Goal: Task Accomplishment & Management: Complete application form

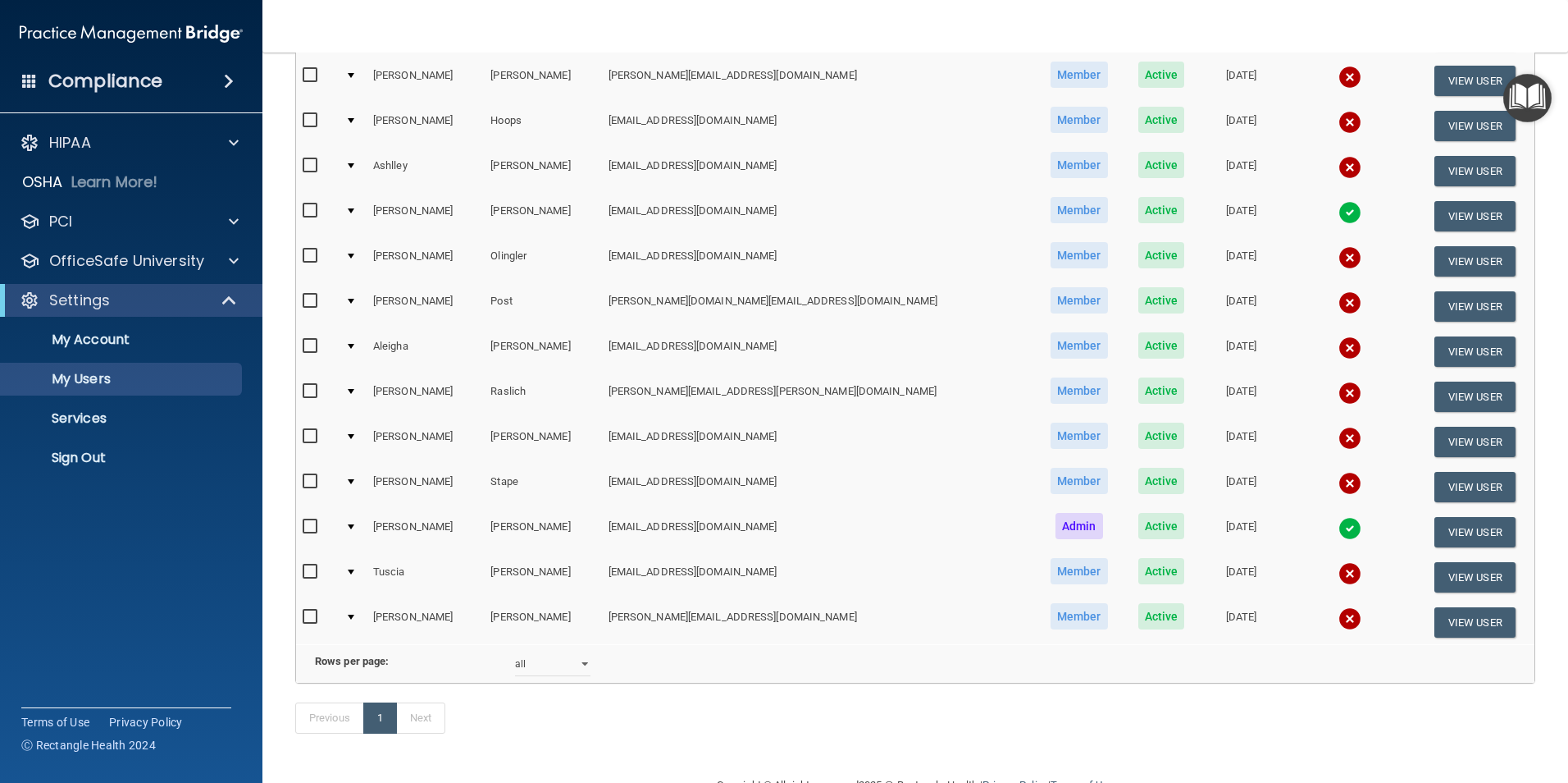
scroll to position [556, 0]
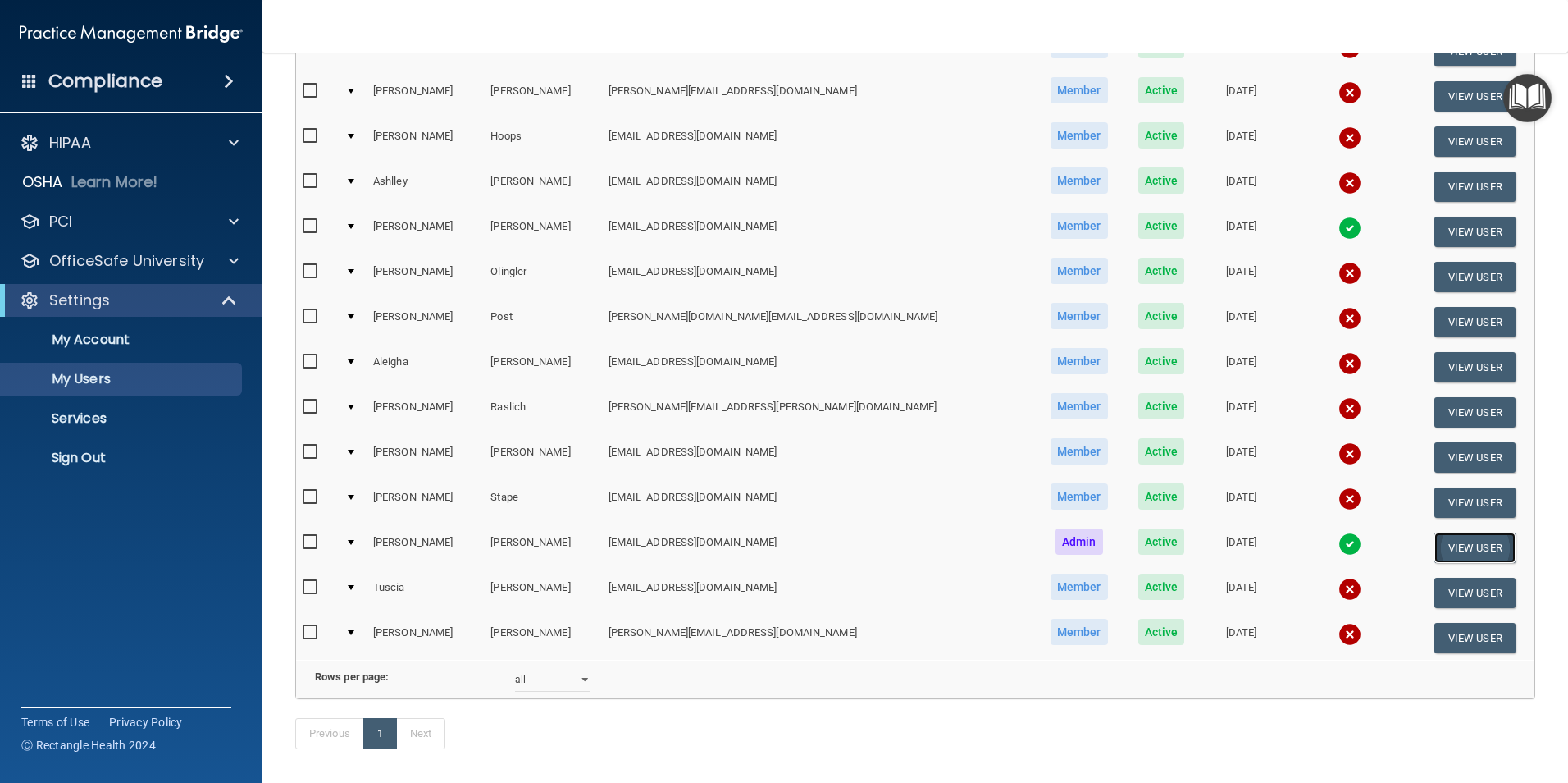
click at [1435, 547] on button "View User" at bounding box center [1475, 548] width 82 height 30
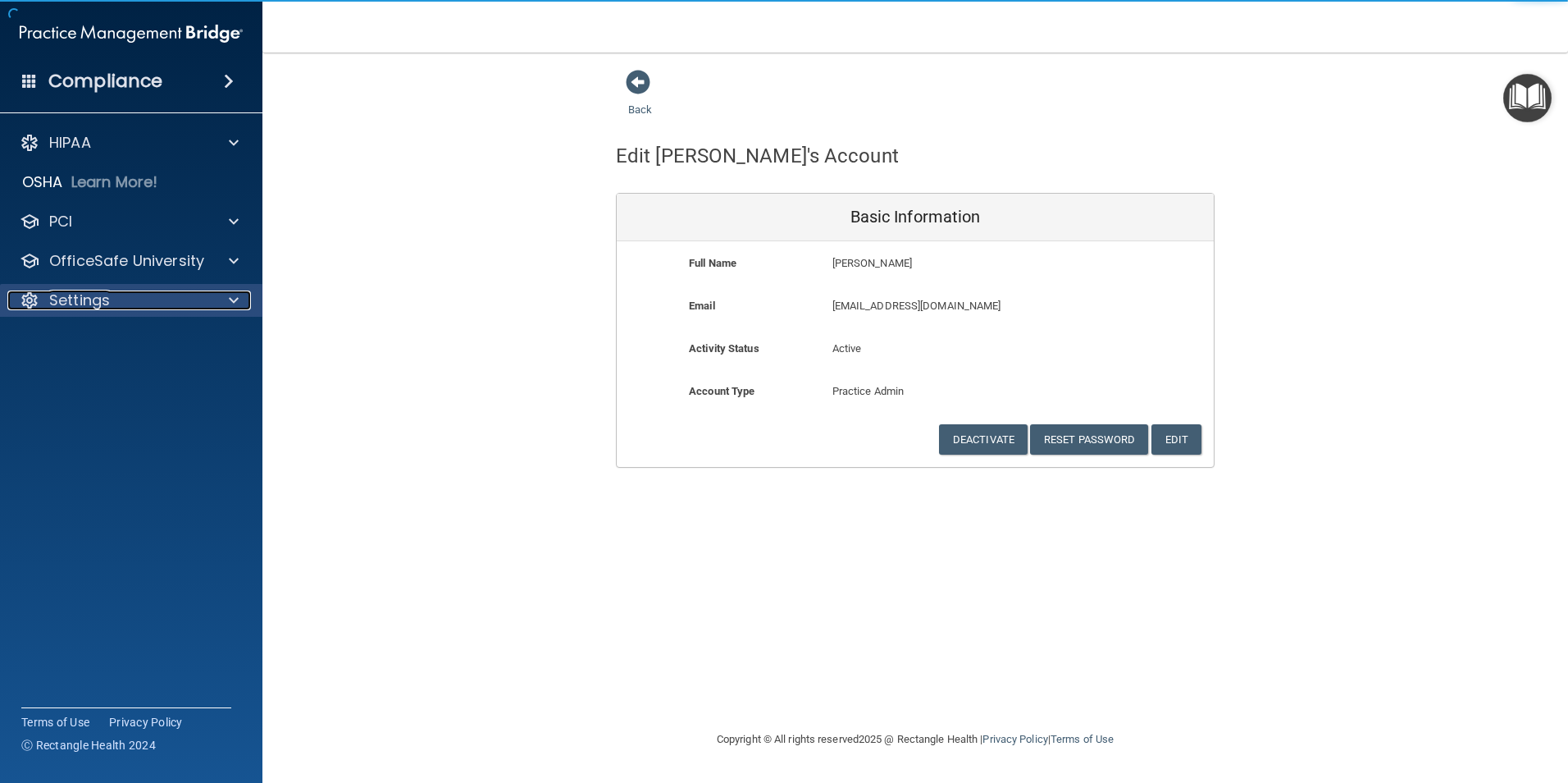
click at [58, 295] on p "Settings" at bounding box center [80, 300] width 61 height 20
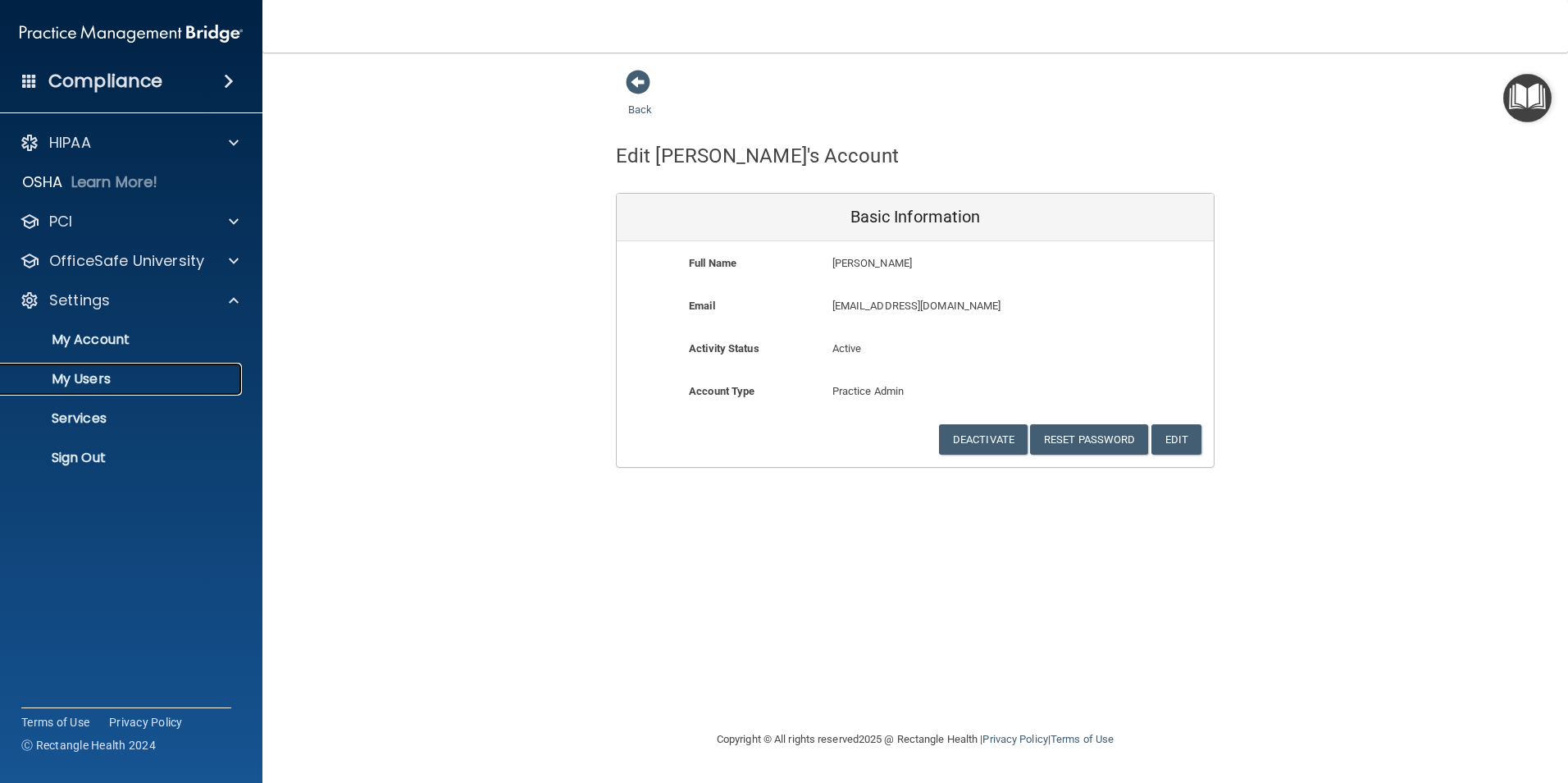
click at [91, 375] on p "My Users" at bounding box center [122, 379] width 224 height 16
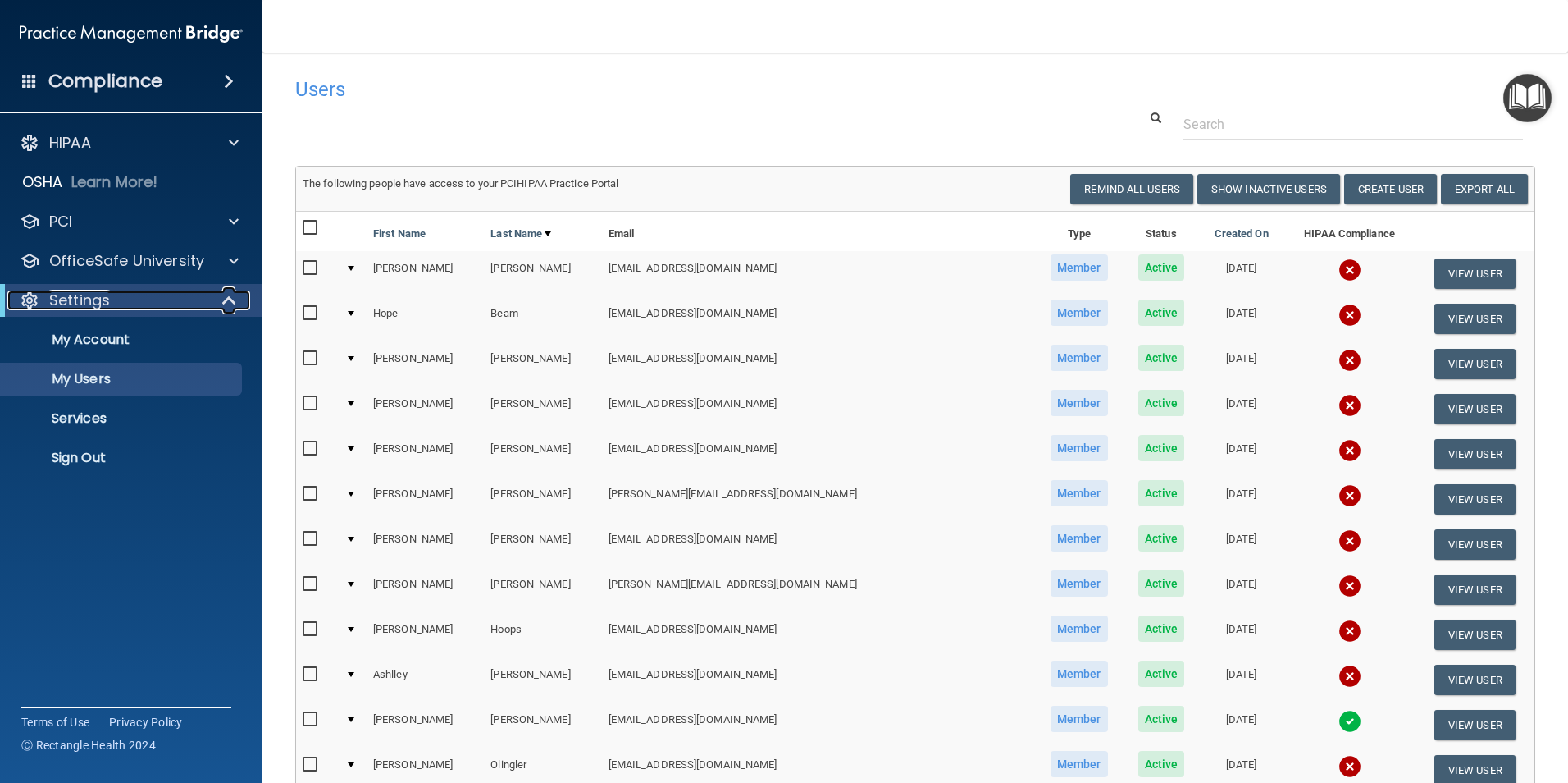
click at [106, 303] on p "Settings" at bounding box center [80, 300] width 61 height 20
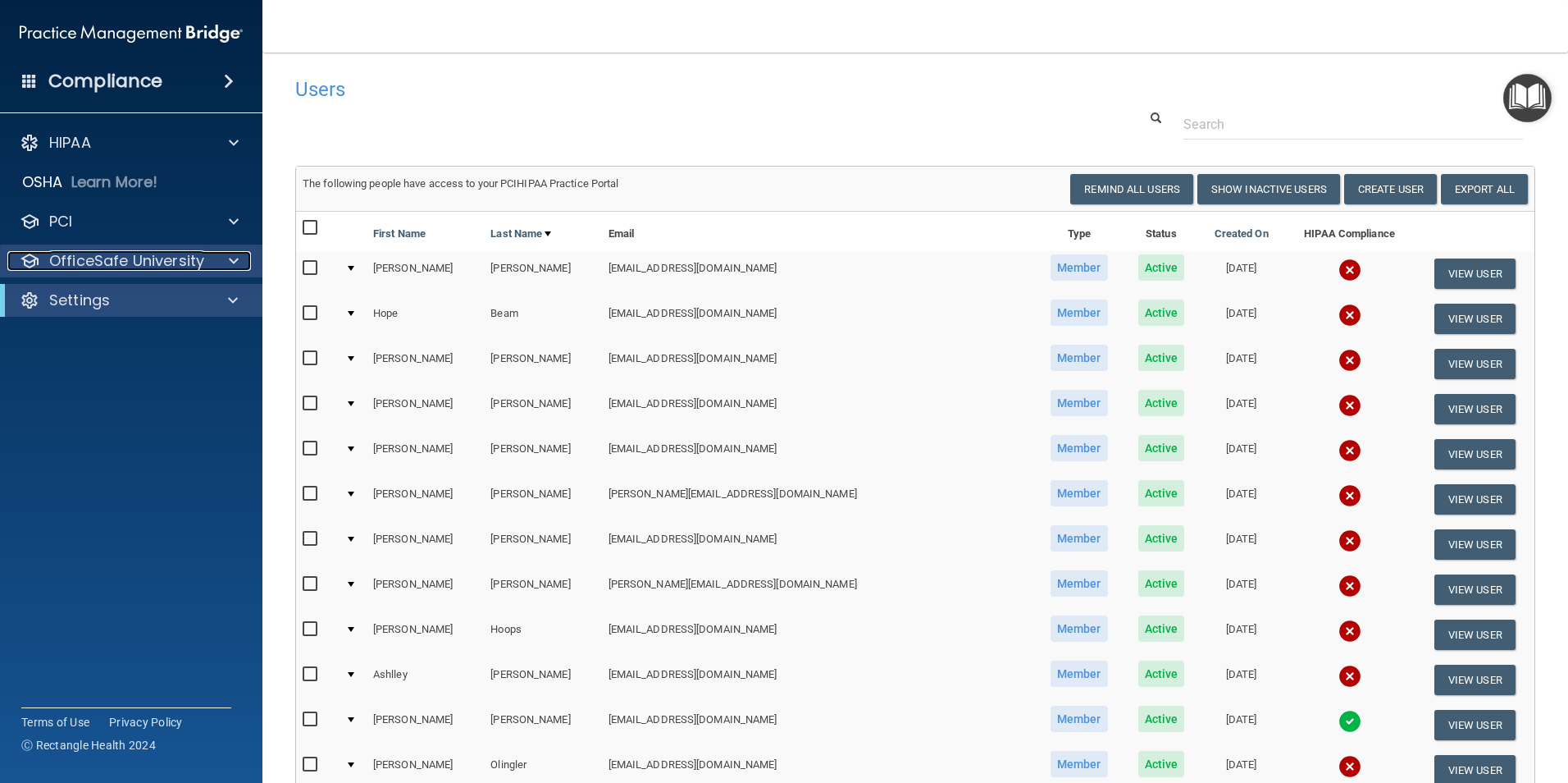
click at [132, 267] on p "OfficeSafe University" at bounding box center [126, 261] width 155 height 20
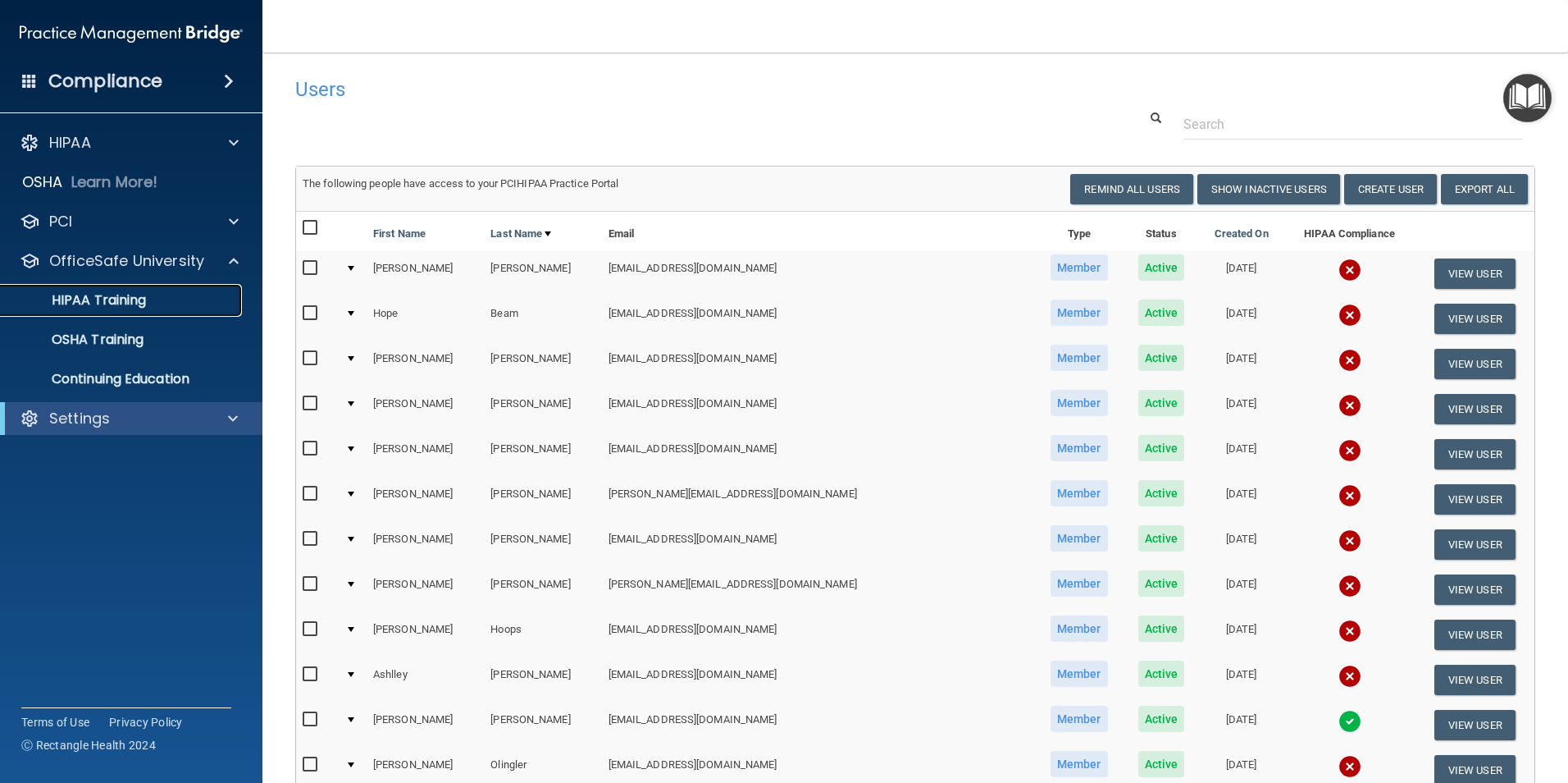
click at [116, 296] on p "HIPAA Training" at bounding box center [78, 300] width 136 height 16
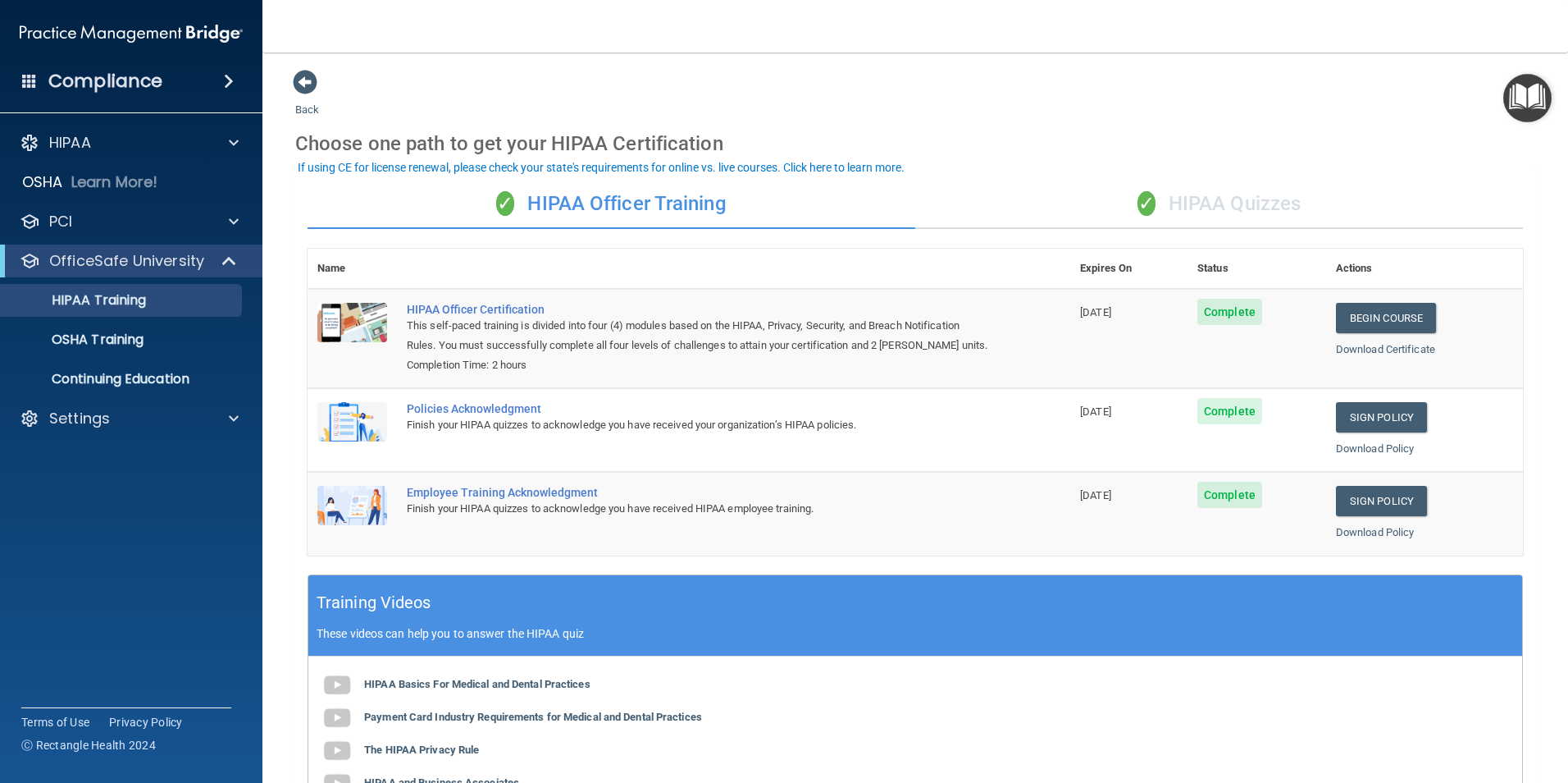
click at [646, 205] on div "✓ HIPAA Officer Training" at bounding box center [611, 204] width 608 height 49
click at [1209, 198] on div "✓ HIPAA Quizzes" at bounding box center [1219, 204] width 608 height 49
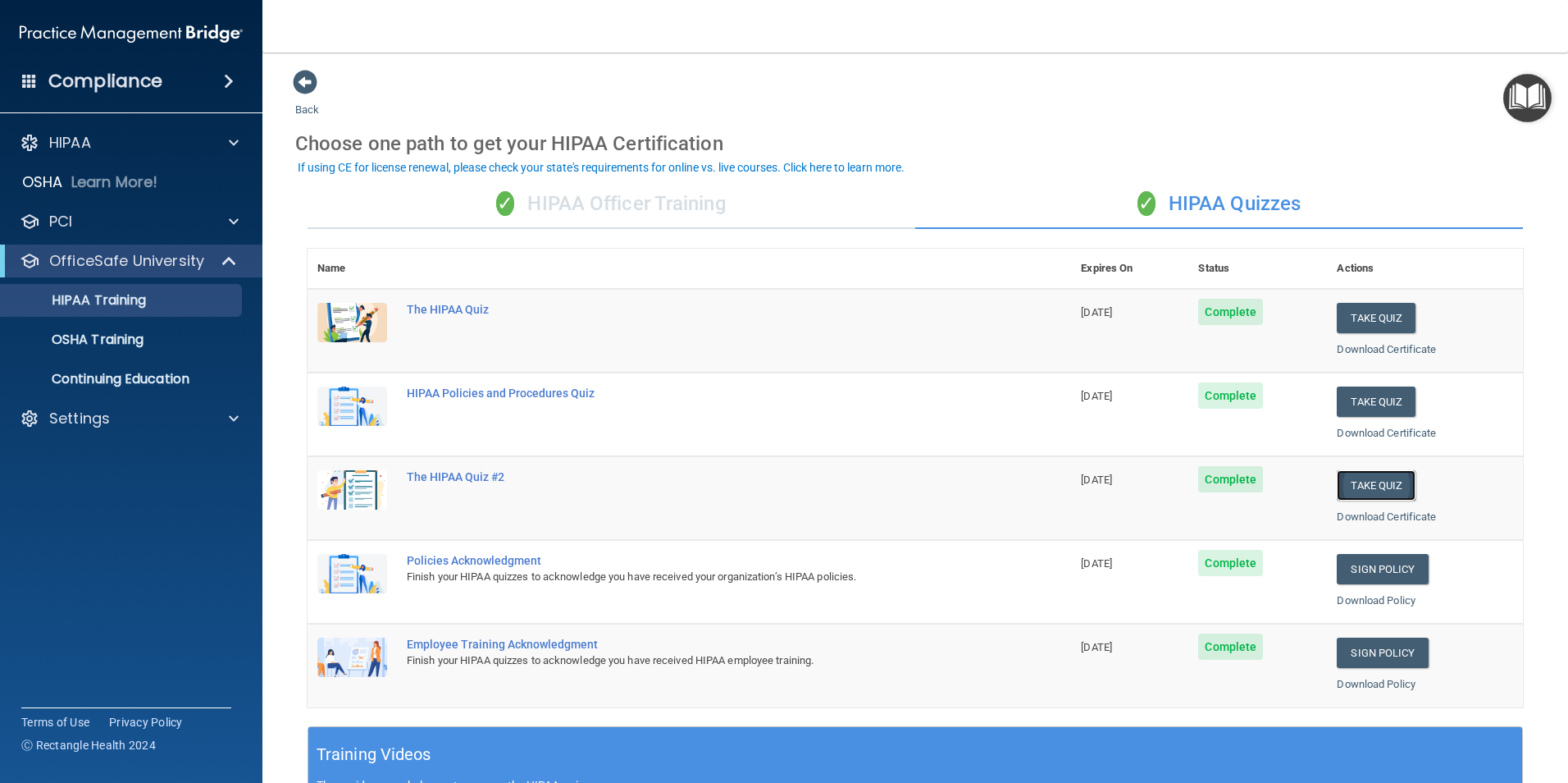
click at [1351, 481] on button "Take Quiz" at bounding box center [1376, 486] width 79 height 30
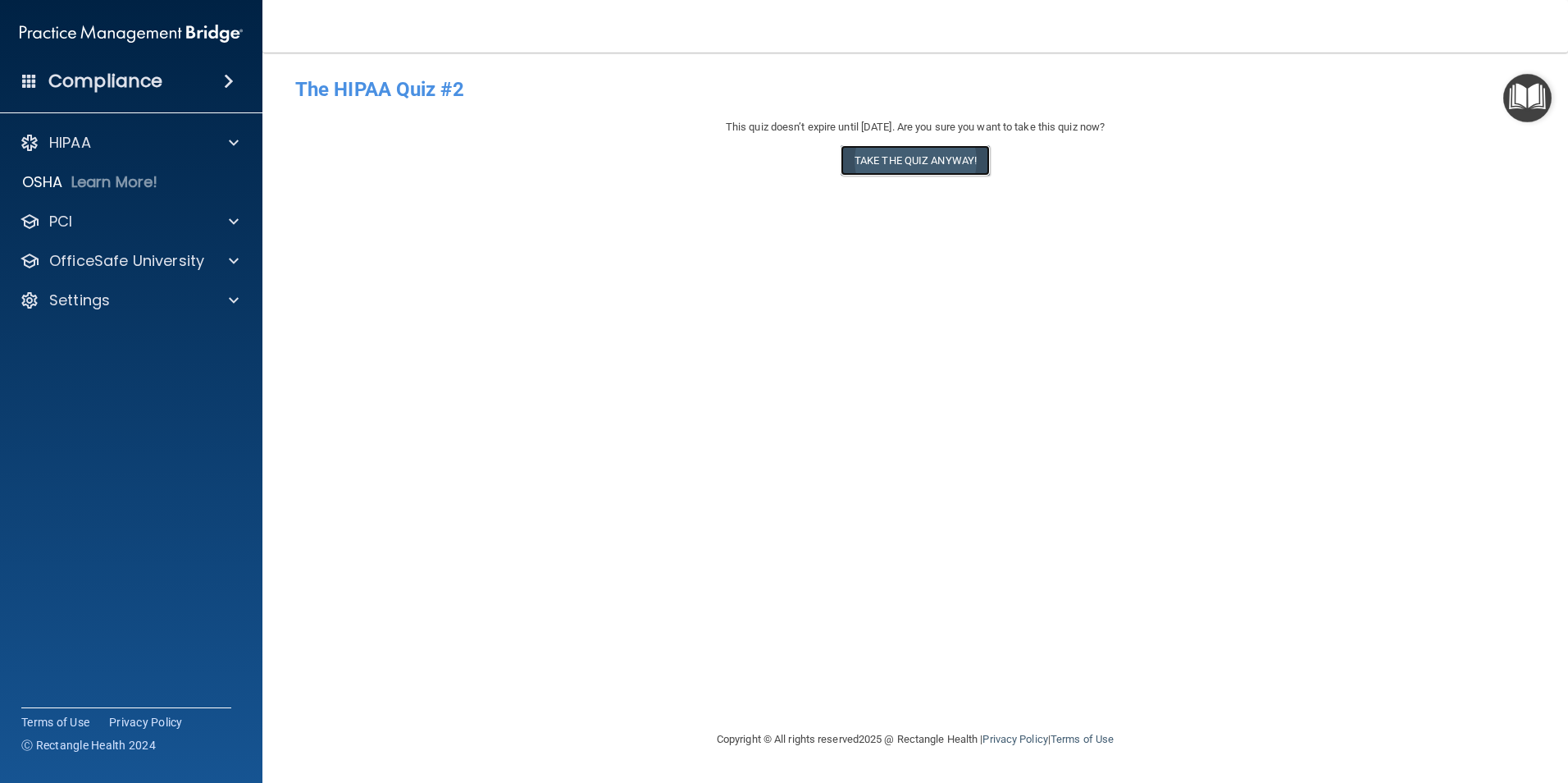
click at [925, 161] on button "Take the quiz anyway!" at bounding box center [914, 160] width 149 height 30
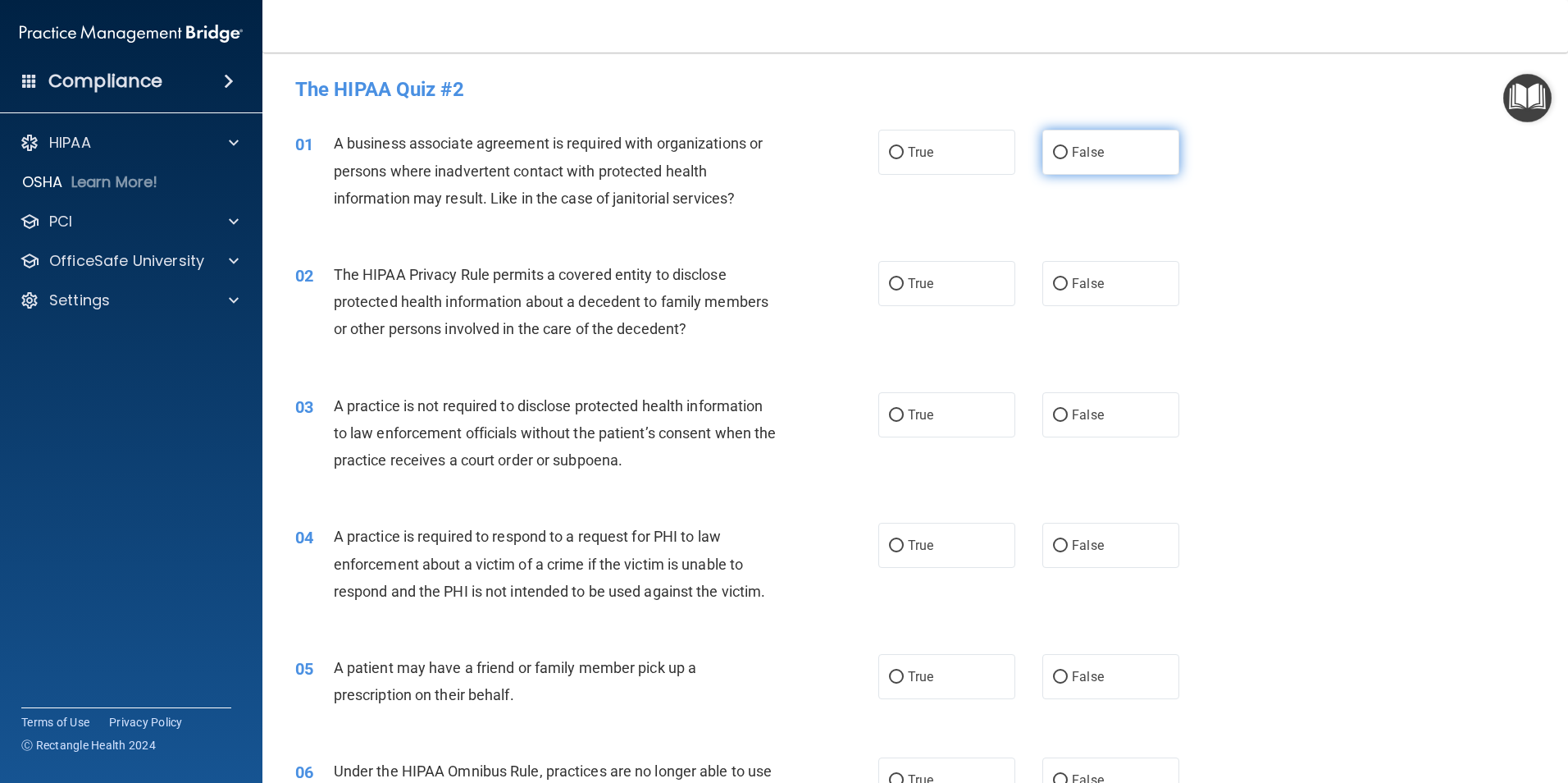
click at [1080, 155] on span "False" at bounding box center [1088, 152] width 32 height 15
click at [1068, 155] on input "False" at bounding box center [1061, 153] width 15 height 12
radio input "true"
click at [940, 289] on label "True" at bounding box center [947, 284] width 137 height 46
click at [904, 289] on input "True" at bounding box center [896, 284] width 15 height 12
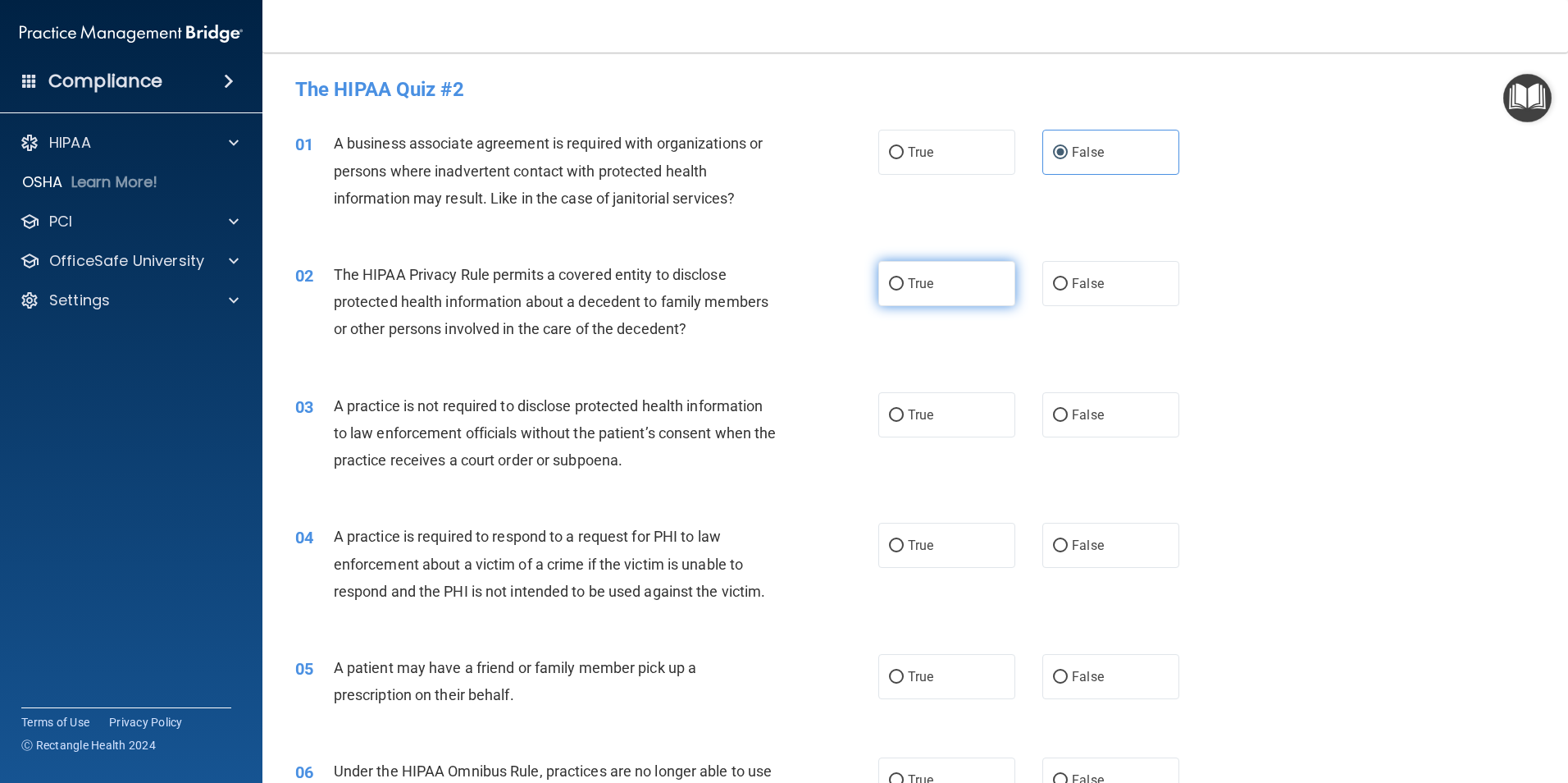
radio input "true"
click at [1072, 414] on span "False" at bounding box center [1088, 415] width 32 height 15
click at [1068, 414] on input "False" at bounding box center [1061, 416] width 15 height 12
radio input "true"
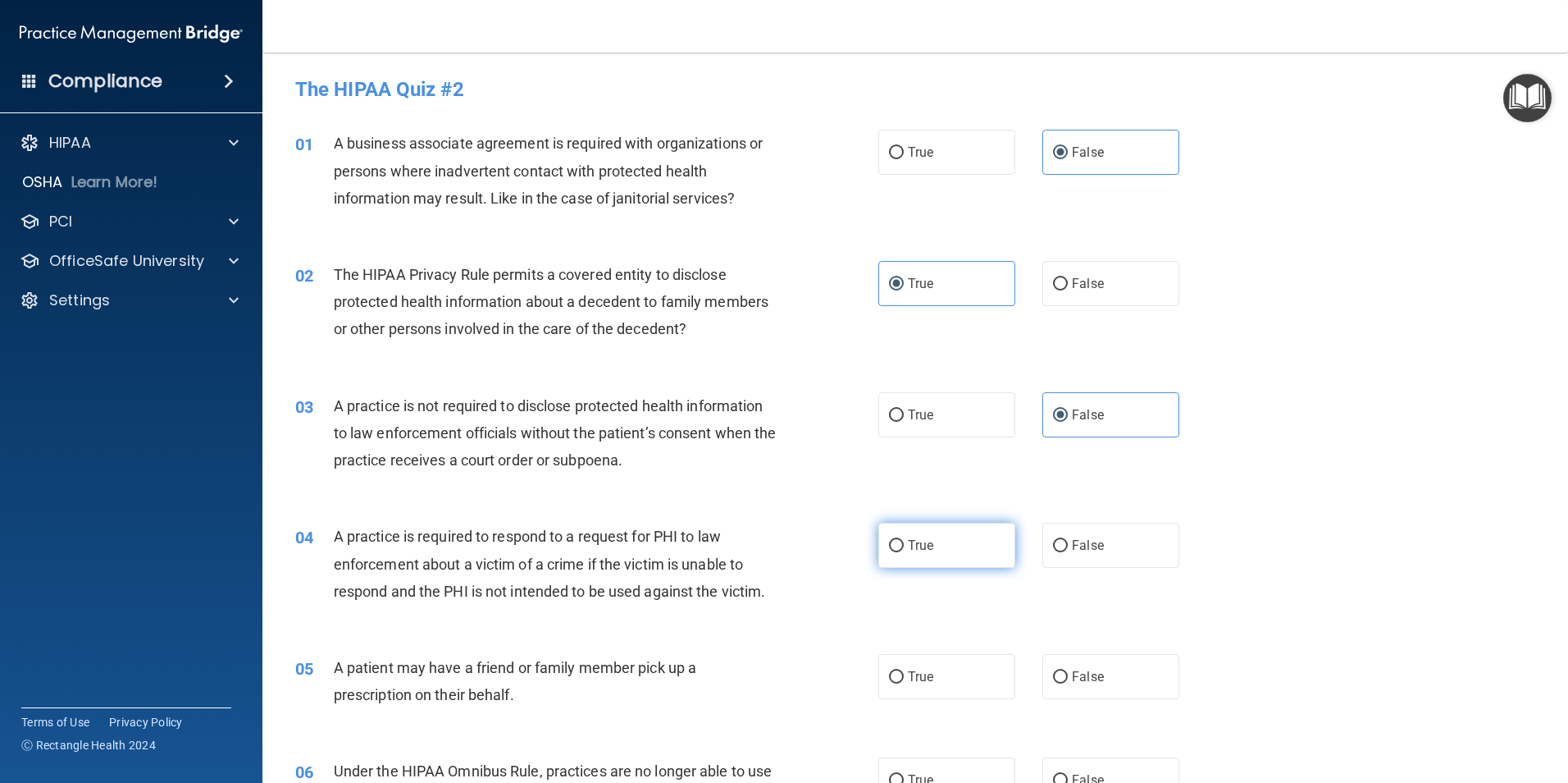
click at [908, 545] on span "True" at bounding box center [920, 545] width 26 height 15
click at [904, 545] on input "True" at bounding box center [896, 546] width 15 height 12
radio input "true"
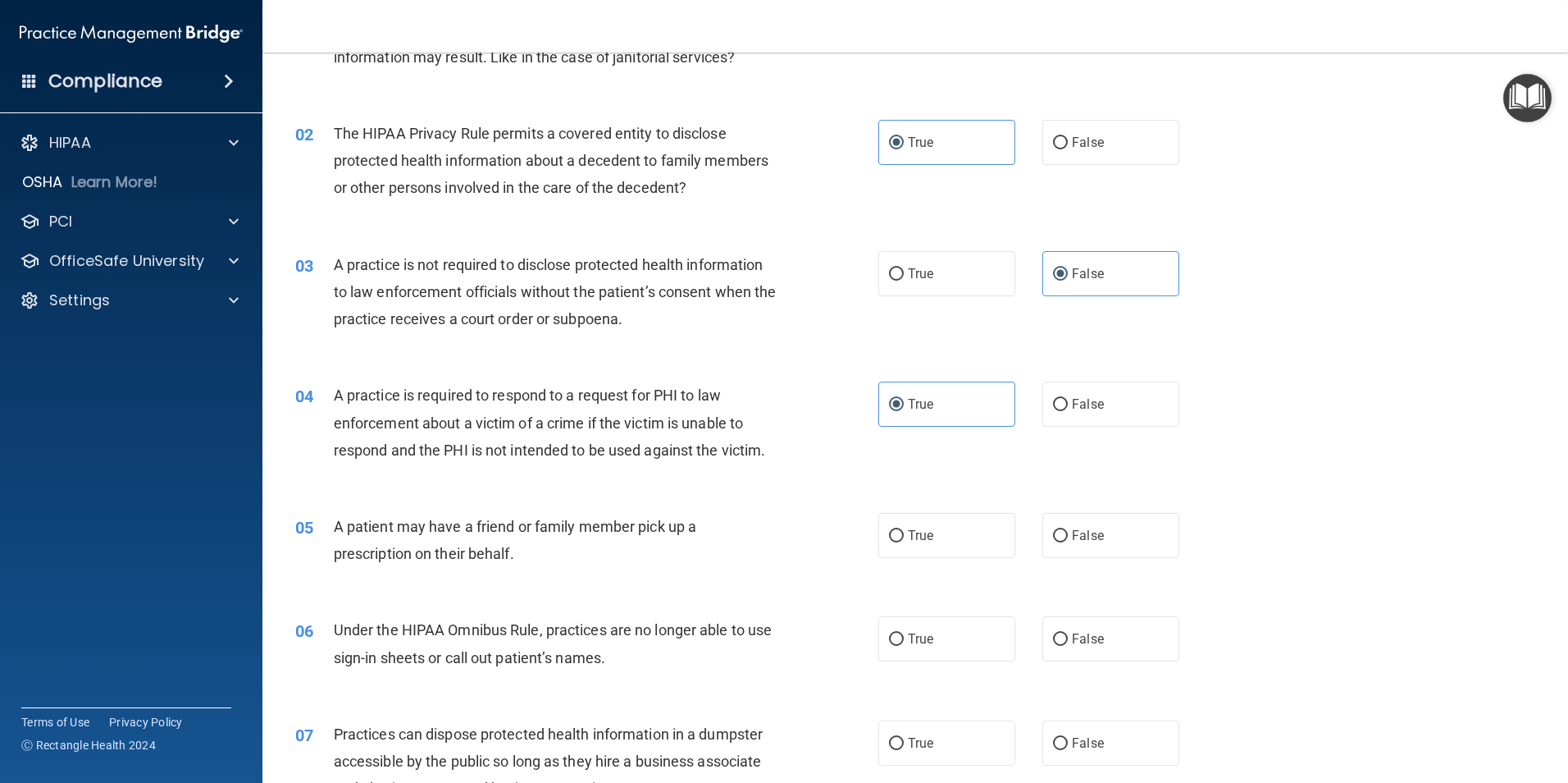
scroll to position [164, 0]
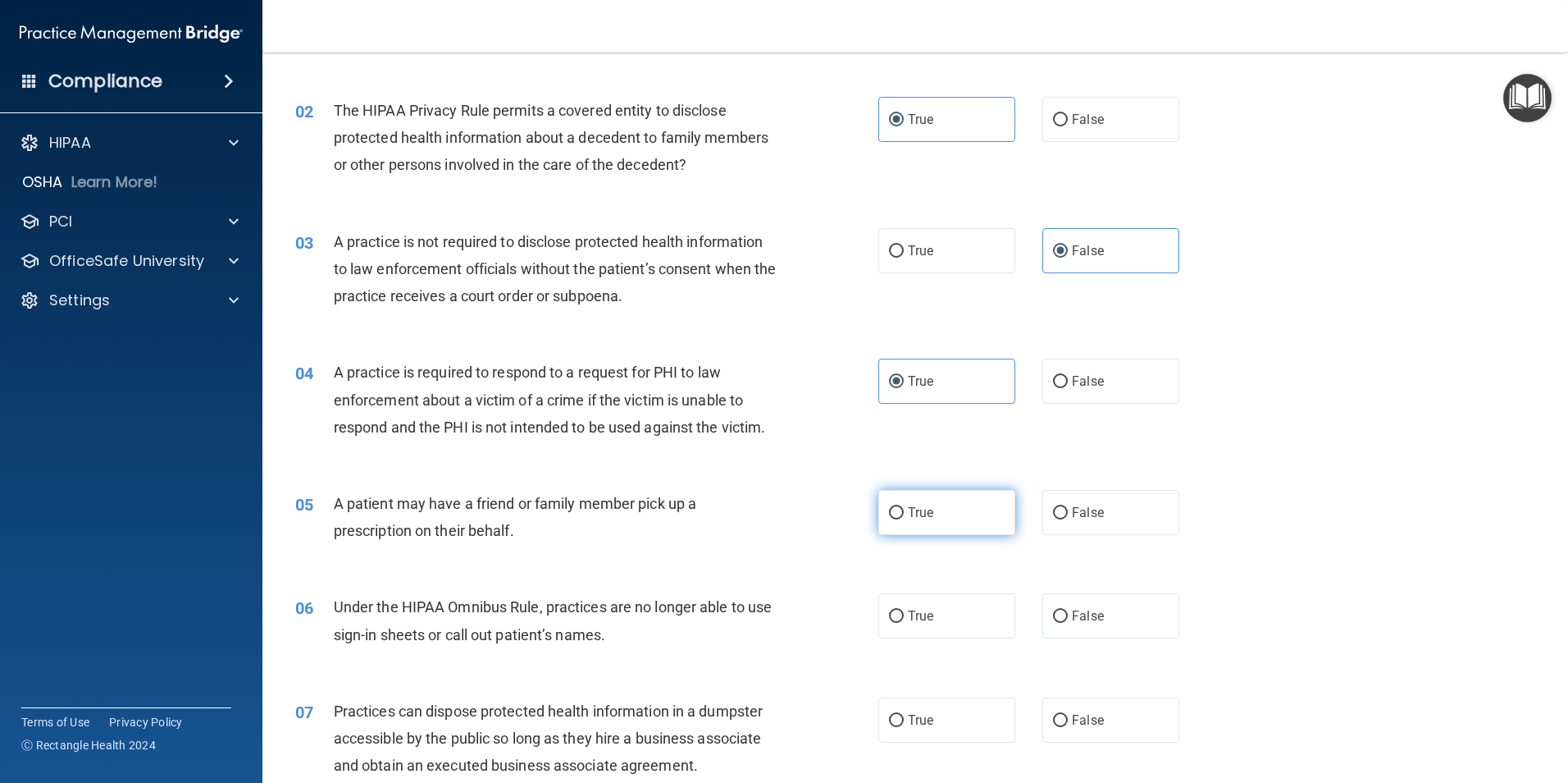
click at [897, 508] on input "True" at bounding box center [896, 513] width 15 height 12
radio input "true"
click at [1063, 612] on label "False" at bounding box center [1111, 616] width 137 height 46
click at [1063, 612] on input "False" at bounding box center [1061, 616] width 15 height 12
radio input "true"
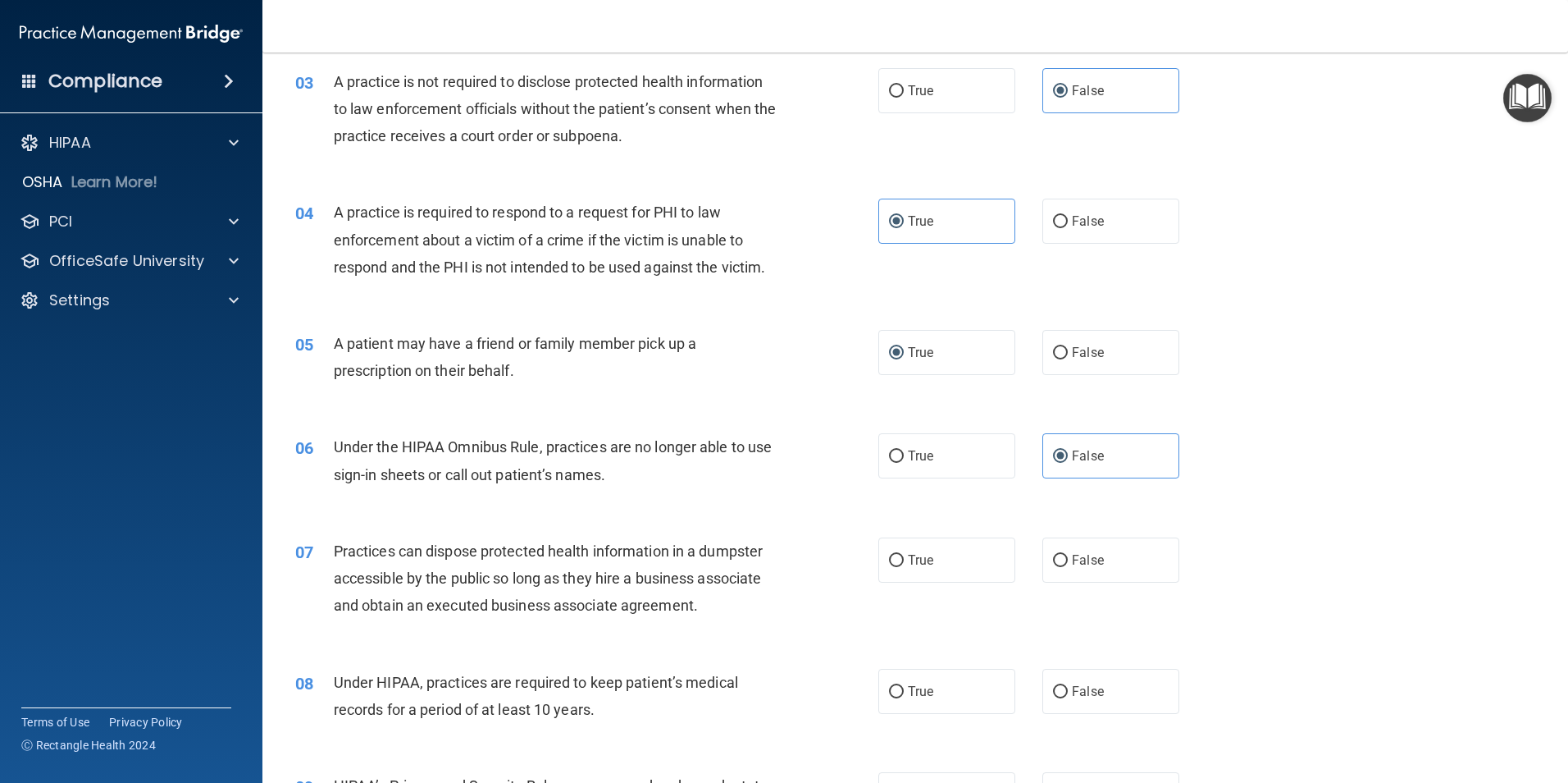
scroll to position [328, 0]
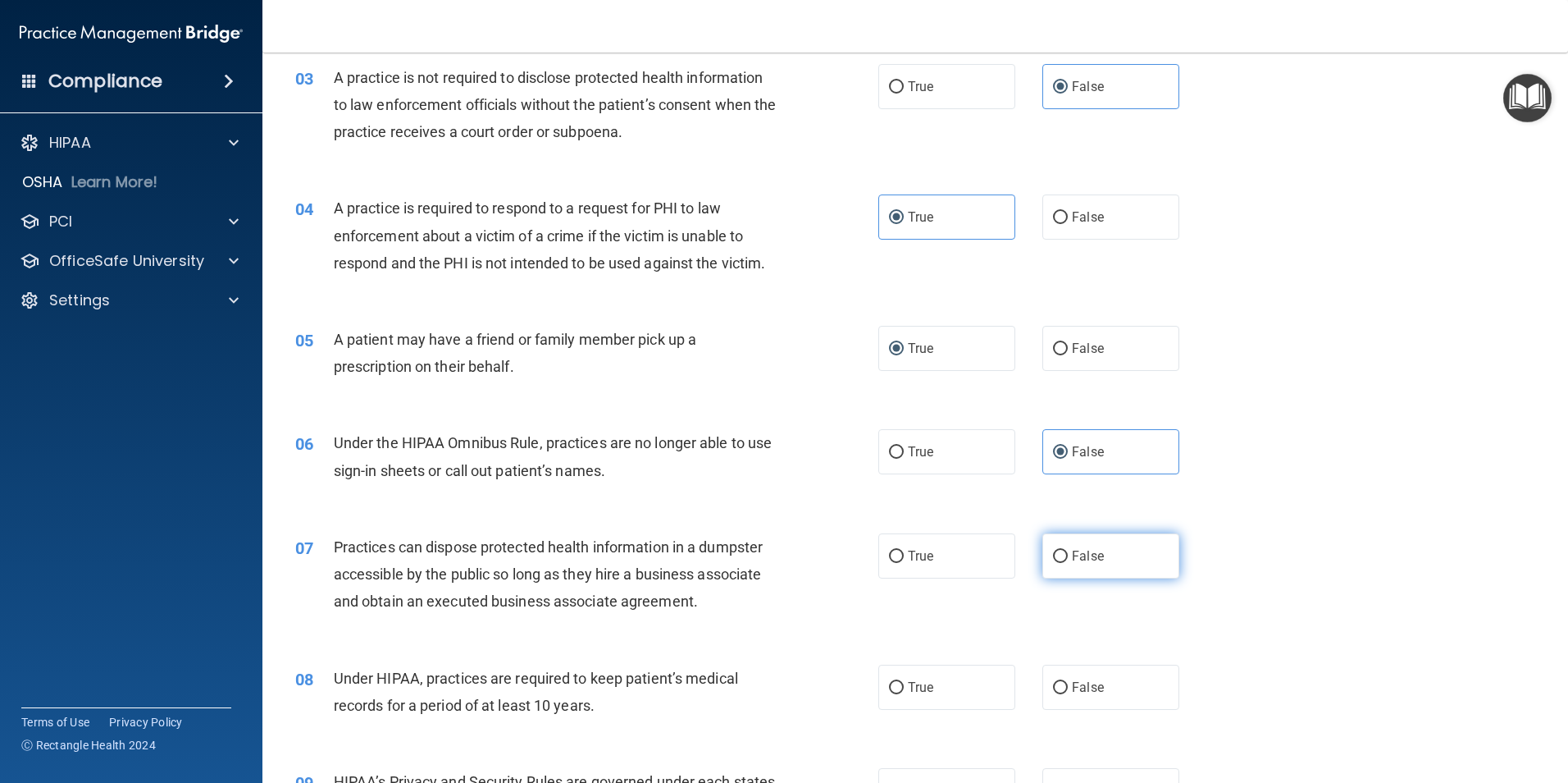
click at [1059, 560] on input "False" at bounding box center [1061, 556] width 15 height 12
radio input "true"
click at [1063, 684] on label "False" at bounding box center [1111, 687] width 137 height 46
click at [1063, 684] on input "False" at bounding box center [1061, 688] width 15 height 12
radio input "true"
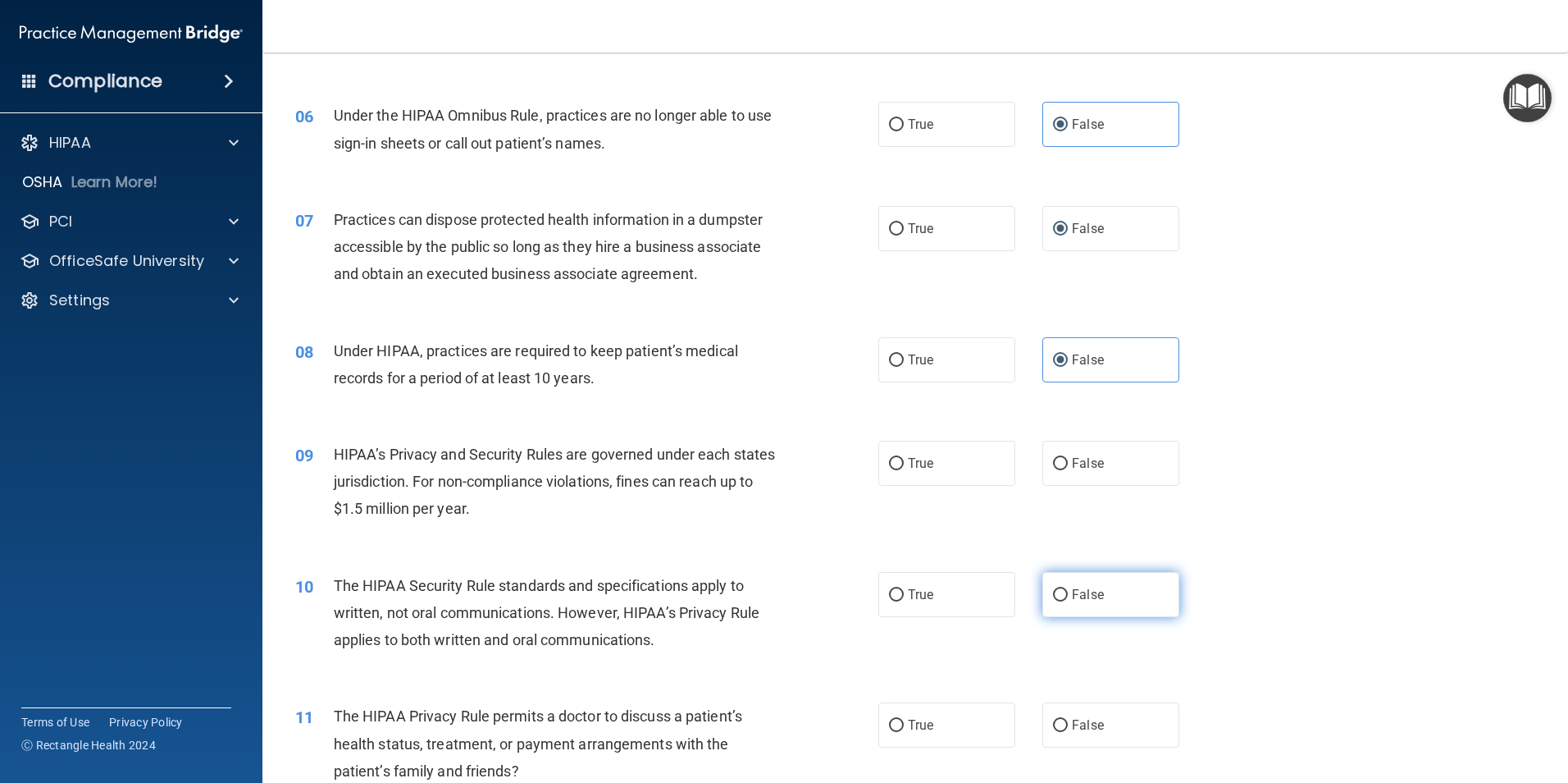
scroll to position [657, 0]
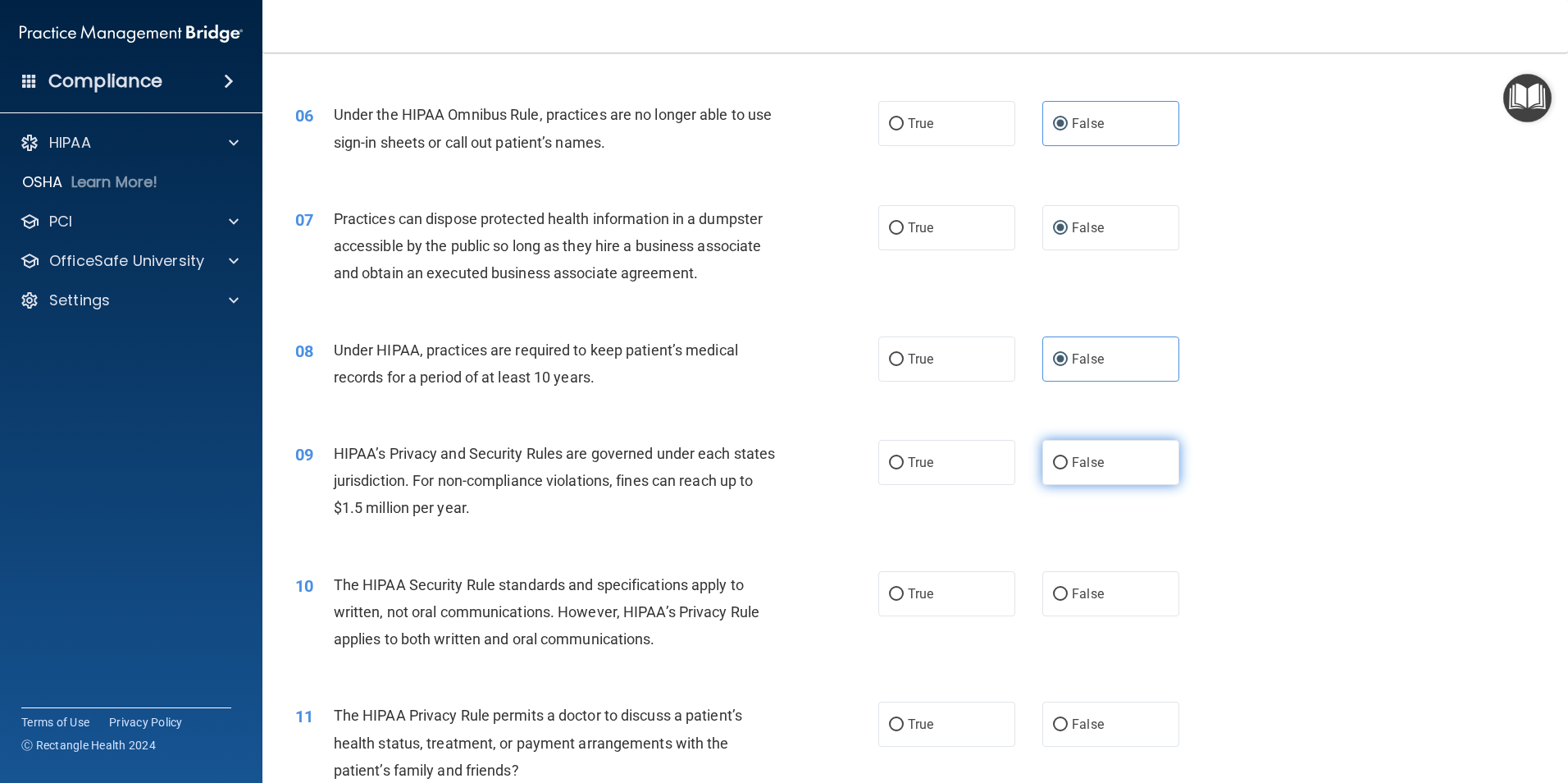
click at [1072, 458] on span "False" at bounding box center [1088, 462] width 32 height 15
click at [1068, 458] on input "False" at bounding box center [1061, 463] width 15 height 12
radio input "true"
click at [928, 599] on span "True" at bounding box center [920, 593] width 26 height 15
click at [904, 599] on input "True" at bounding box center [896, 594] width 15 height 12
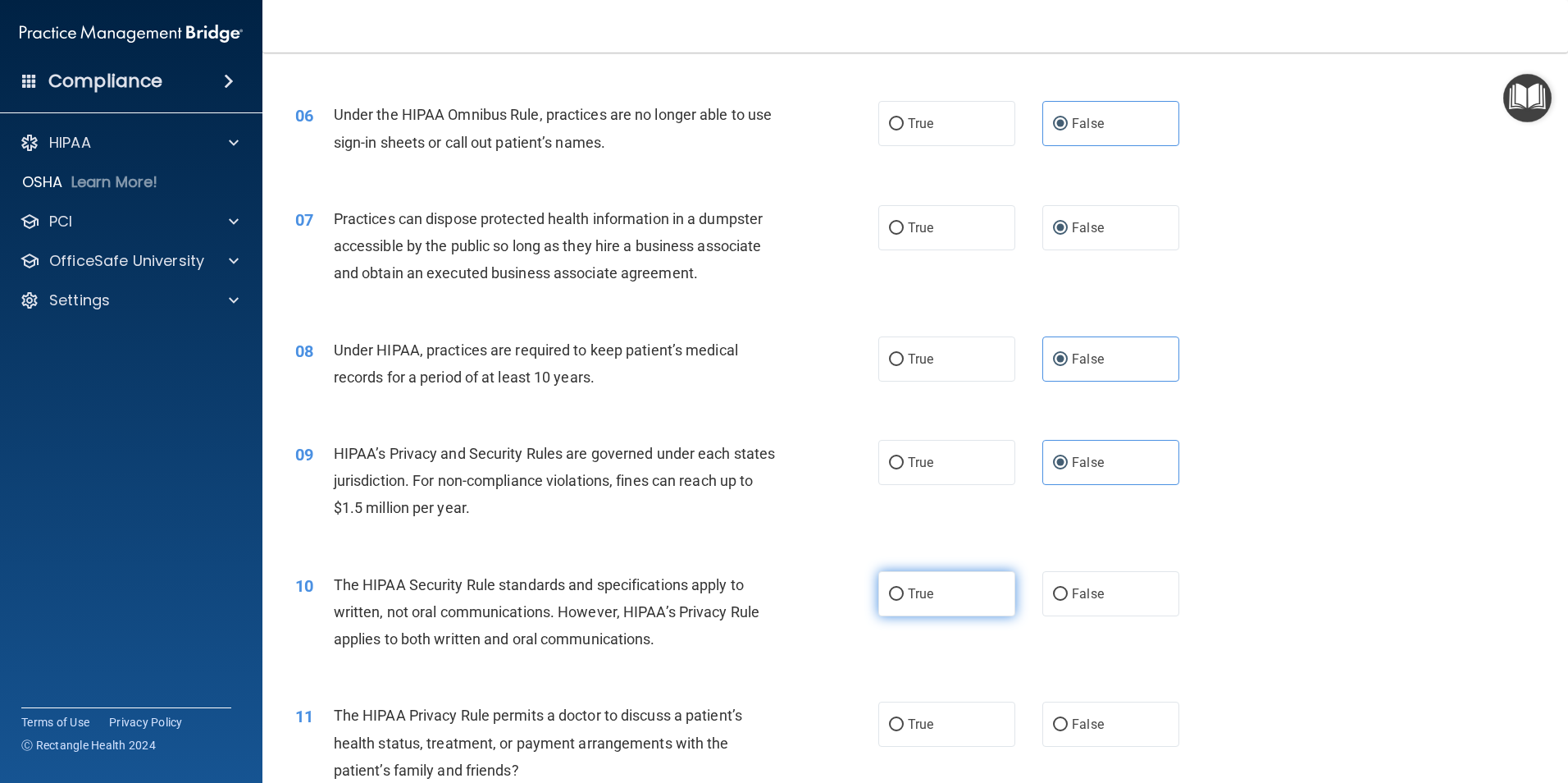
radio input "true"
click at [913, 738] on label "True" at bounding box center [947, 724] width 137 height 46
click at [904, 731] on input "True" at bounding box center [896, 725] width 15 height 12
radio input "true"
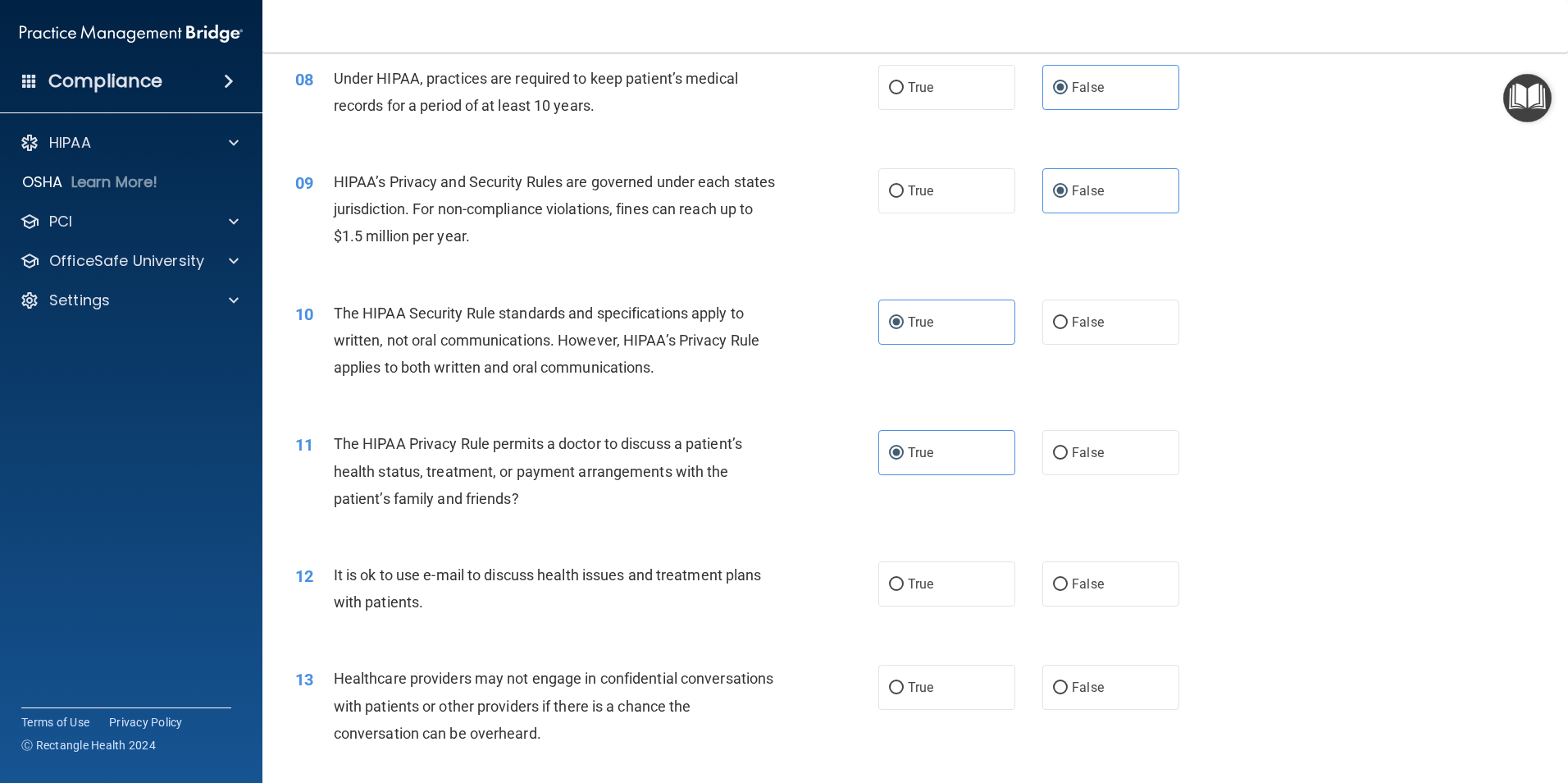
scroll to position [985, 0]
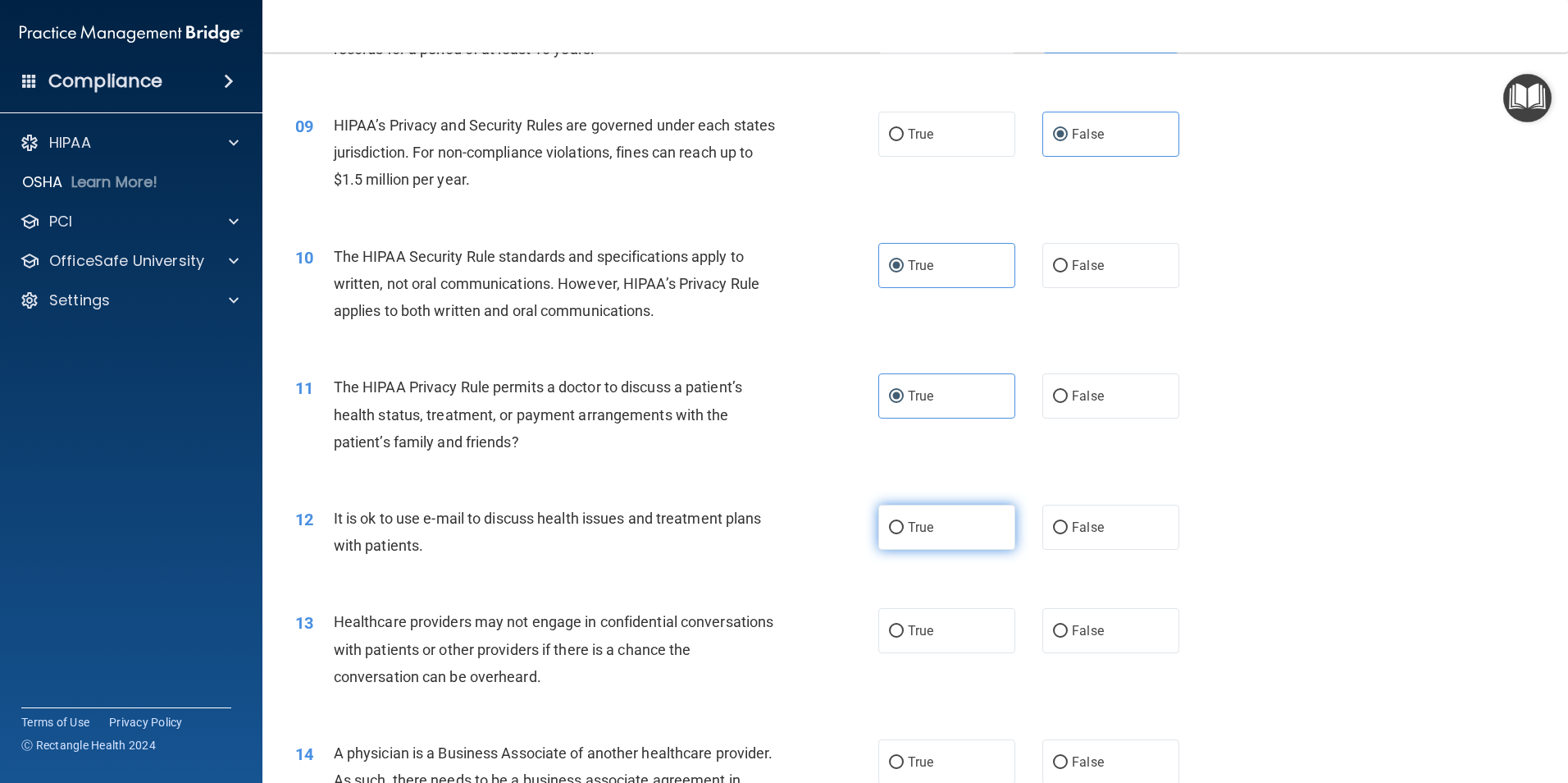
click at [919, 521] on span "True" at bounding box center [920, 527] width 26 height 15
click at [904, 522] on input "True" at bounding box center [896, 528] width 15 height 12
radio input "true"
click at [1072, 635] on span "False" at bounding box center [1088, 630] width 32 height 15
click at [1064, 635] on input "False" at bounding box center [1061, 631] width 15 height 12
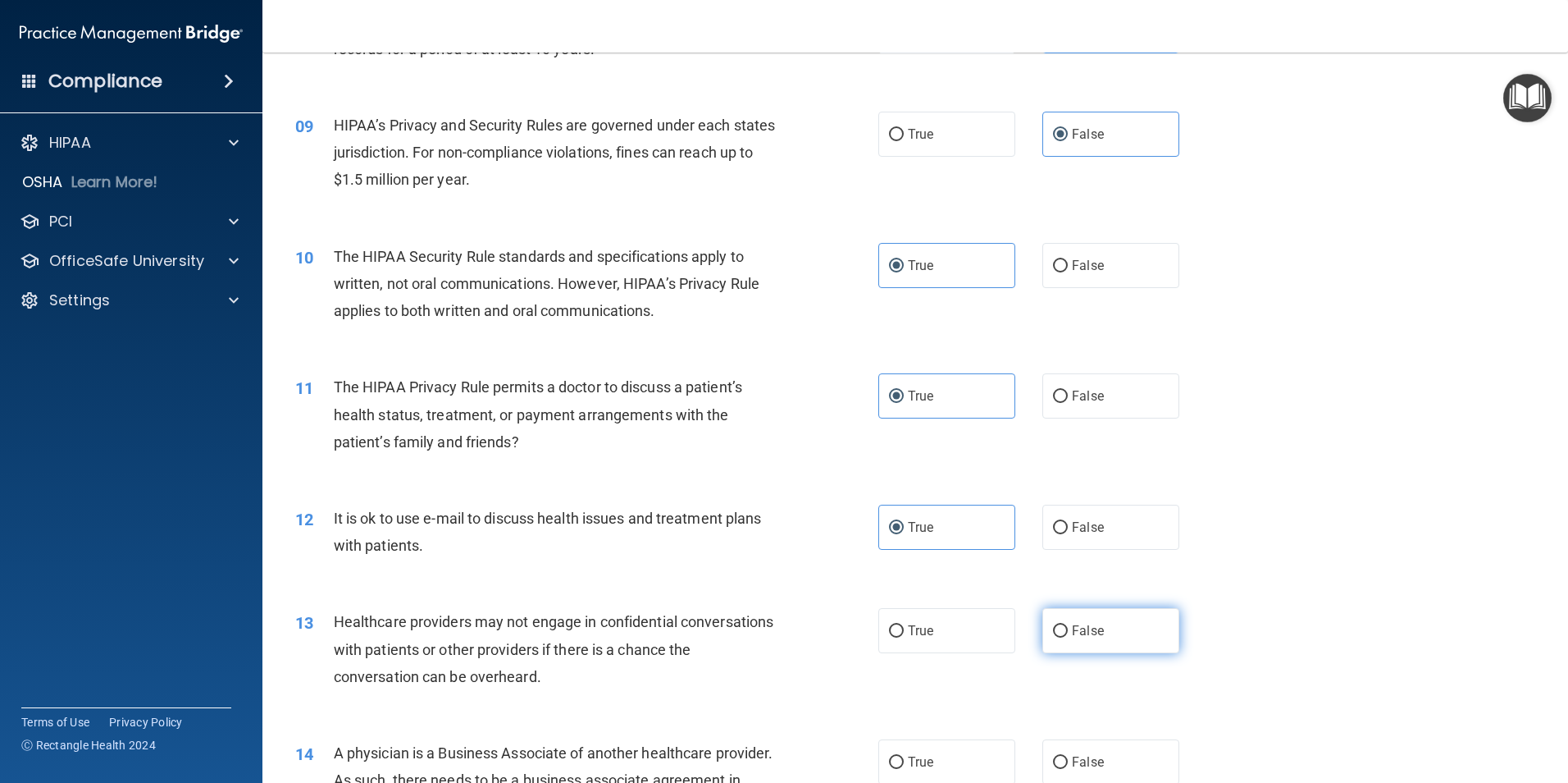
radio input "true"
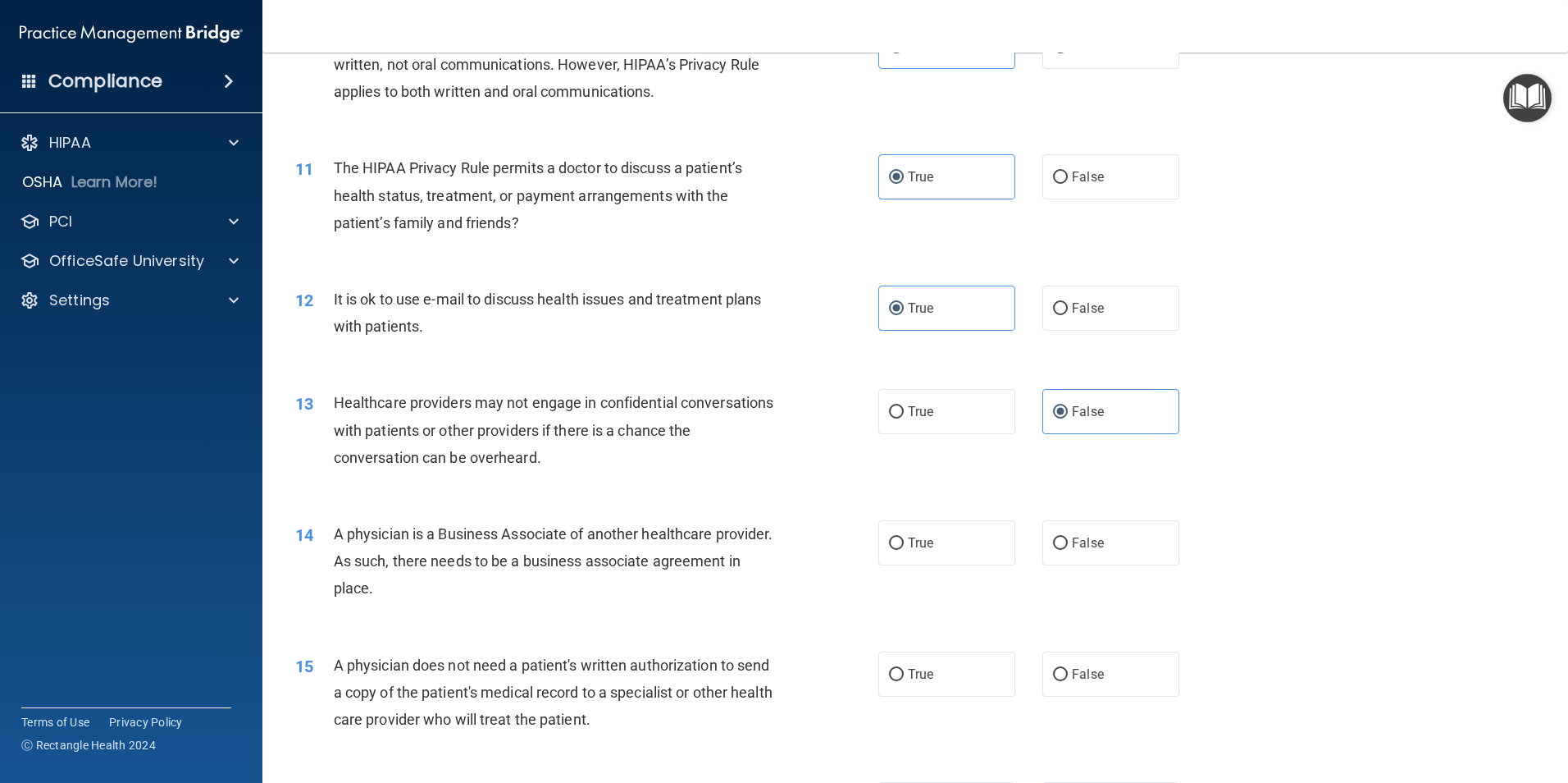
scroll to position [1231, 0]
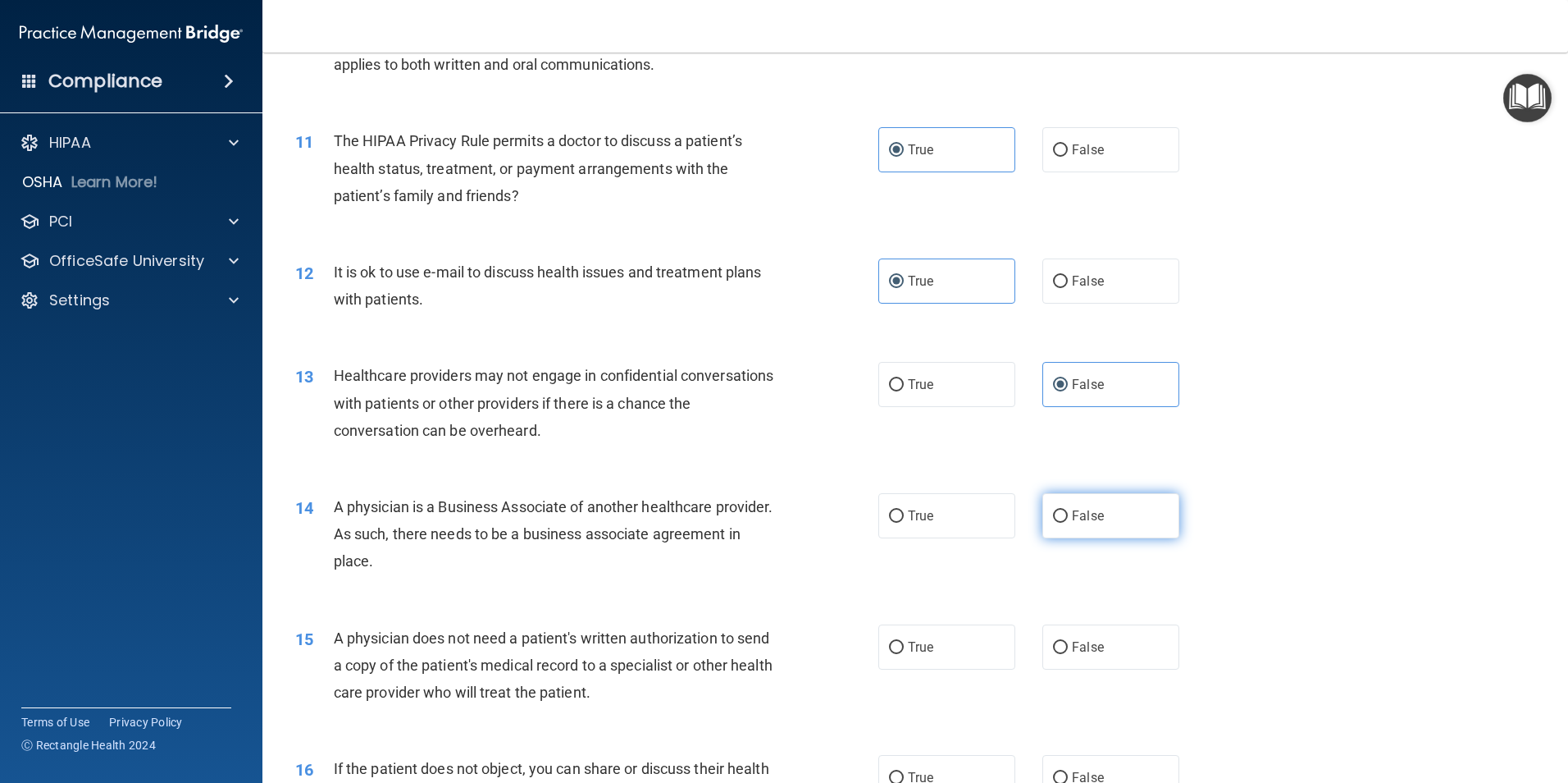
click at [1072, 520] on span "False" at bounding box center [1088, 515] width 32 height 15
click at [1066, 520] on input "False" at bounding box center [1061, 516] width 15 height 12
radio input "true"
click at [916, 641] on span "True" at bounding box center [920, 647] width 26 height 15
click at [904, 642] on input "True" at bounding box center [896, 647] width 15 height 12
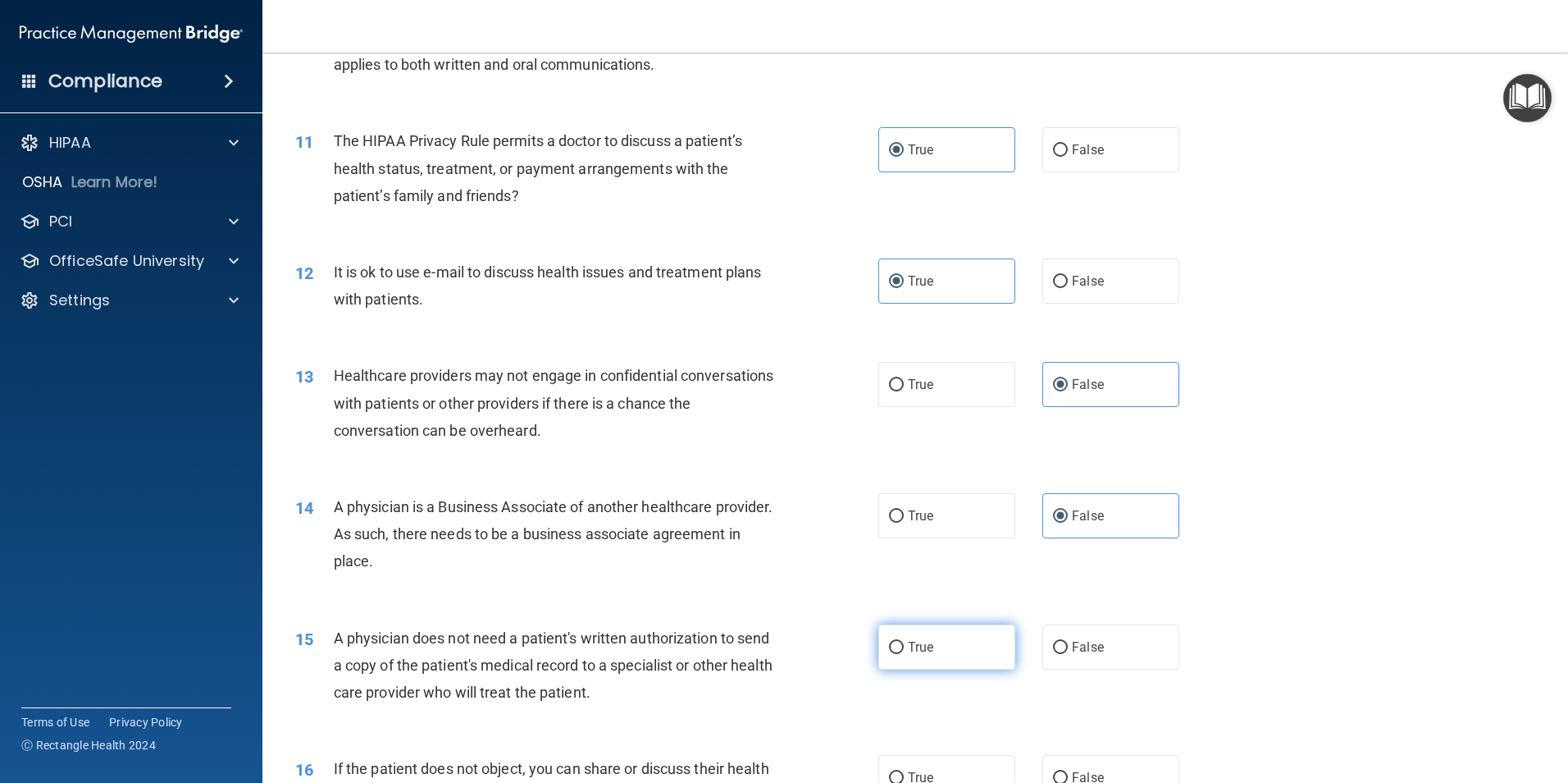
radio input "true"
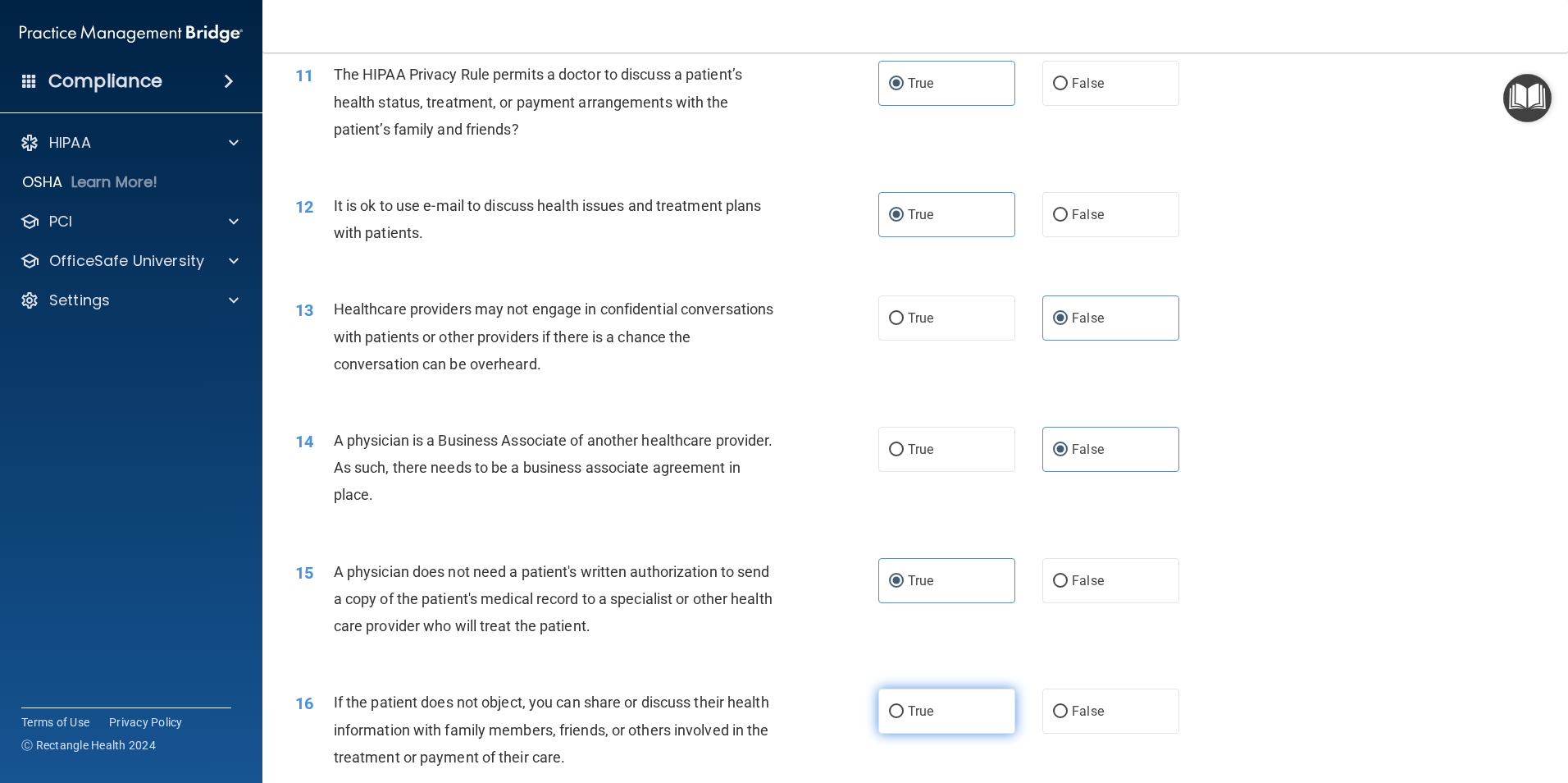
scroll to position [1395, 0]
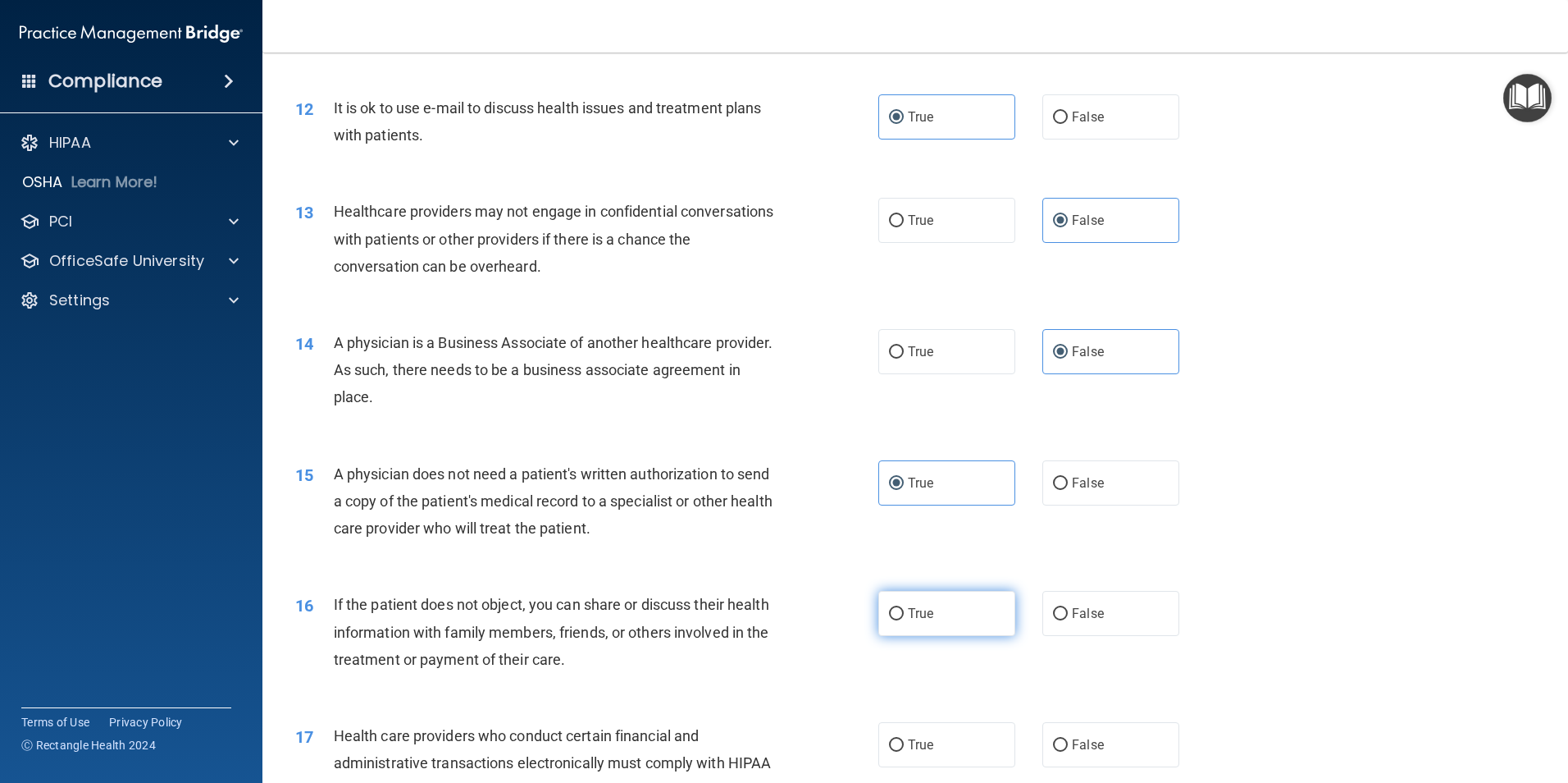
click at [913, 612] on span "True" at bounding box center [920, 613] width 26 height 15
click at [904, 612] on input "True" at bounding box center [896, 614] width 15 height 12
radio input "true"
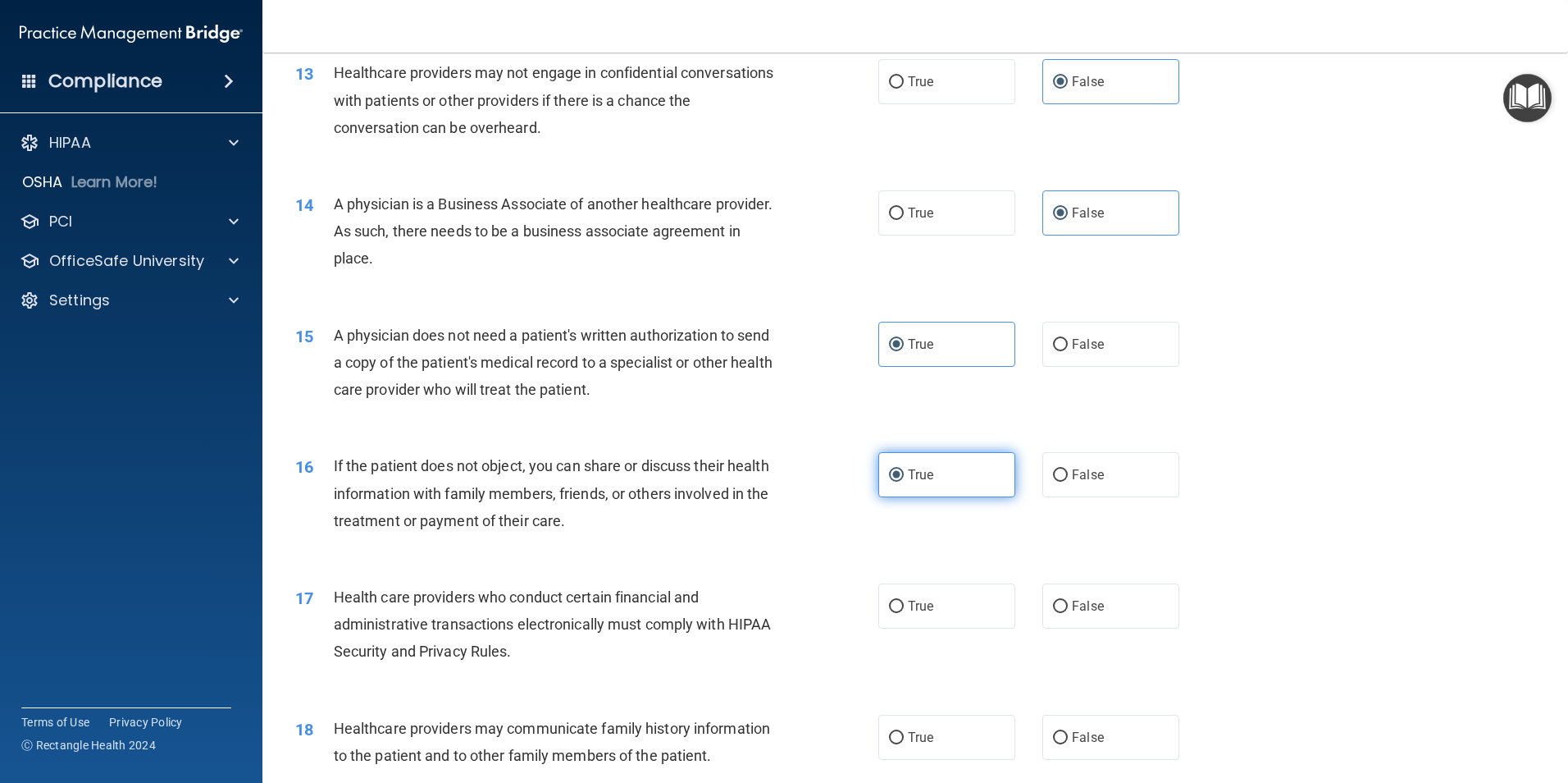
scroll to position [1641, 0]
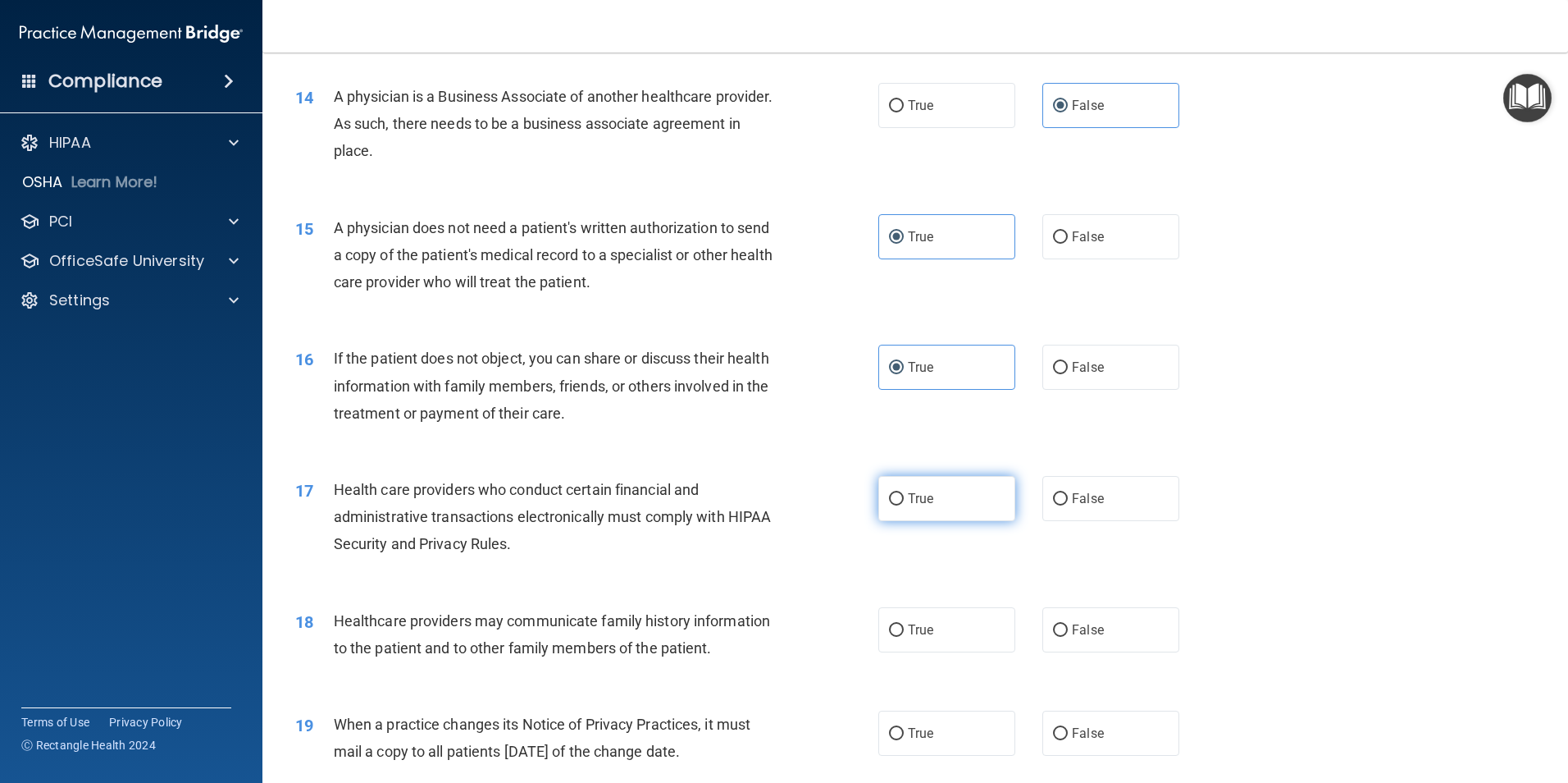
click at [908, 505] on span "True" at bounding box center [920, 498] width 26 height 15
click at [904, 505] on input "True" at bounding box center [896, 499] width 15 height 12
radio input "true"
click at [1072, 633] on span "False" at bounding box center [1088, 629] width 32 height 15
click at [1068, 633] on input "False" at bounding box center [1061, 630] width 15 height 12
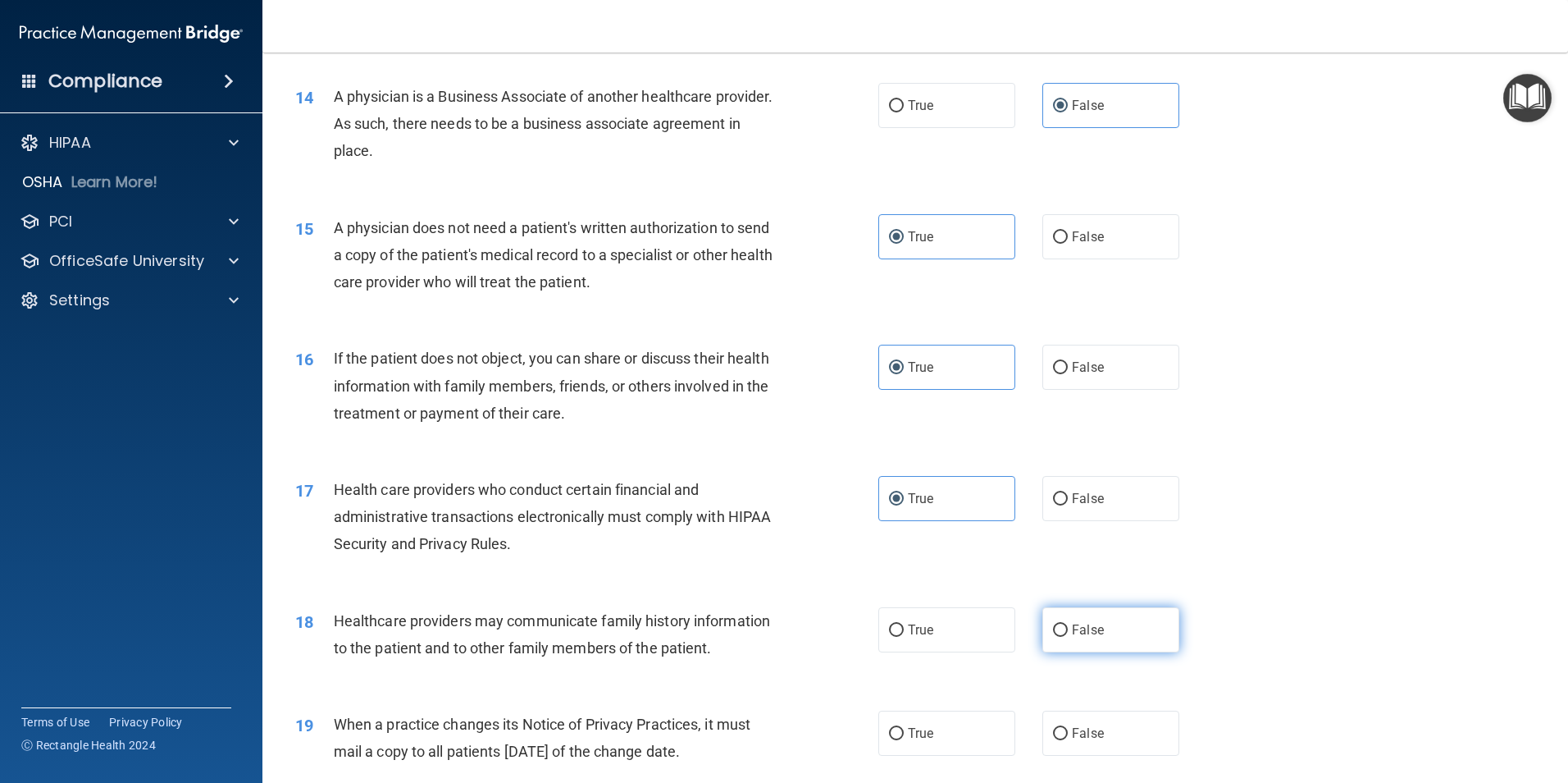
radio input "true"
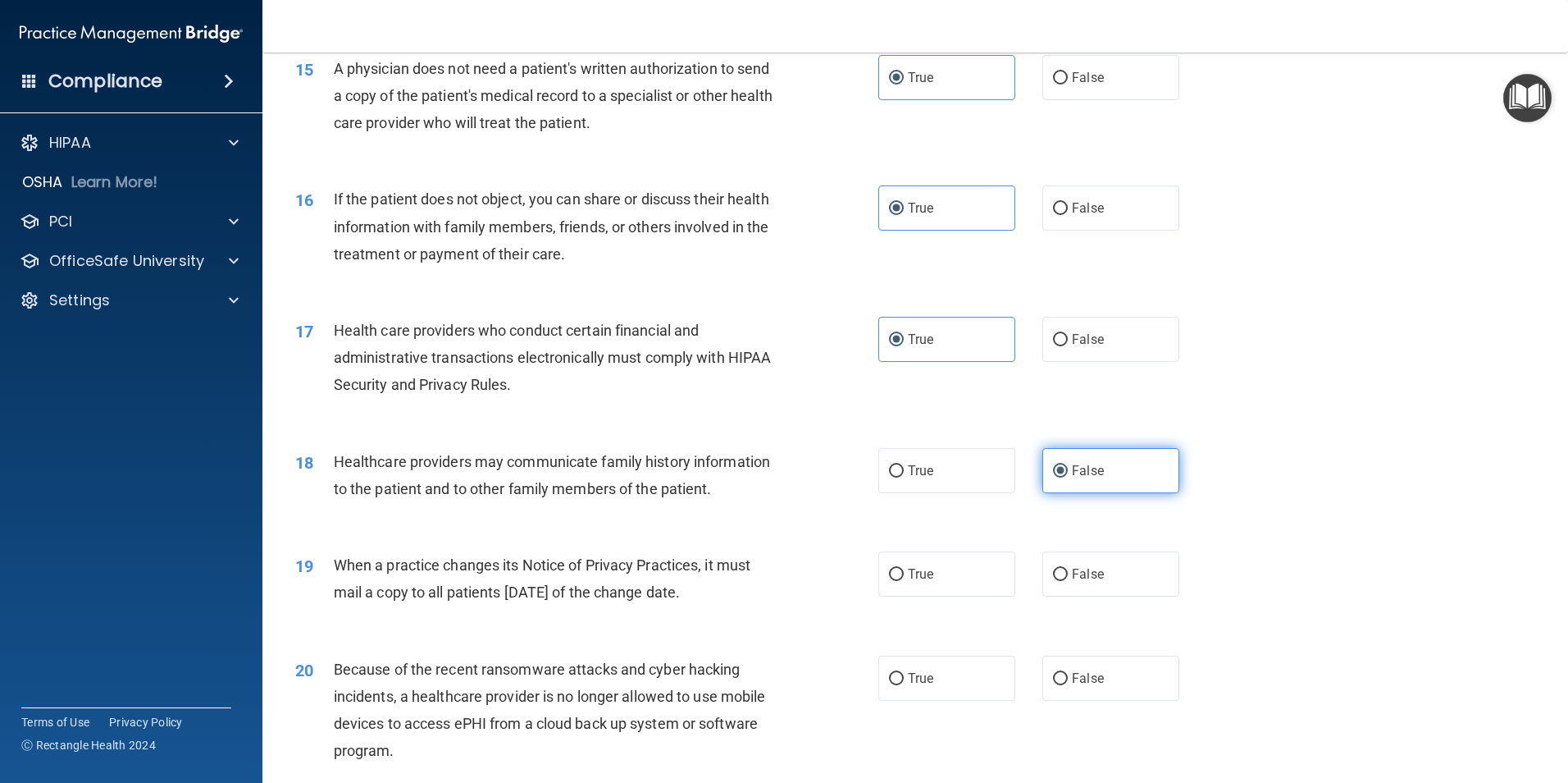
scroll to position [1805, 0]
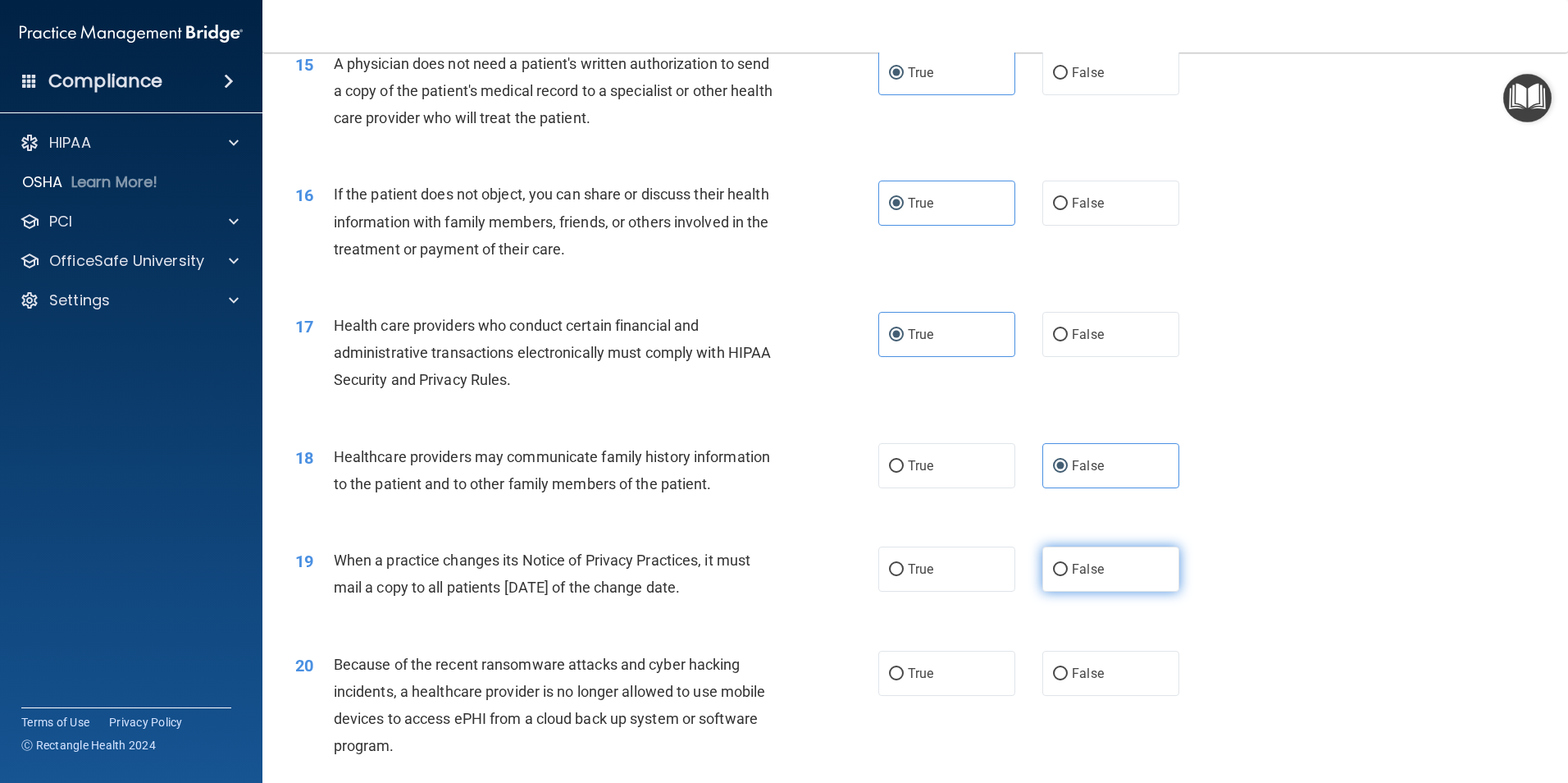
click at [1063, 577] on label "False" at bounding box center [1111, 569] width 137 height 46
click at [1063, 576] on input "False" at bounding box center [1061, 569] width 15 height 12
radio input "true"
click at [1072, 676] on span "False" at bounding box center [1088, 673] width 32 height 15
click at [1065, 676] on input "False" at bounding box center [1061, 674] width 15 height 12
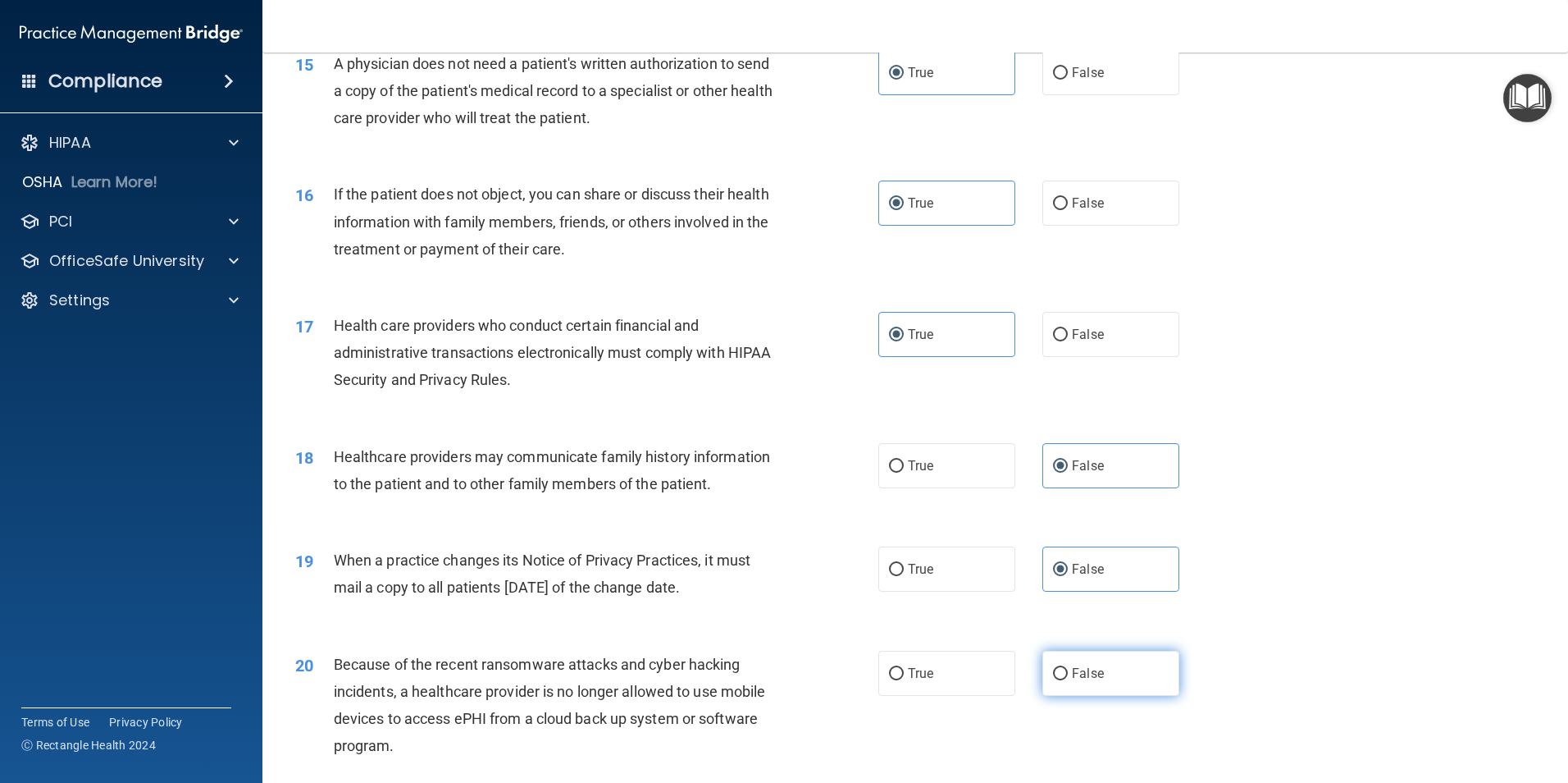
radio input "true"
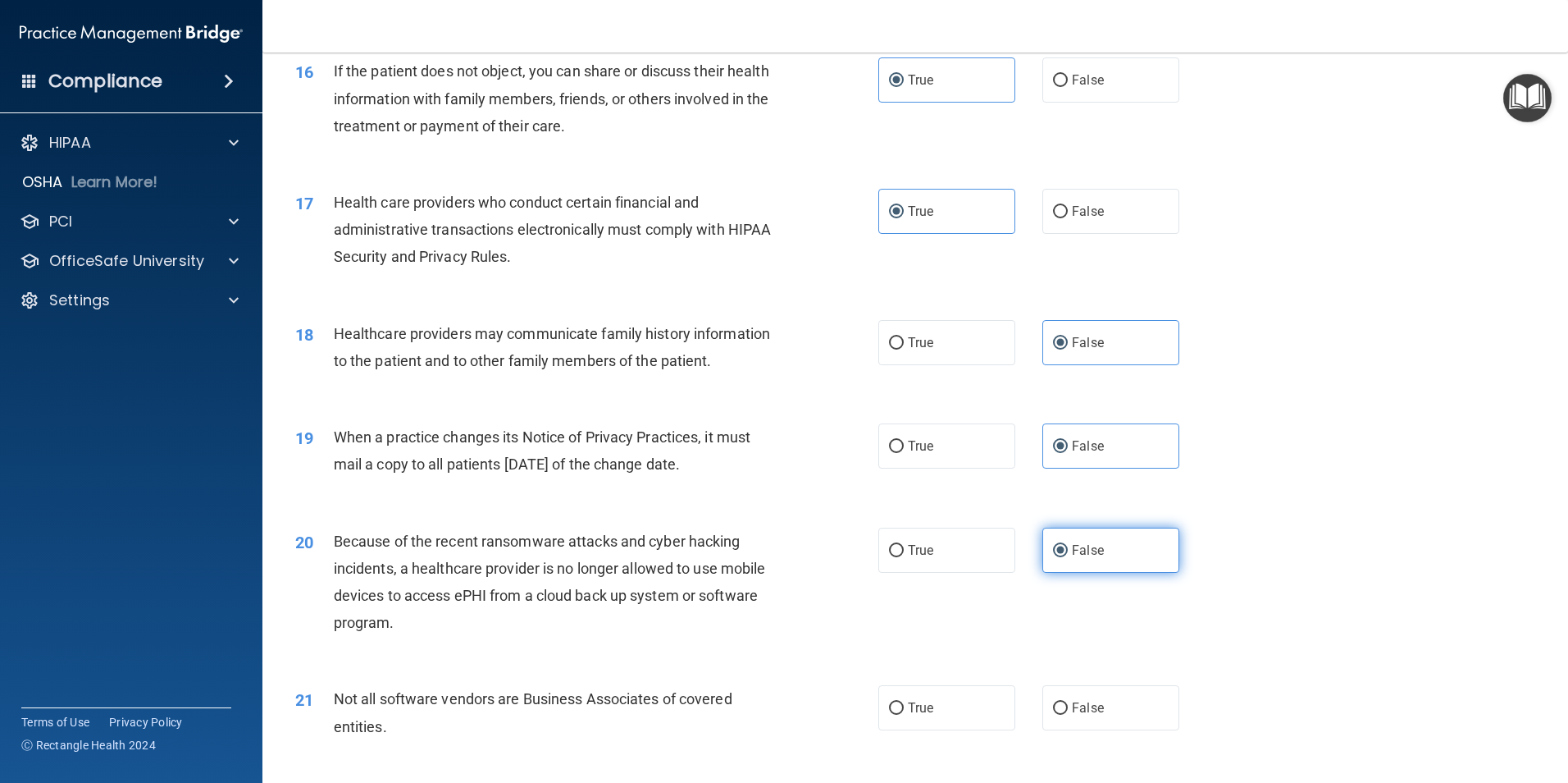
scroll to position [2052, 0]
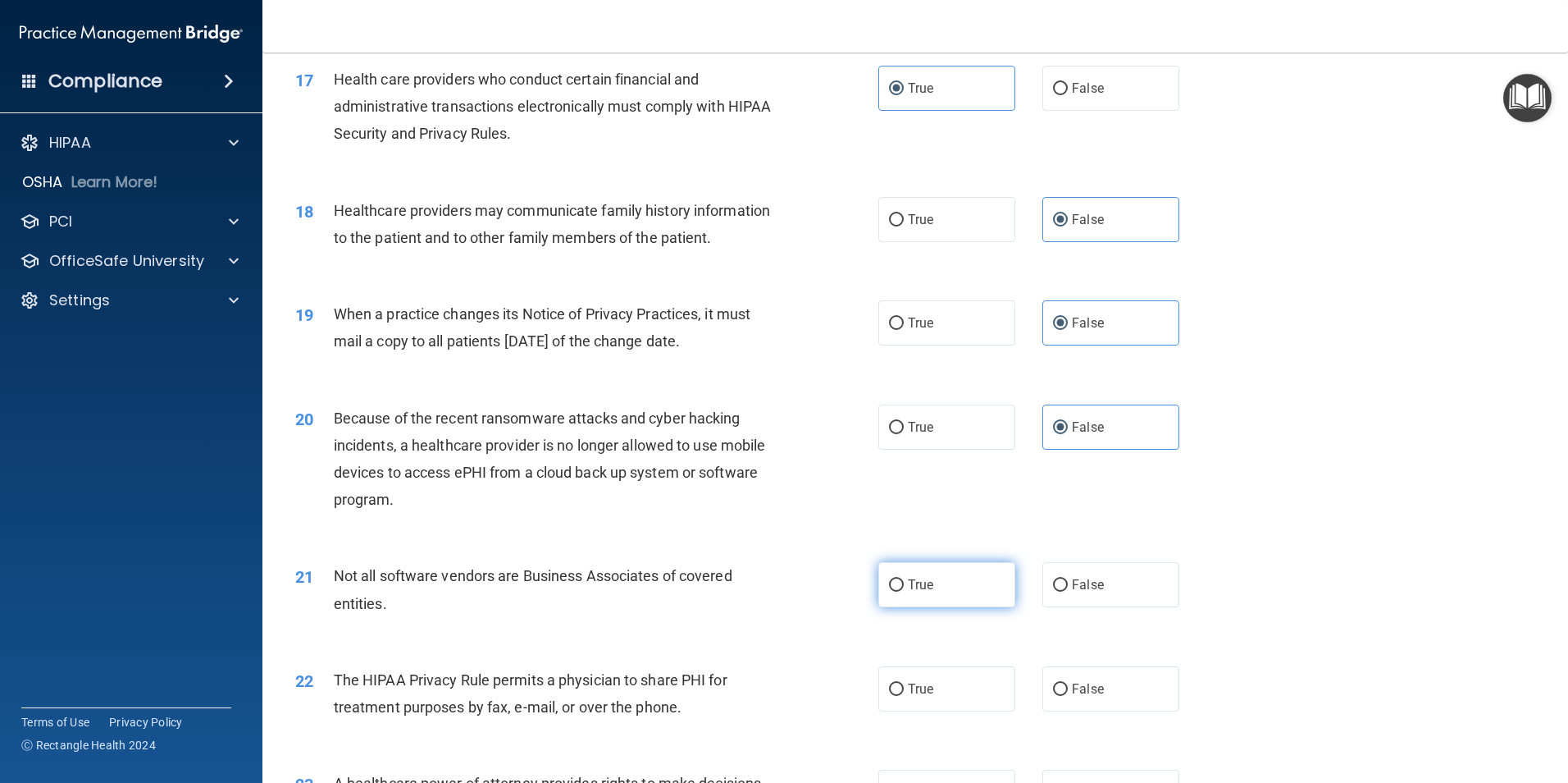
click at [915, 584] on span "True" at bounding box center [920, 585] width 26 height 15
click at [904, 584] on input "True" at bounding box center [896, 586] width 15 height 12
radio input "true"
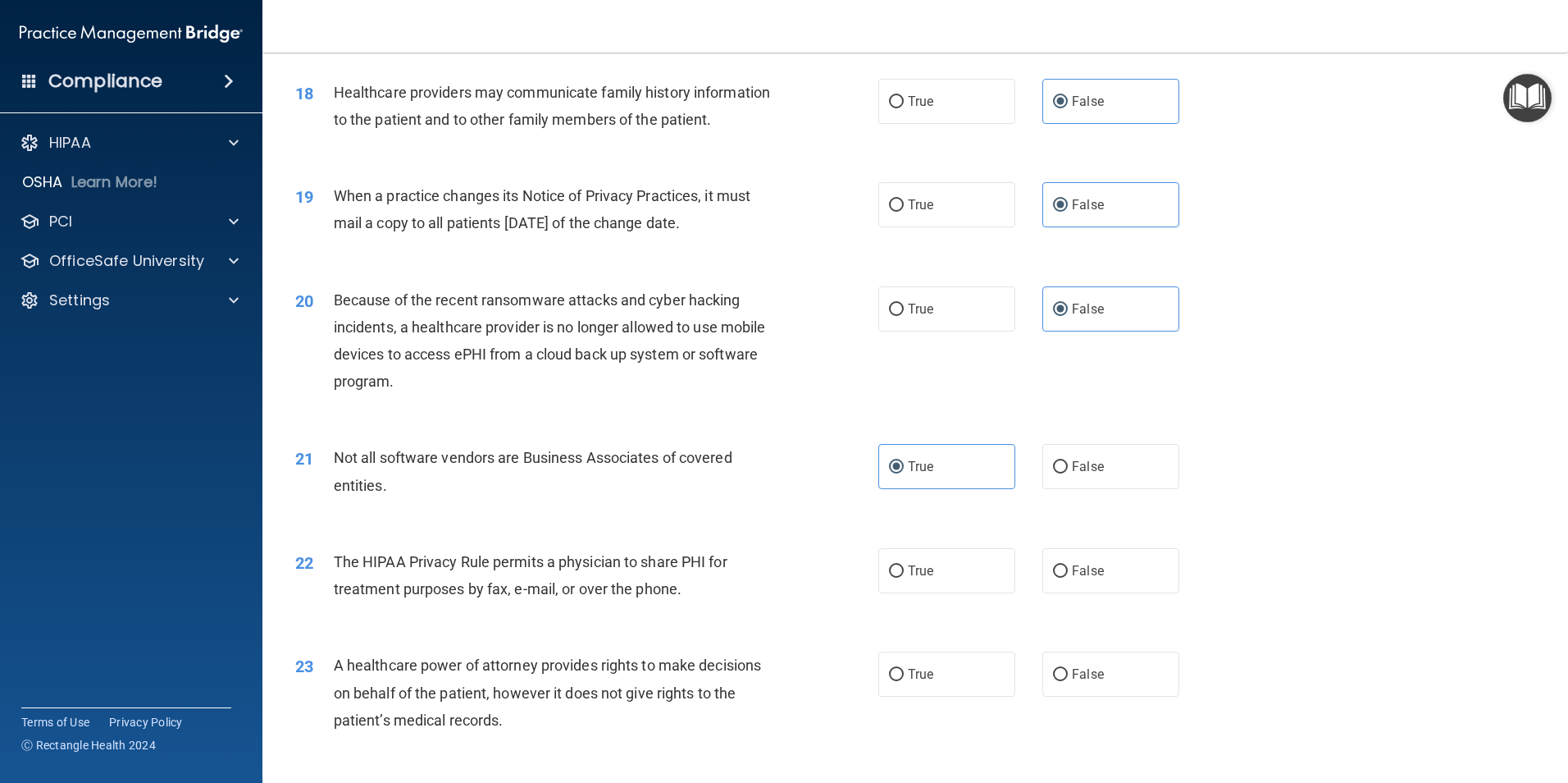
scroll to position [2216, 0]
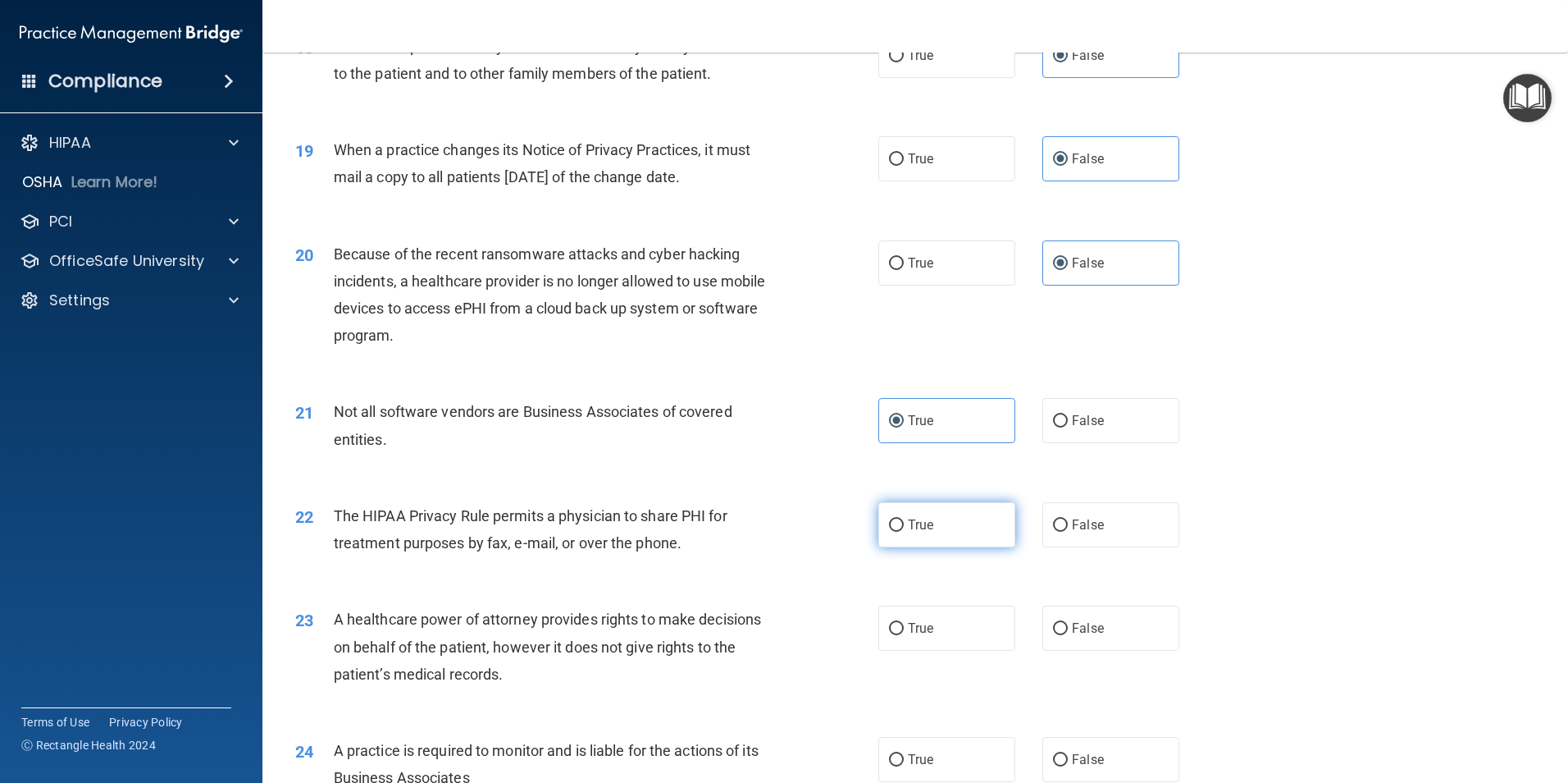
click at [925, 537] on label "True" at bounding box center [947, 525] width 137 height 46
click at [904, 531] on input "True" at bounding box center [896, 525] width 15 height 12
radio input "true"
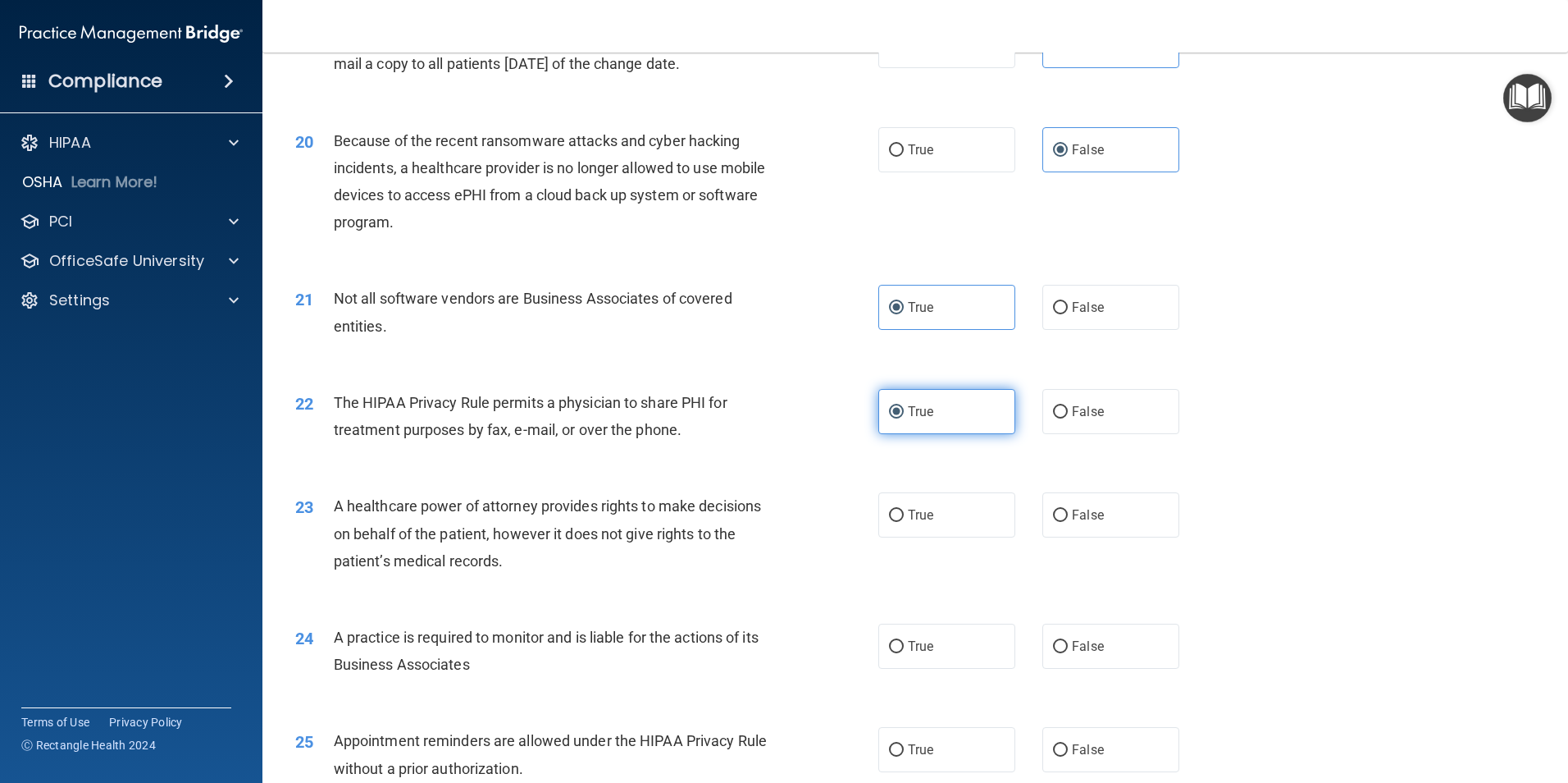
scroll to position [2380, 0]
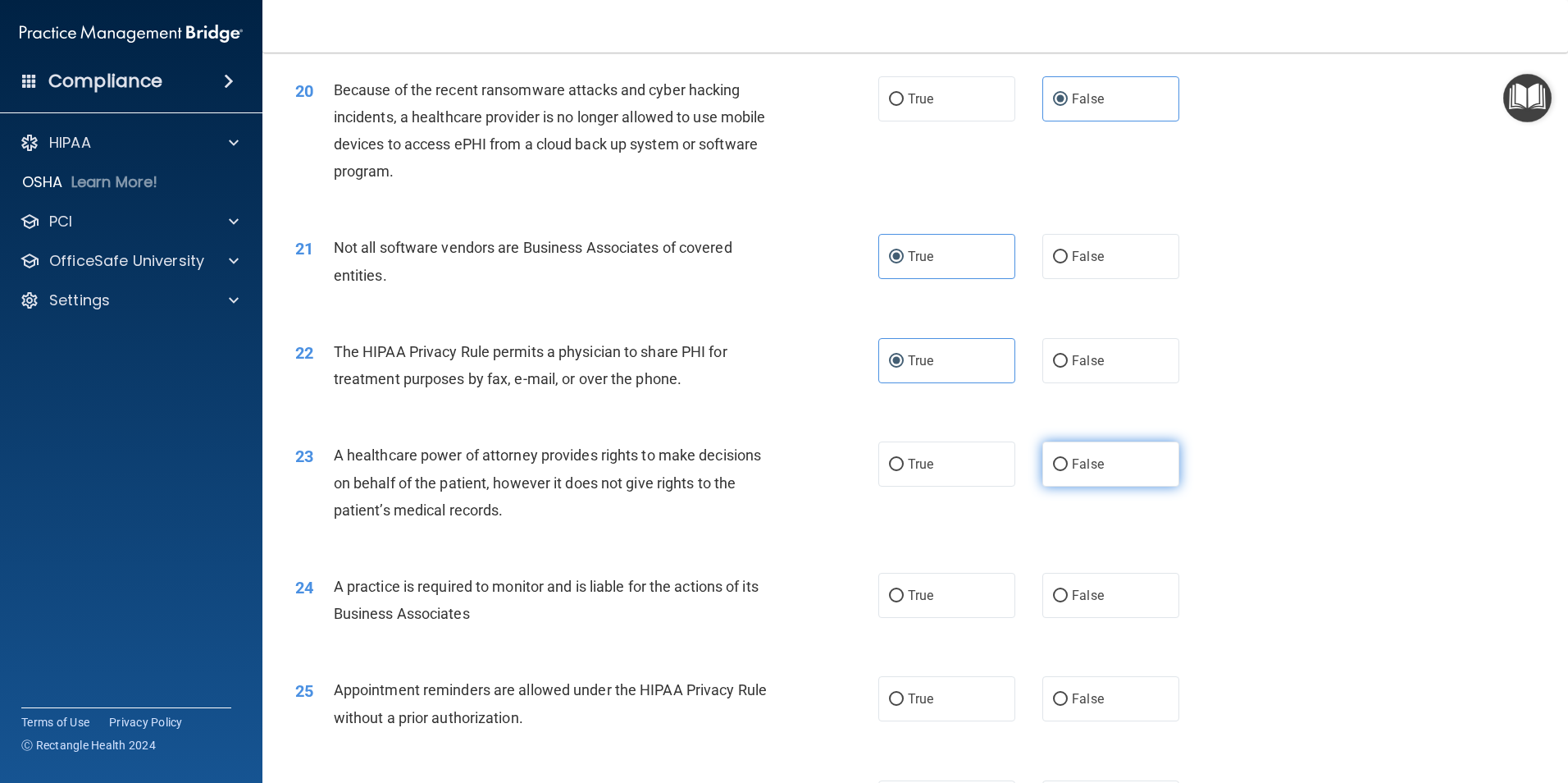
click at [1081, 464] on span "False" at bounding box center [1088, 464] width 32 height 15
click at [1068, 464] on input "False" at bounding box center [1061, 464] width 15 height 12
radio input "true"
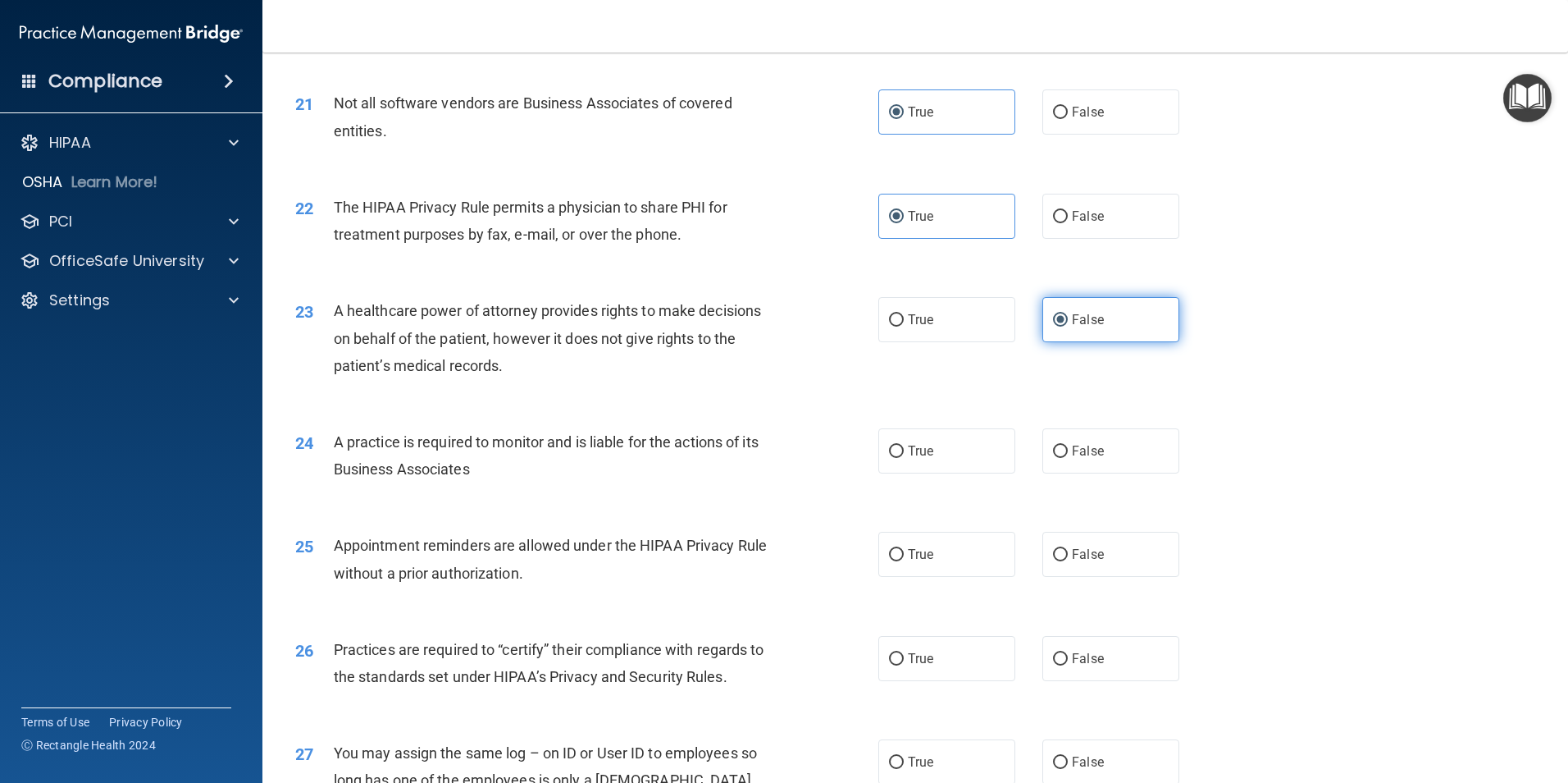
scroll to position [2545, 0]
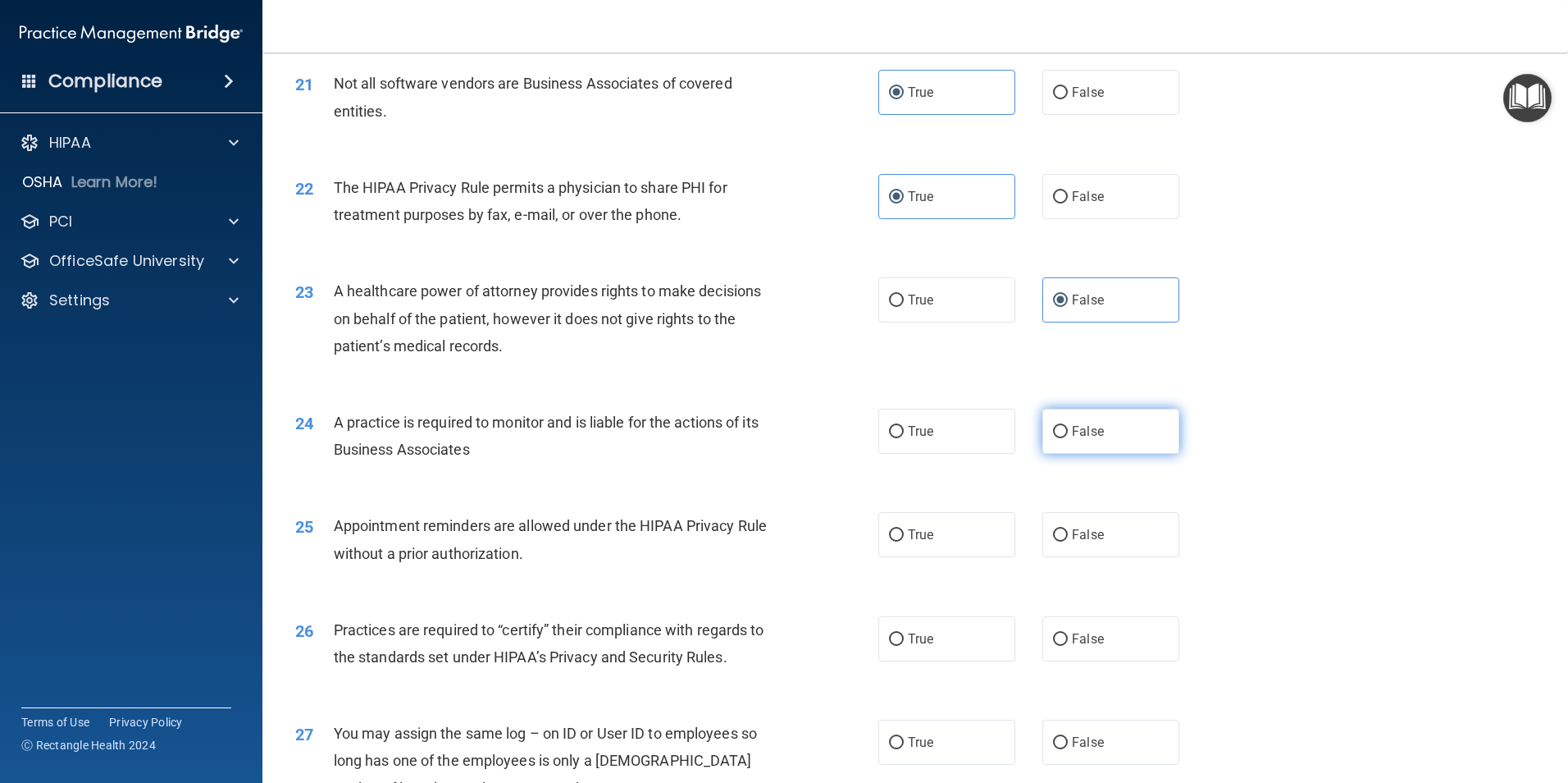
click at [1067, 444] on label "False" at bounding box center [1111, 432] width 137 height 46
click at [1067, 438] on input "False" at bounding box center [1061, 432] width 15 height 12
radio input "true"
click at [922, 535] on span "True" at bounding box center [920, 534] width 26 height 15
click at [904, 535] on input "True" at bounding box center [896, 535] width 15 height 12
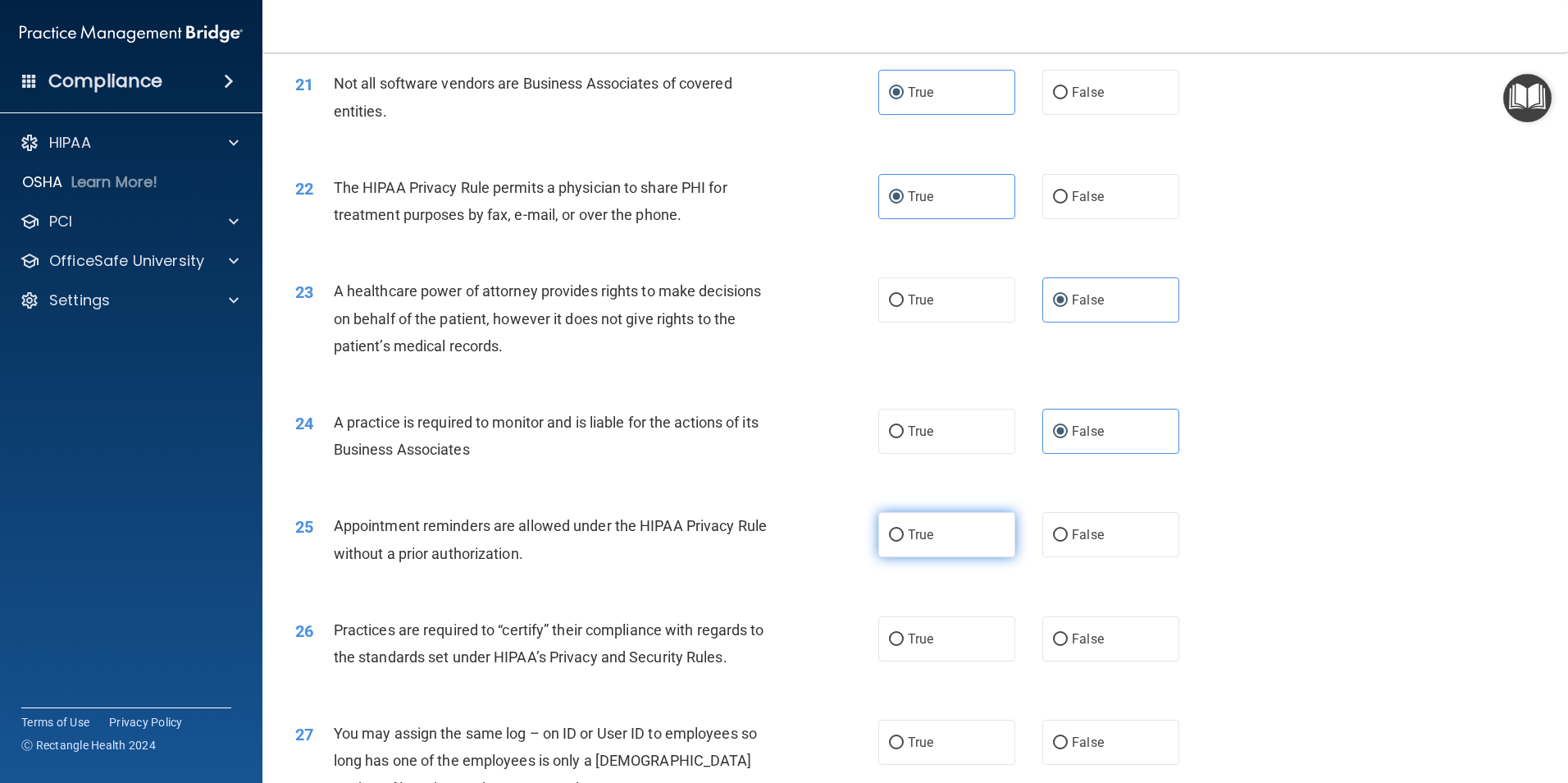
radio input "true"
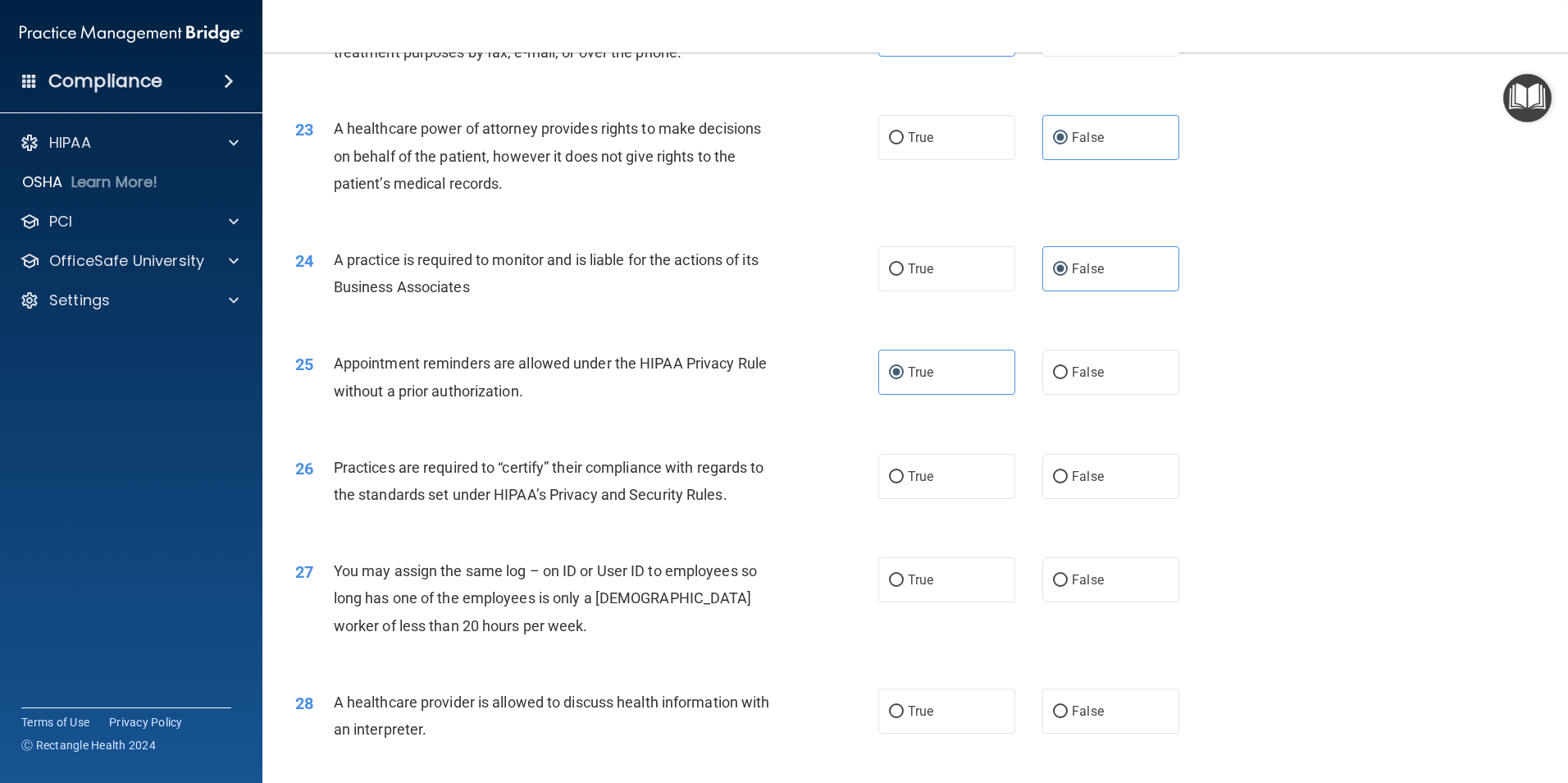
scroll to position [2709, 0]
click at [1072, 480] on span "False" at bounding box center [1088, 475] width 32 height 15
click at [1068, 480] on input "False" at bounding box center [1061, 475] width 15 height 12
radio input "true"
click at [1063, 585] on label "False" at bounding box center [1111, 578] width 137 height 46
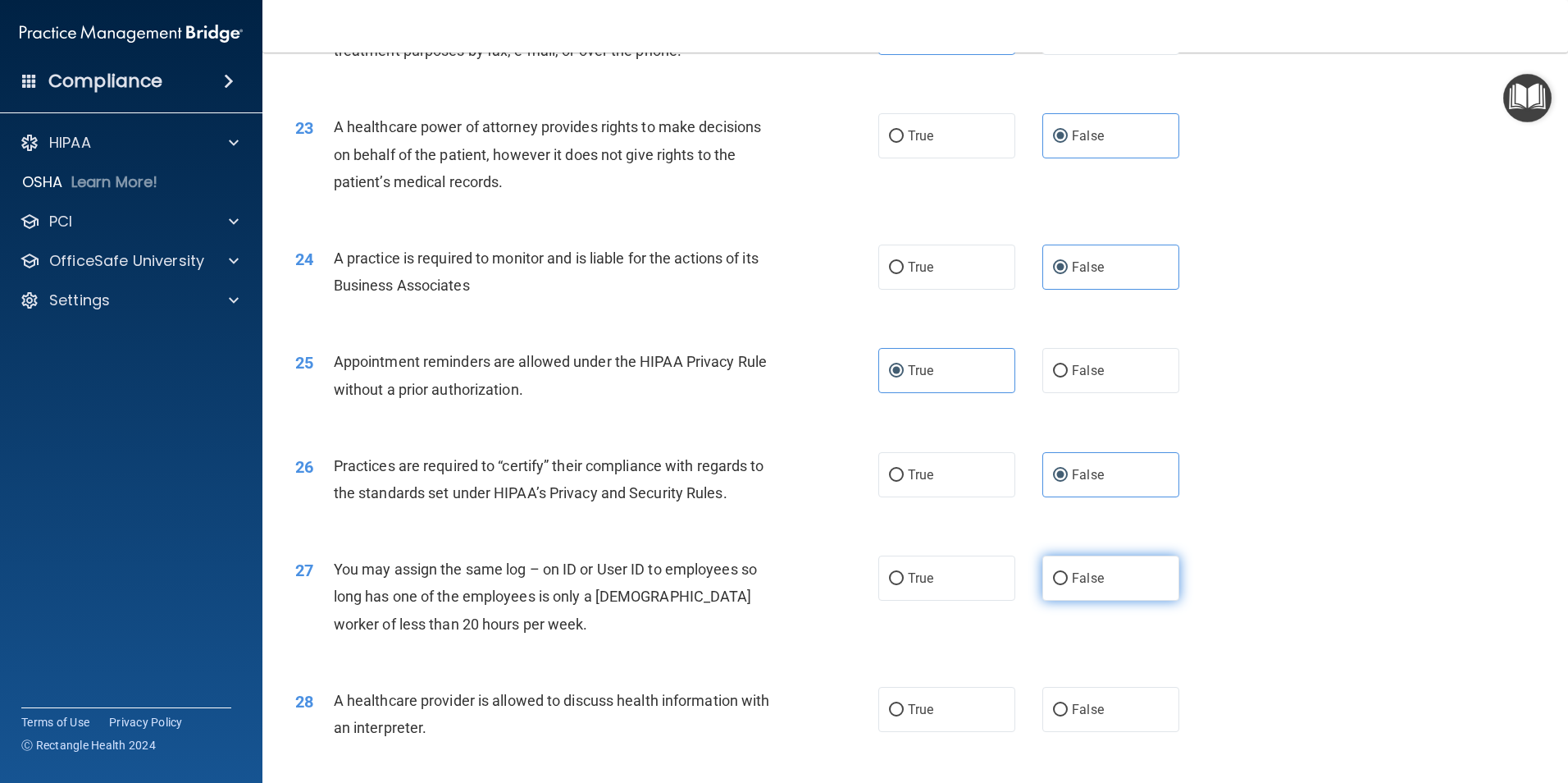
click at [1063, 585] on input "False" at bounding box center [1061, 579] width 15 height 12
radio input "true"
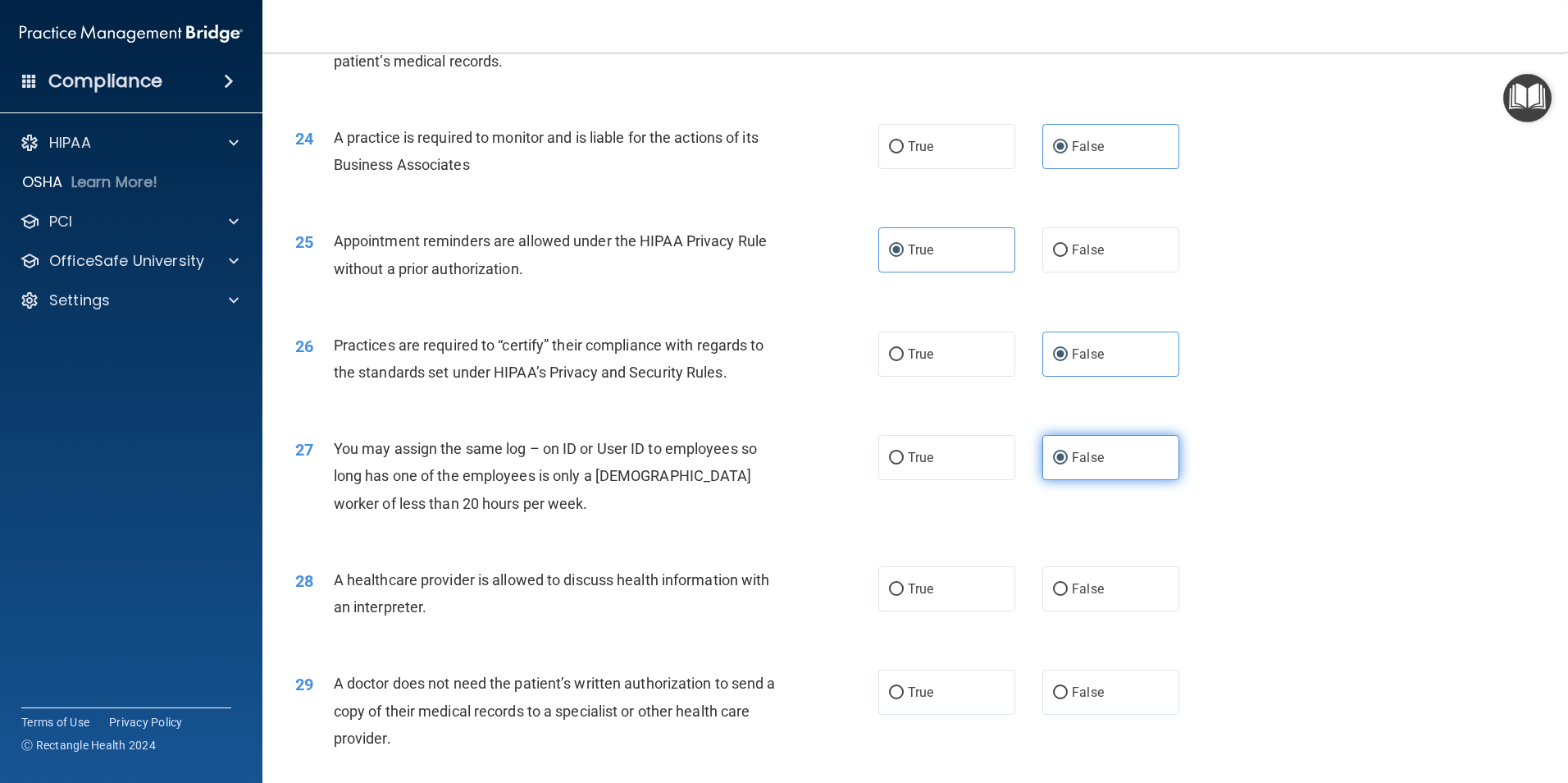
scroll to position [2873, 0]
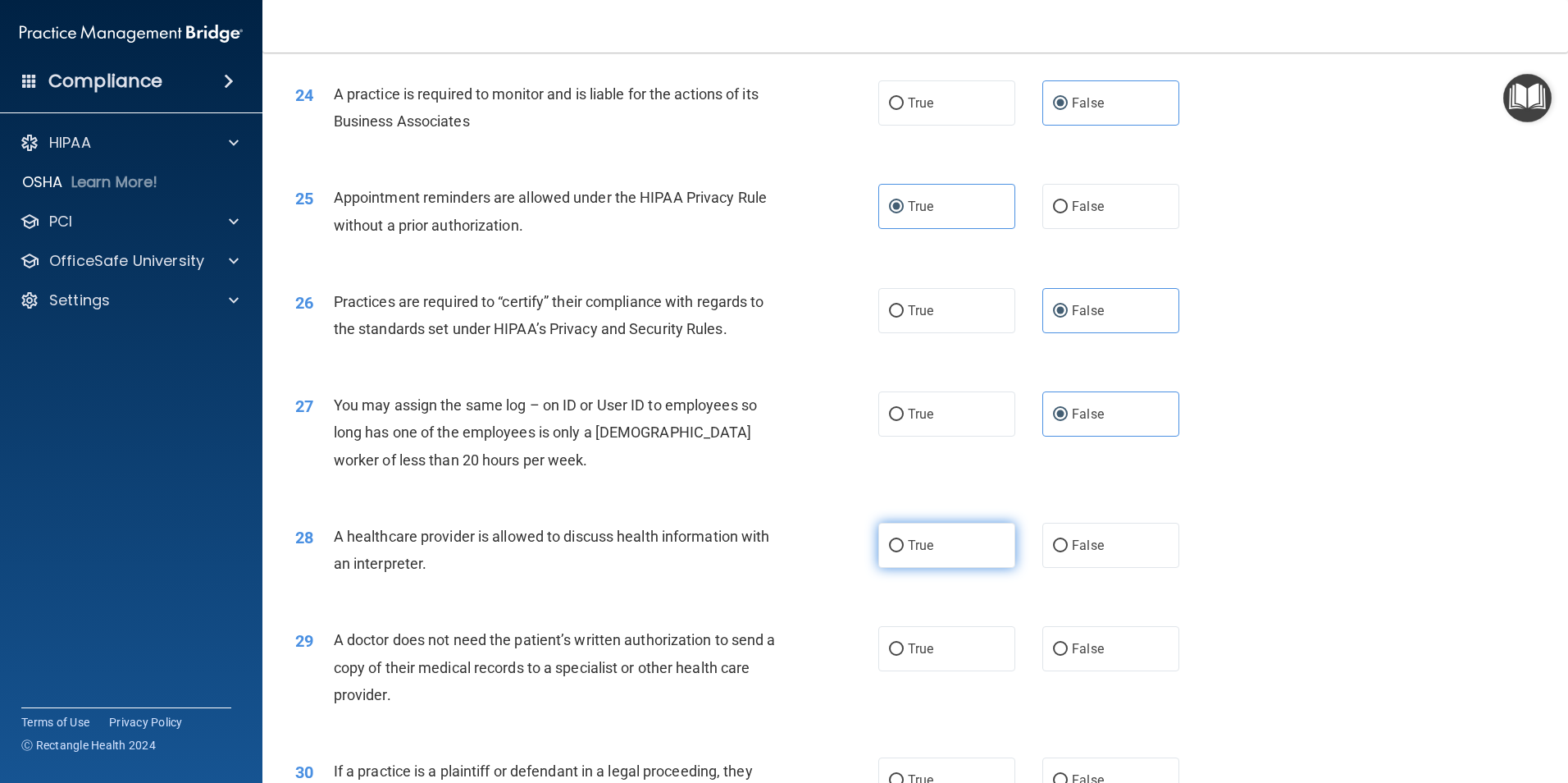
click at [909, 551] on span "True" at bounding box center [920, 545] width 26 height 15
click at [904, 551] on input "True" at bounding box center [896, 546] width 15 height 12
radio input "true"
click at [908, 649] on span "True" at bounding box center [920, 648] width 26 height 15
click at [904, 649] on input "True" at bounding box center [896, 649] width 15 height 12
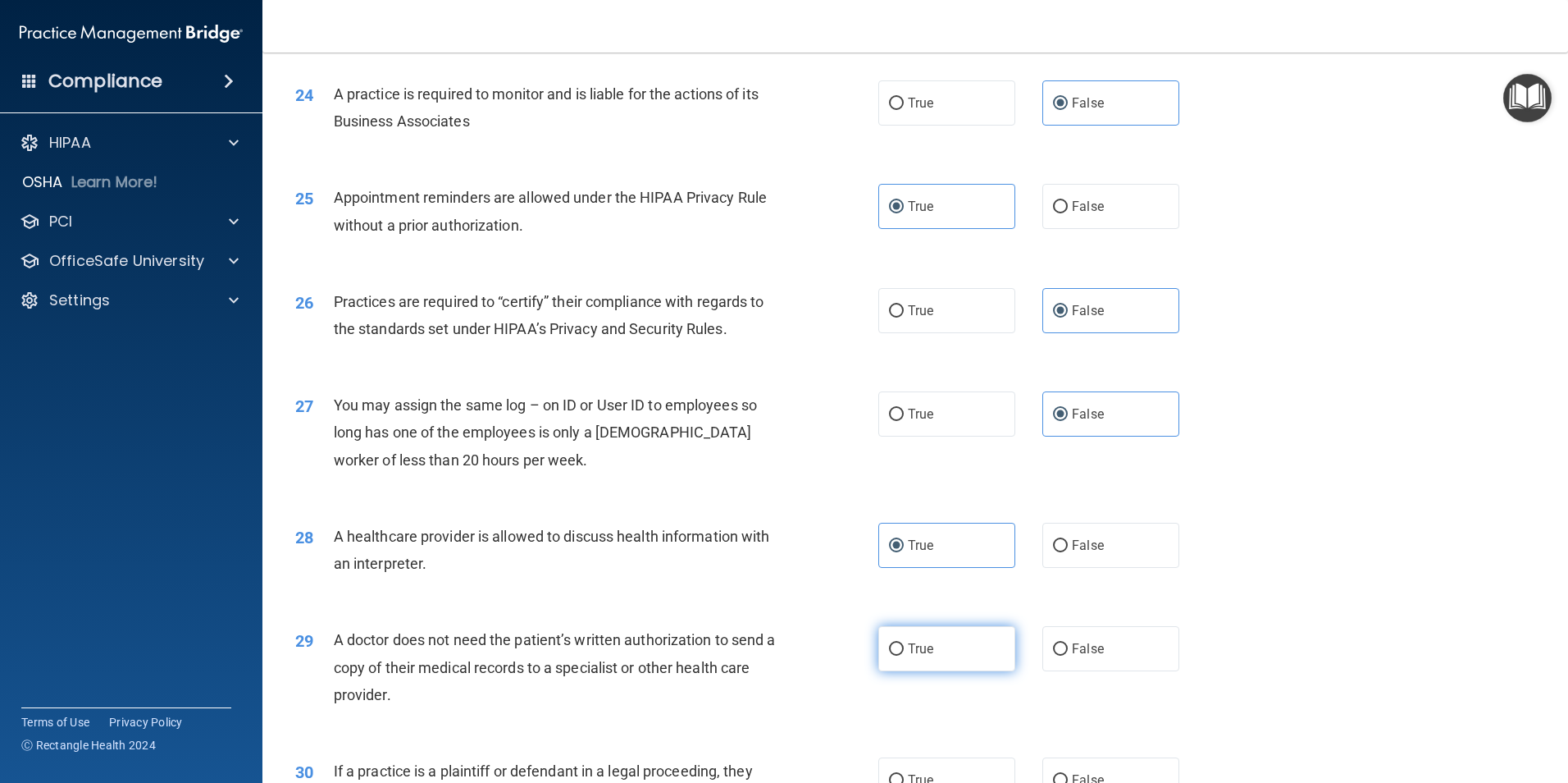
radio input "true"
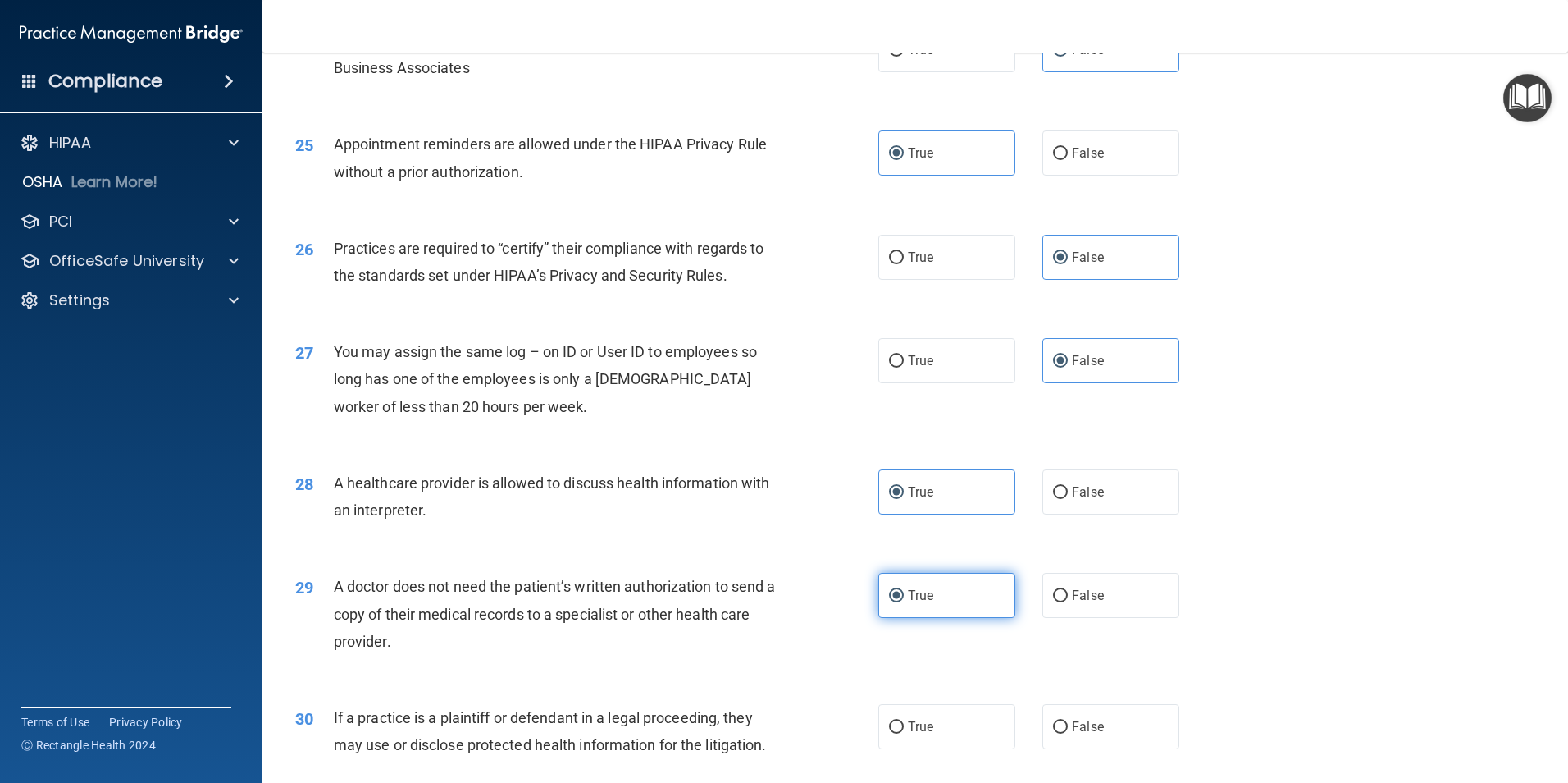
scroll to position [2955, 0]
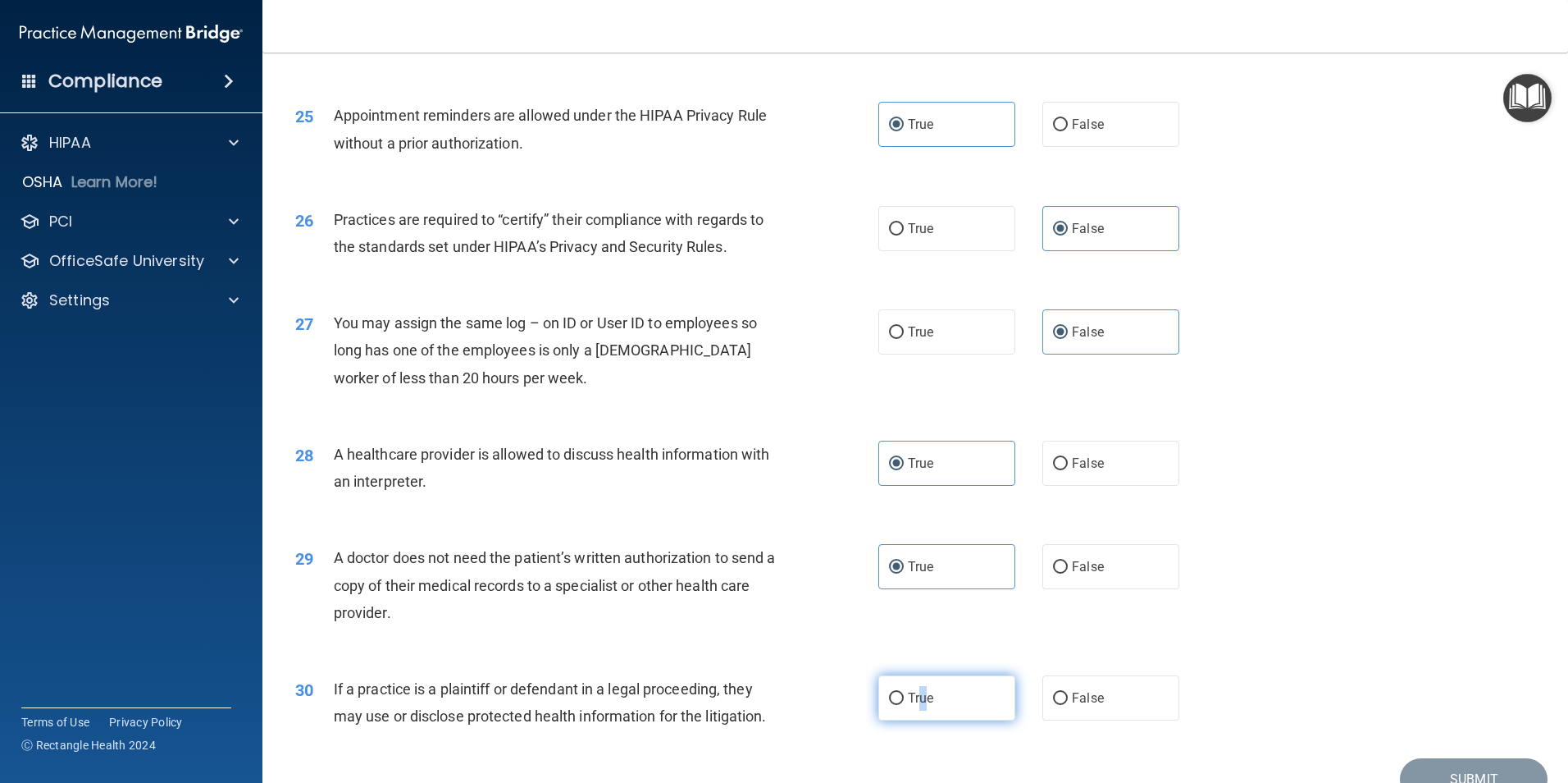
click at [917, 689] on label "True" at bounding box center [947, 699] width 137 height 46
drag, startPoint x: 917, startPoint y: 689, endPoint x: 895, endPoint y: 700, distance: 24.6
click at [895, 700] on input "True" at bounding box center [896, 699] width 15 height 12
radio input "true"
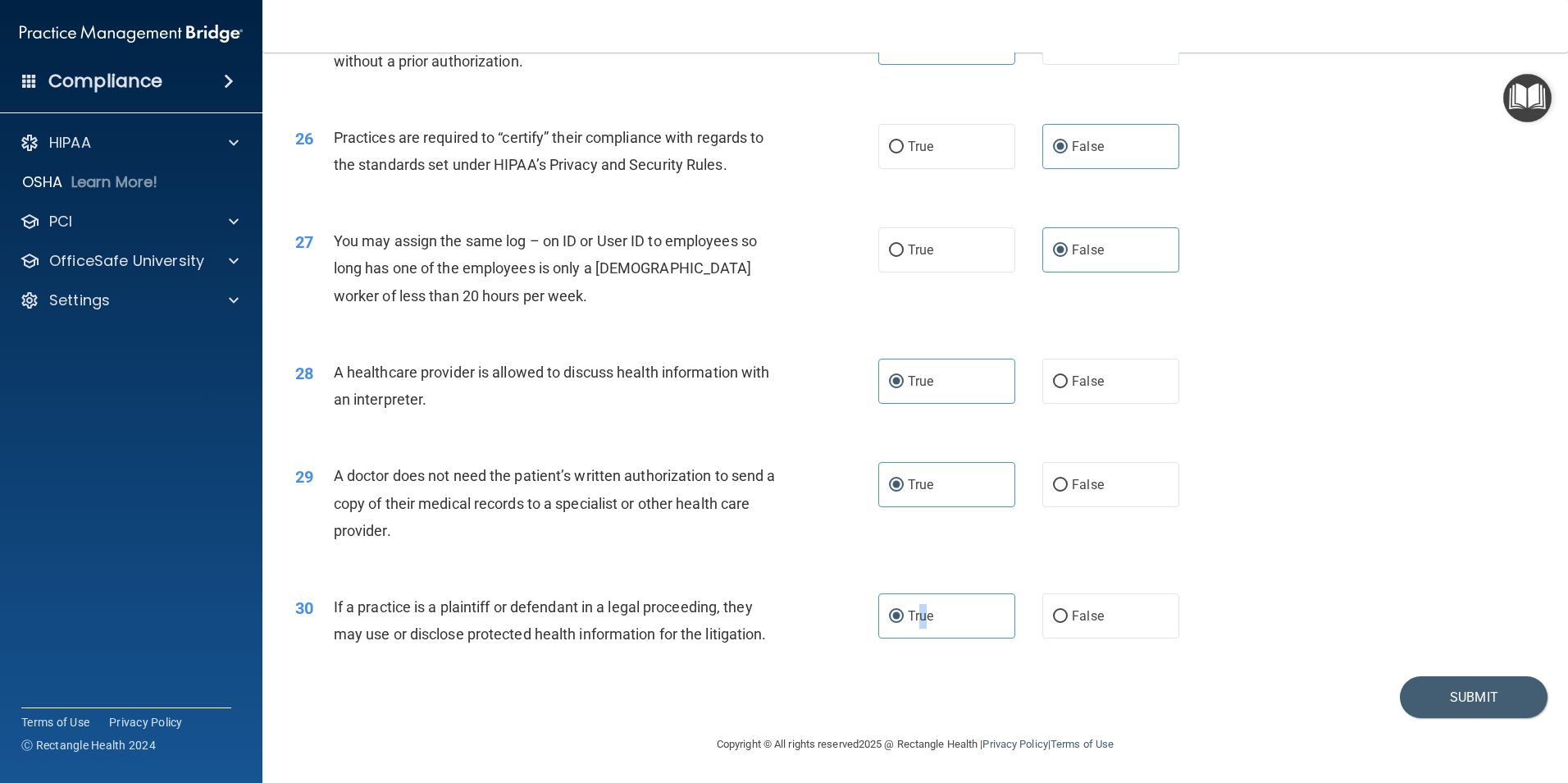
scroll to position [3037, 0]
click at [1476, 697] on button "Submit" at bounding box center [1474, 697] width 148 height 42
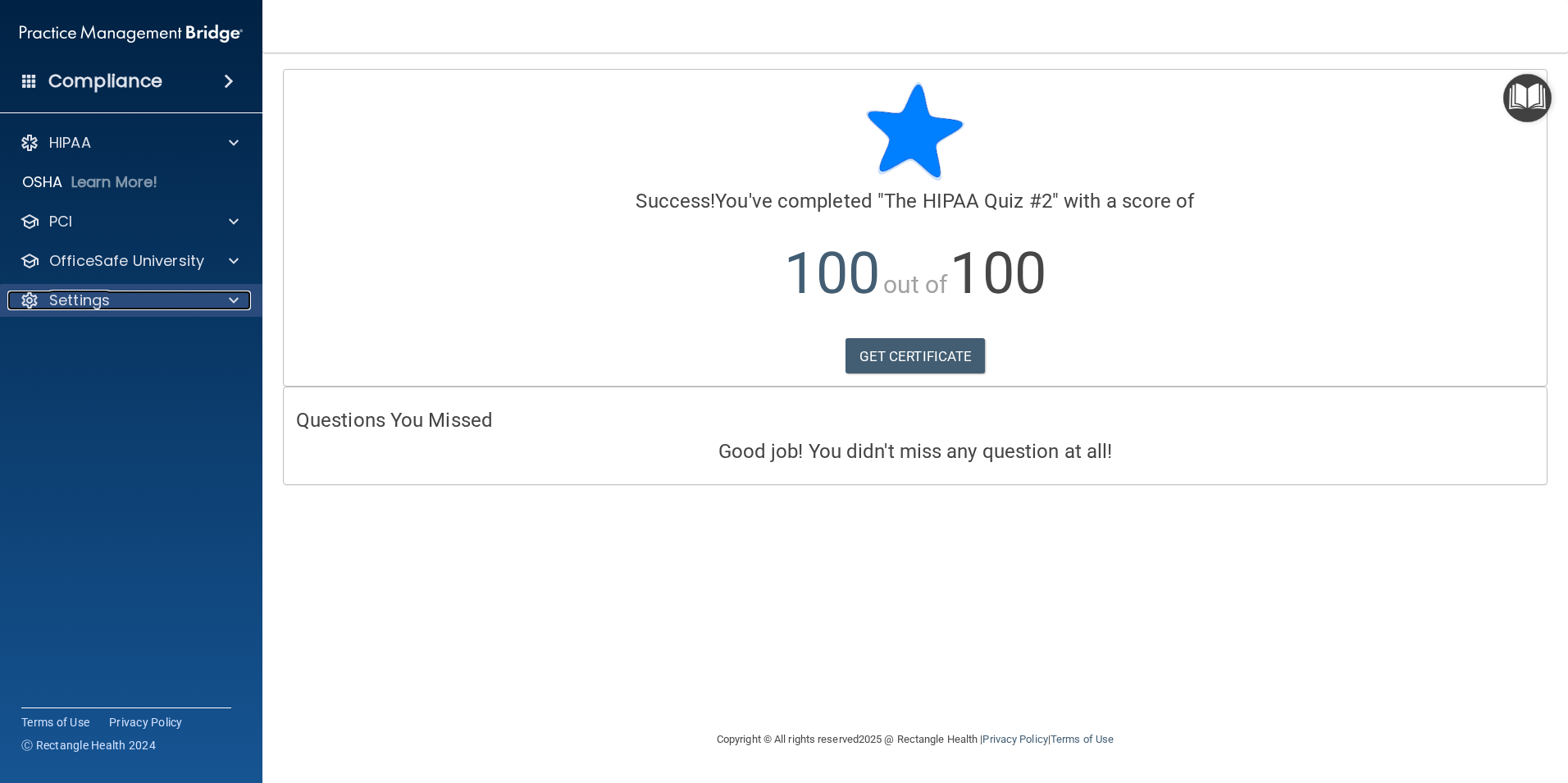
click at [106, 307] on p "Settings" at bounding box center [80, 300] width 61 height 20
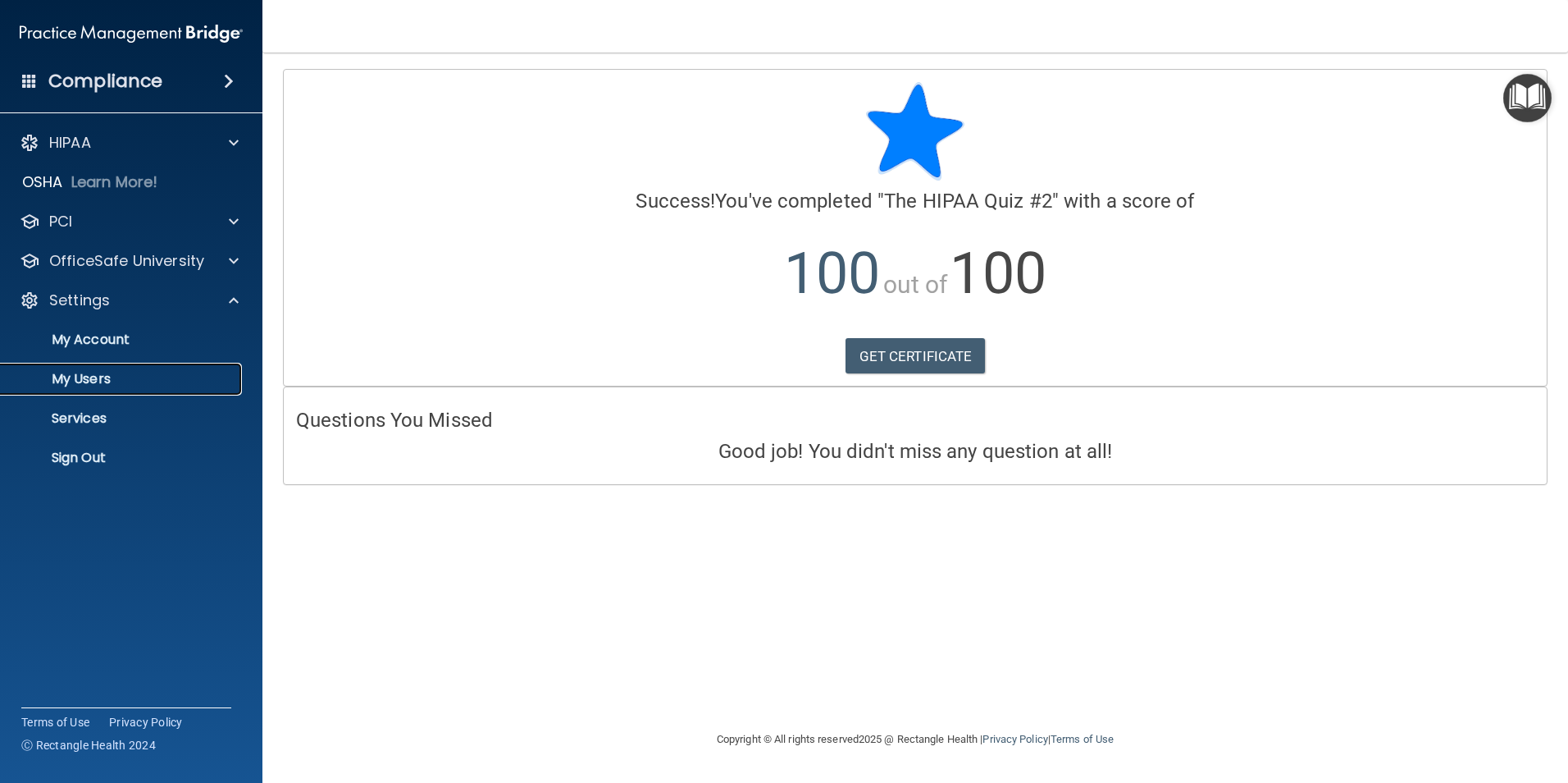
click at [93, 377] on p "My Users" at bounding box center [122, 379] width 224 height 16
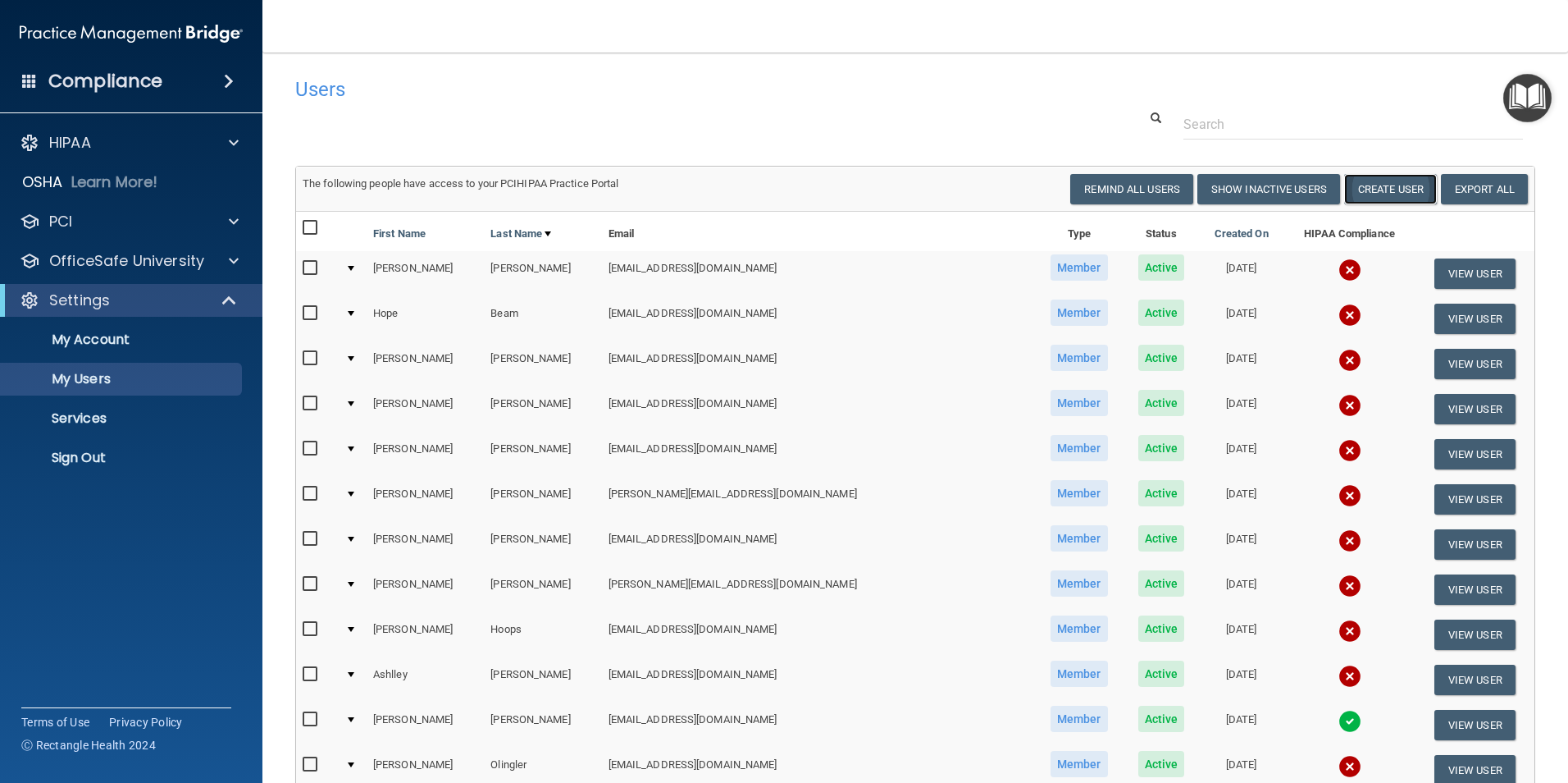
click at [1372, 190] on button "Create User" at bounding box center [1391, 189] width 93 height 30
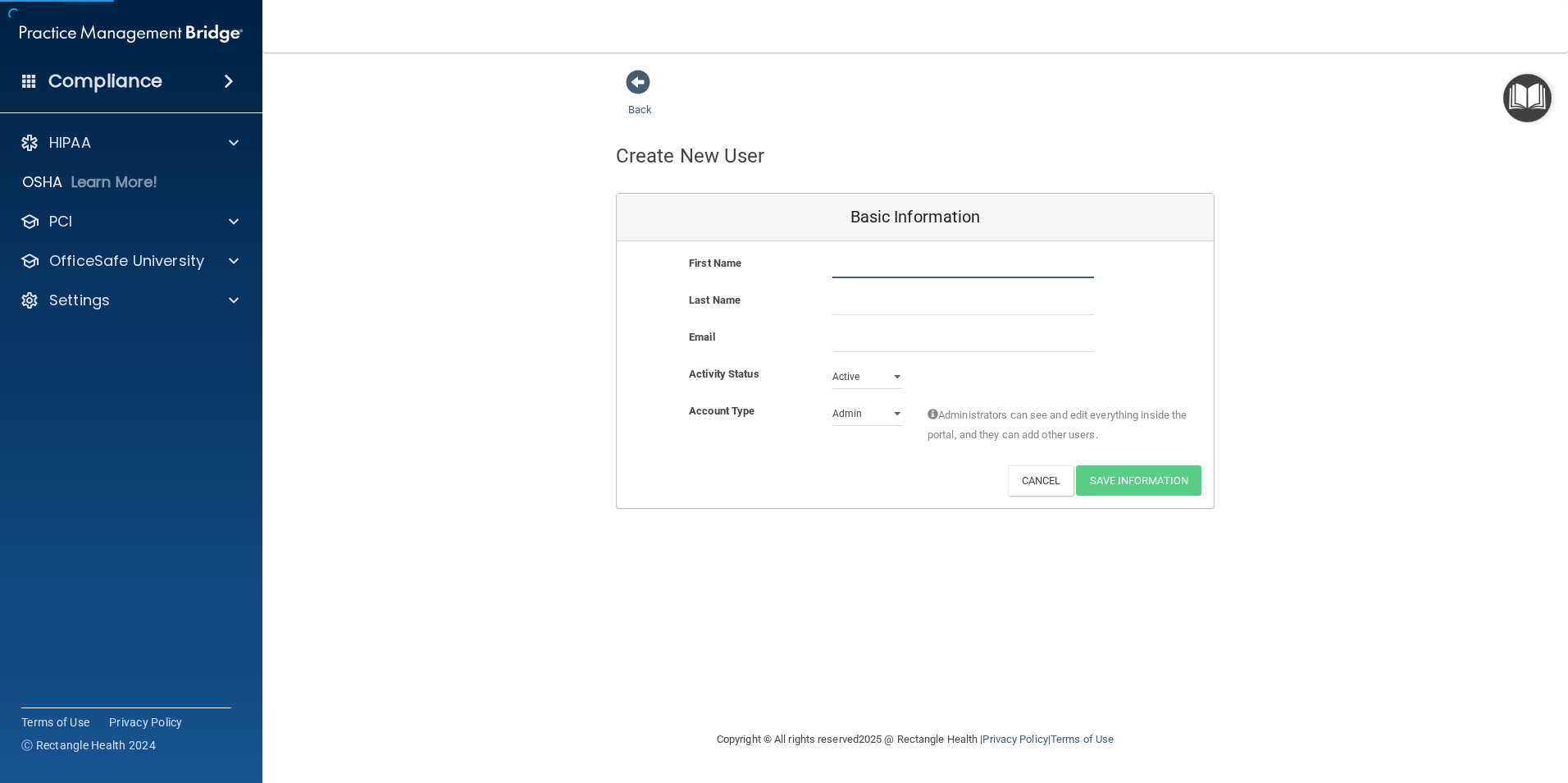
click at [870, 258] on input "text" at bounding box center [964, 266] width 262 height 25
type input "D"
type input "[PERSON_NAME]"
click at [840, 307] on input "text" at bounding box center [964, 303] width 262 height 25
click at [841, 306] on input "Mc" at bounding box center [964, 303] width 262 height 25
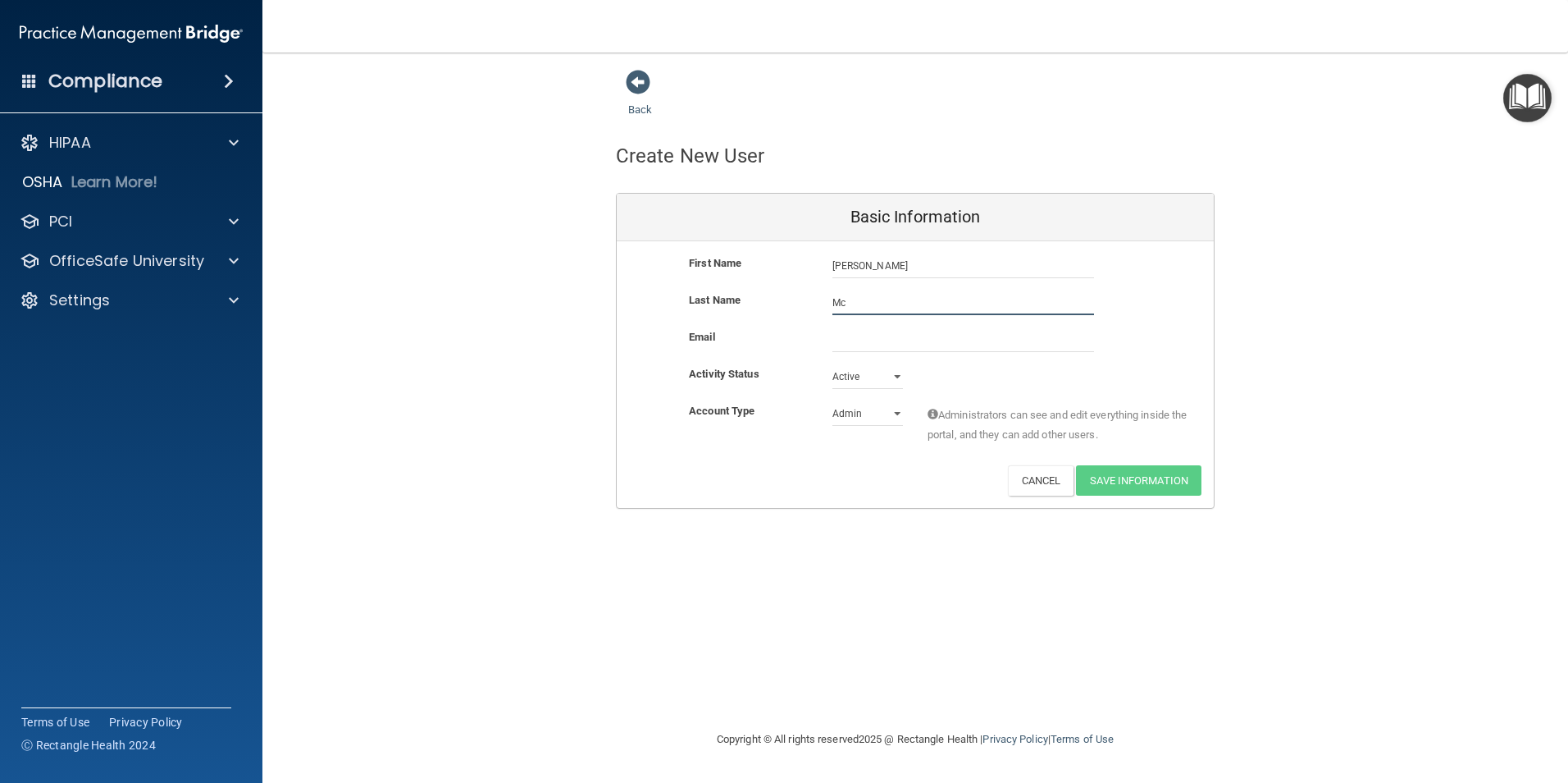
type input "Mc"
click at [849, 346] on input "email" at bounding box center [964, 340] width 262 height 25
type input "s"
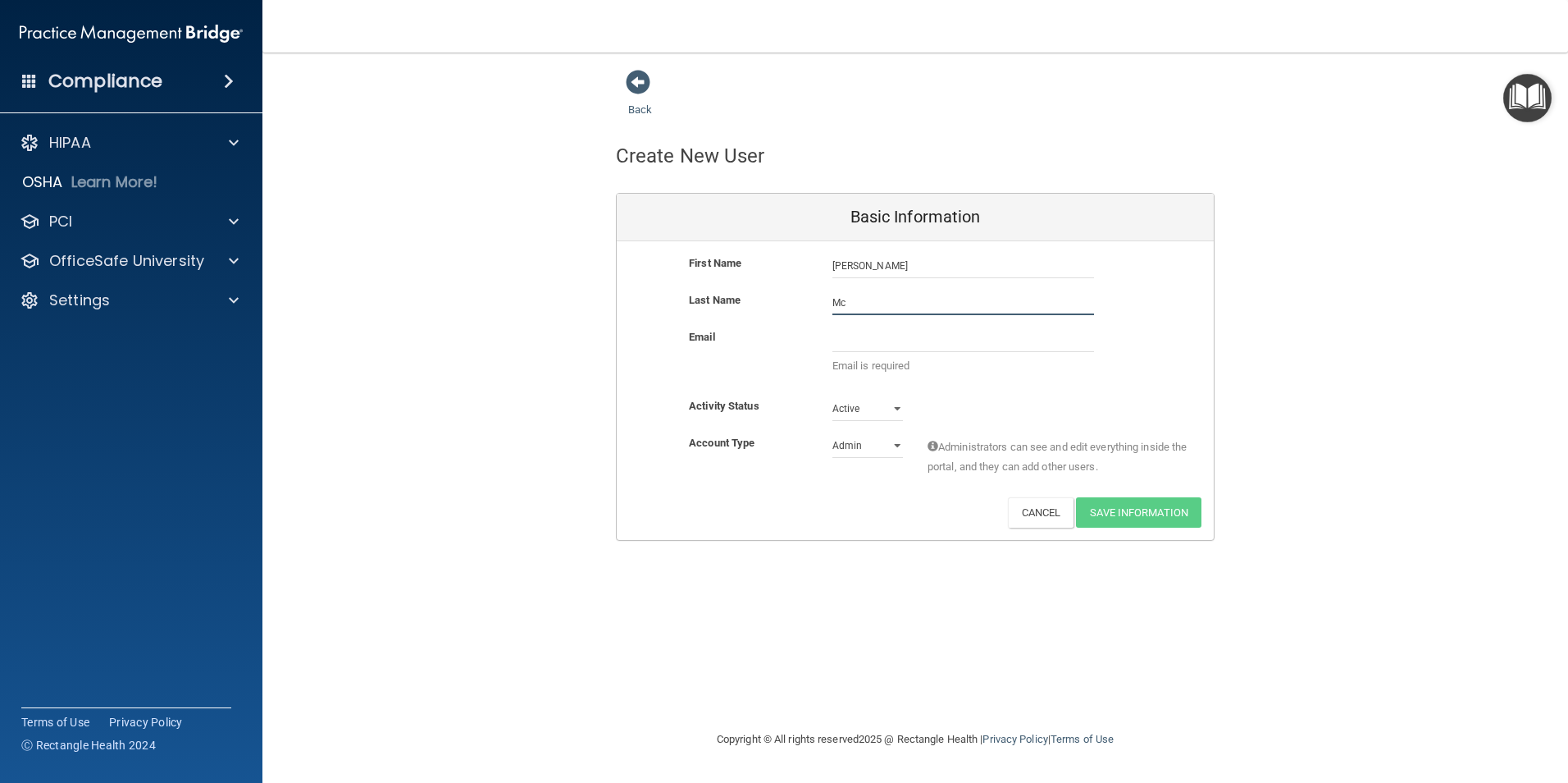
click at [858, 300] on input "Mc" at bounding box center [964, 303] width 262 height 25
type input "McLaren"
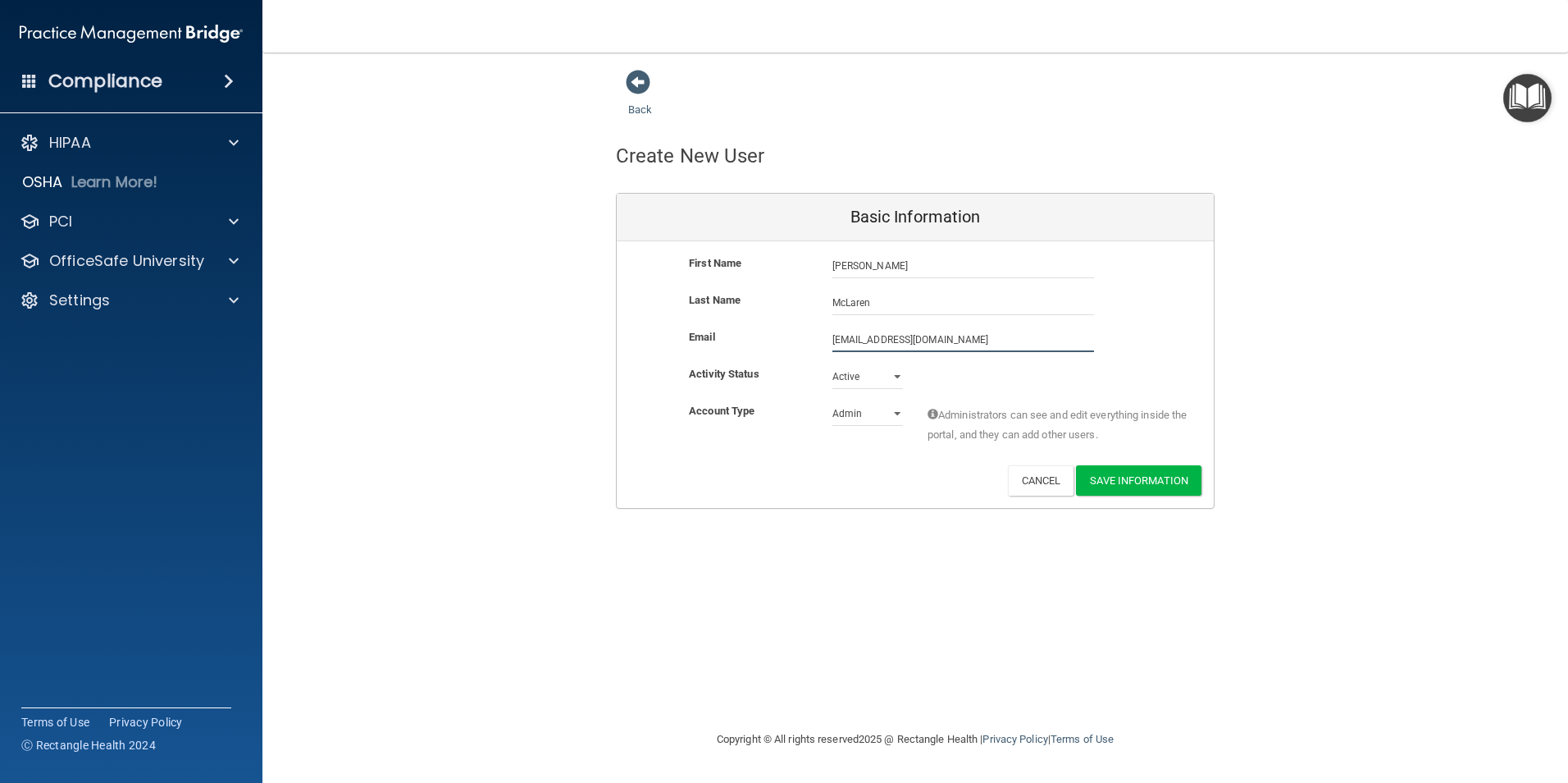
type input "[EMAIL_ADDRESS][DOMAIN_NAME]"
click at [888, 381] on select "Active Inactive" at bounding box center [868, 380] width 70 height 25
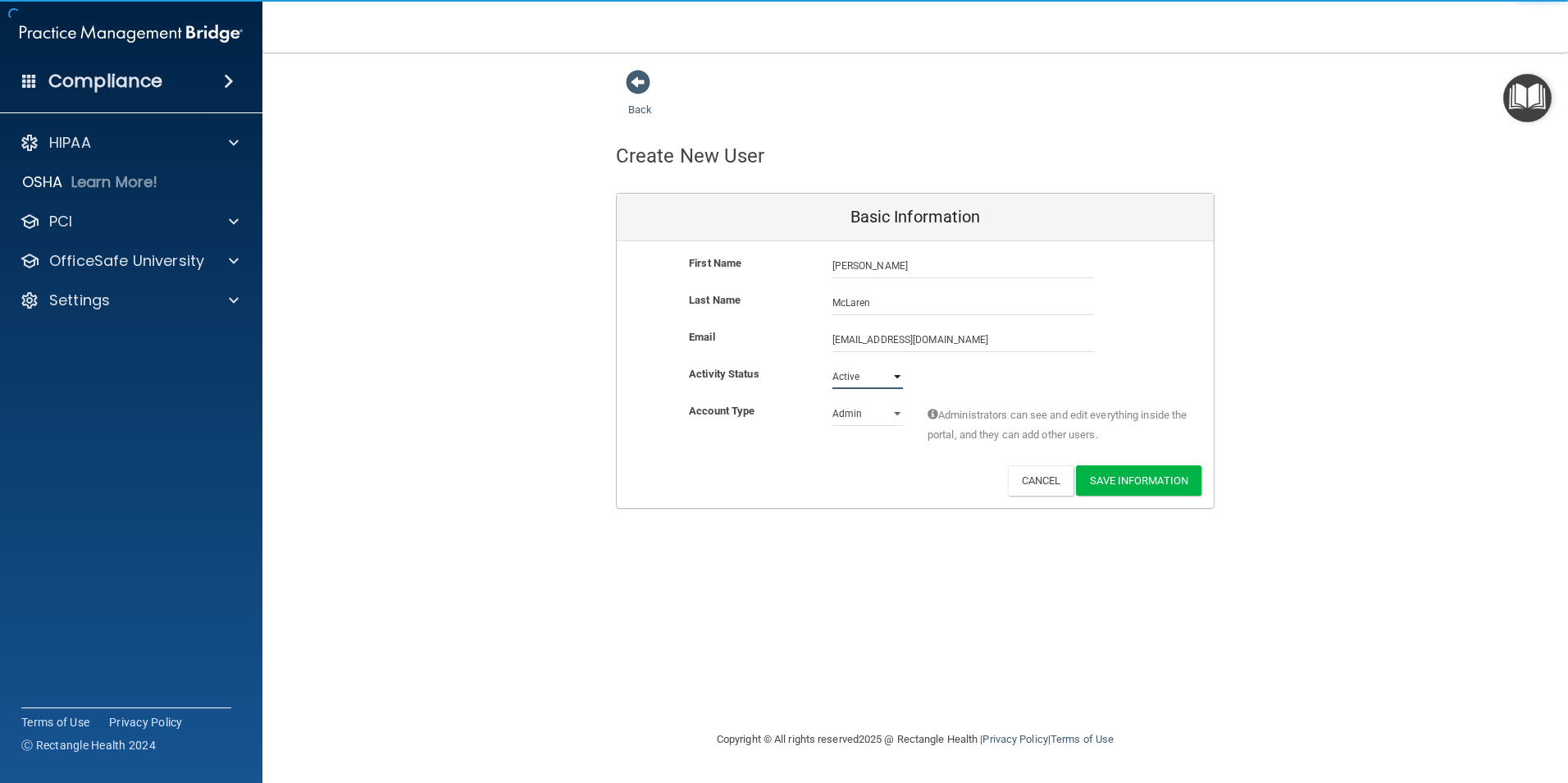
click at [888, 381] on select "Active Inactive" at bounding box center [868, 377] width 70 height 25
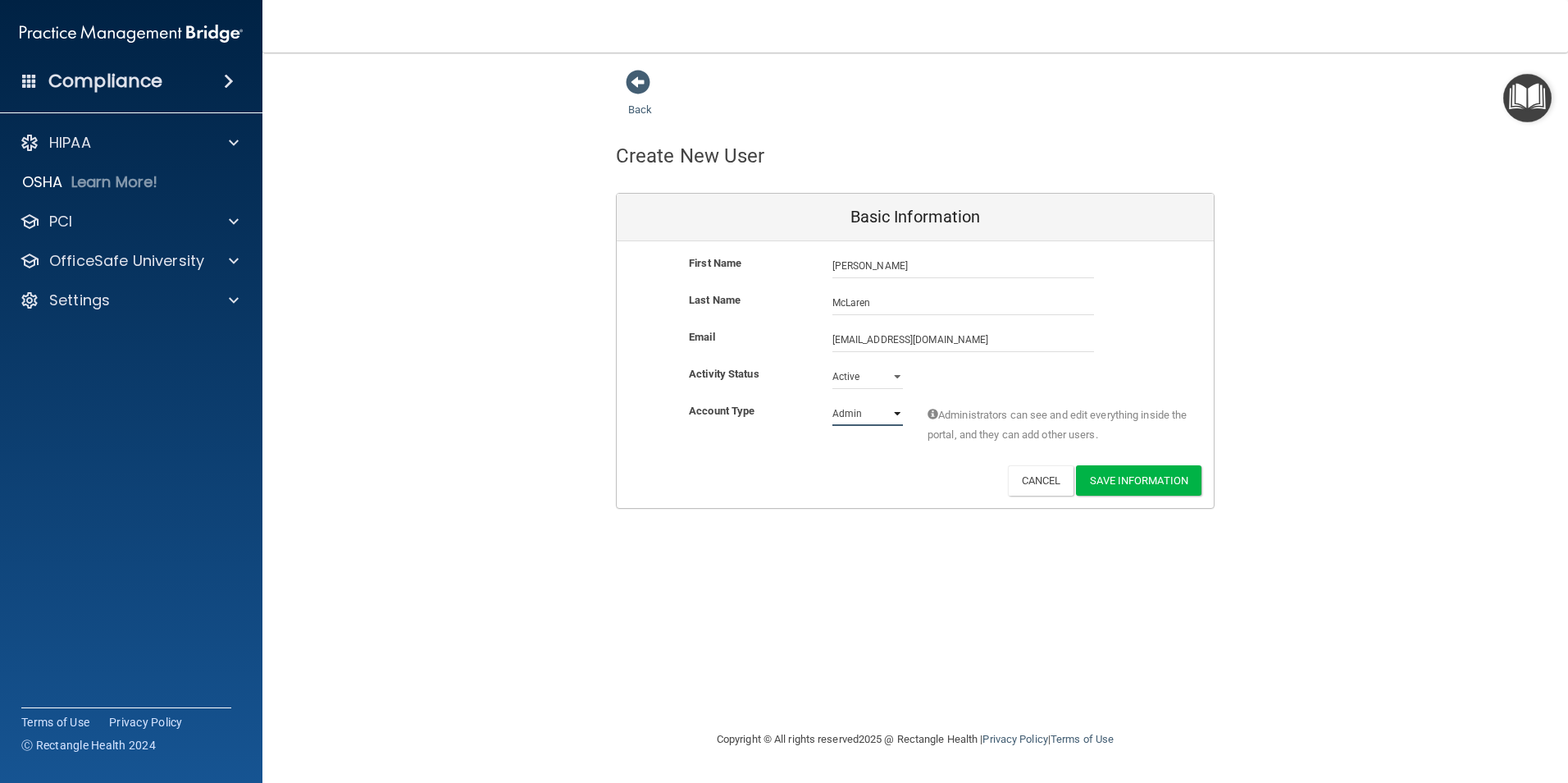
click at [882, 414] on select "Admin Member" at bounding box center [868, 414] width 70 height 25
select select "practice_member"
click at [833, 401] on select "Admin Member" at bounding box center [868, 414] width 70 height 25
click at [1161, 478] on button "Save Information" at bounding box center [1139, 480] width 125 height 30
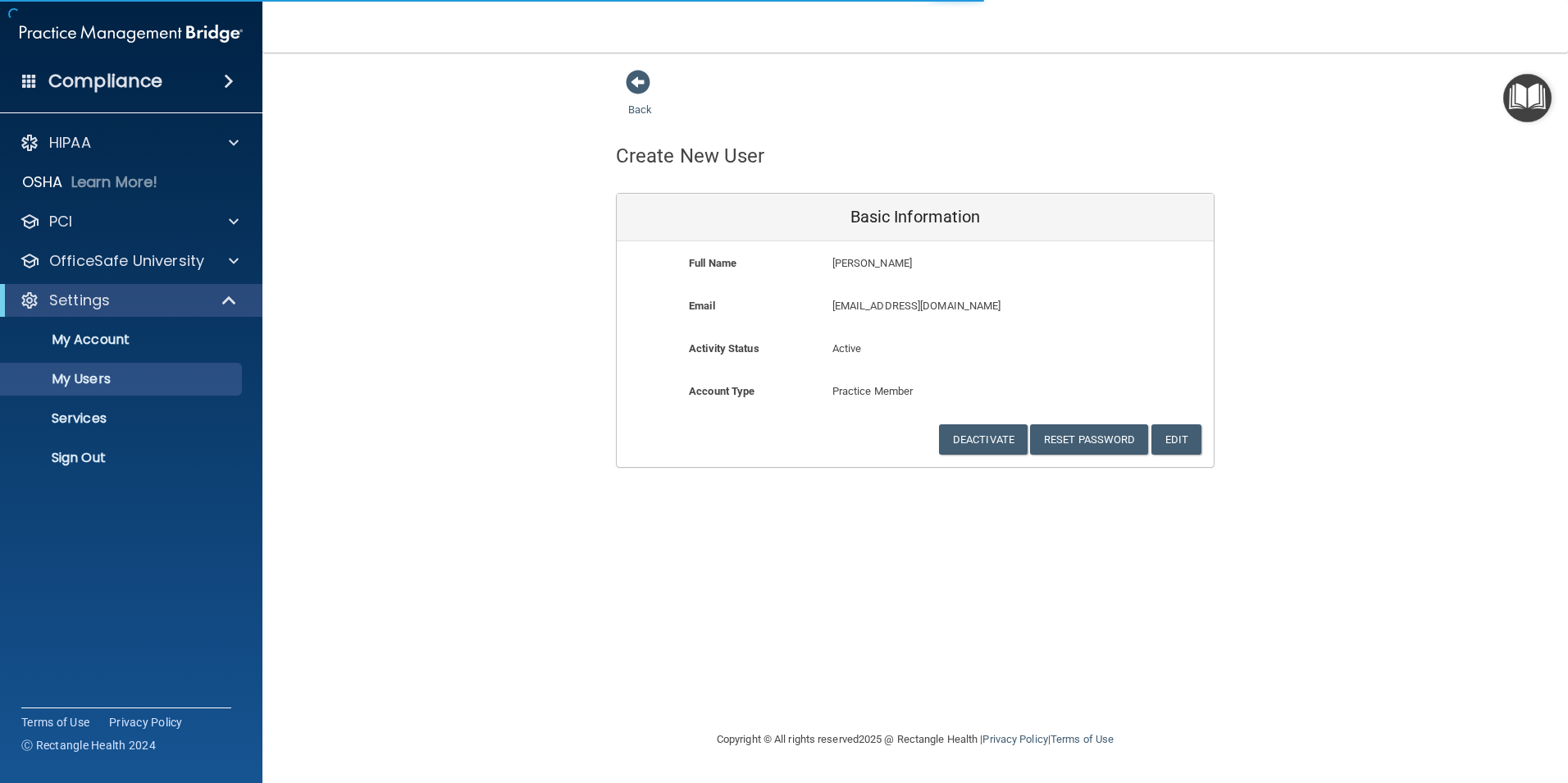
select select "20"
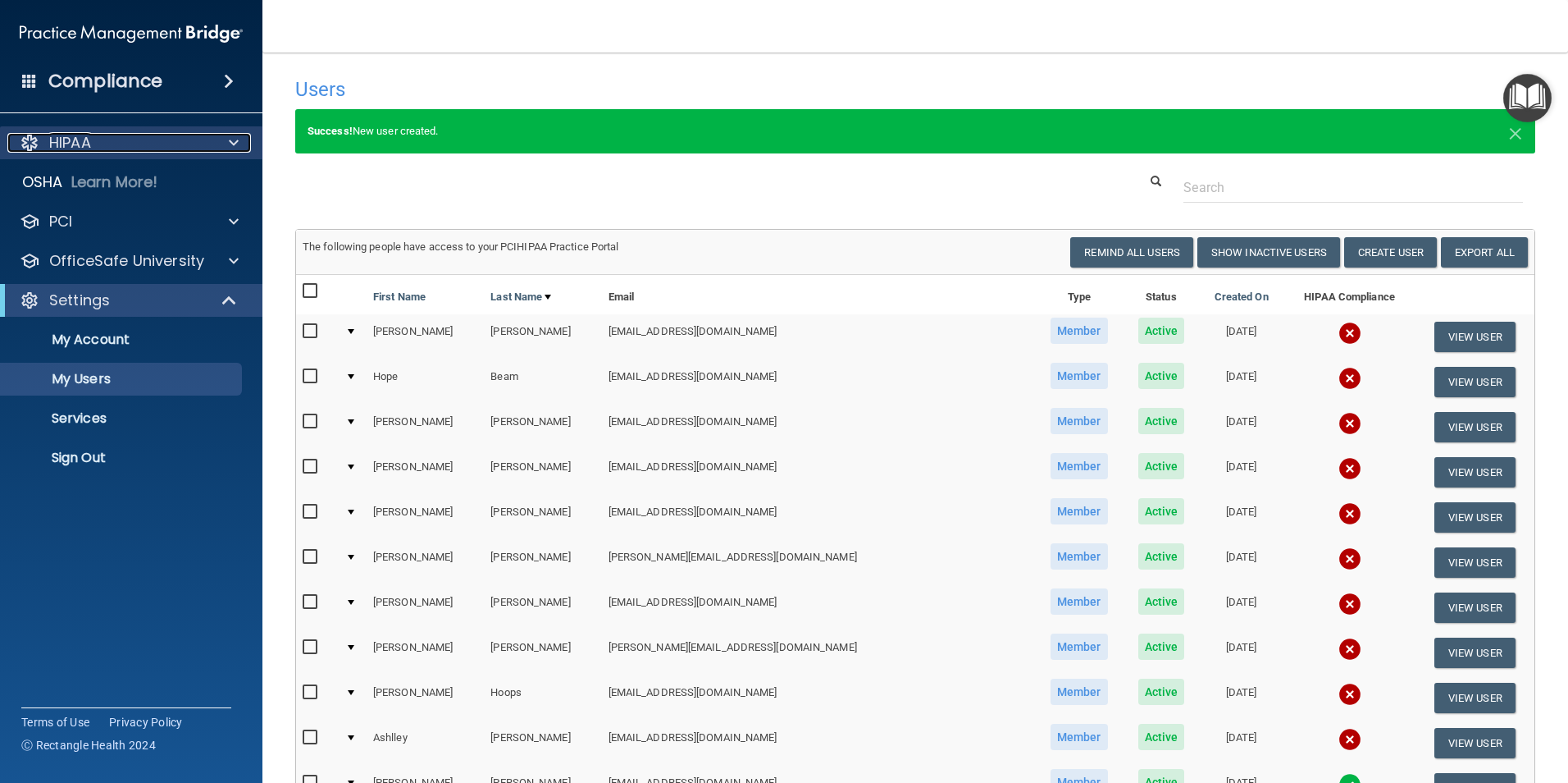
click at [73, 135] on p "HIPAA" at bounding box center [70, 142] width 42 height 20
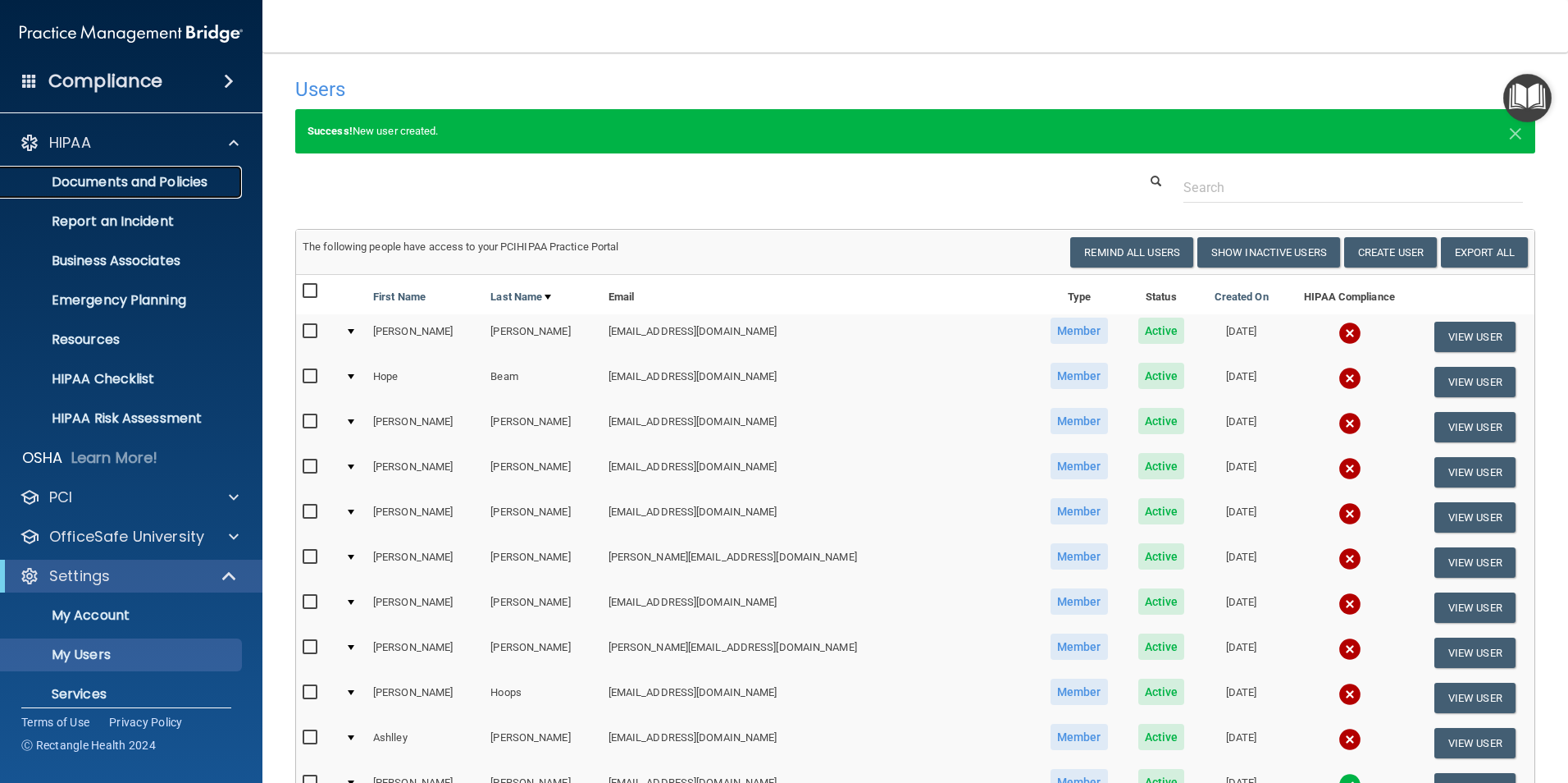
click at [88, 185] on p "Documents and Policies" at bounding box center [122, 181] width 224 height 16
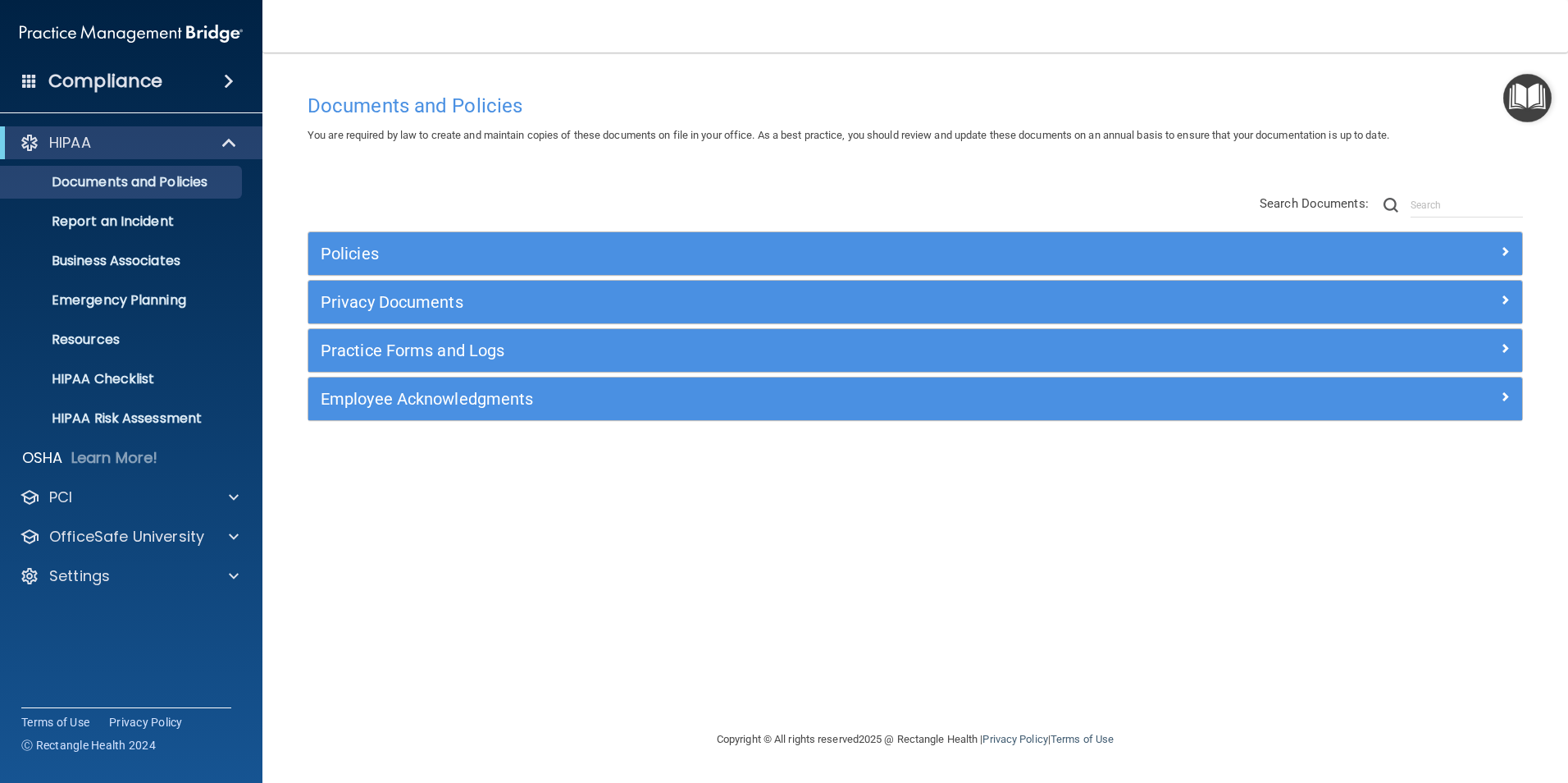
click at [212, 82] on div "Compliance" at bounding box center [131, 82] width 263 height 36
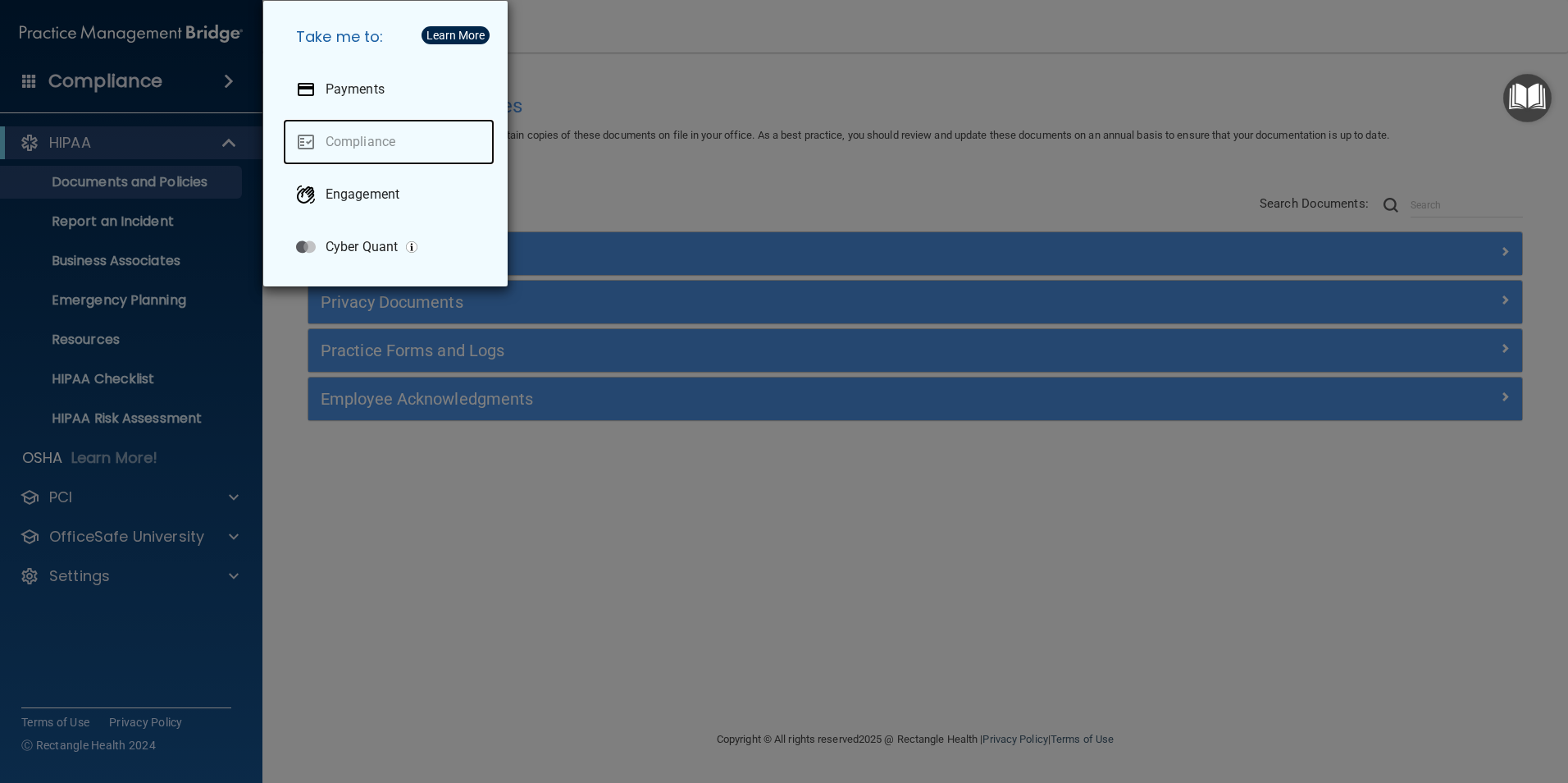
click at [346, 145] on link "Compliance" at bounding box center [388, 141] width 212 height 46
click at [342, 131] on link "Compliance" at bounding box center [388, 141] width 212 height 46
drag, startPoint x: 282, startPoint y: 500, endPoint x: 302, endPoint y: 473, distance: 33.6
click at [283, 498] on div "Take me to: Payments Compliance Engagement Cyber Quant" at bounding box center [784, 391] width 1568 height 783
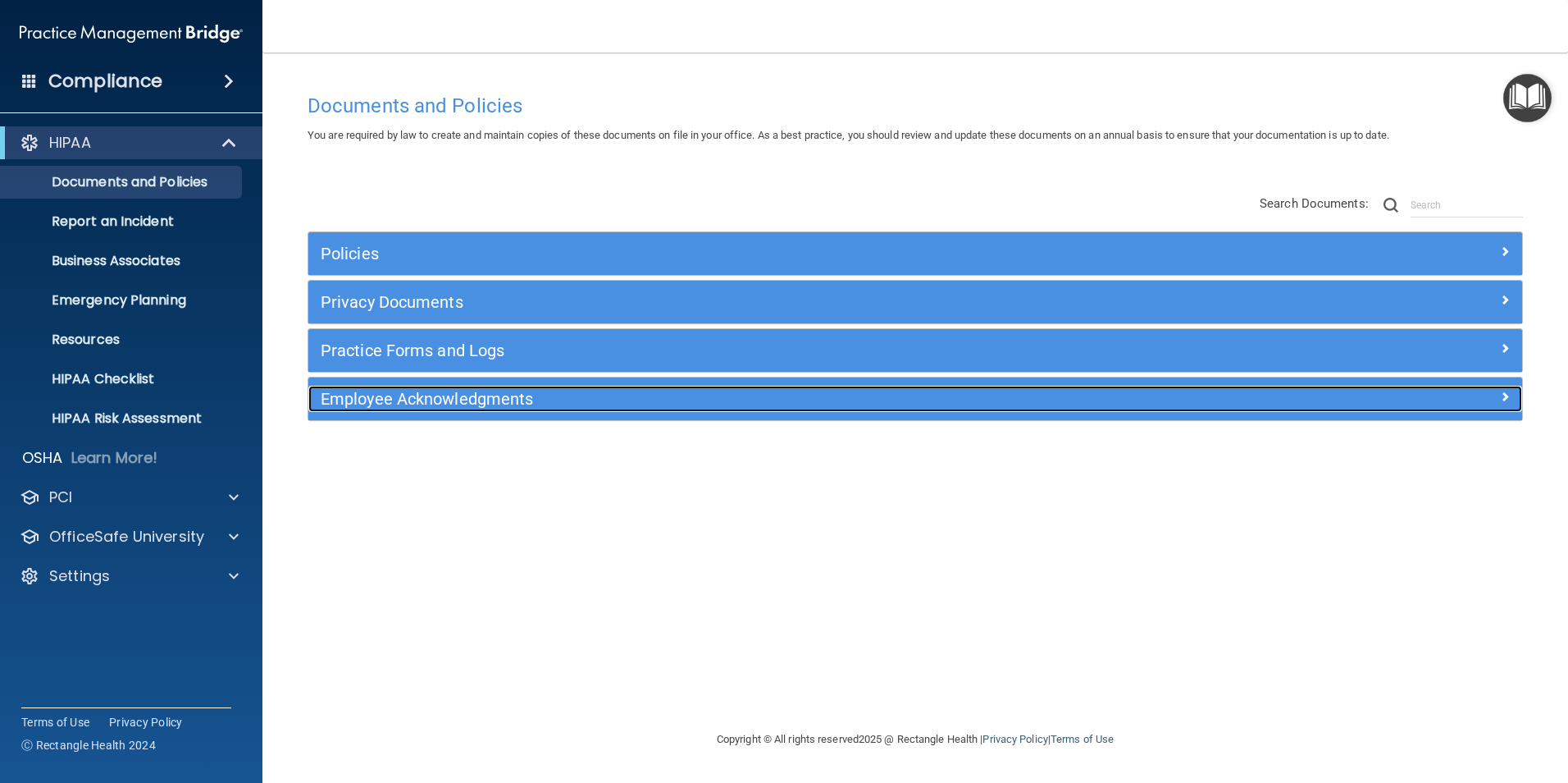
click at [487, 391] on h5 "Employee Acknowledgments" at bounding box center [764, 399] width 886 height 18
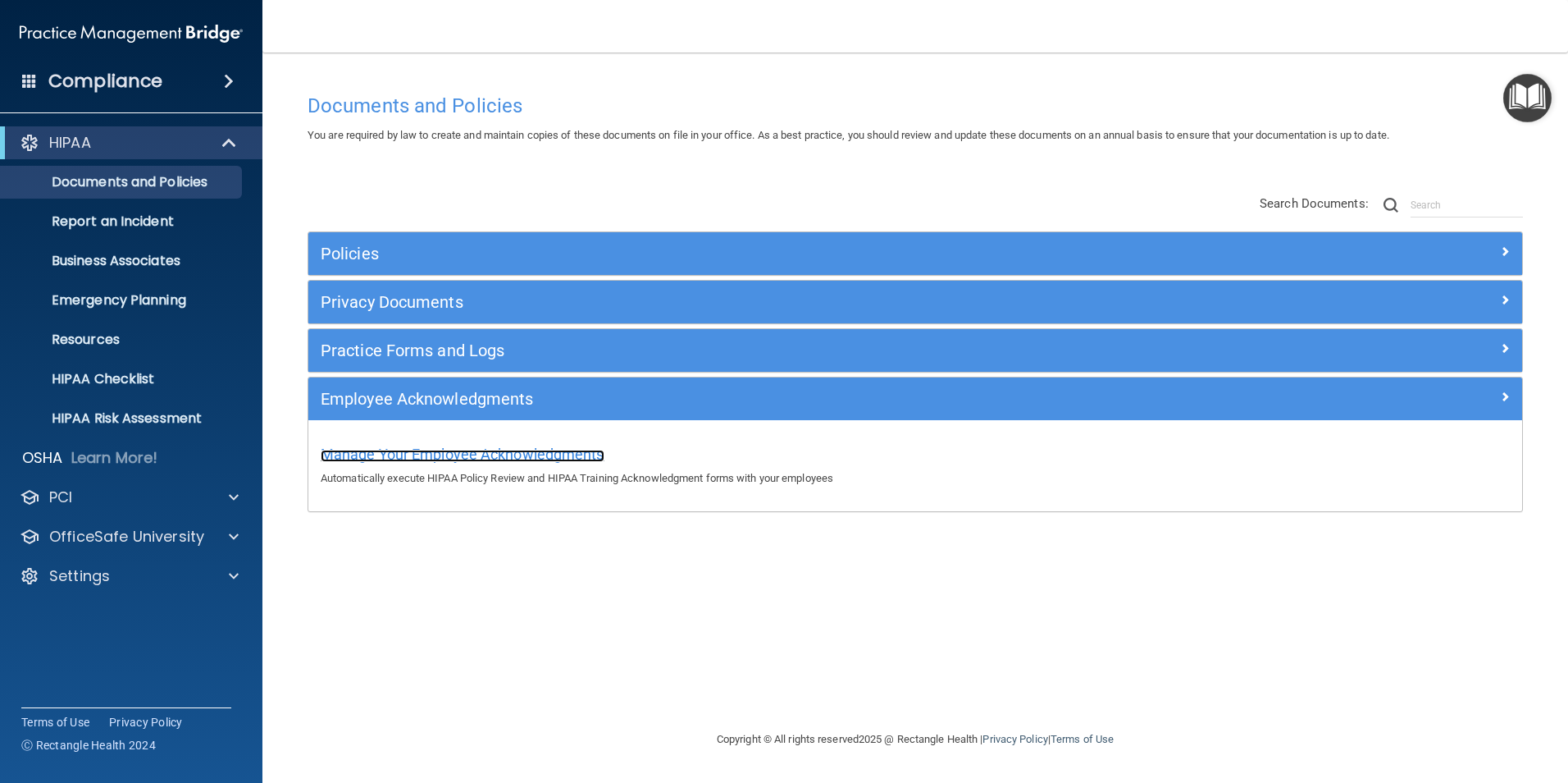
click at [482, 461] on span "Manage Your Employee Acknowledgments" at bounding box center [462, 455] width 284 height 17
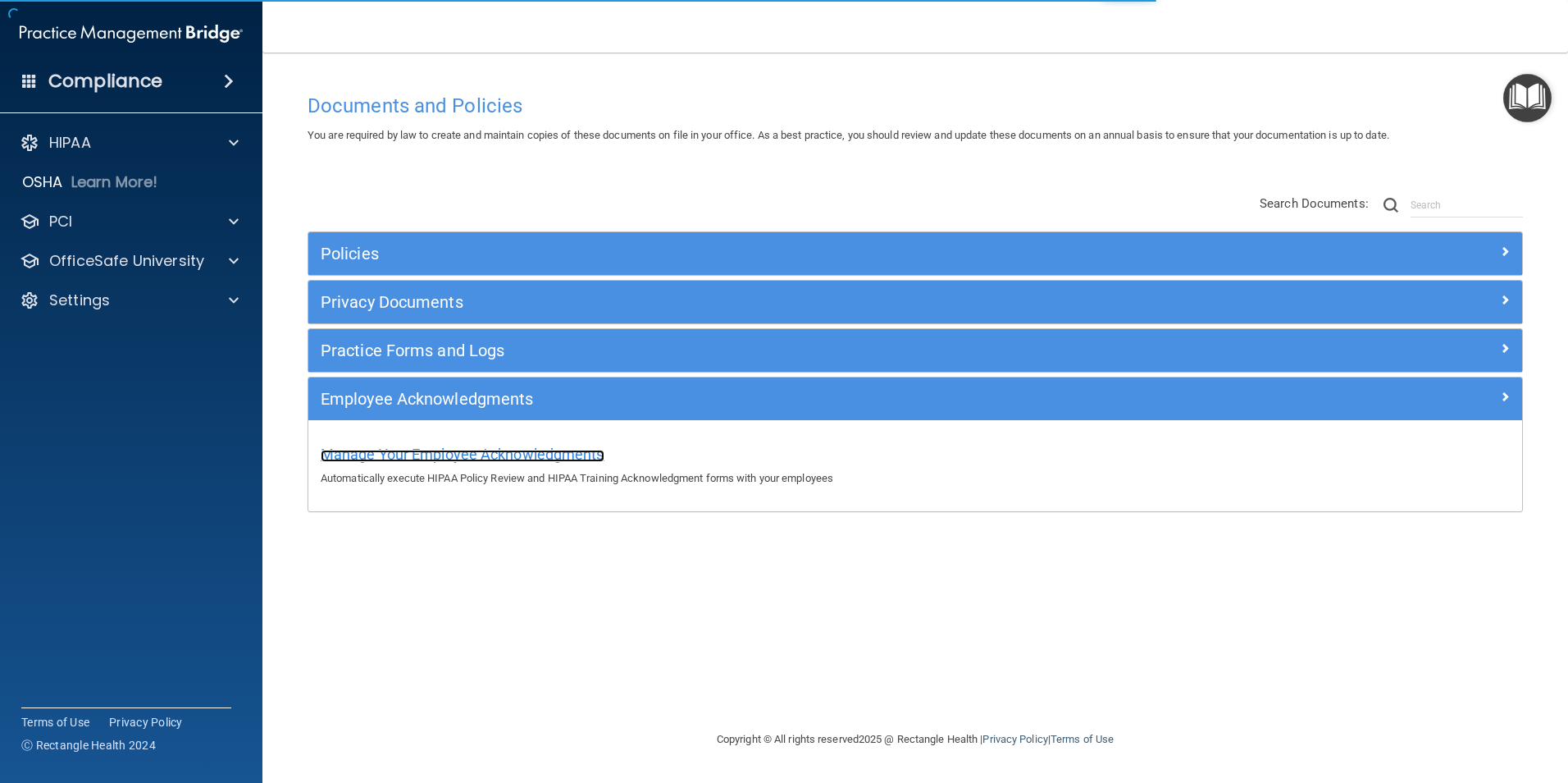
click at [557, 448] on span "Manage Your Employee Acknowledgments" at bounding box center [462, 455] width 284 height 17
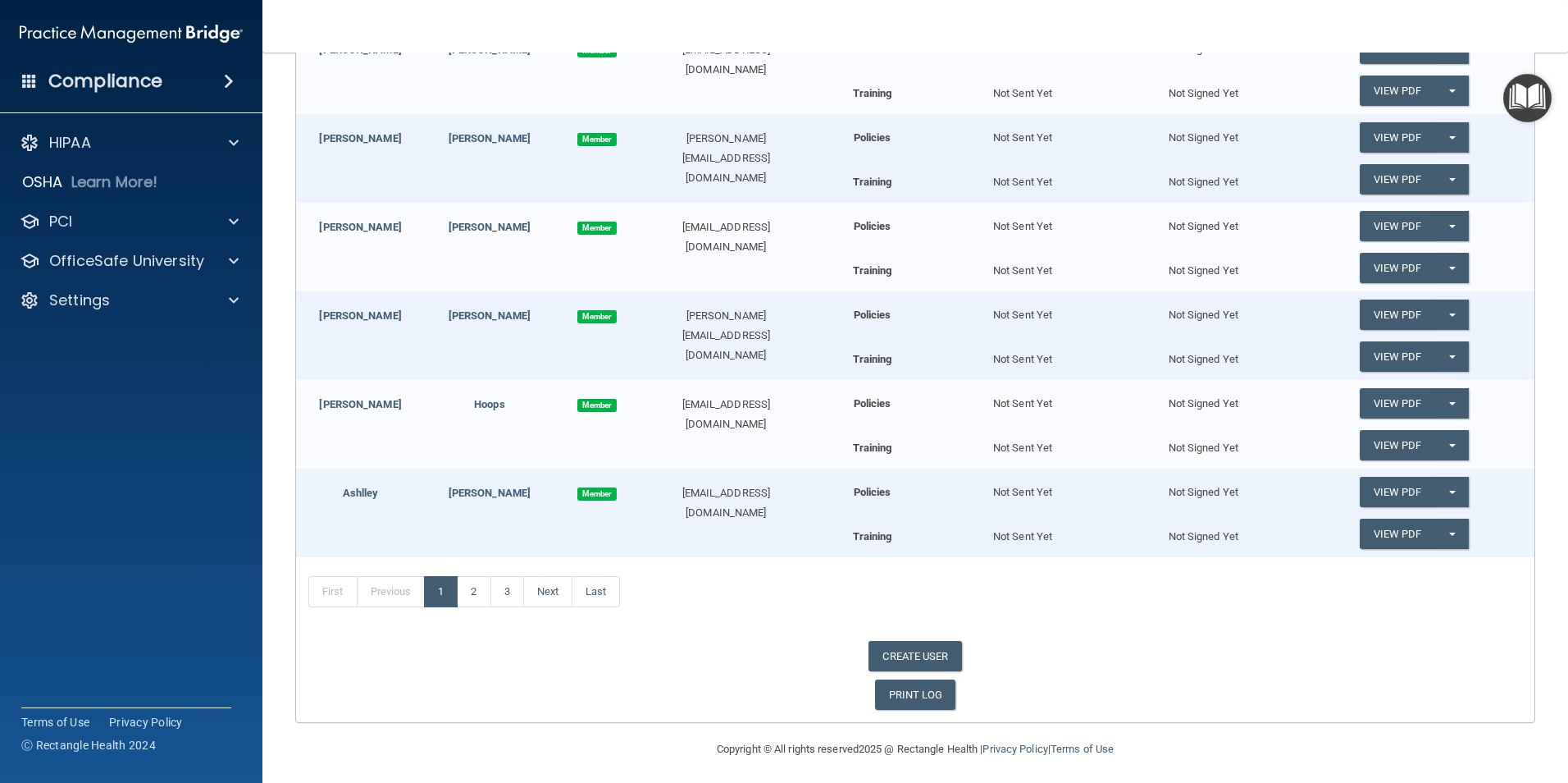
scroll to position [664, 0]
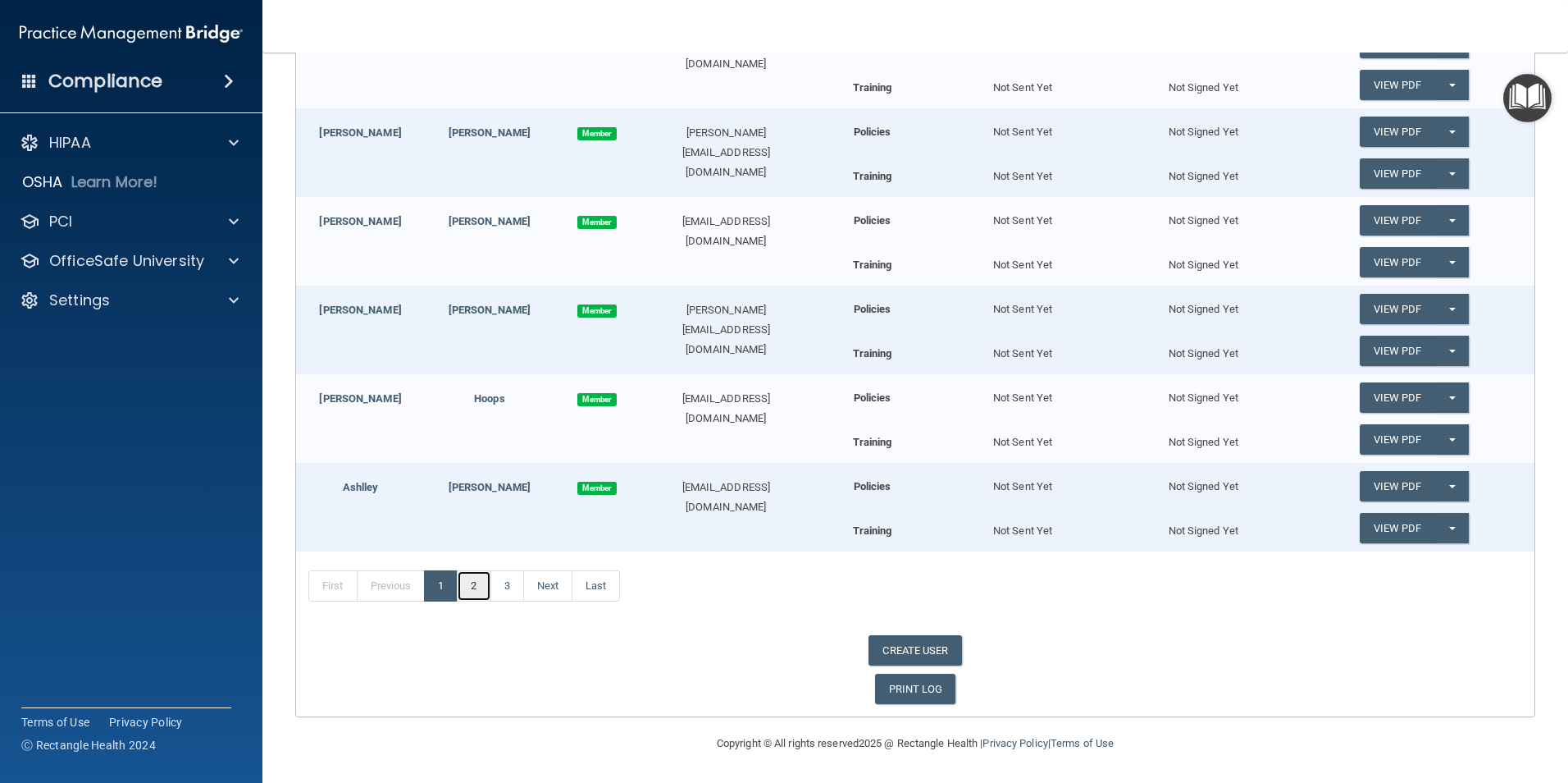
click at [485, 590] on link "2" at bounding box center [473, 586] width 33 height 31
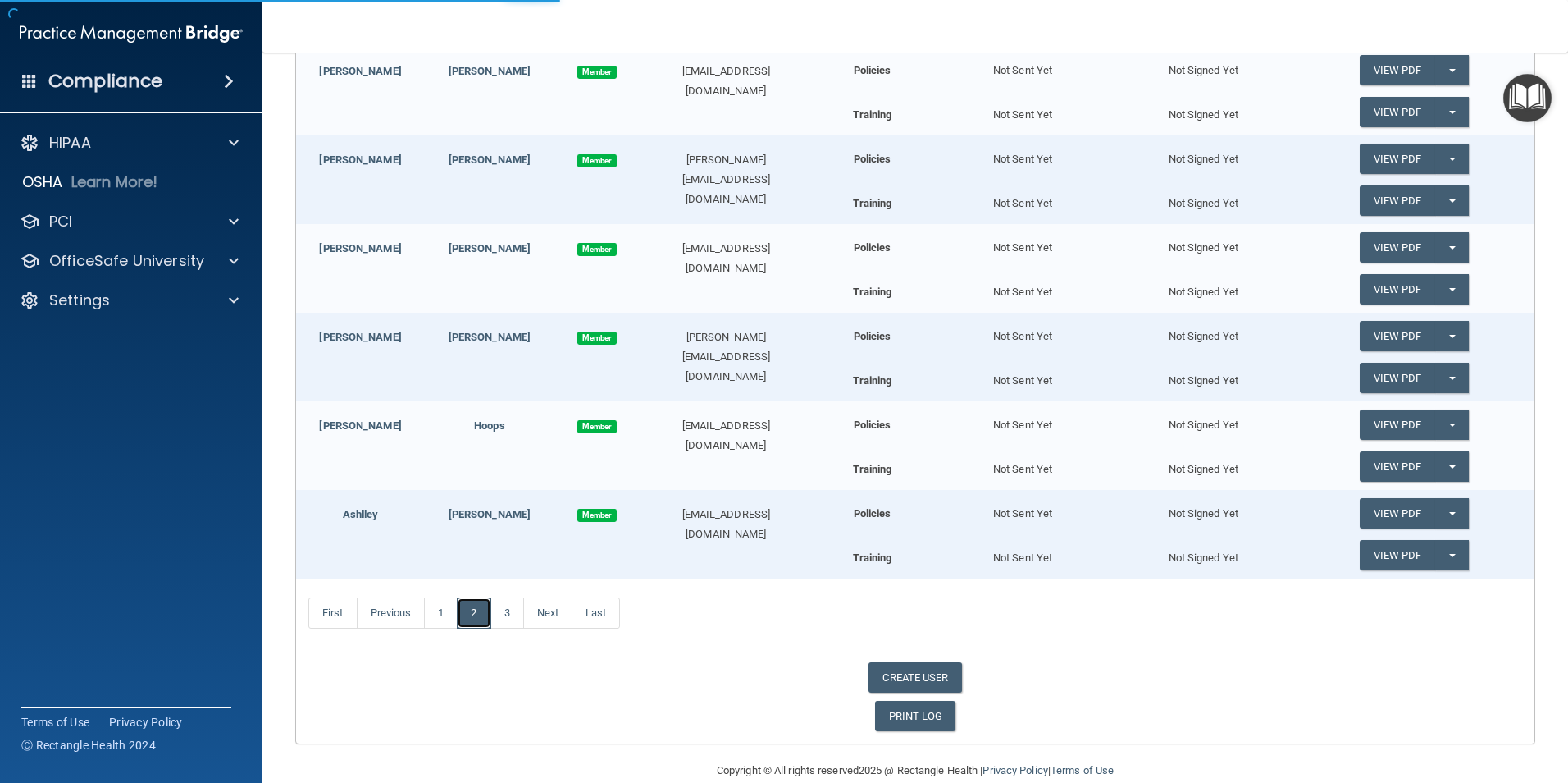
scroll to position [664, 0]
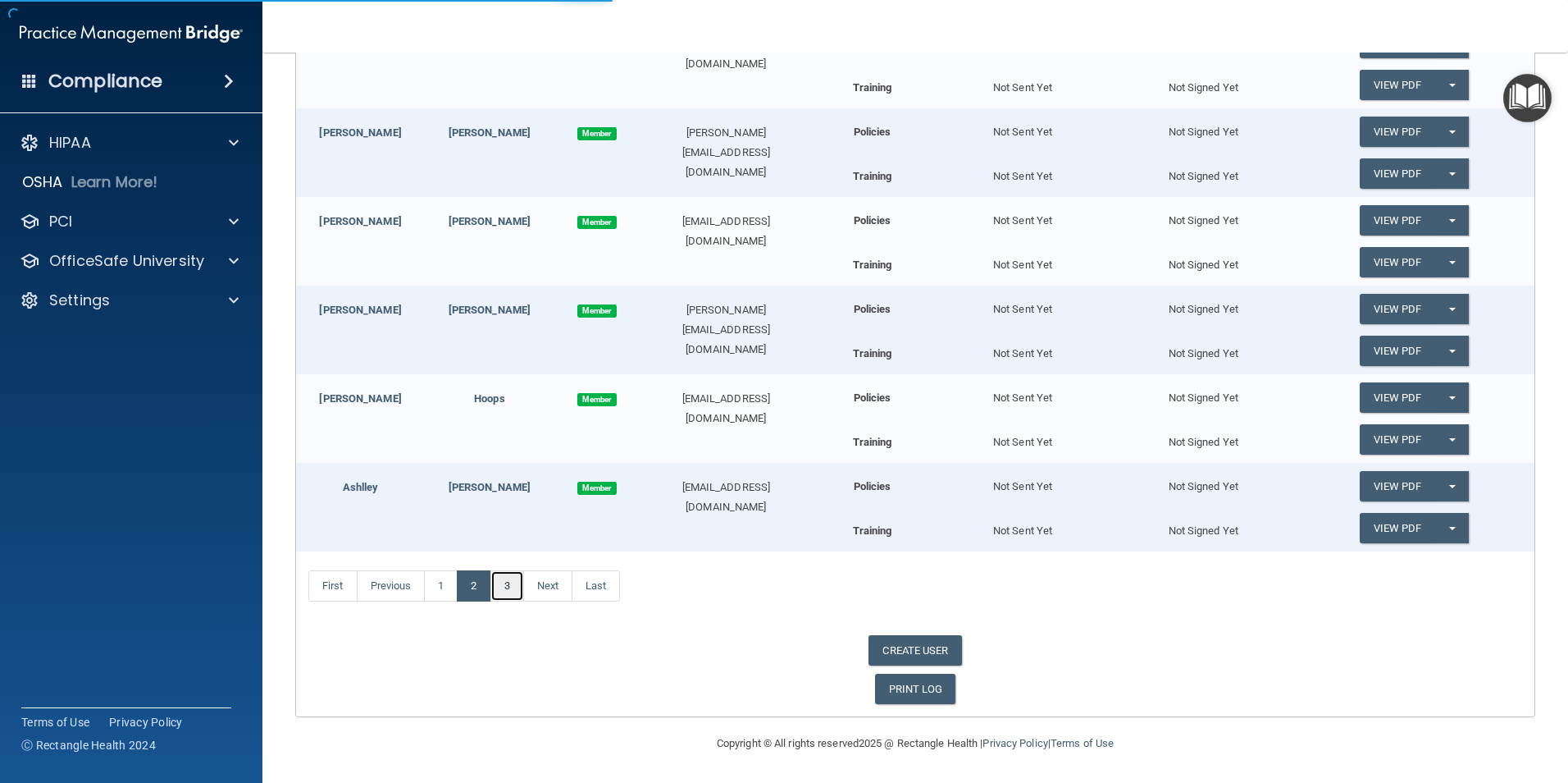
click at [518, 587] on link "3" at bounding box center [507, 586] width 33 height 31
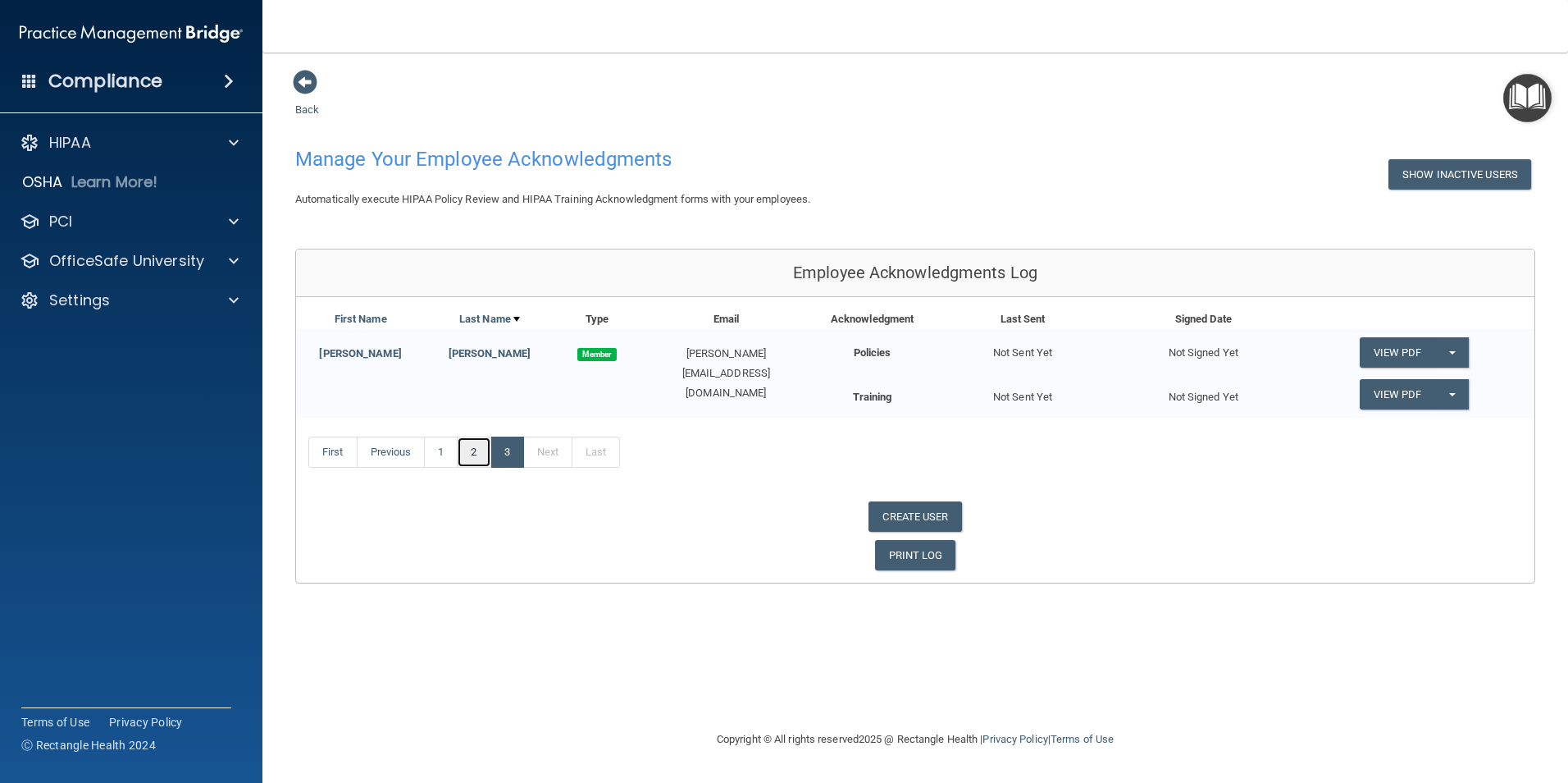
click at [477, 450] on link "2" at bounding box center [473, 452] width 33 height 31
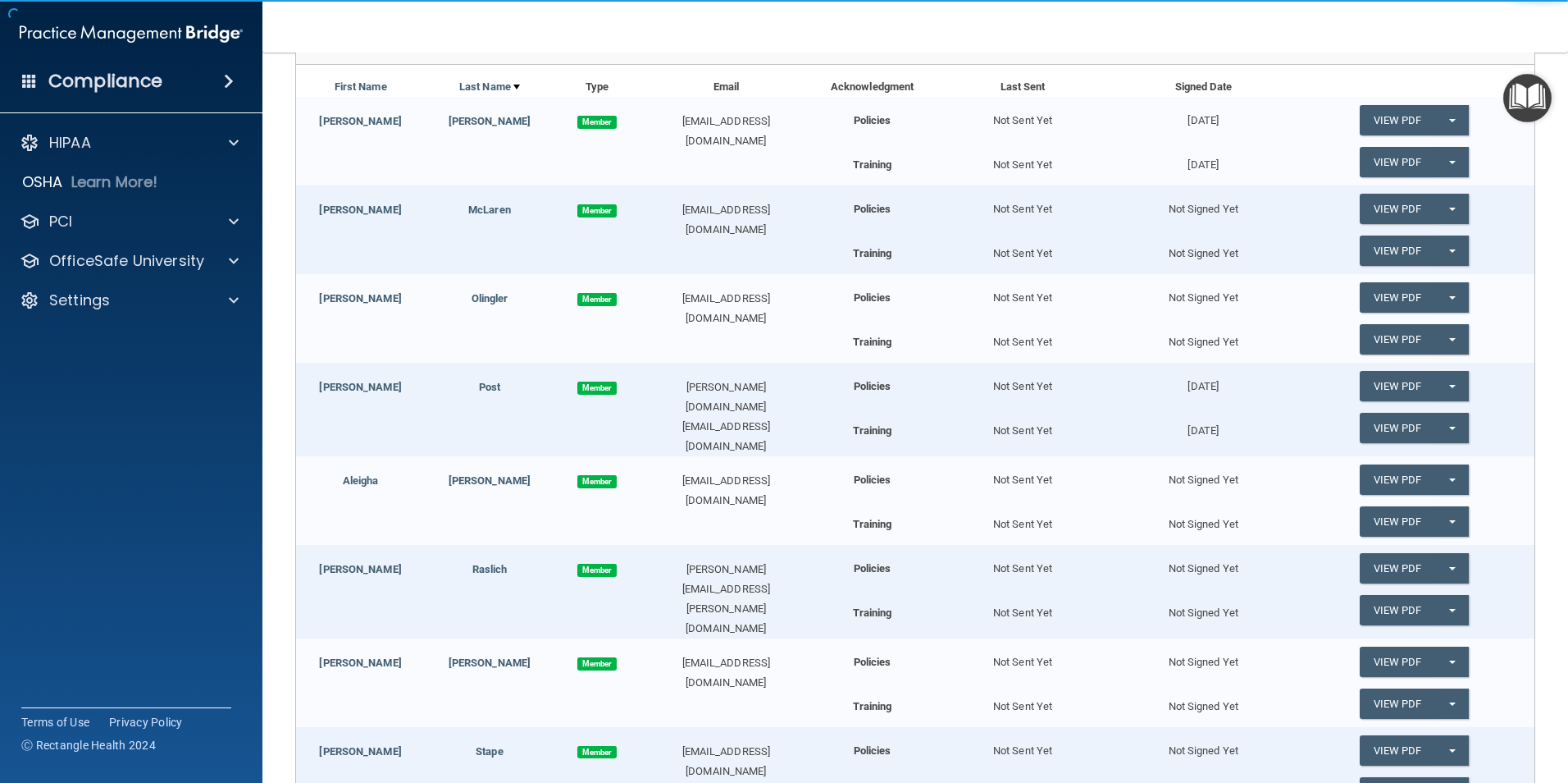
scroll to position [246, 0]
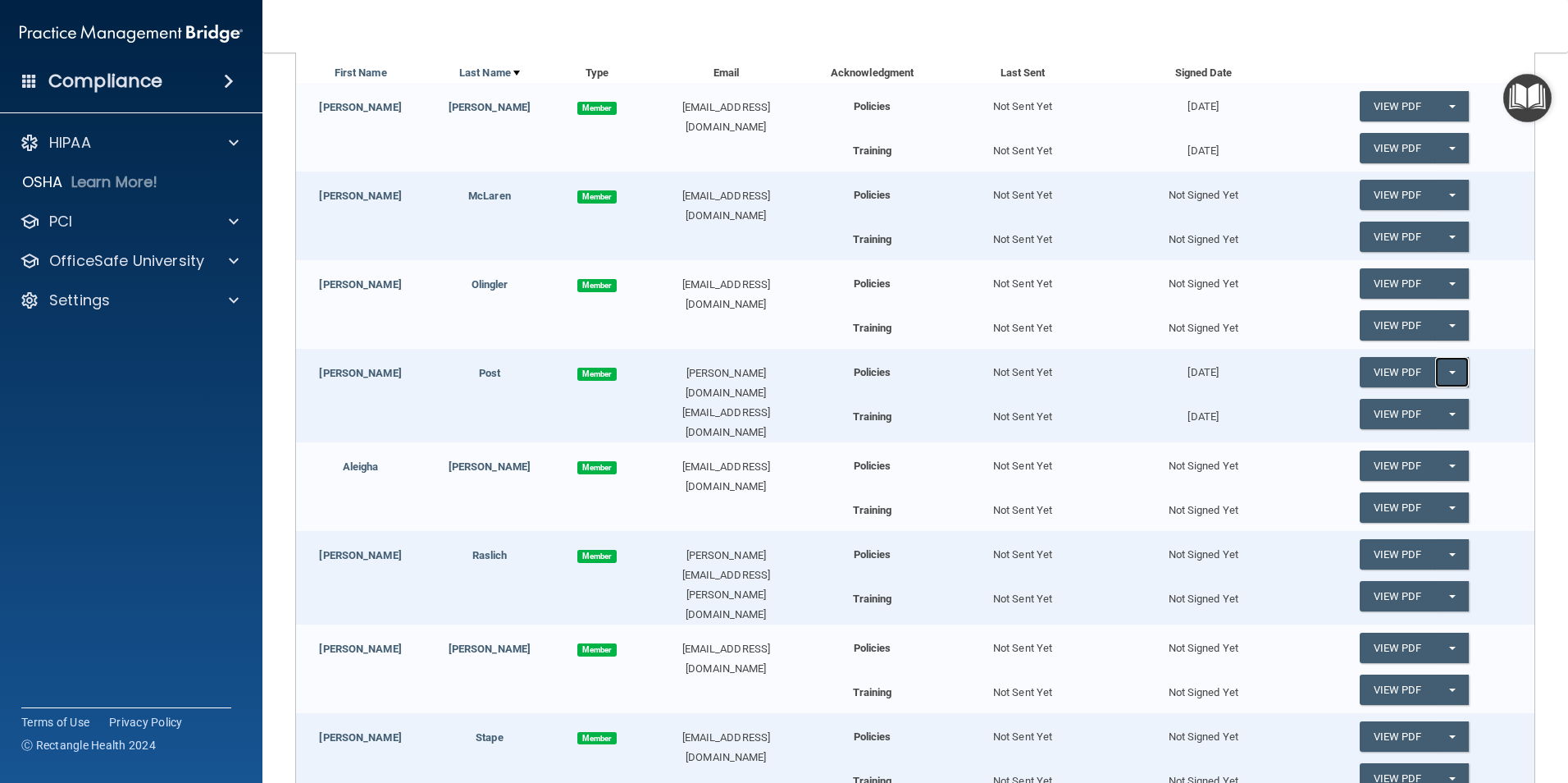
click at [1449, 371] on span "button" at bounding box center [1452, 372] width 7 height 3
click at [1406, 403] on link "Update Acknowledgment" at bounding box center [1435, 405] width 151 height 25
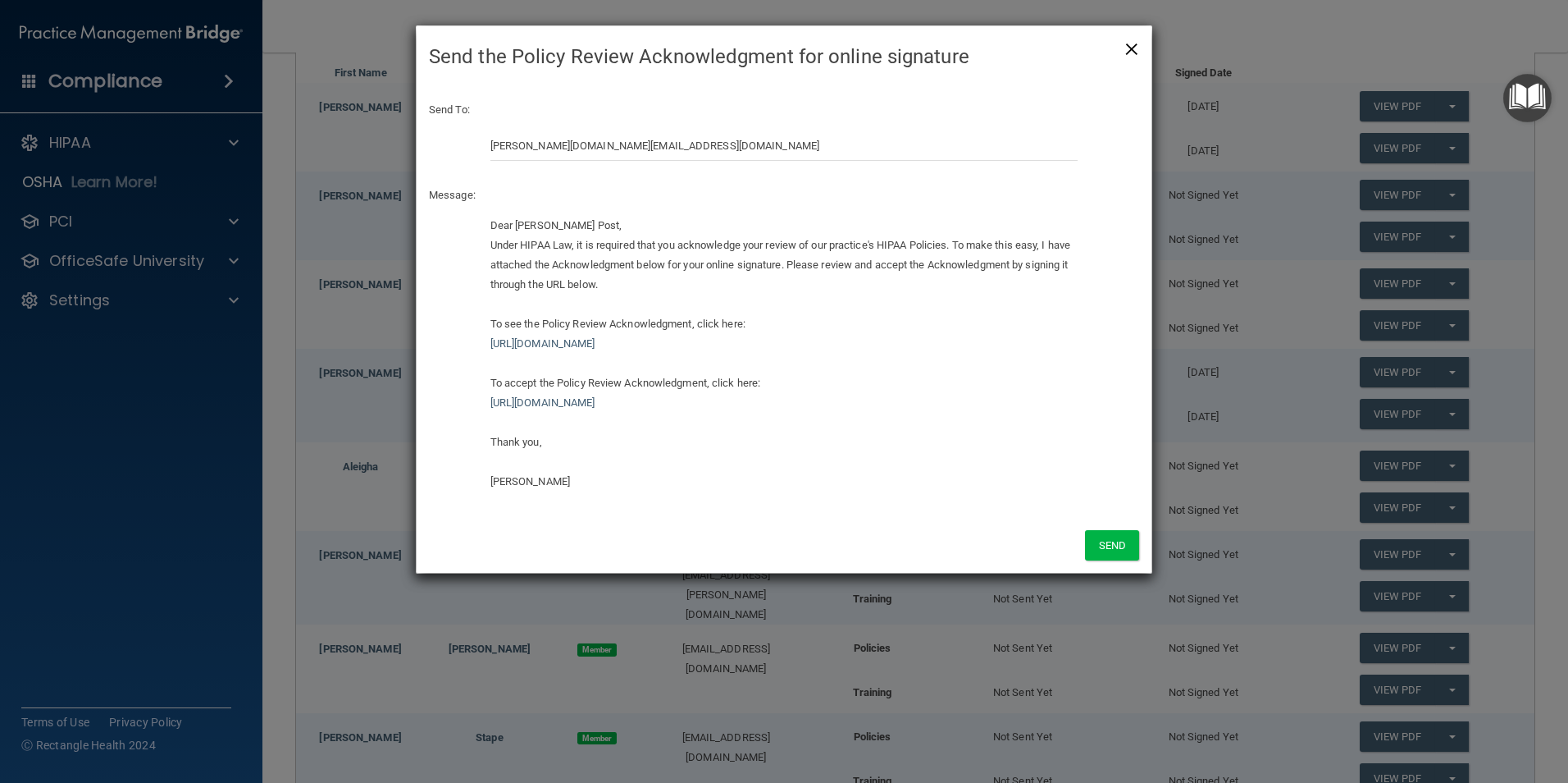
click at [1132, 42] on span "×" at bounding box center [1133, 47] width 15 height 33
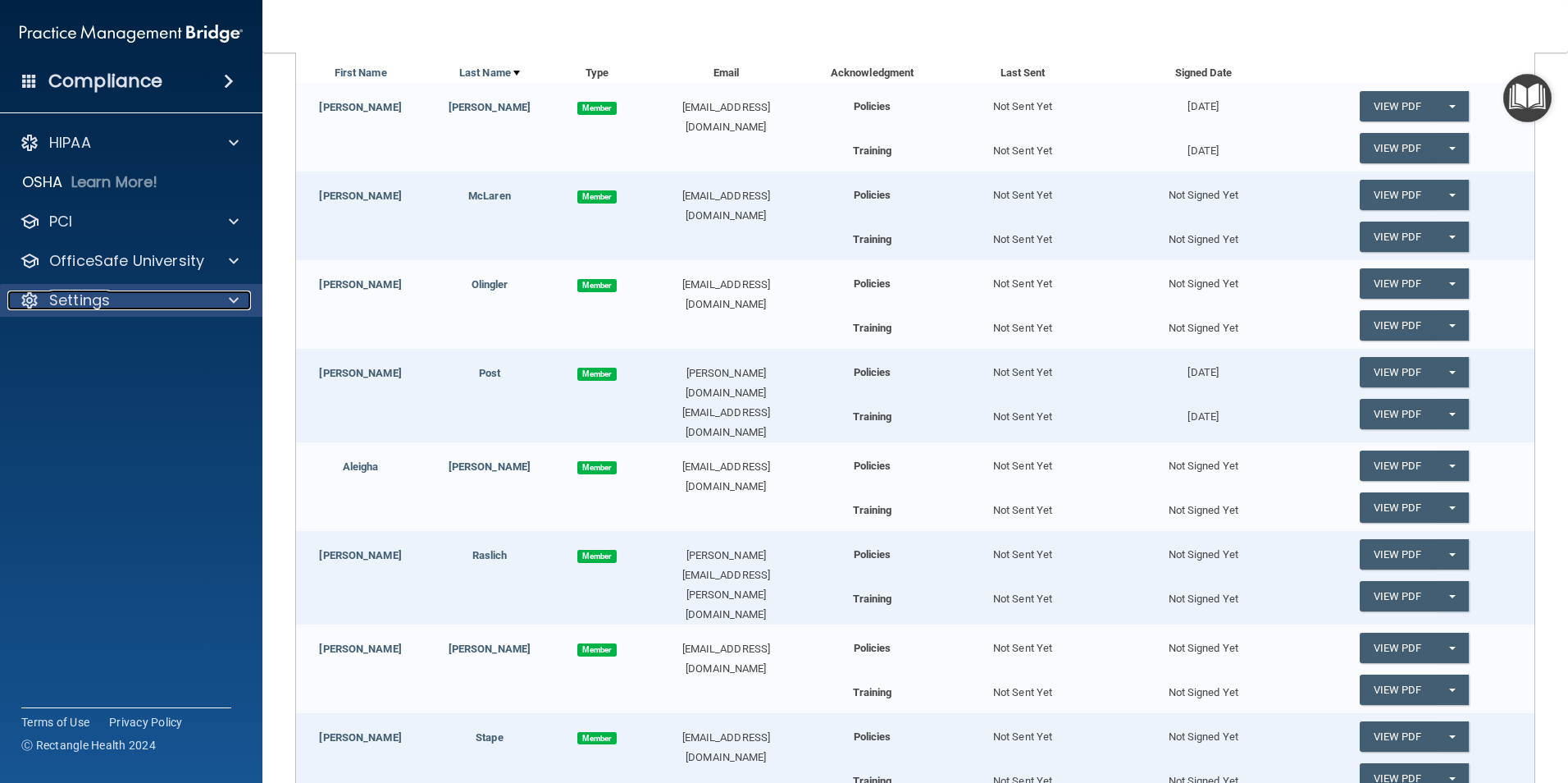
click at [239, 295] on div at bounding box center [231, 300] width 41 height 20
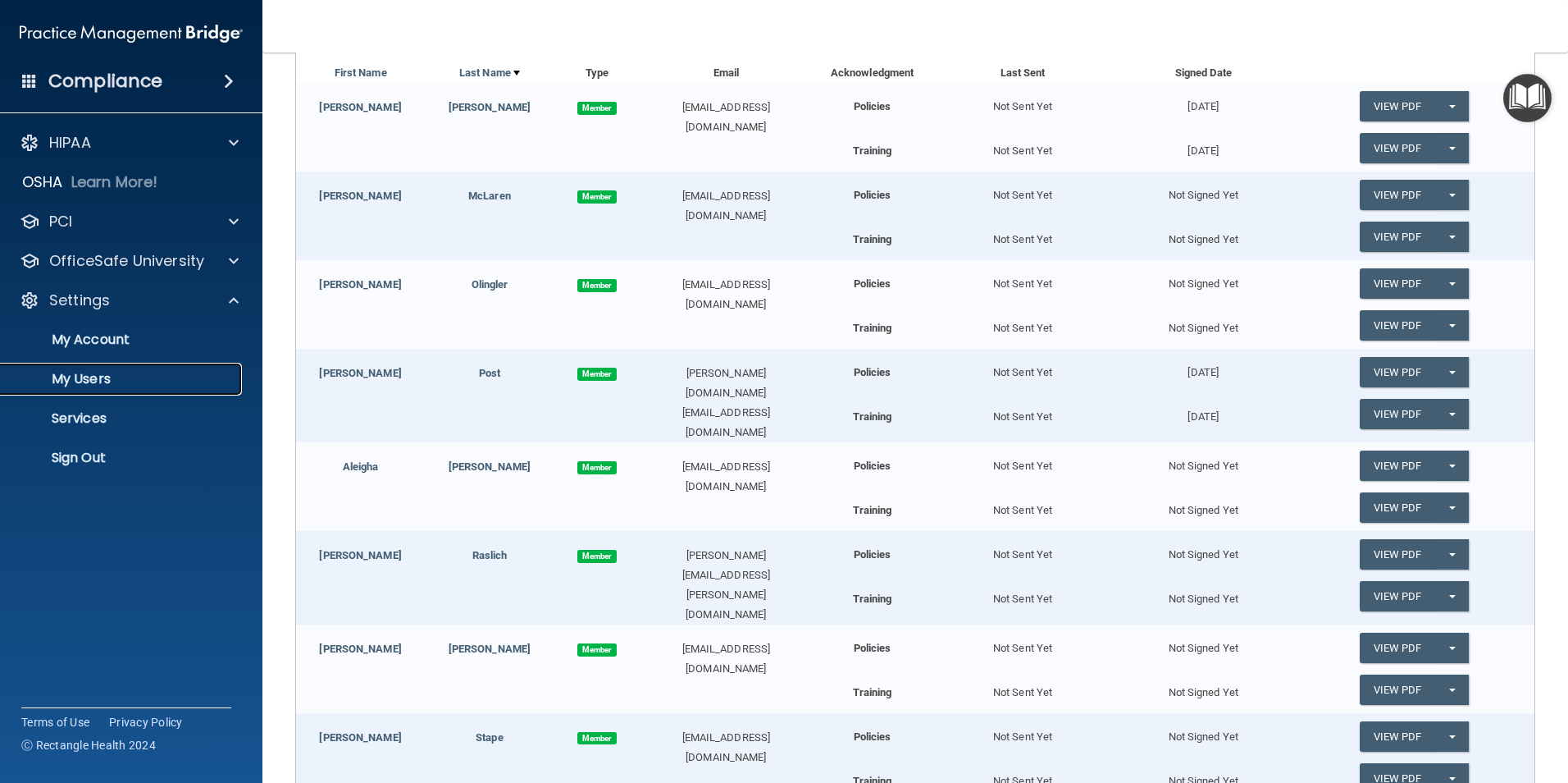
click at [83, 380] on p "My Users" at bounding box center [122, 379] width 224 height 16
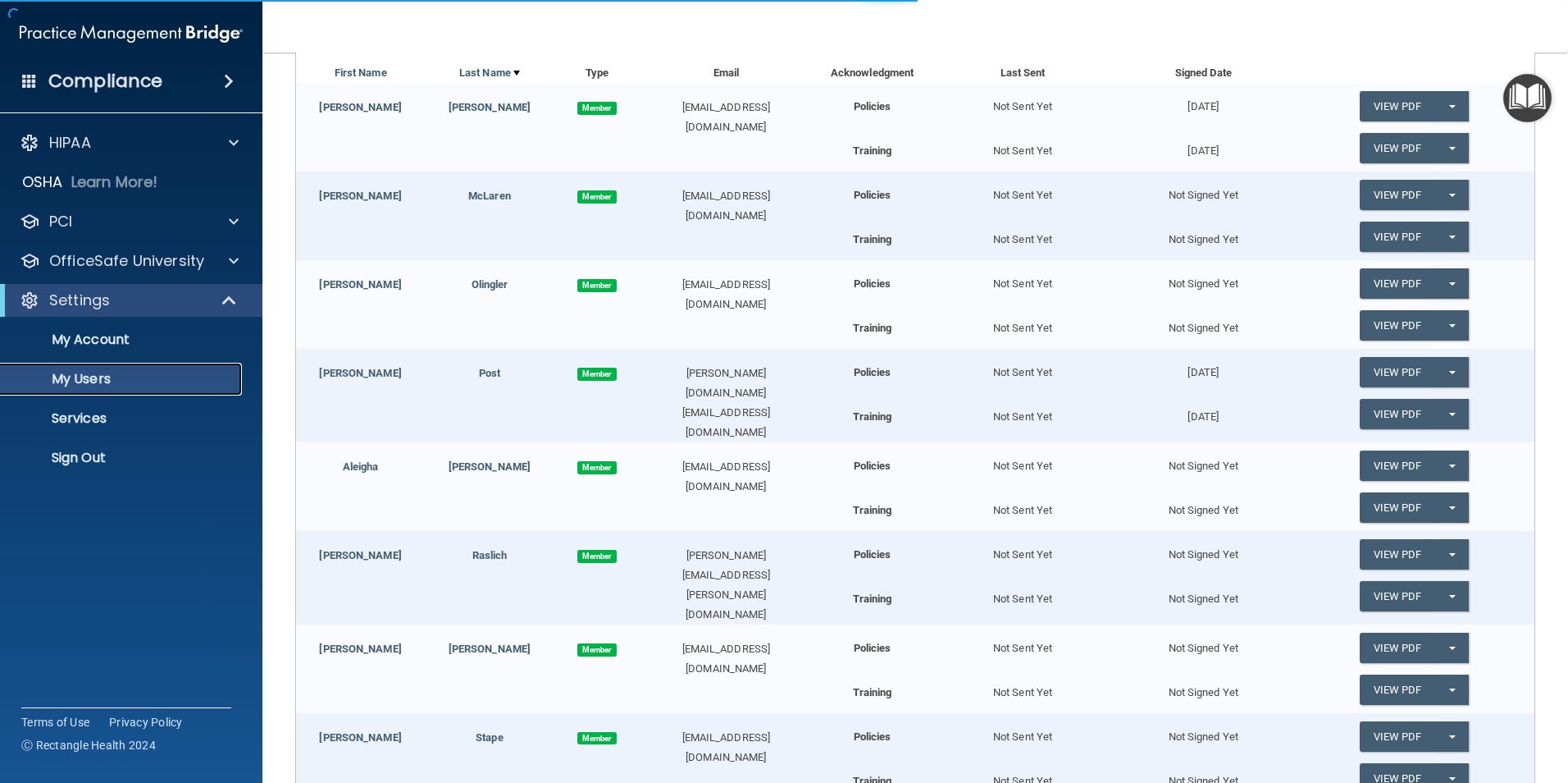
select select "20"
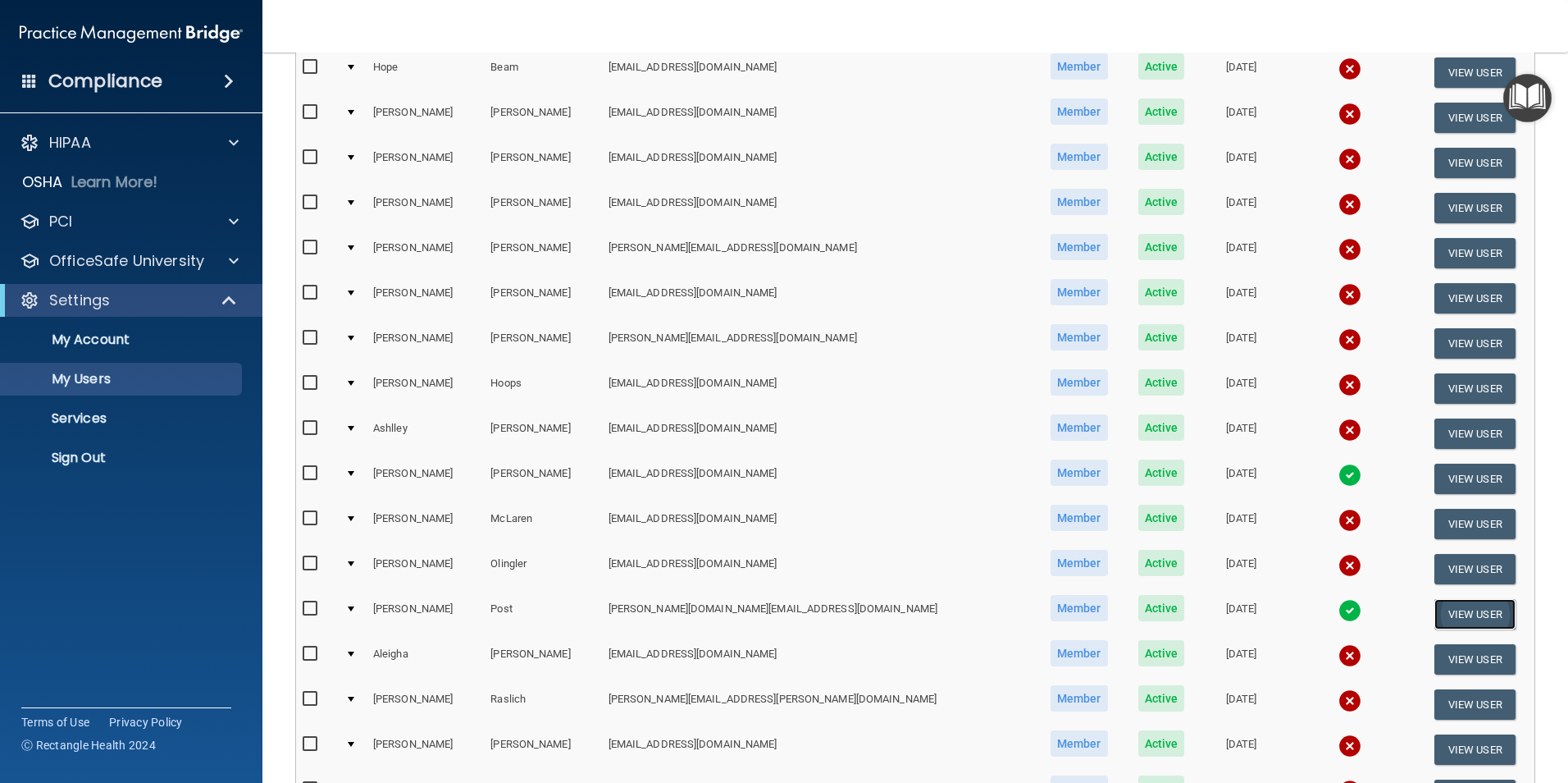
click at [1452, 610] on button "View User" at bounding box center [1475, 614] width 82 height 30
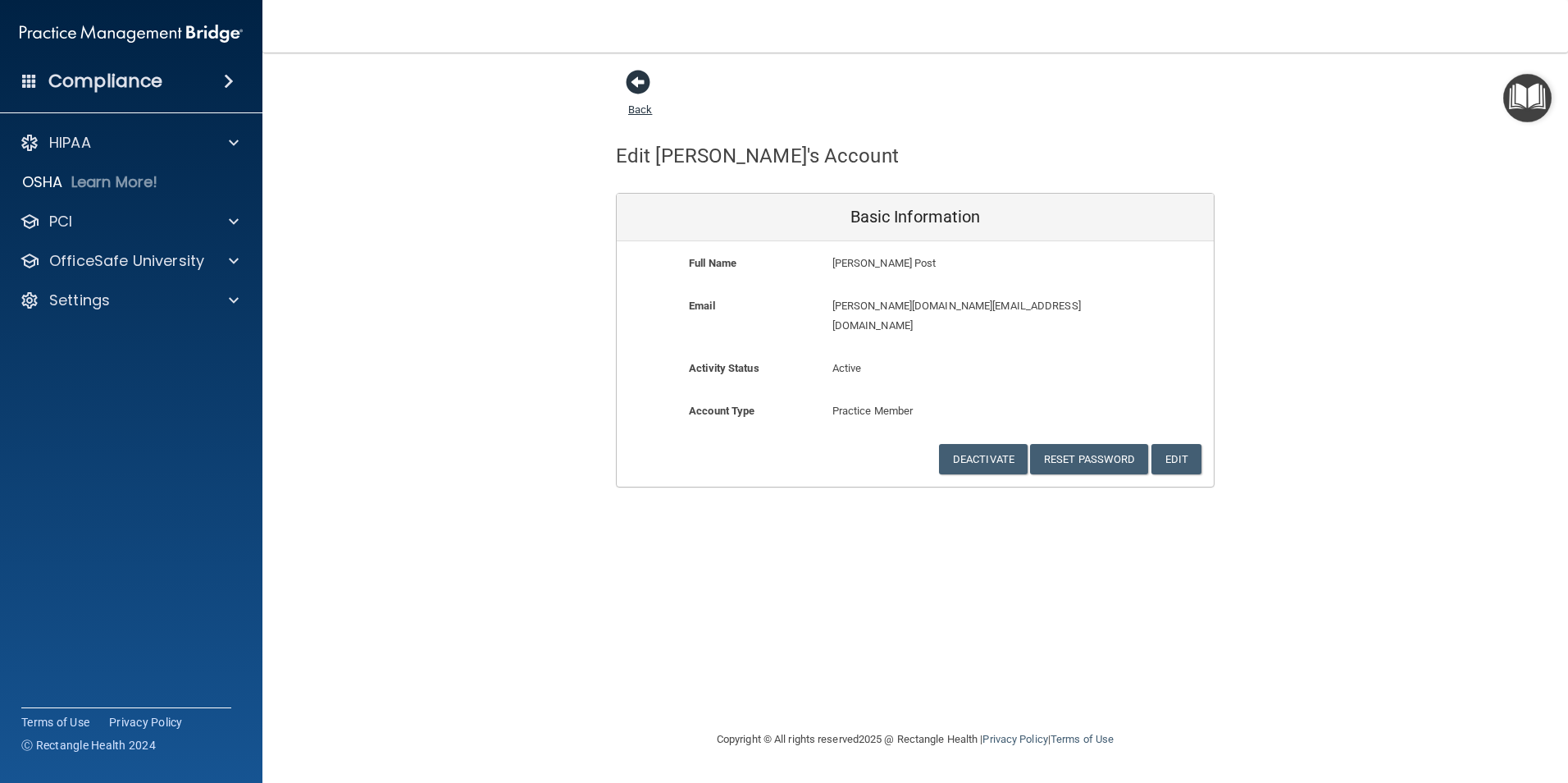
click at [639, 81] on span at bounding box center [638, 83] width 25 height 25
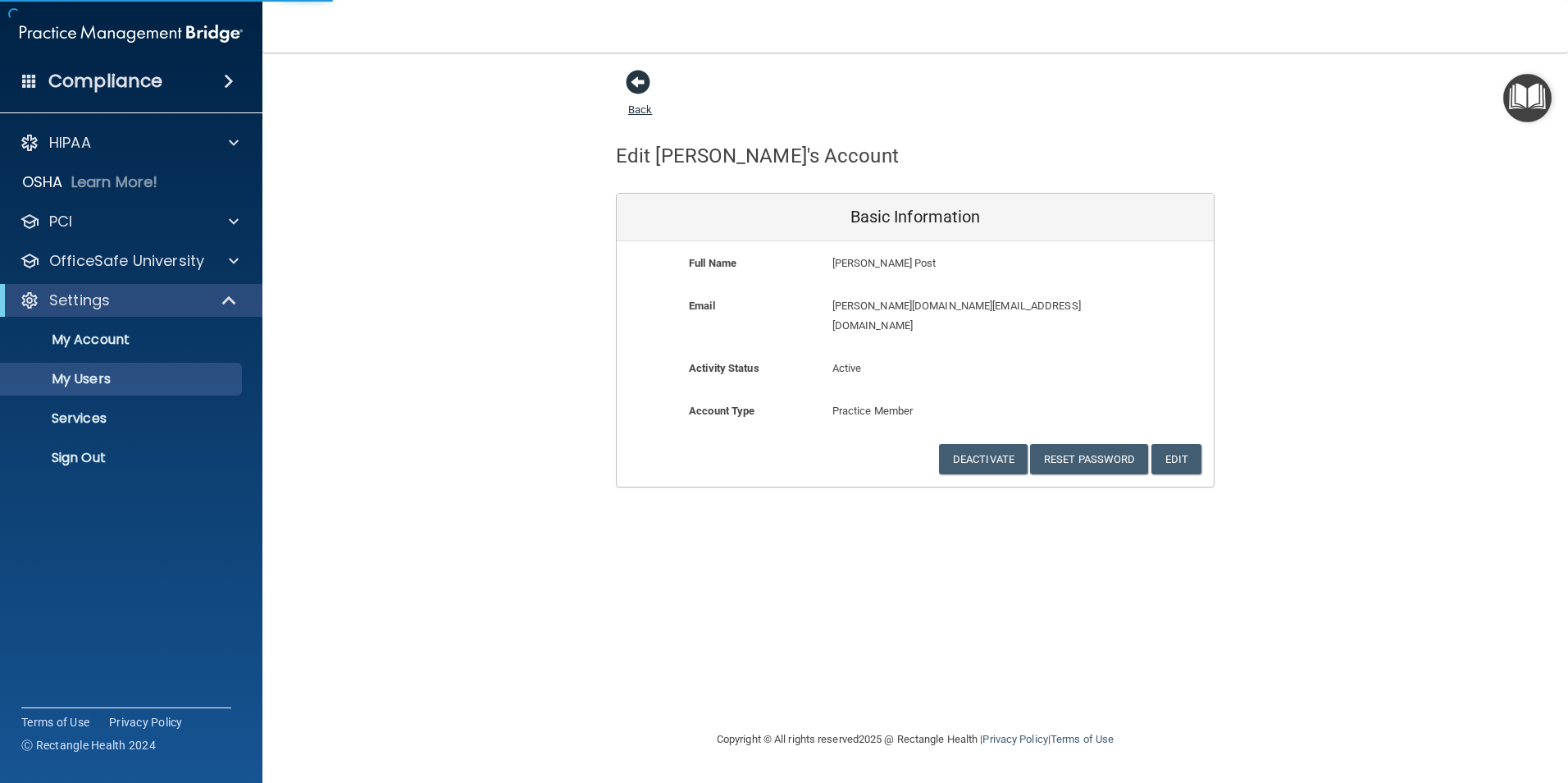
click at [633, 106] on link "Back" at bounding box center [639, 100] width 24 height 32
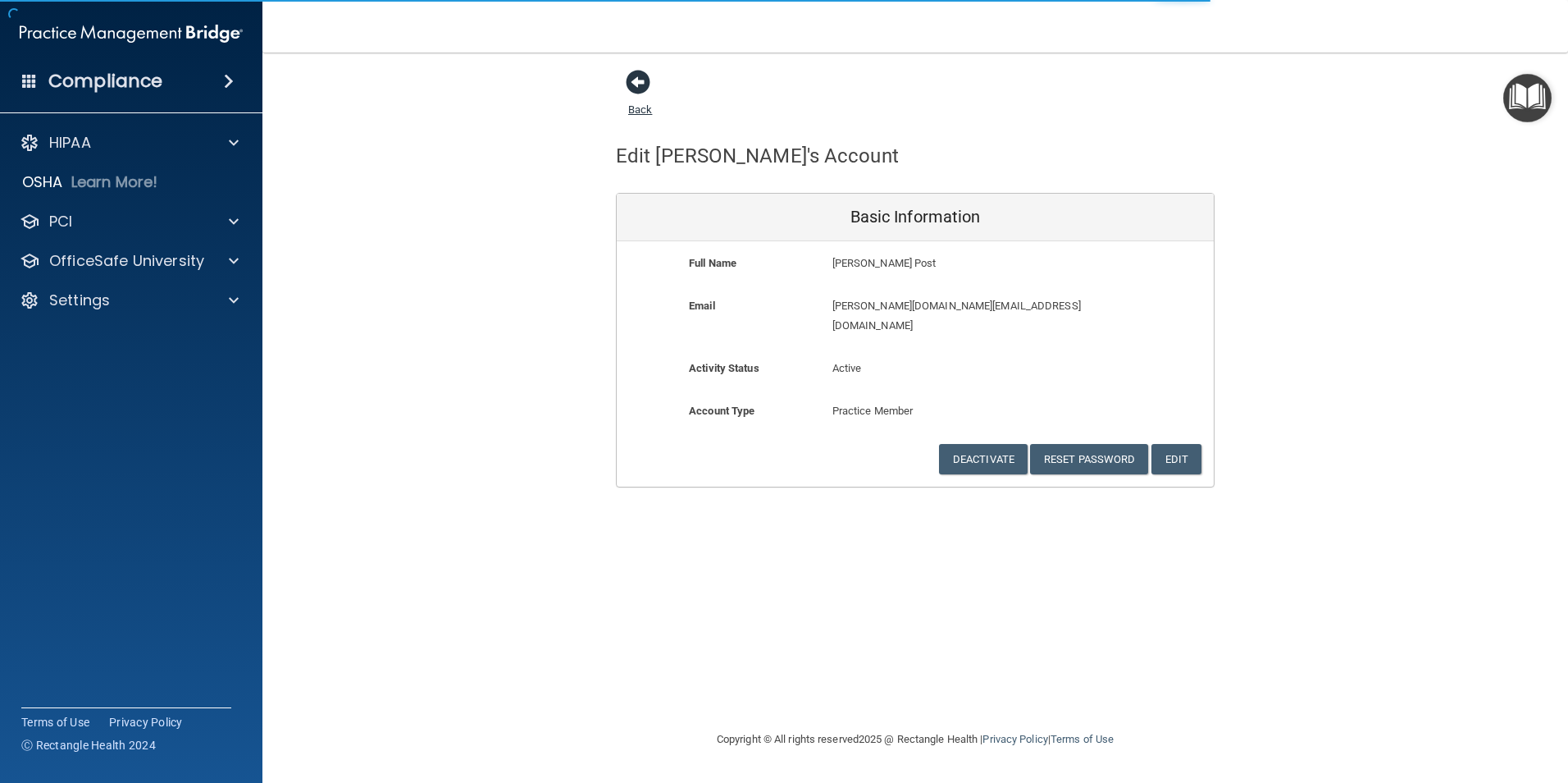
click at [646, 82] on span at bounding box center [638, 83] width 25 height 25
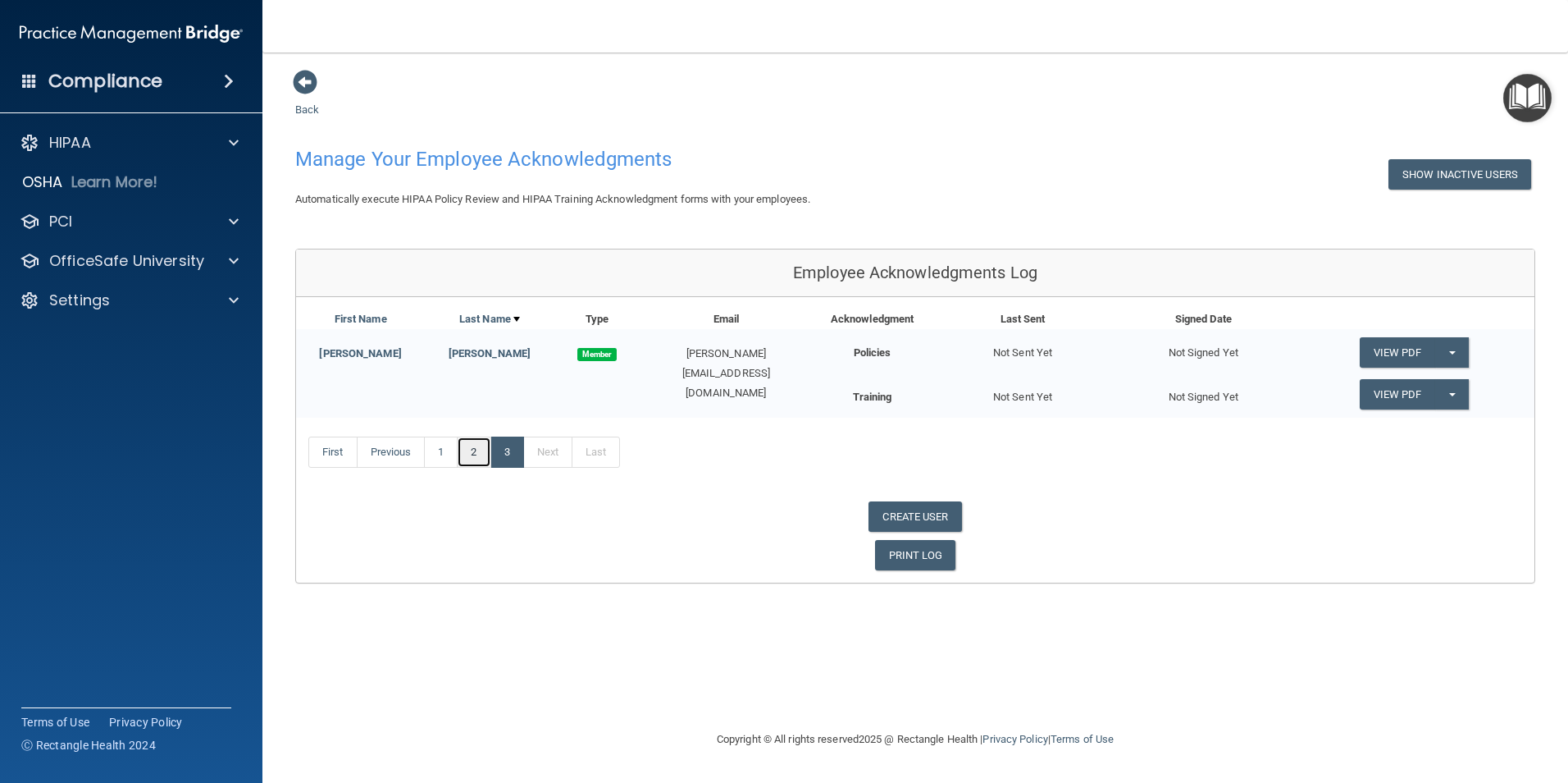
click at [474, 455] on link "2" at bounding box center [473, 452] width 33 height 31
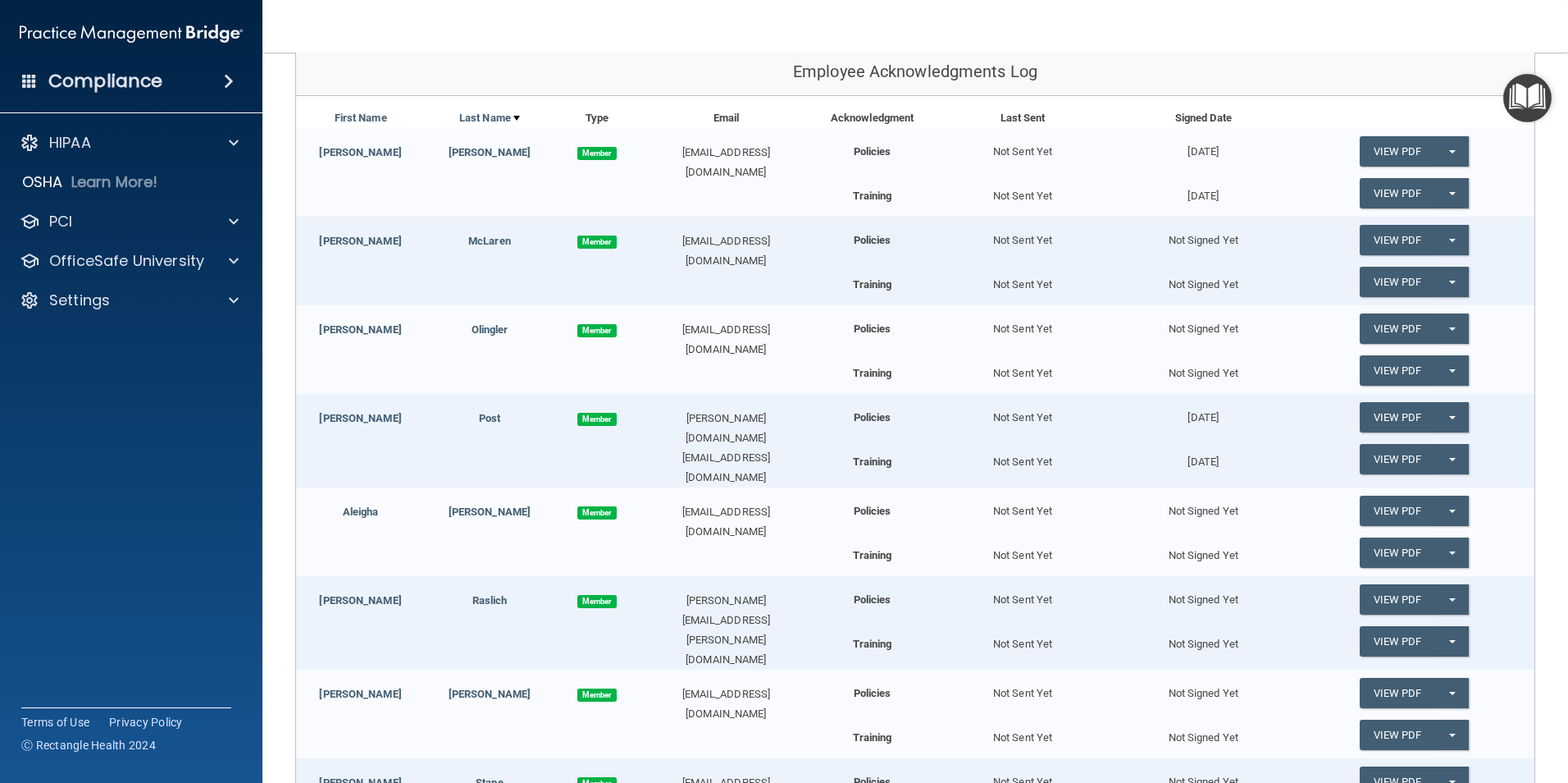
scroll to position [82, 0]
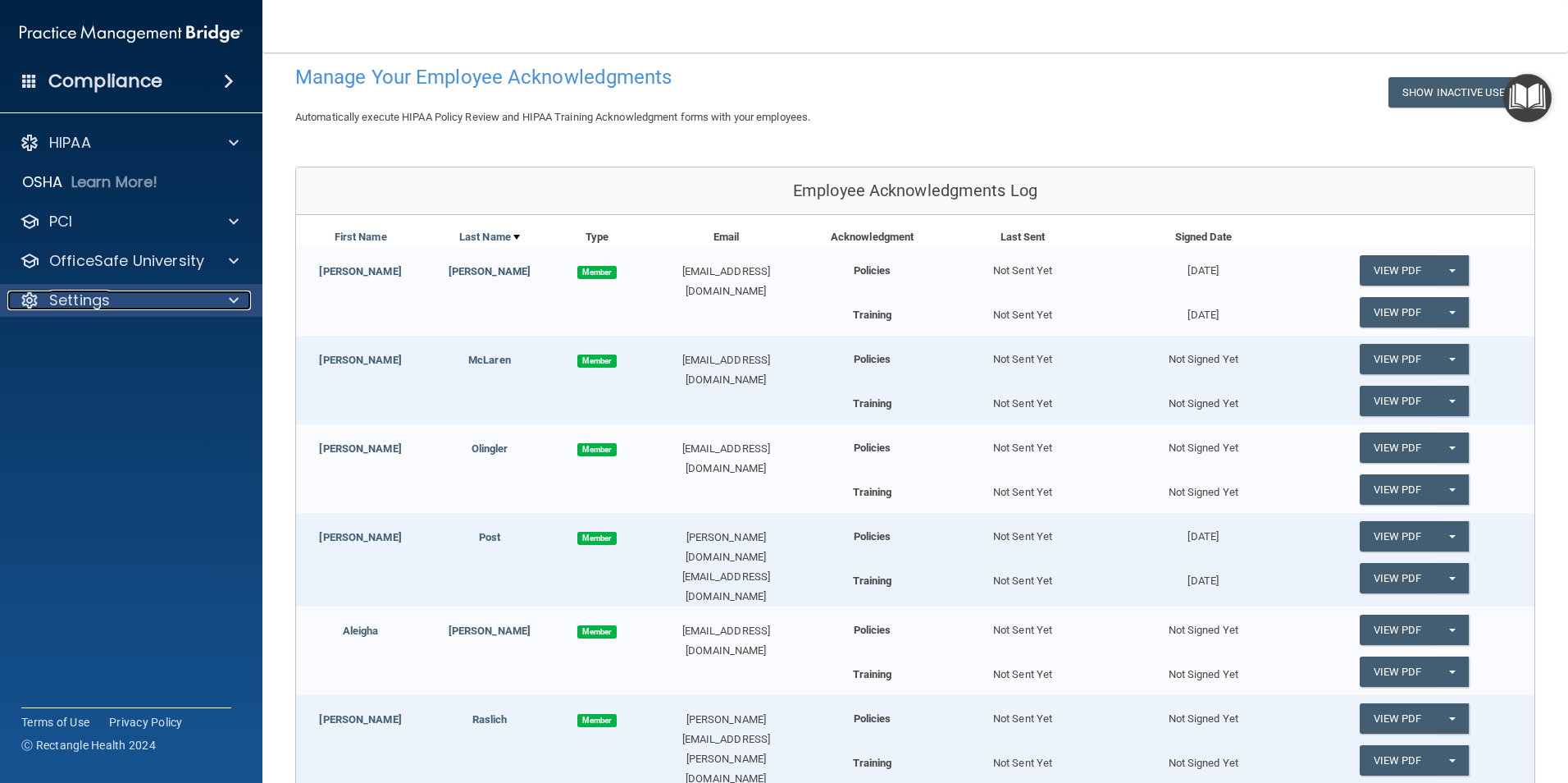
click at [119, 295] on div "Settings" at bounding box center [109, 300] width 203 height 20
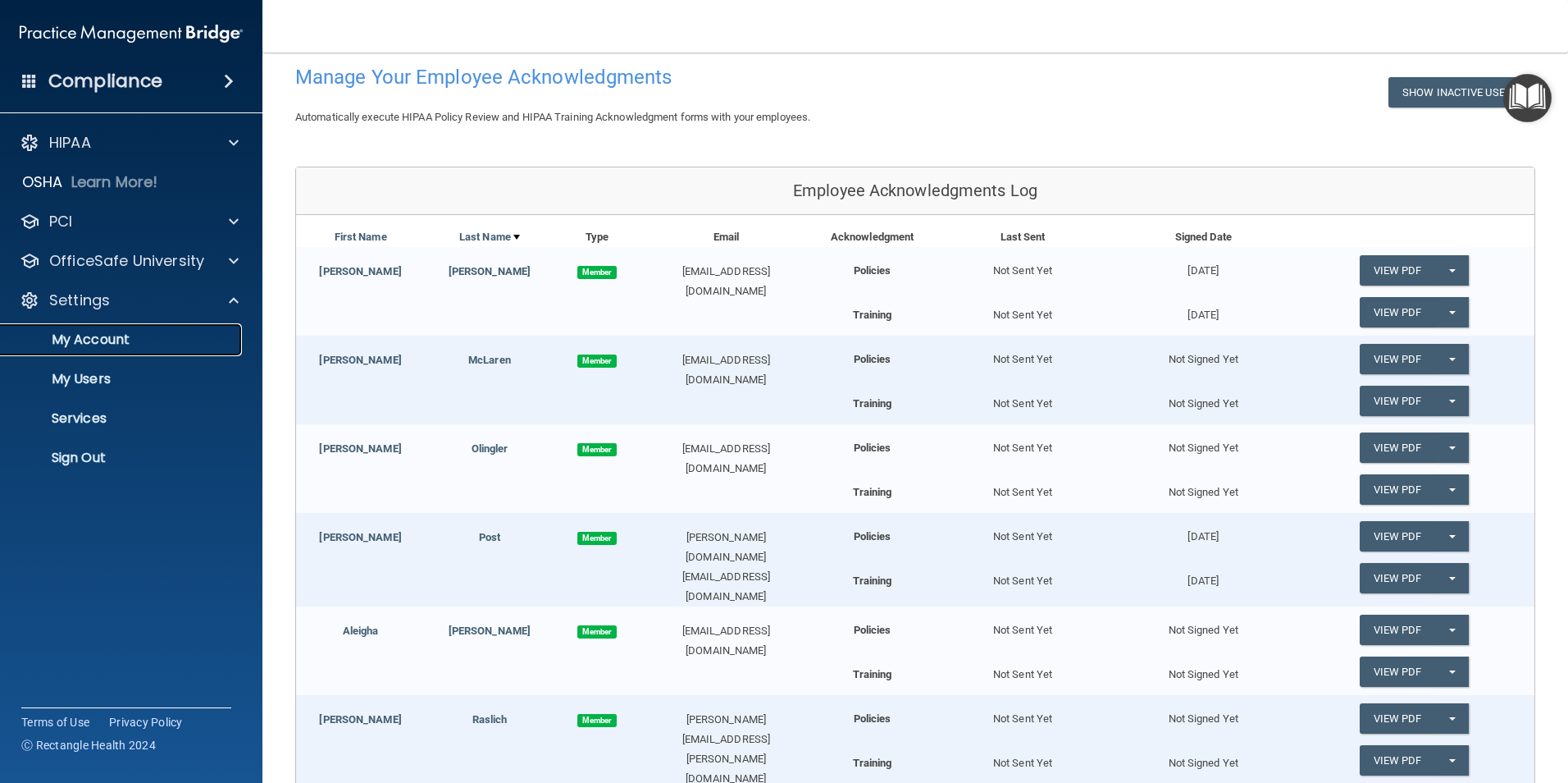
click at [94, 338] on p "My Account" at bounding box center [122, 339] width 224 height 16
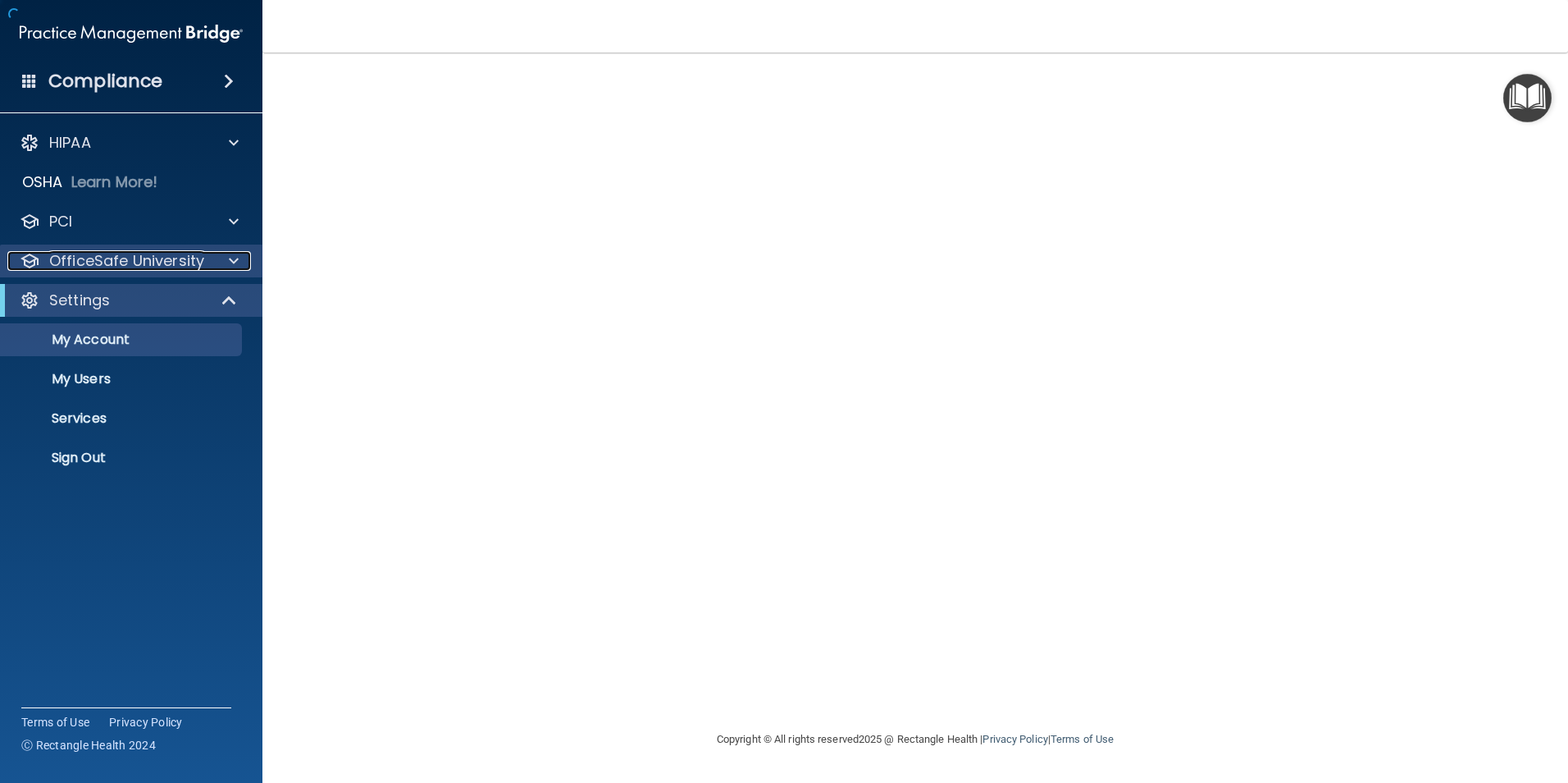
click at [140, 252] on p "OfficeSafe University" at bounding box center [126, 261] width 155 height 20
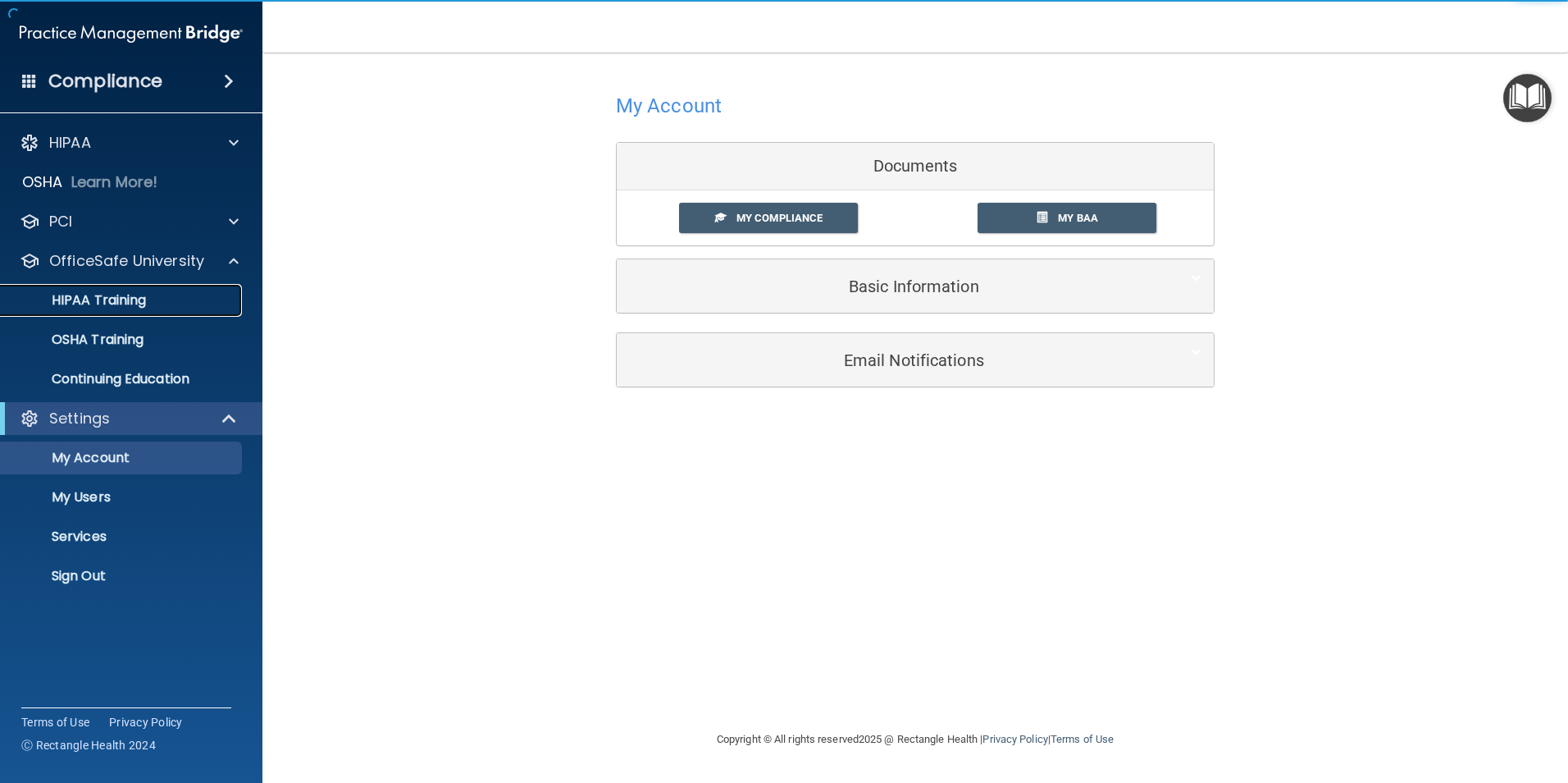
click at [108, 289] on link "HIPAA Training" at bounding box center [113, 300] width 258 height 33
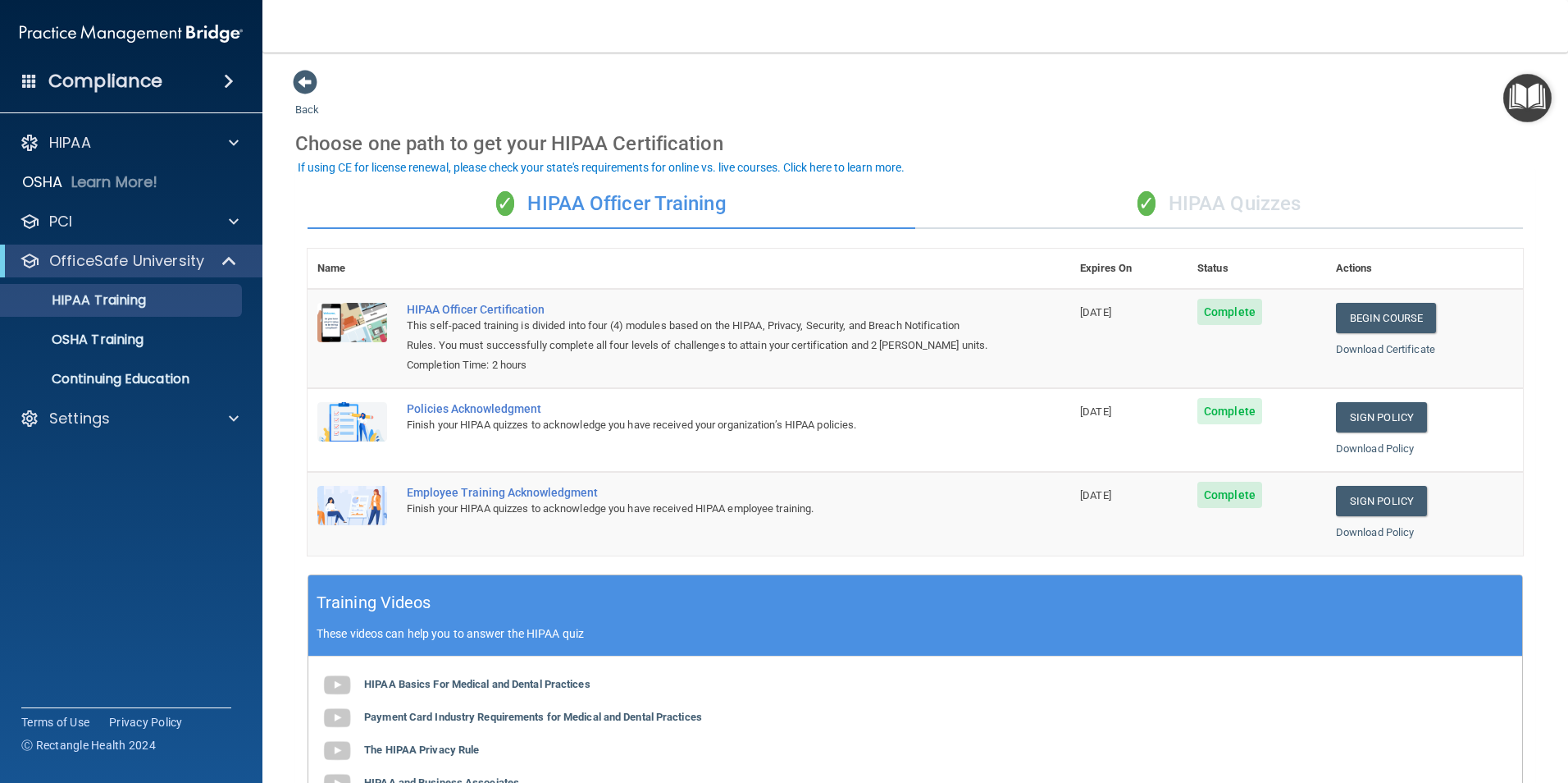
click at [1150, 197] on div "✓ HIPAA Quizzes" at bounding box center [1219, 204] width 608 height 49
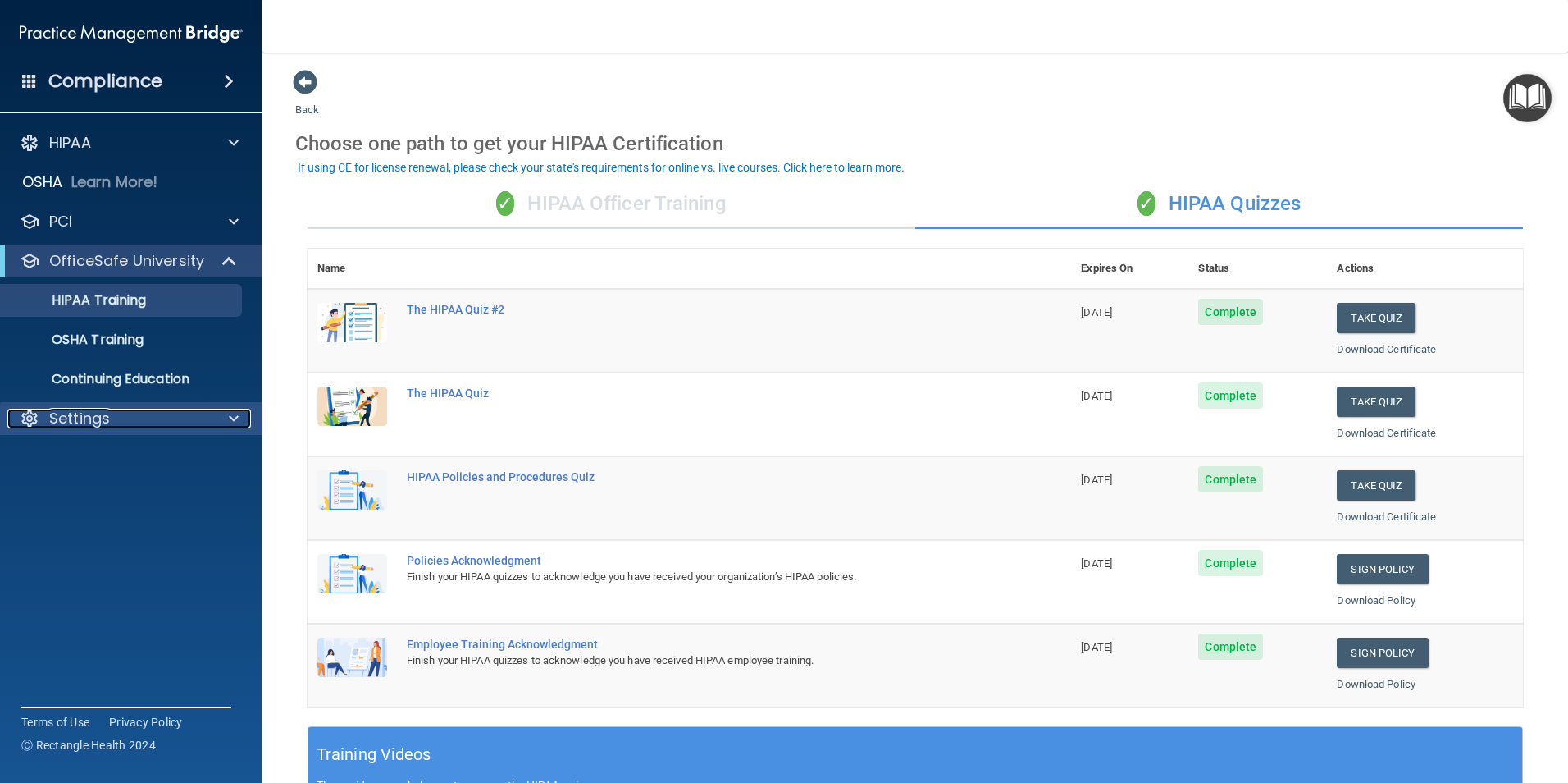
click at [93, 418] on p "Settings" at bounding box center [80, 419] width 61 height 20
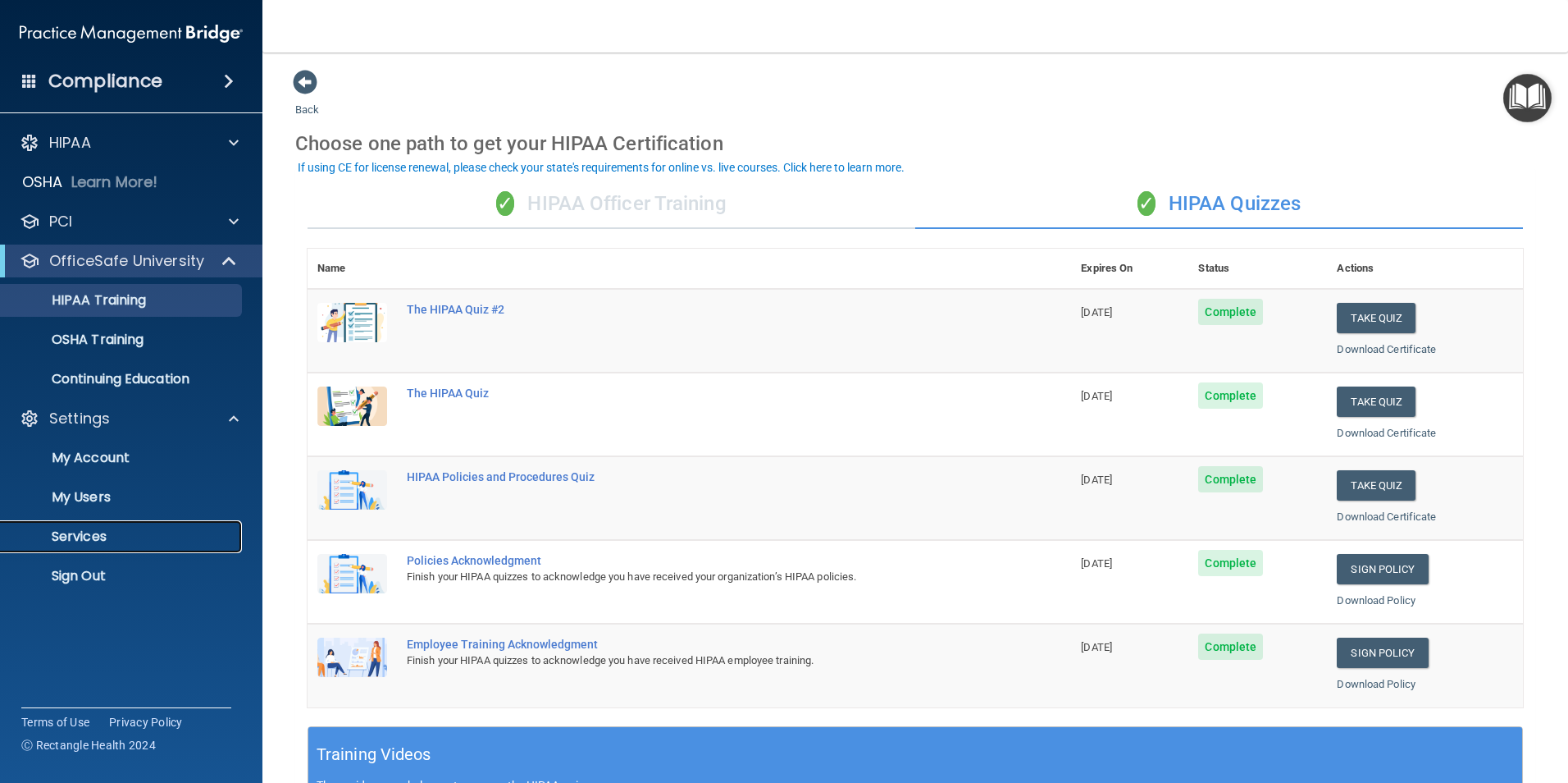
click at [88, 532] on p "Services" at bounding box center [122, 536] width 224 height 16
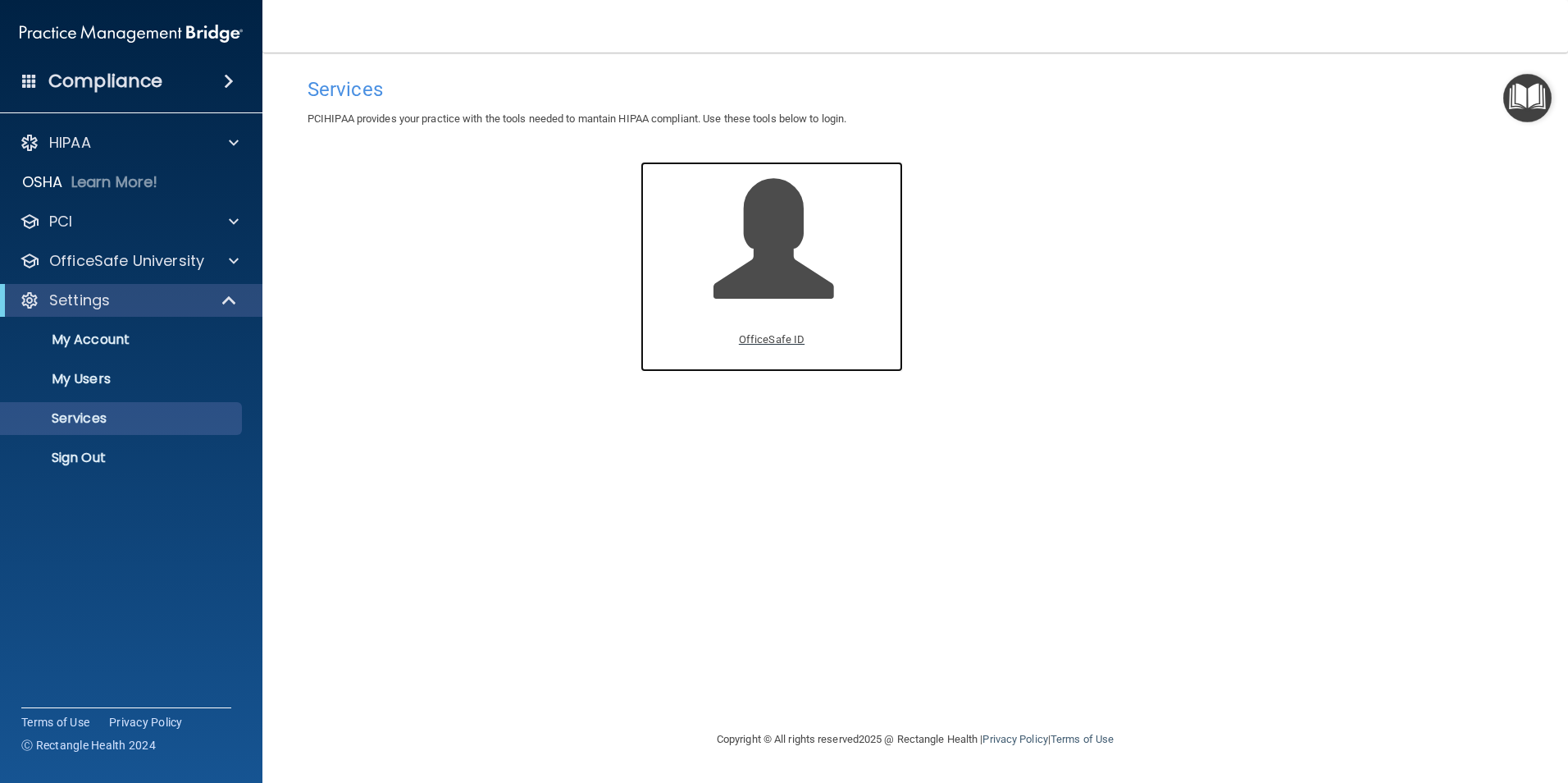
click at [767, 339] on p "OfficeSafe ID" at bounding box center [771, 340] width 65 height 20
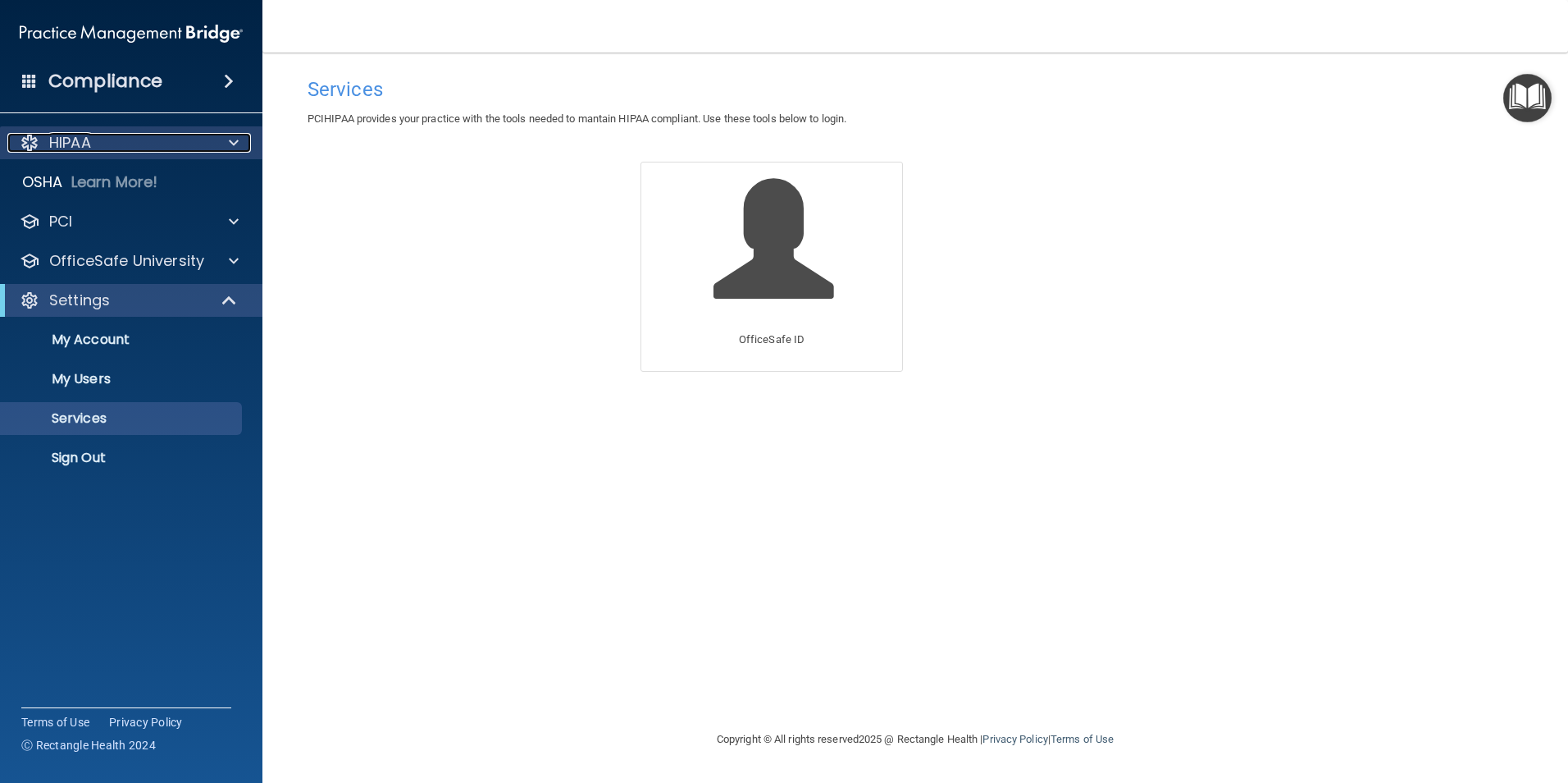
click at [64, 136] on p "HIPAA" at bounding box center [70, 142] width 42 height 20
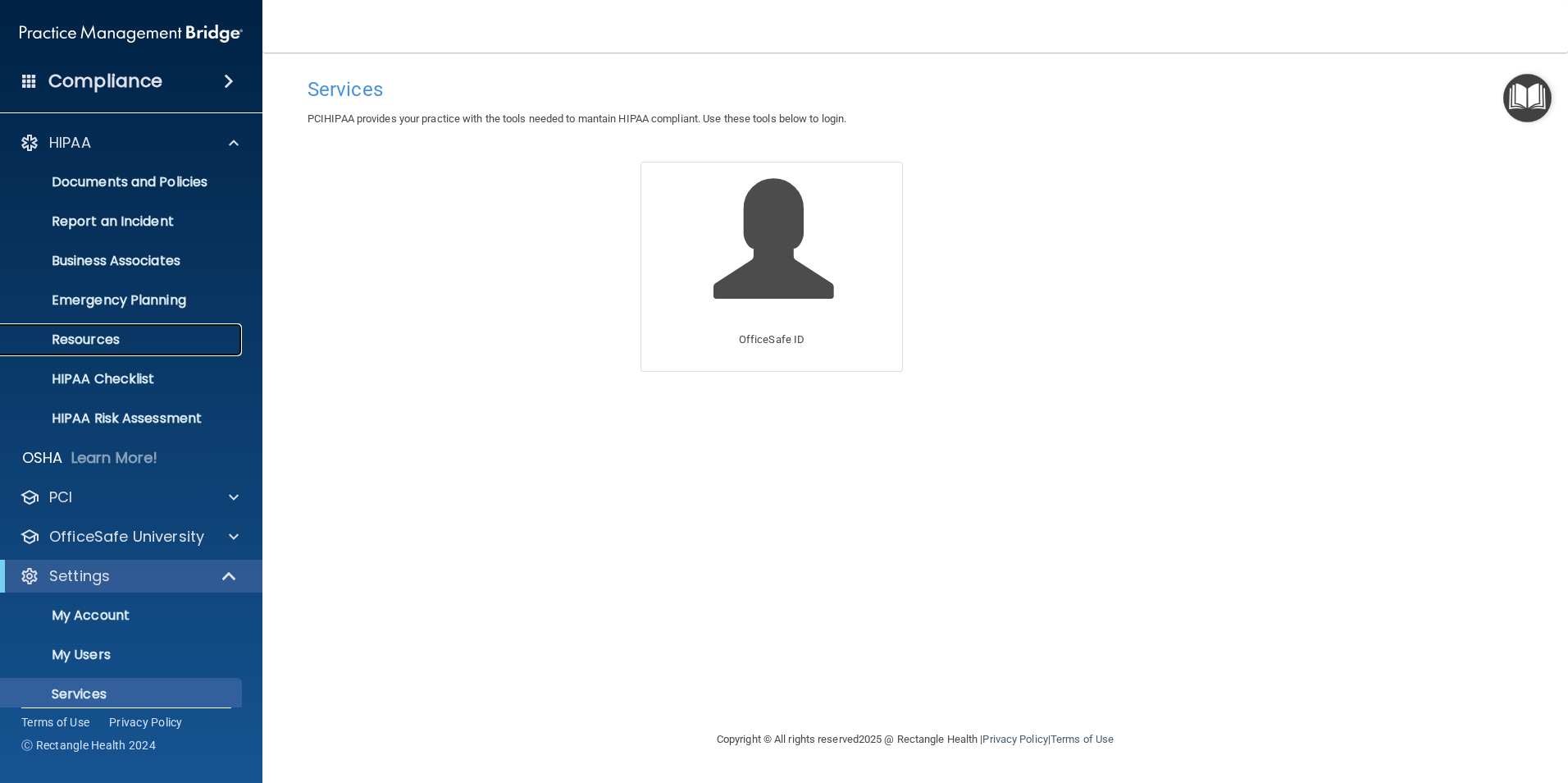
click at [101, 331] on p "Resources" at bounding box center [122, 339] width 224 height 16
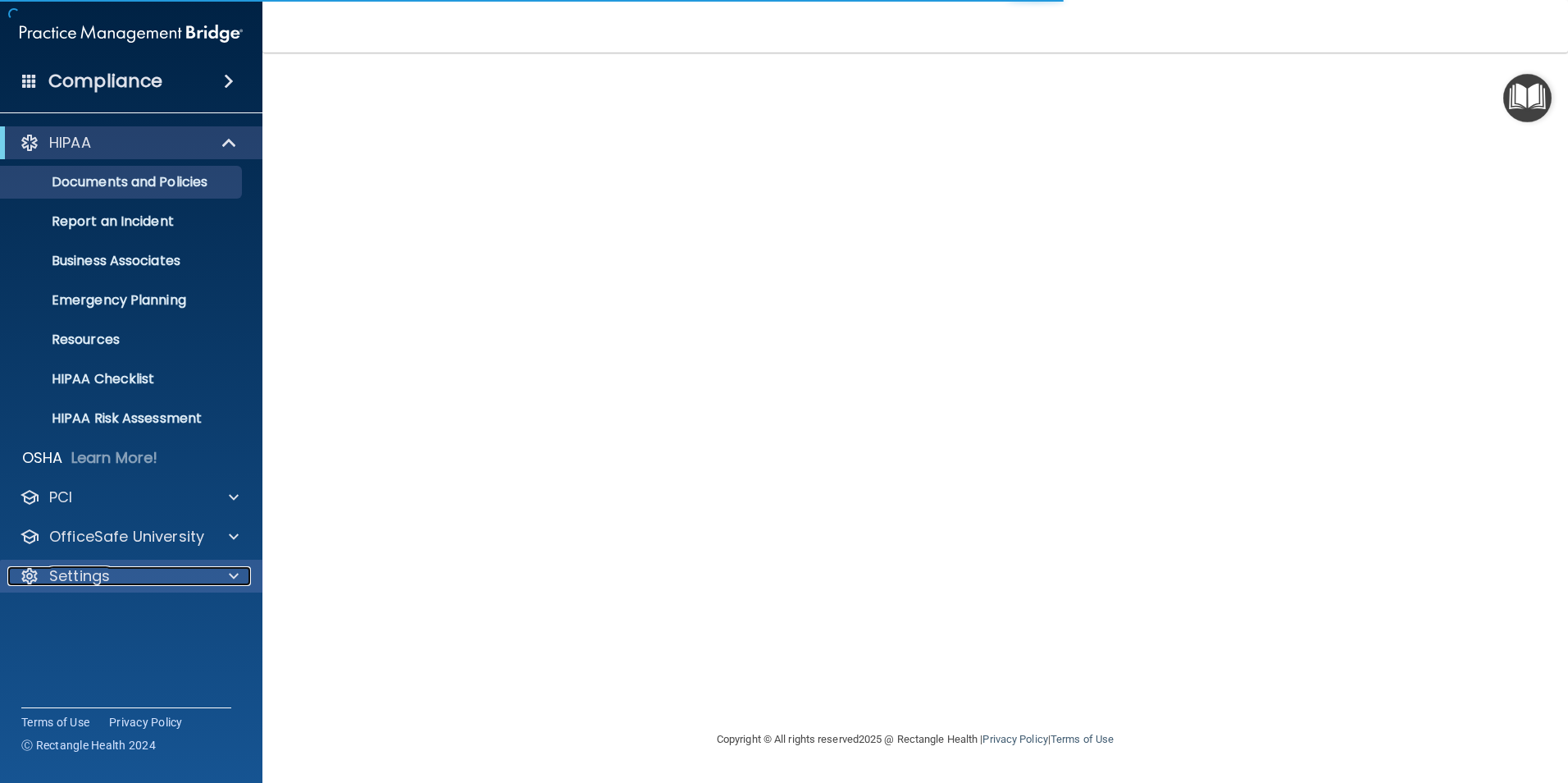
click at [113, 570] on div "Settings" at bounding box center [109, 576] width 203 height 20
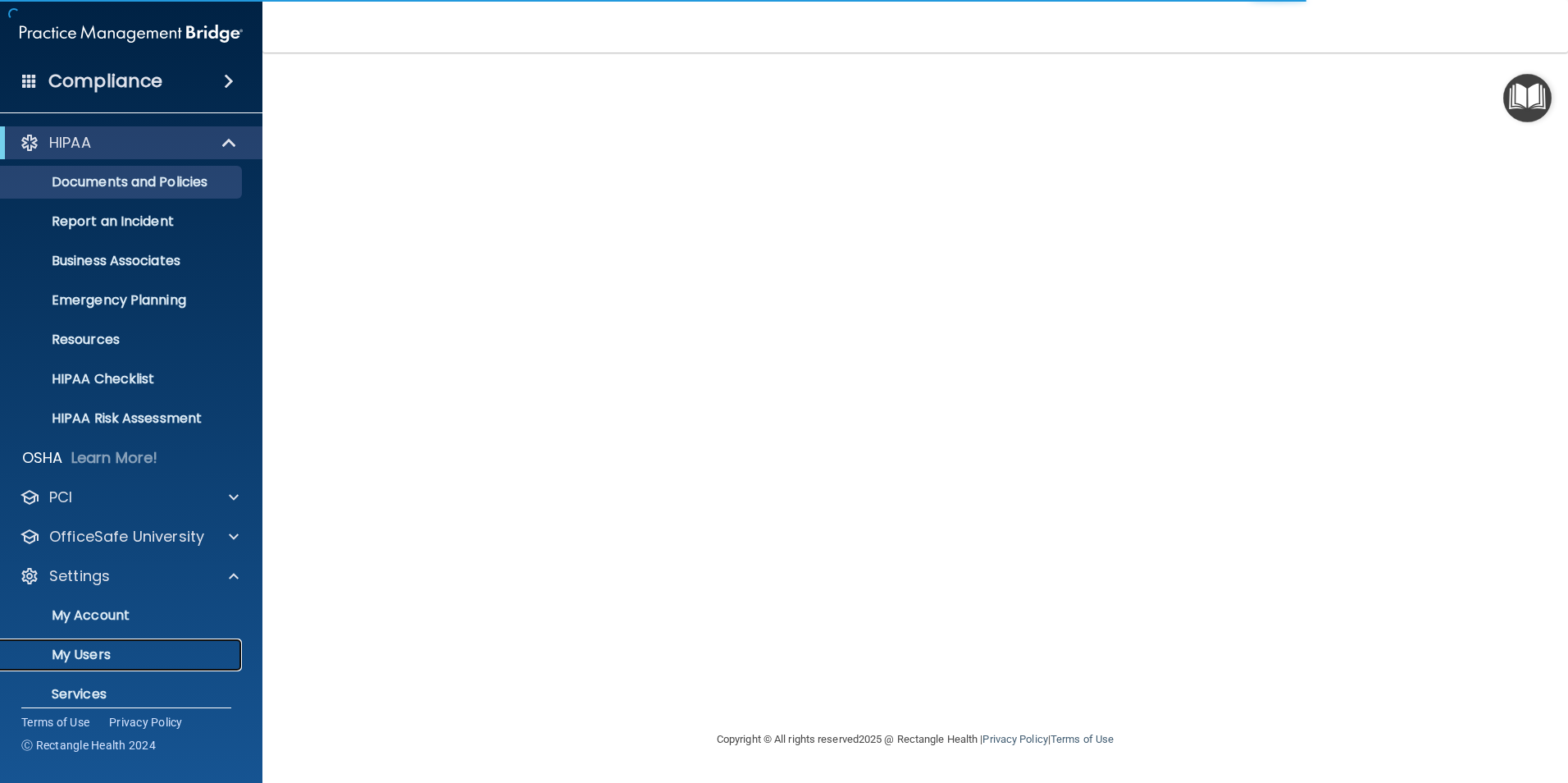
click at [106, 653] on p "My Users" at bounding box center [122, 654] width 224 height 16
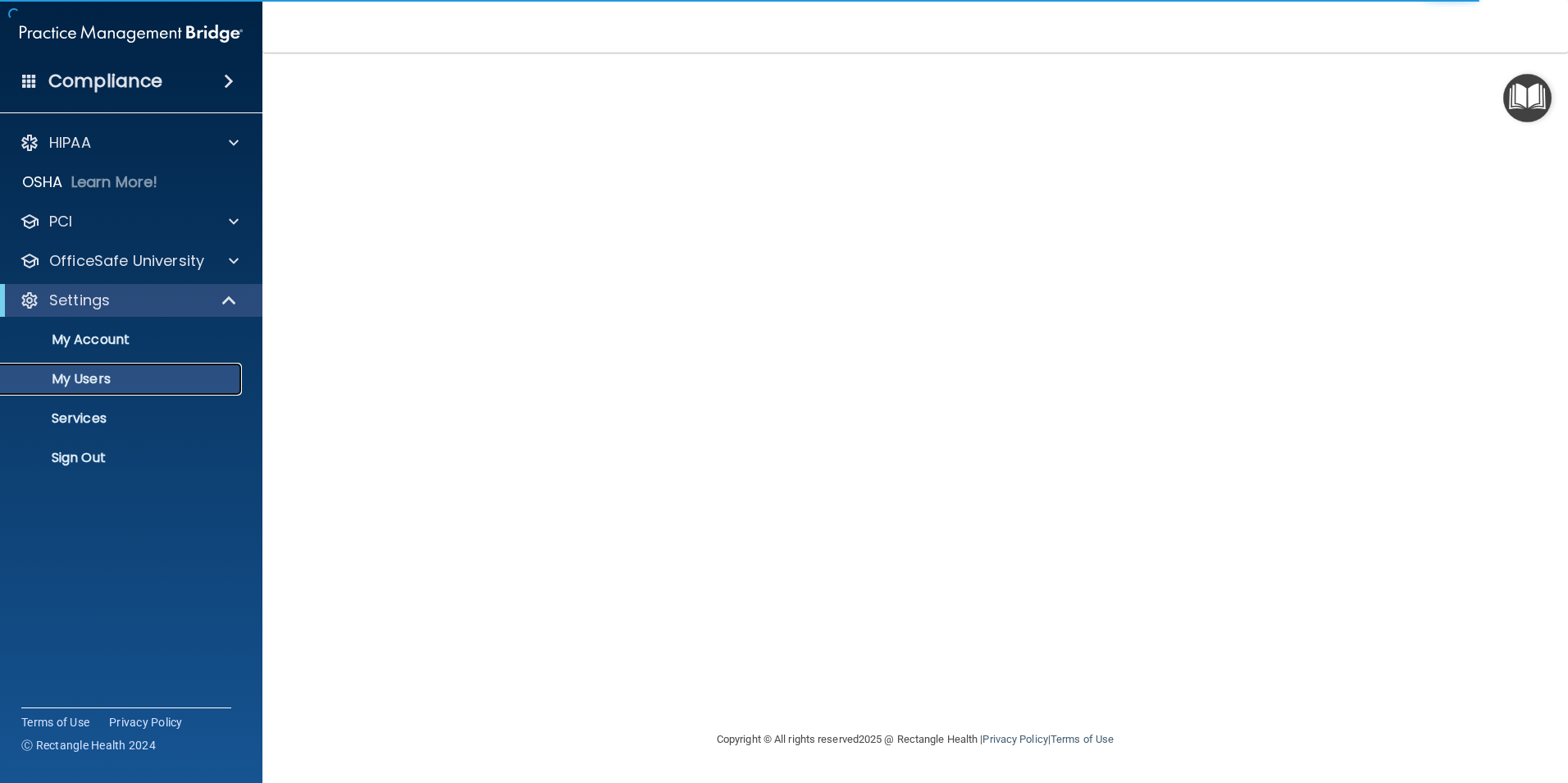
select select "20"
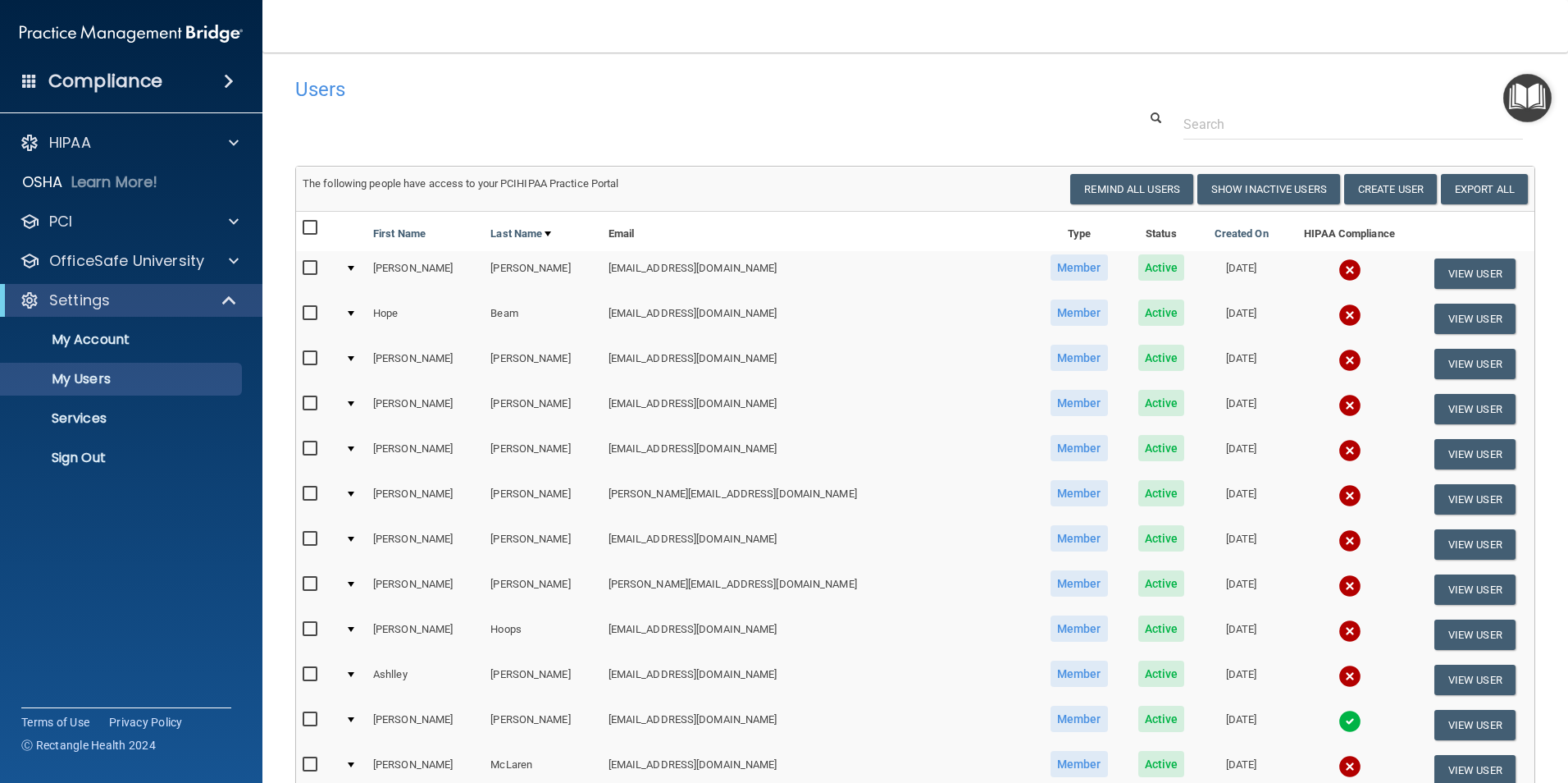
click at [20, 604] on div "Compliance HIPAA Documents and Policies Report an Incident Business Associates …" at bounding box center [131, 391] width 263 height 783
click at [89, 416] on p "Services" at bounding box center [122, 418] width 224 height 16
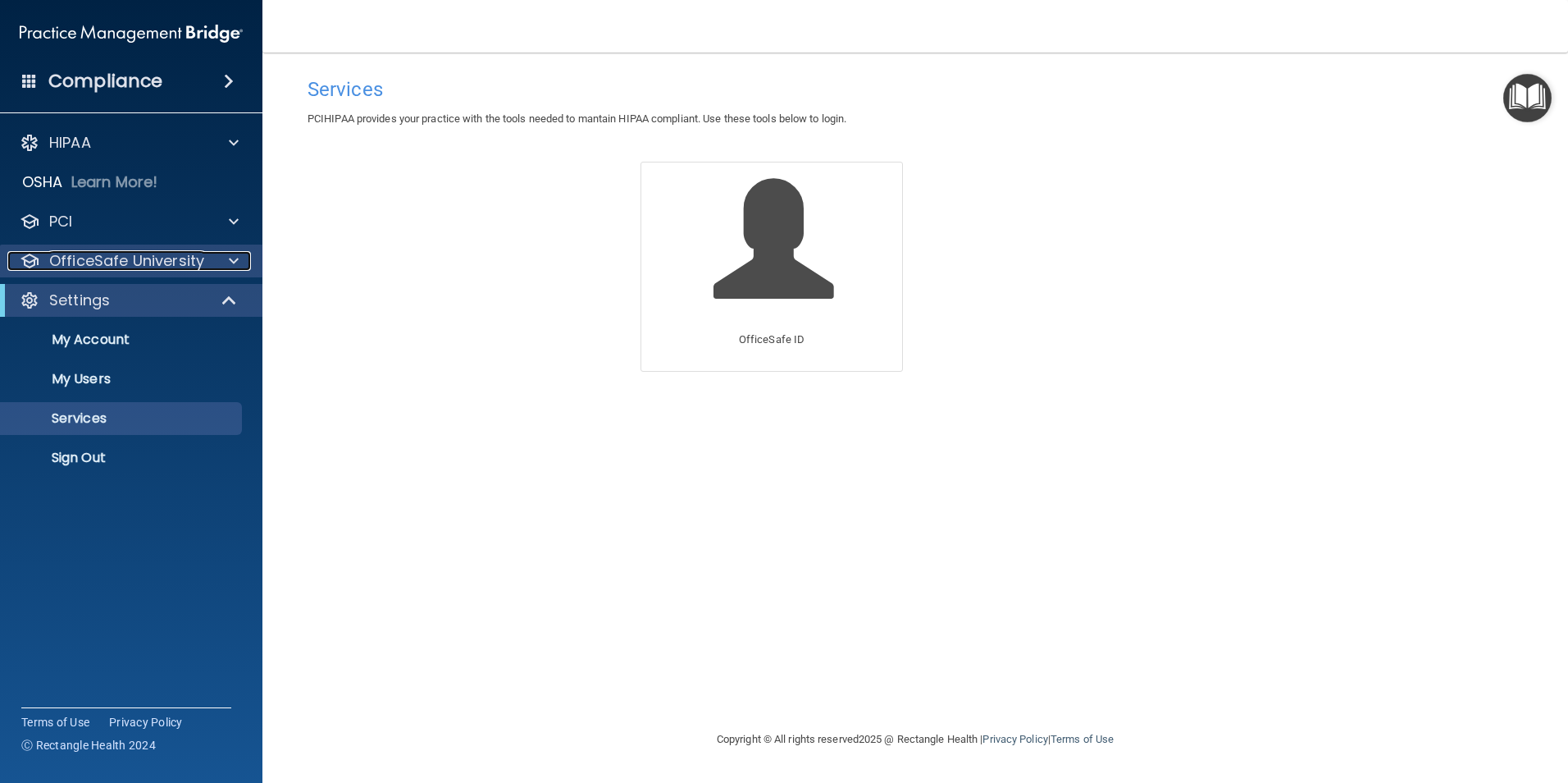
click at [187, 252] on p "OfficeSafe University" at bounding box center [126, 261] width 155 height 20
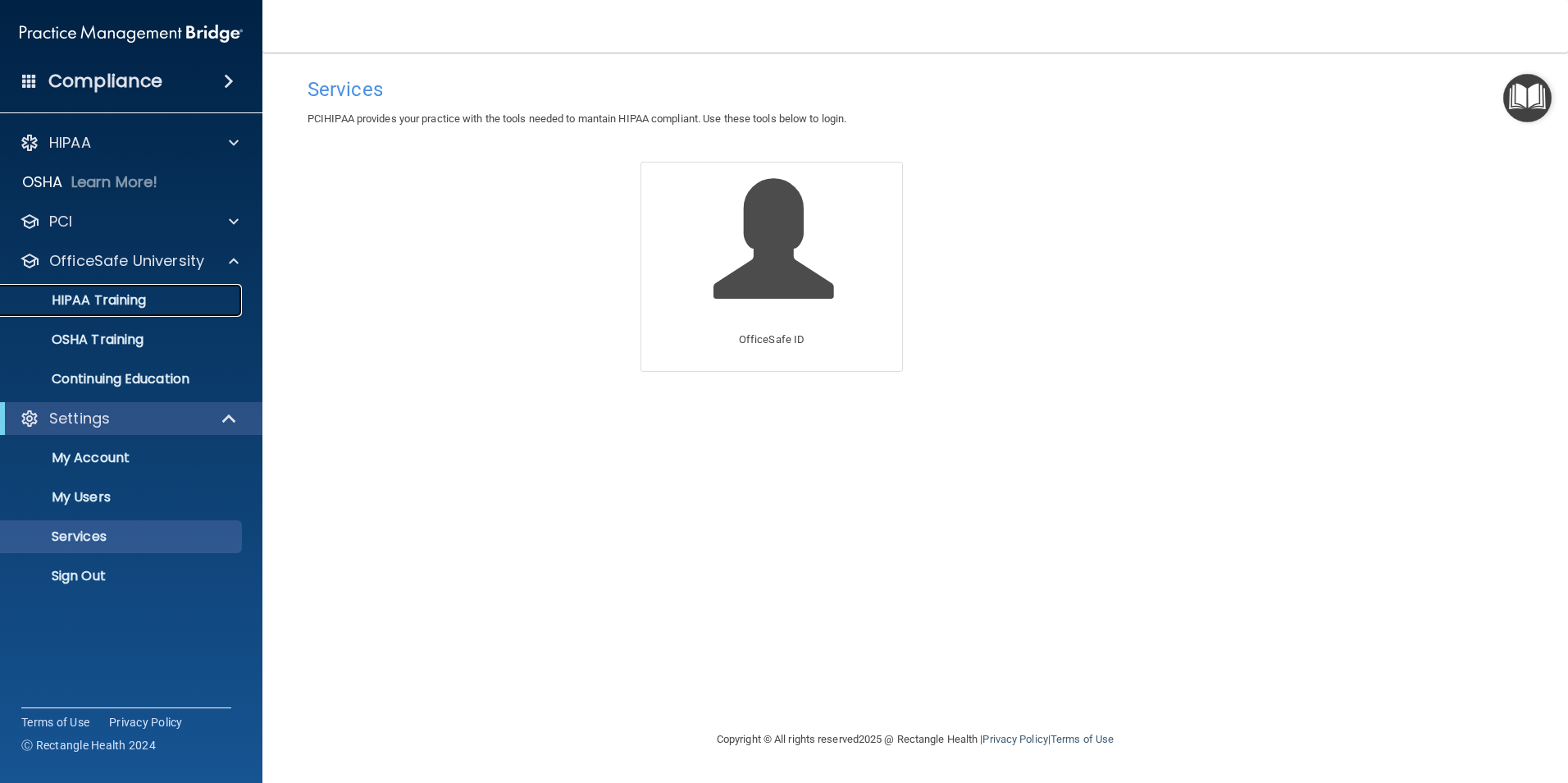
click at [107, 294] on p "HIPAA Training" at bounding box center [78, 300] width 136 height 16
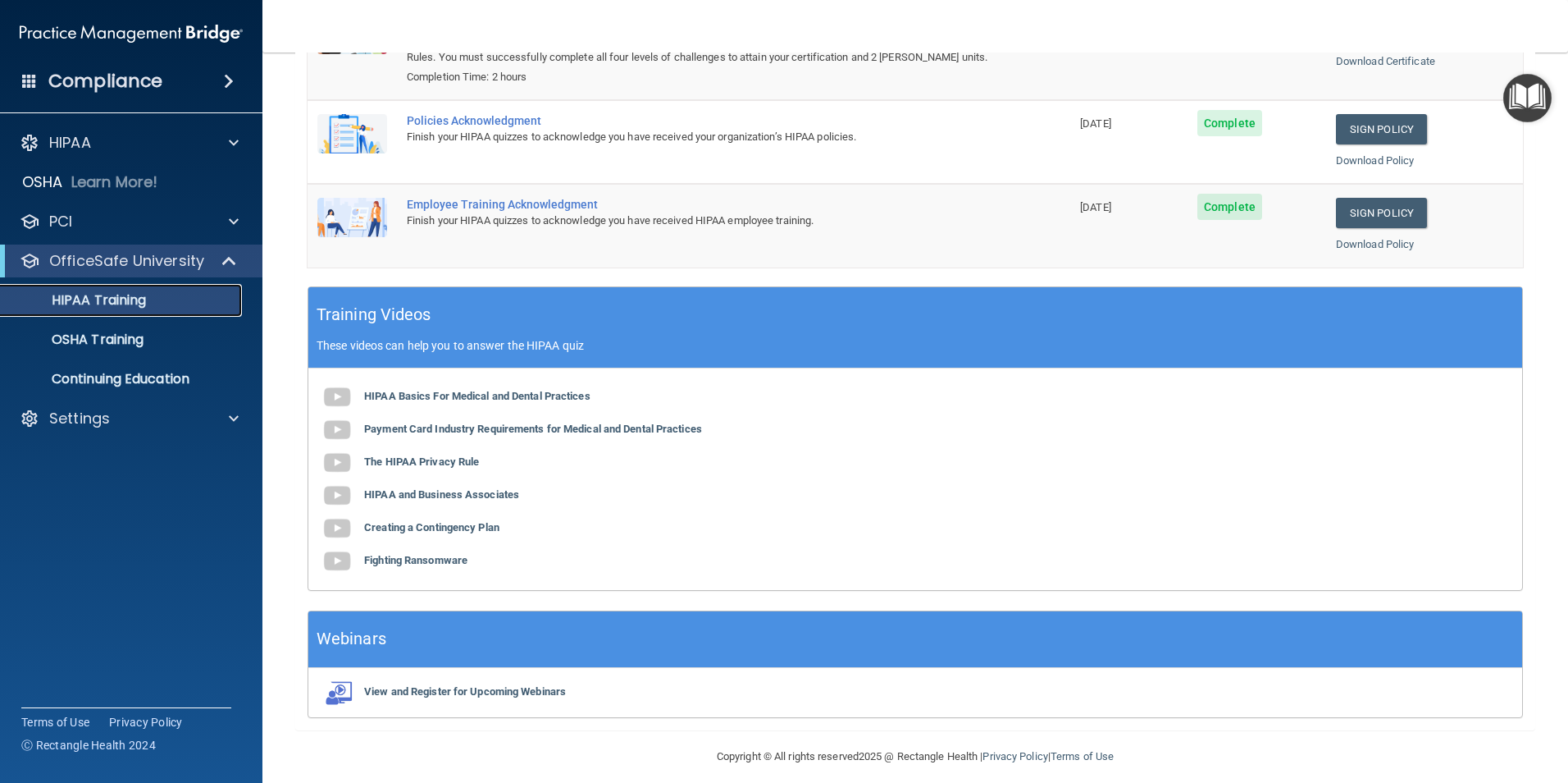
scroll to position [302, 0]
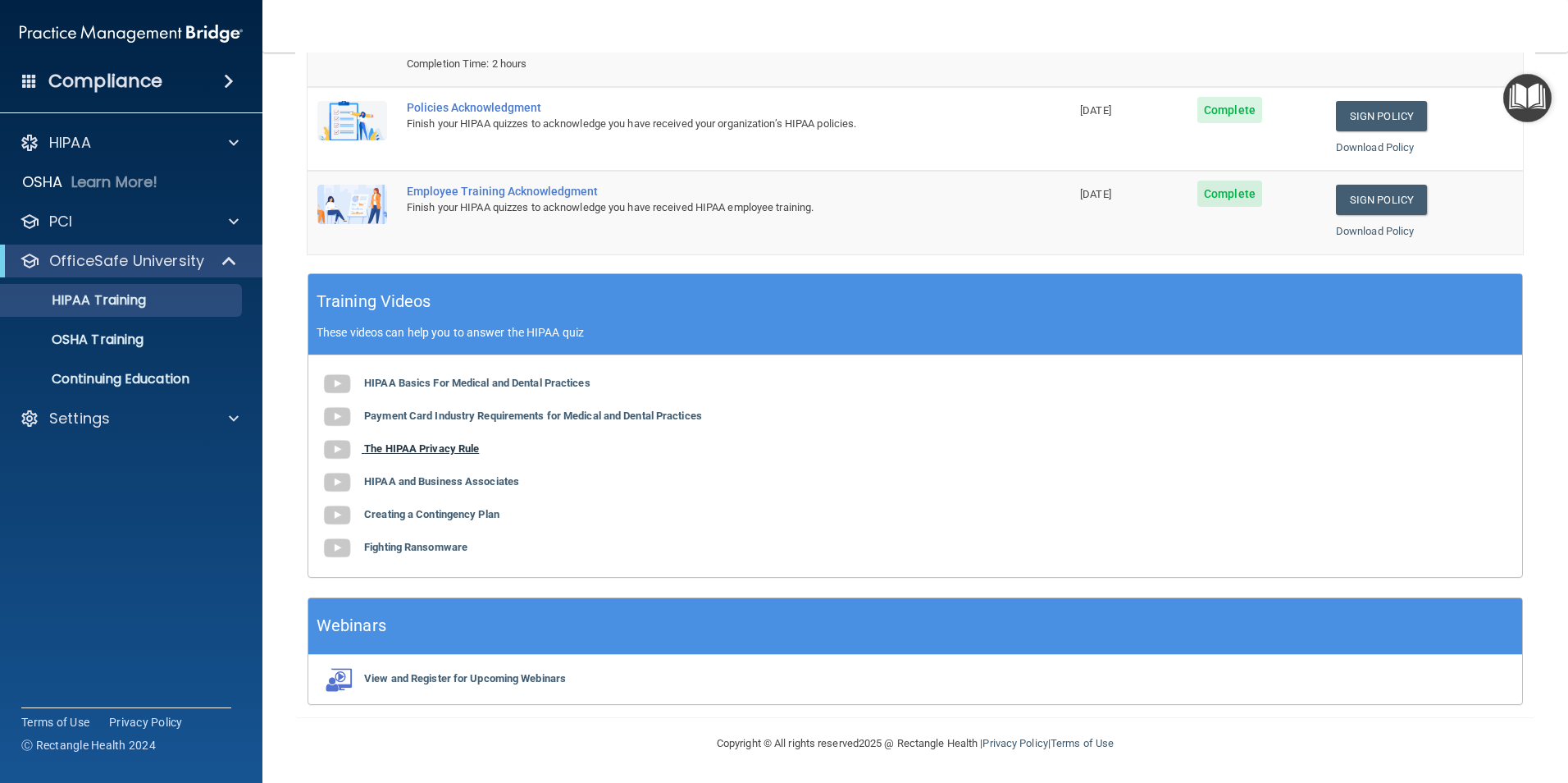
click at [415, 446] on b "The HIPAA Privacy Rule" at bounding box center [421, 448] width 115 height 12
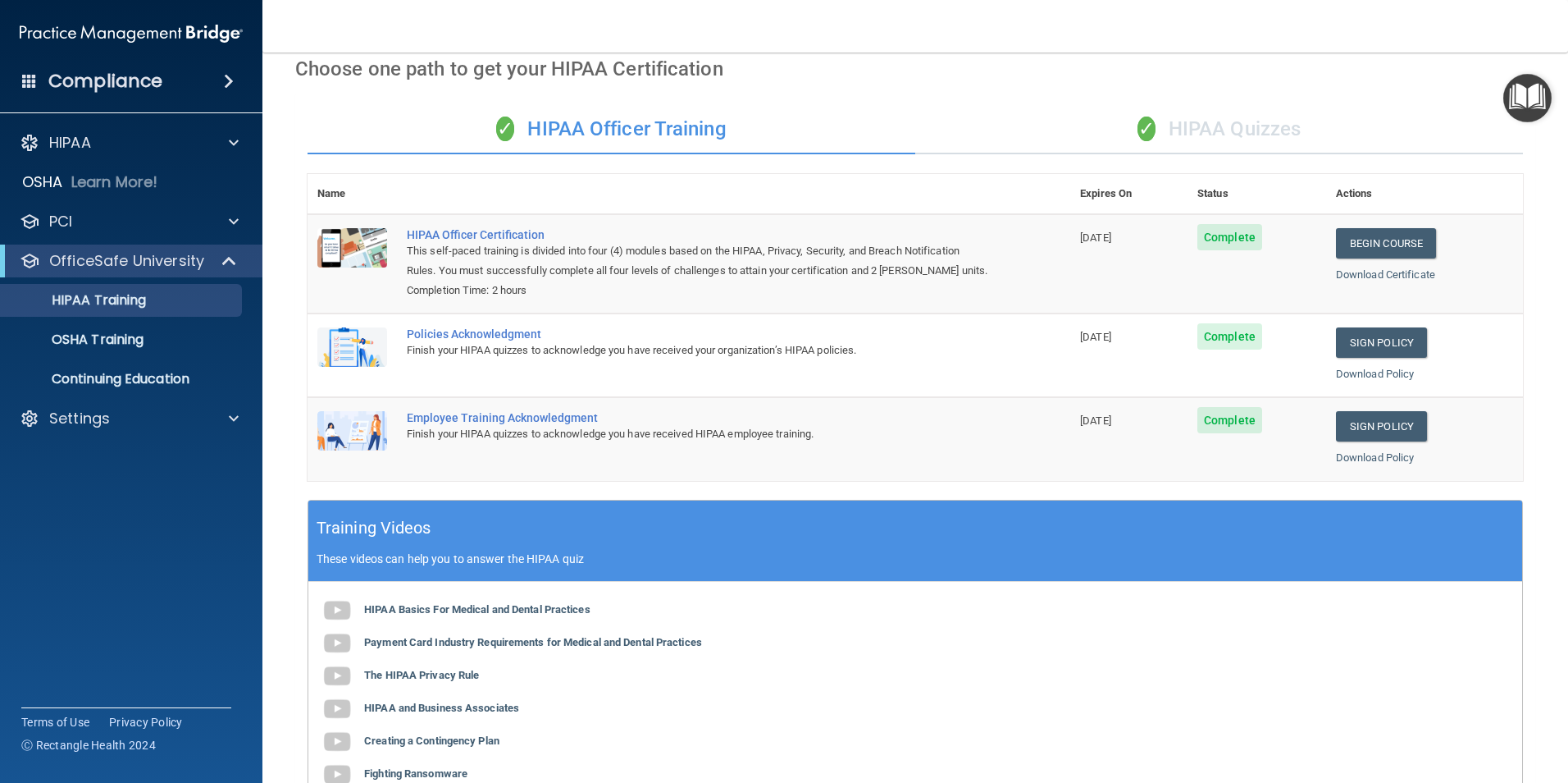
scroll to position [56, 0]
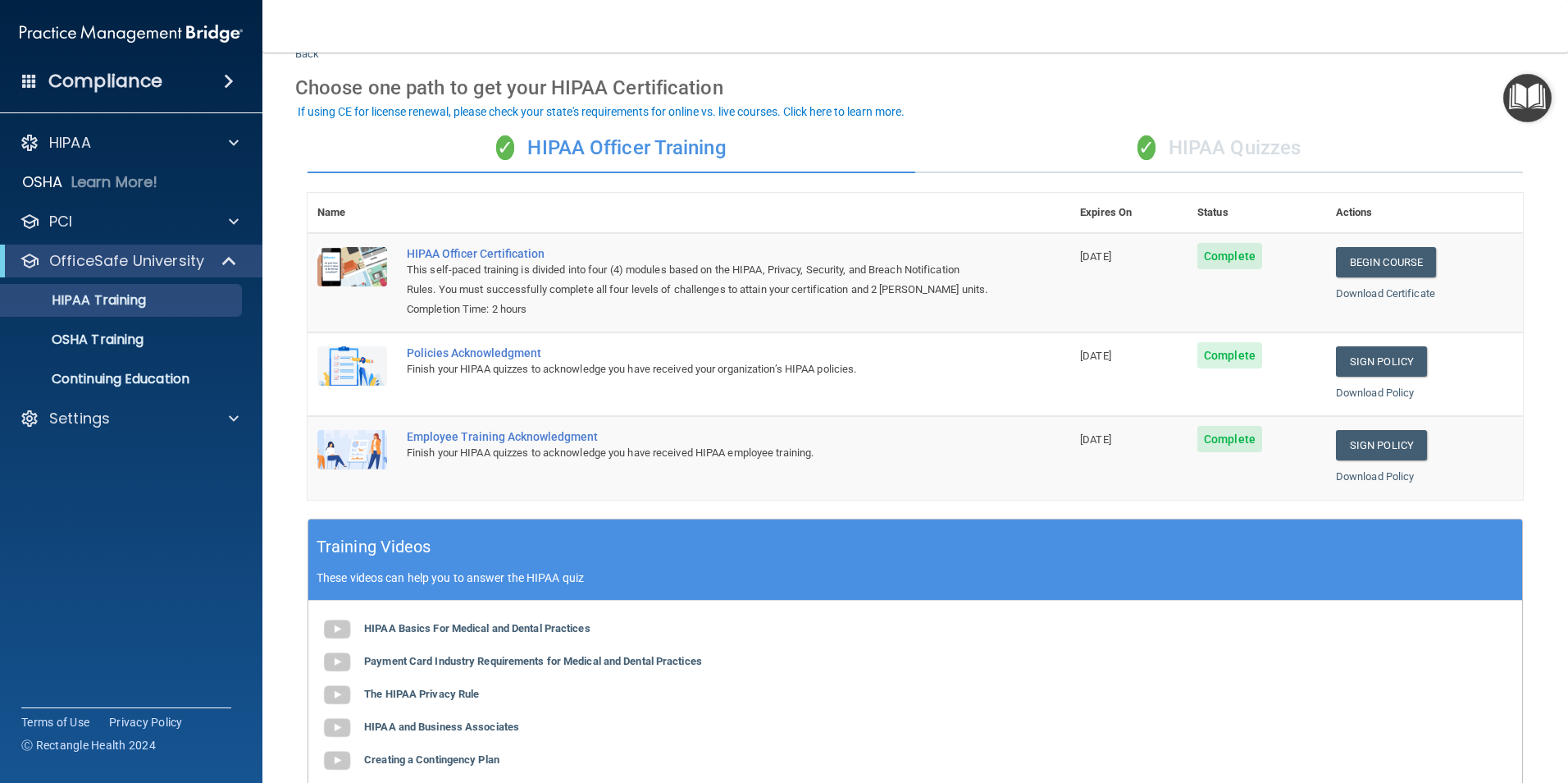
click at [1196, 155] on div "✓ HIPAA Quizzes" at bounding box center [1219, 149] width 608 height 49
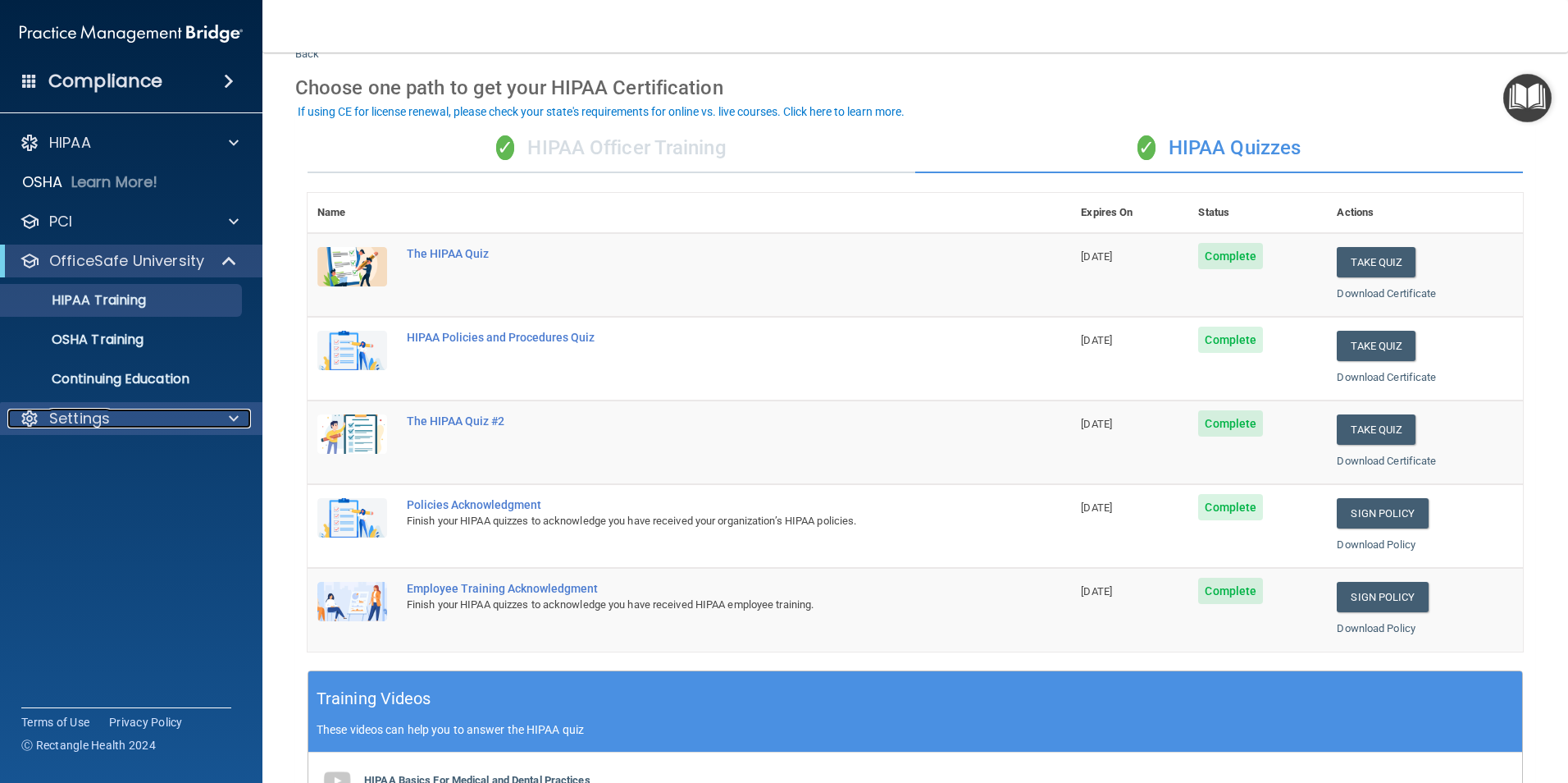
click at [120, 422] on div "Settings" at bounding box center [109, 419] width 203 height 20
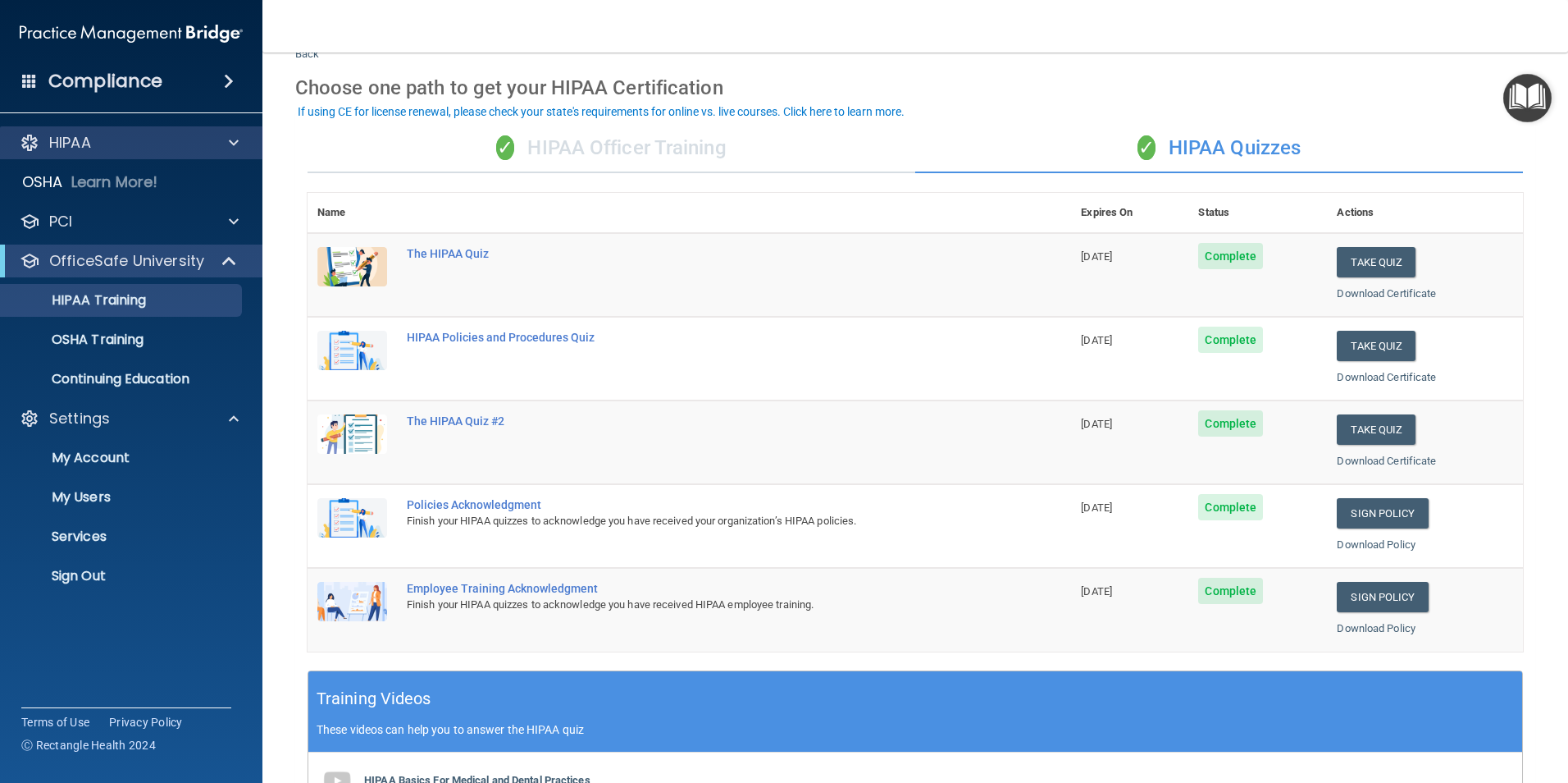
click at [79, 130] on div "HIPAA" at bounding box center [132, 142] width 264 height 33
click at [74, 138] on p "HIPAA" at bounding box center [70, 142] width 42 height 20
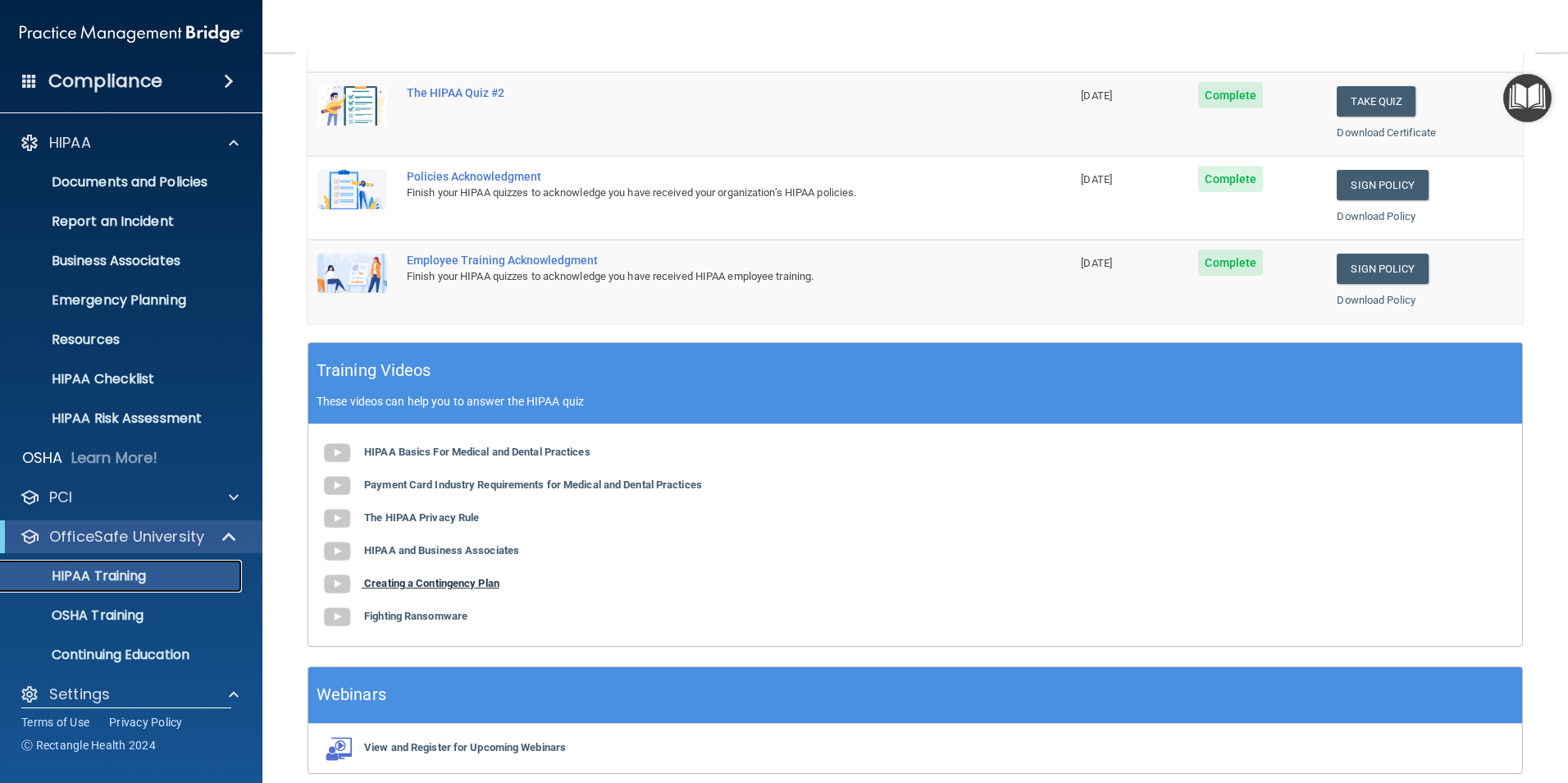
scroll to position [453, 0]
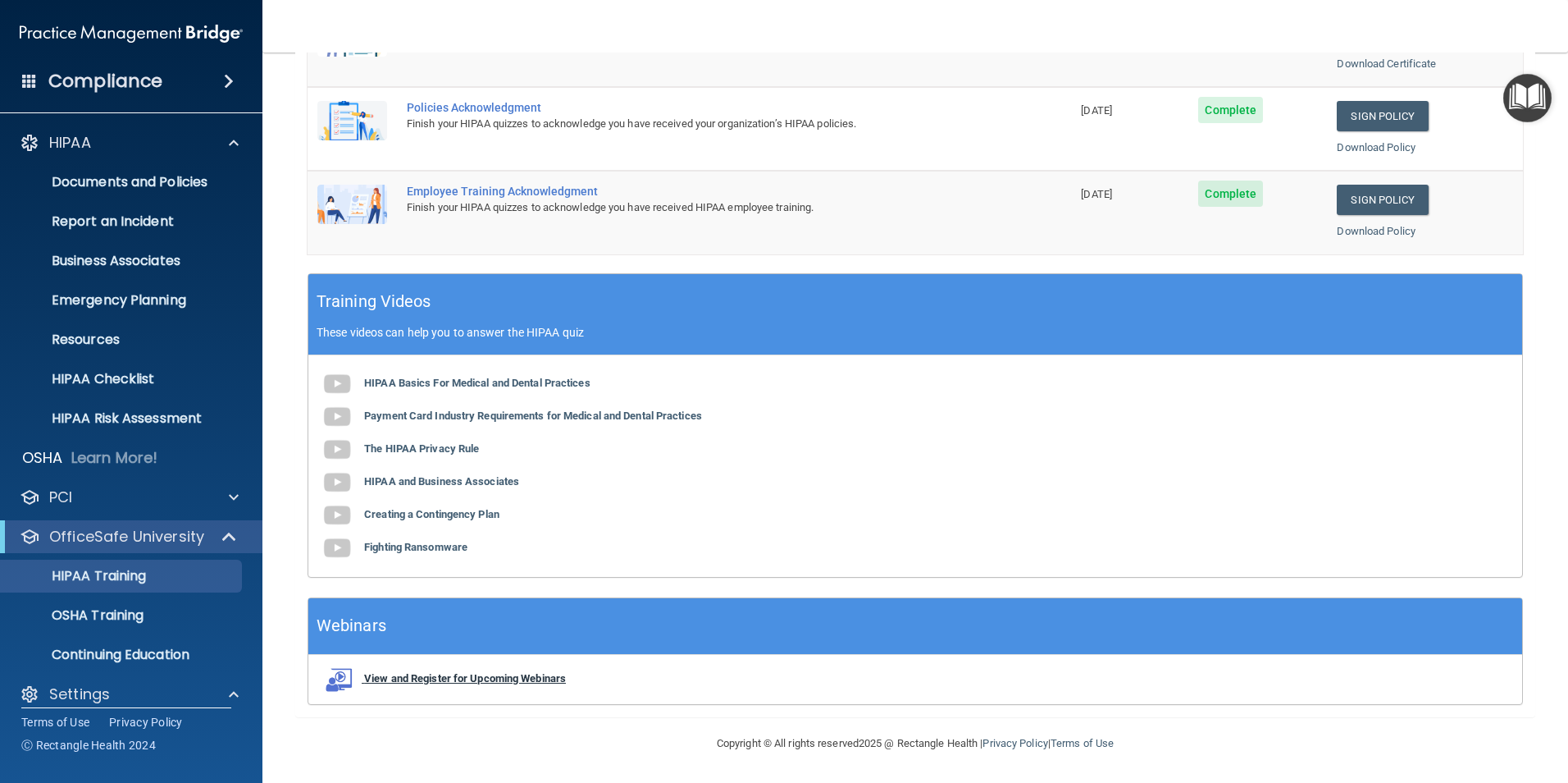
click at [383, 678] on b "View and Register for Upcoming Webinars" at bounding box center [465, 678] width 202 height 12
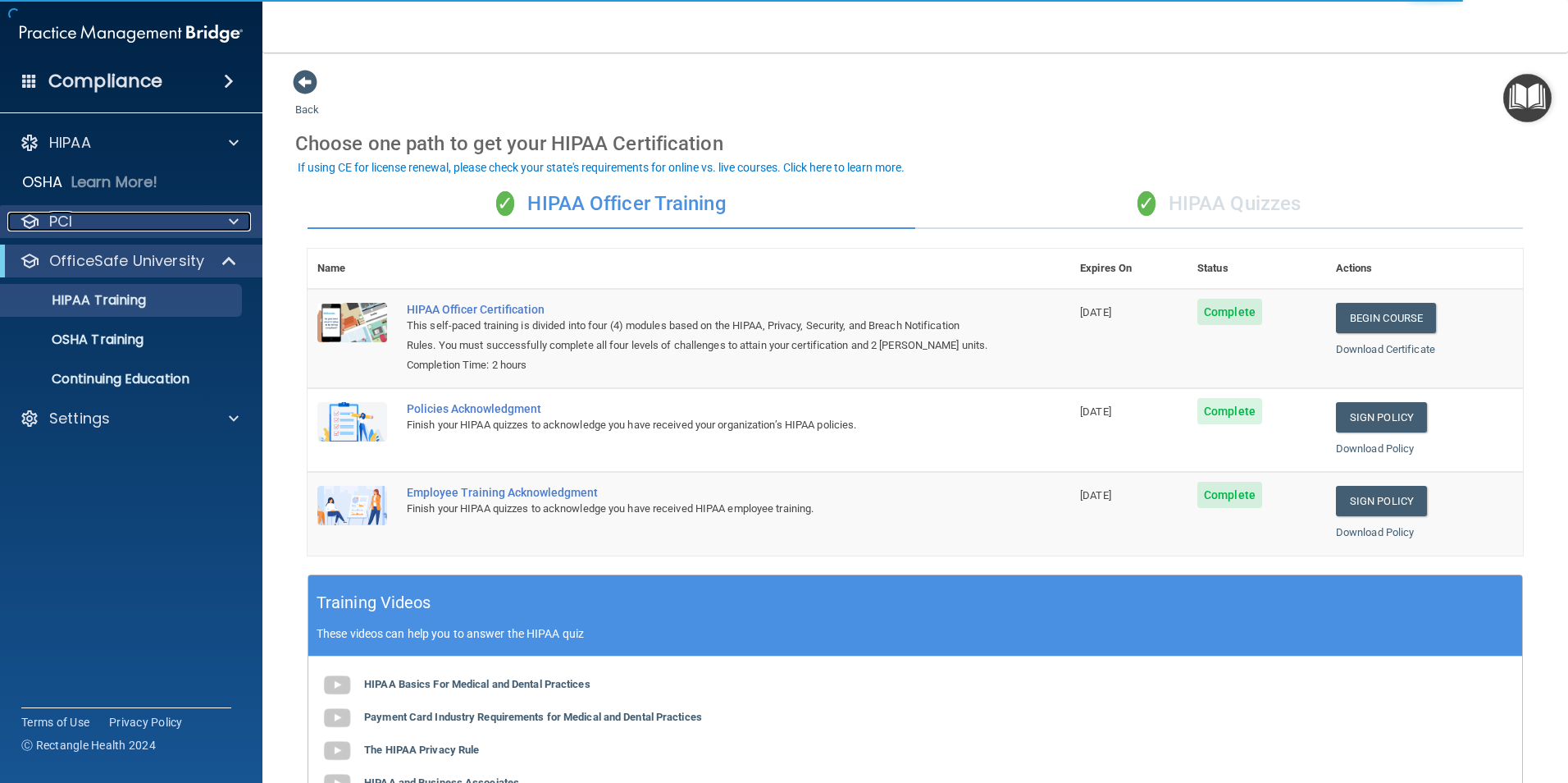
click at [65, 223] on p "PCI" at bounding box center [61, 221] width 23 height 20
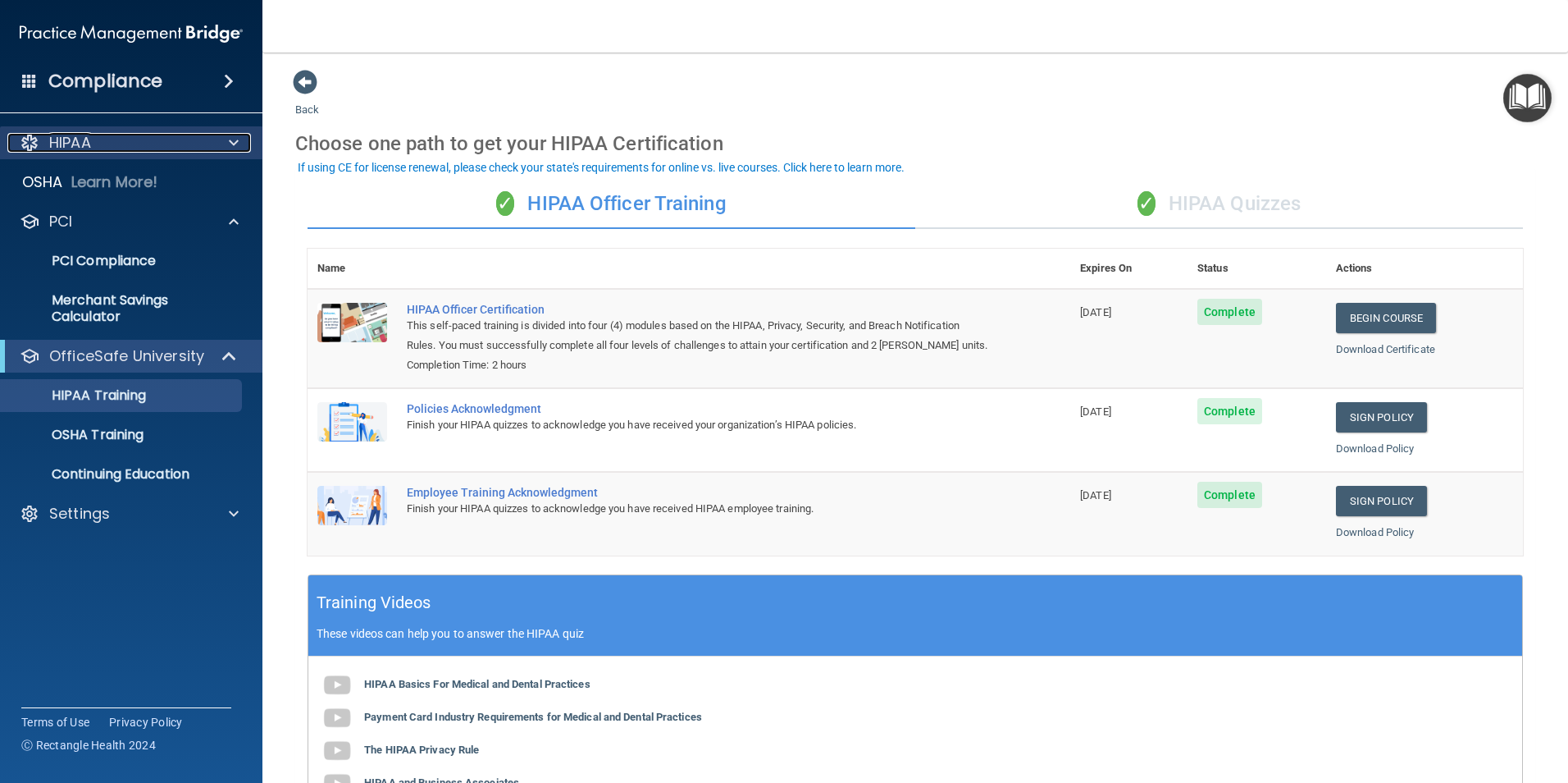
click at [82, 145] on p "HIPAA" at bounding box center [70, 142] width 42 height 20
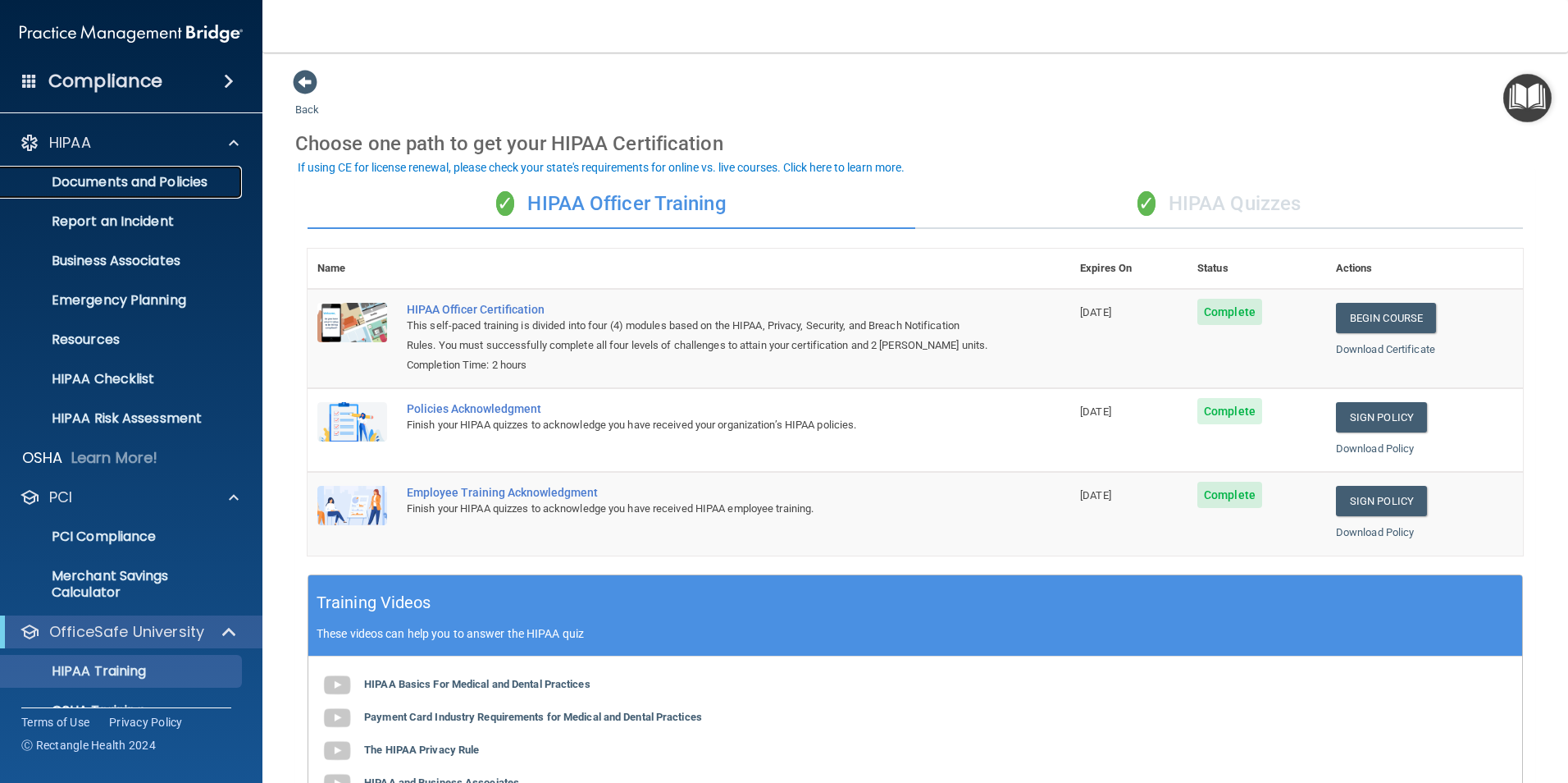
click at [155, 180] on p "Documents and Policies" at bounding box center [122, 181] width 224 height 16
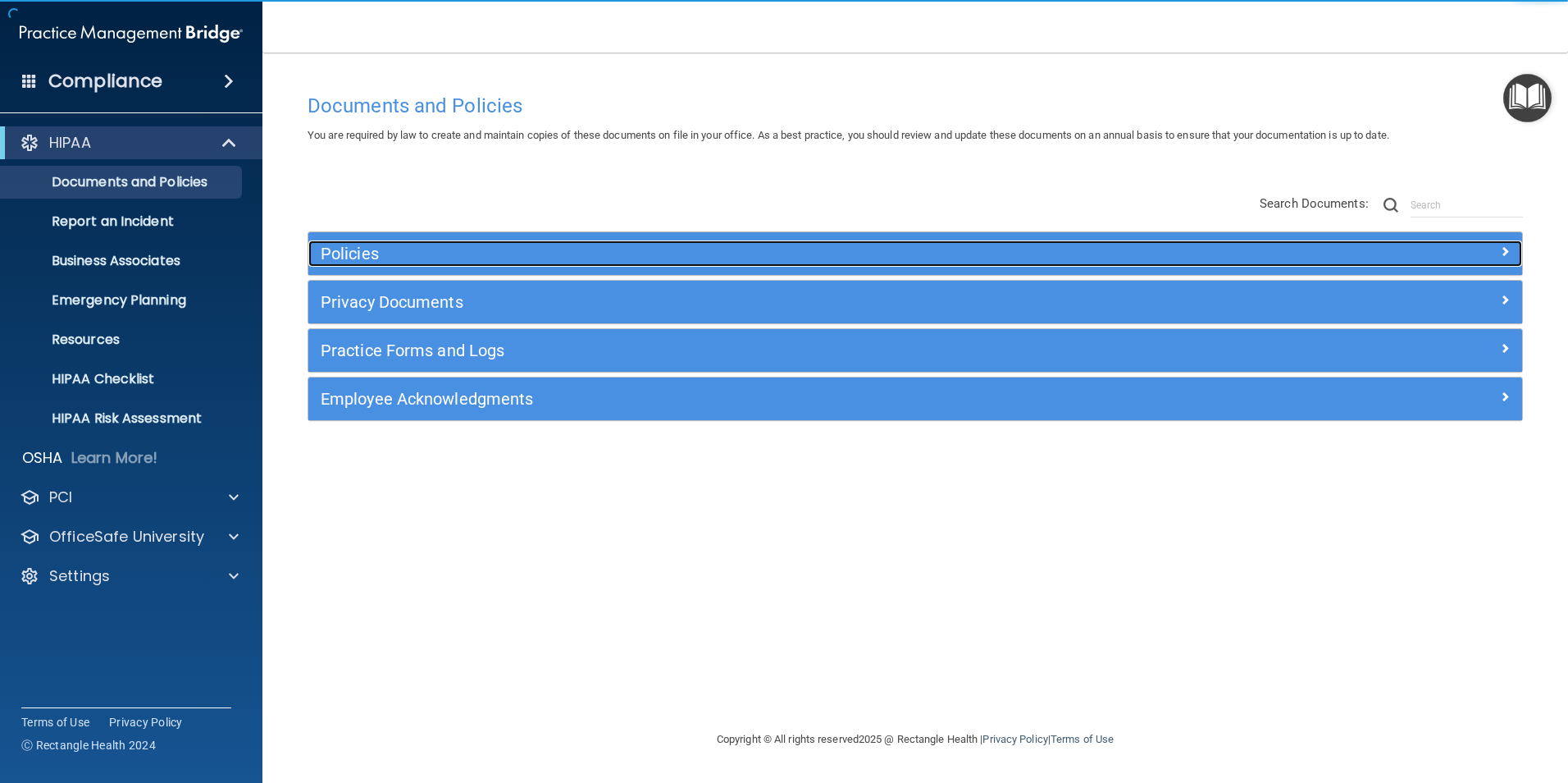
click at [354, 246] on h5 "Policies" at bounding box center [764, 253] width 886 height 18
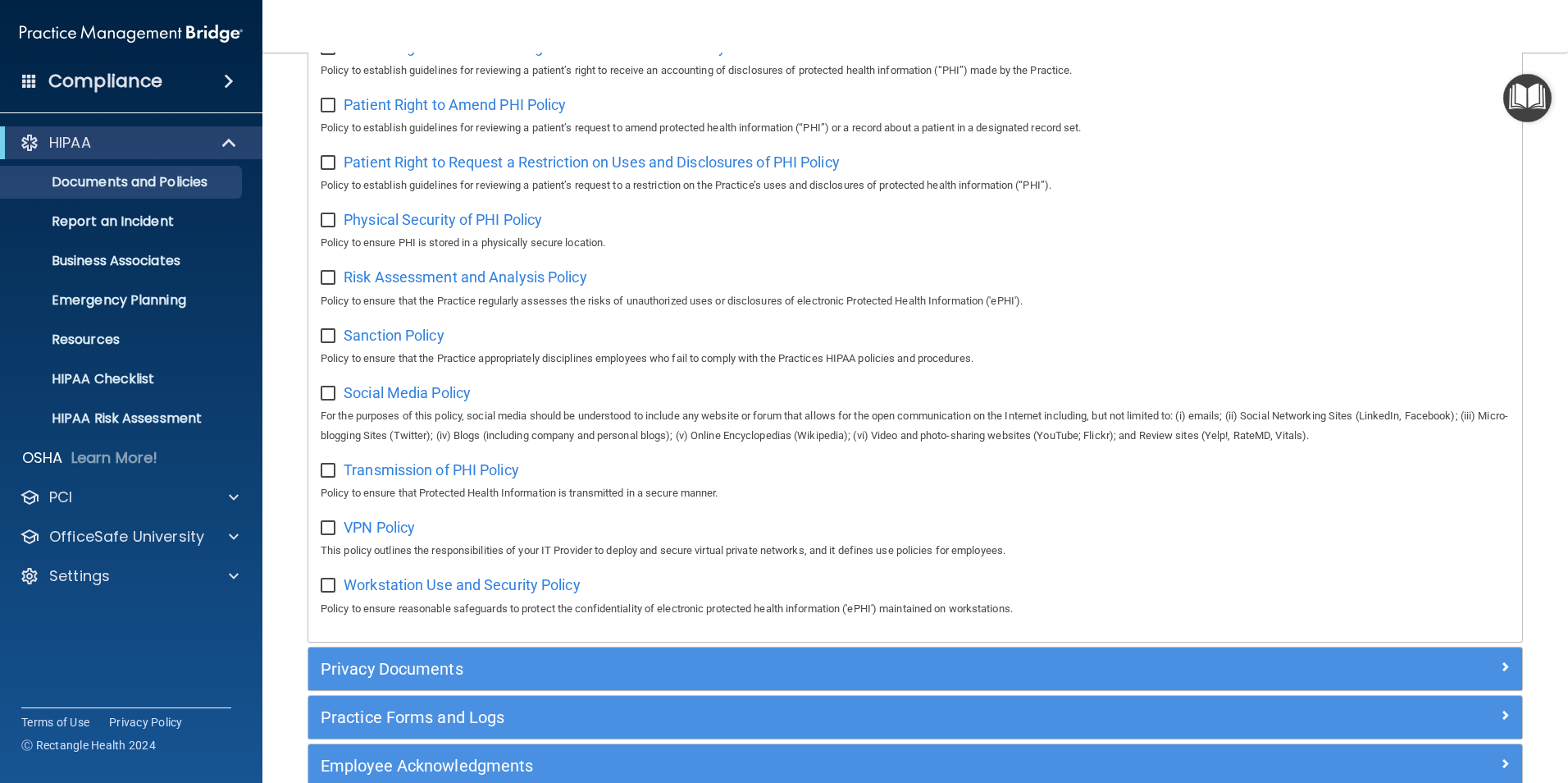
scroll to position [1049, 0]
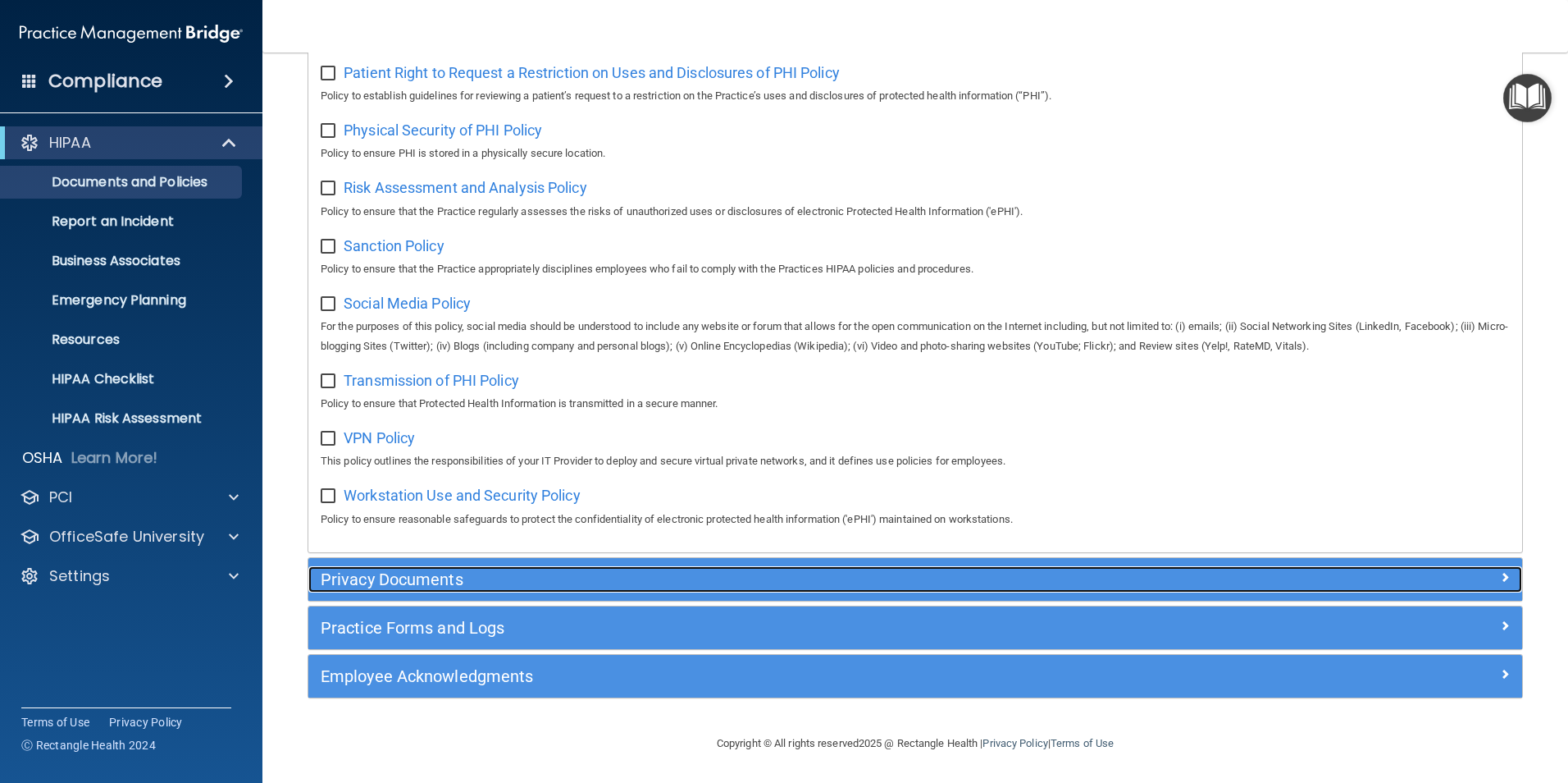
click at [403, 582] on div "Privacy Documents" at bounding box center [764, 580] width 911 height 27
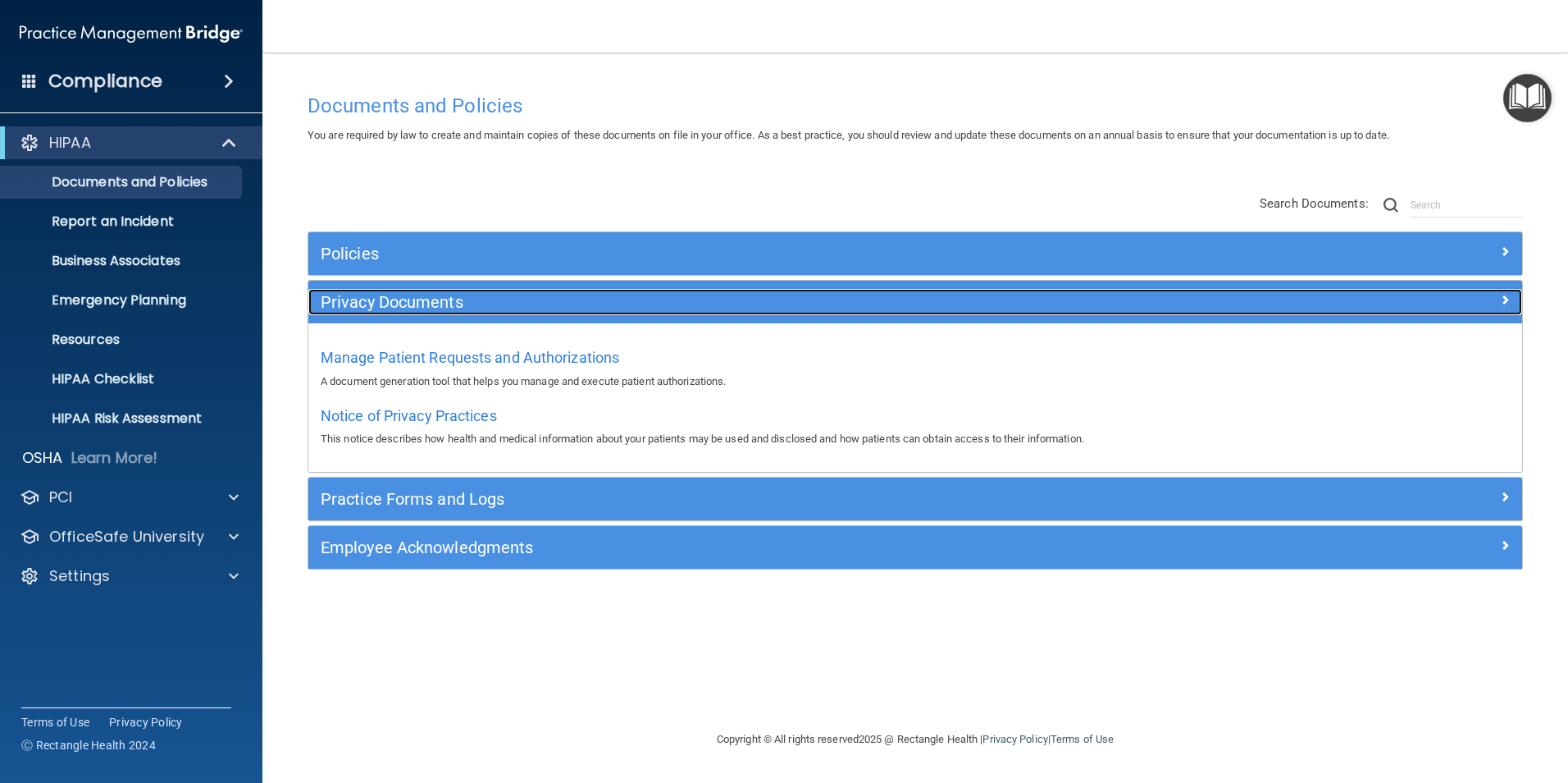
scroll to position [0, 0]
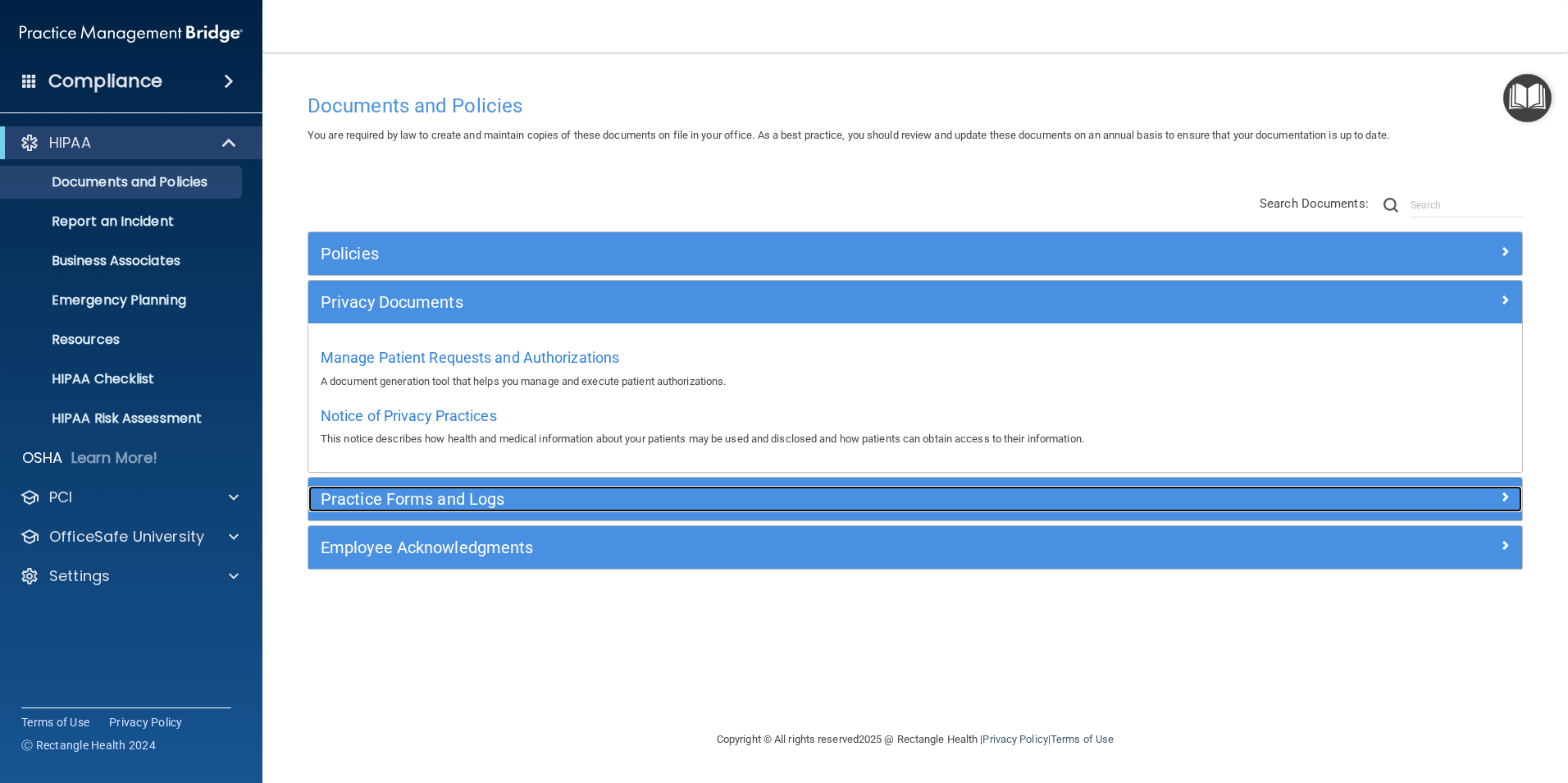
click at [372, 505] on h5 "Practice Forms and Logs" at bounding box center [764, 498] width 886 height 18
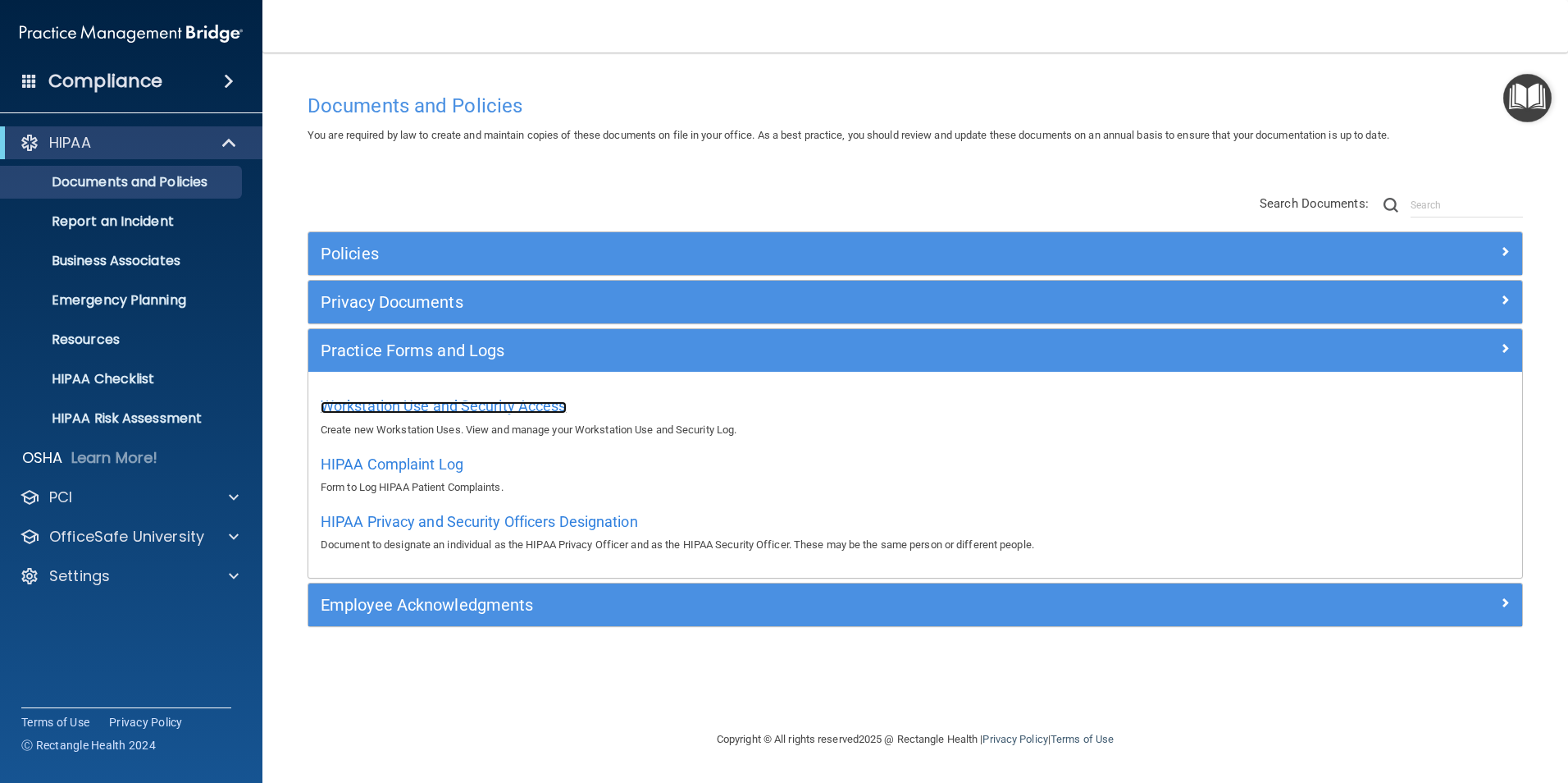
click at [434, 403] on span "Workstation Use and Security Access" at bounding box center [443, 406] width 246 height 17
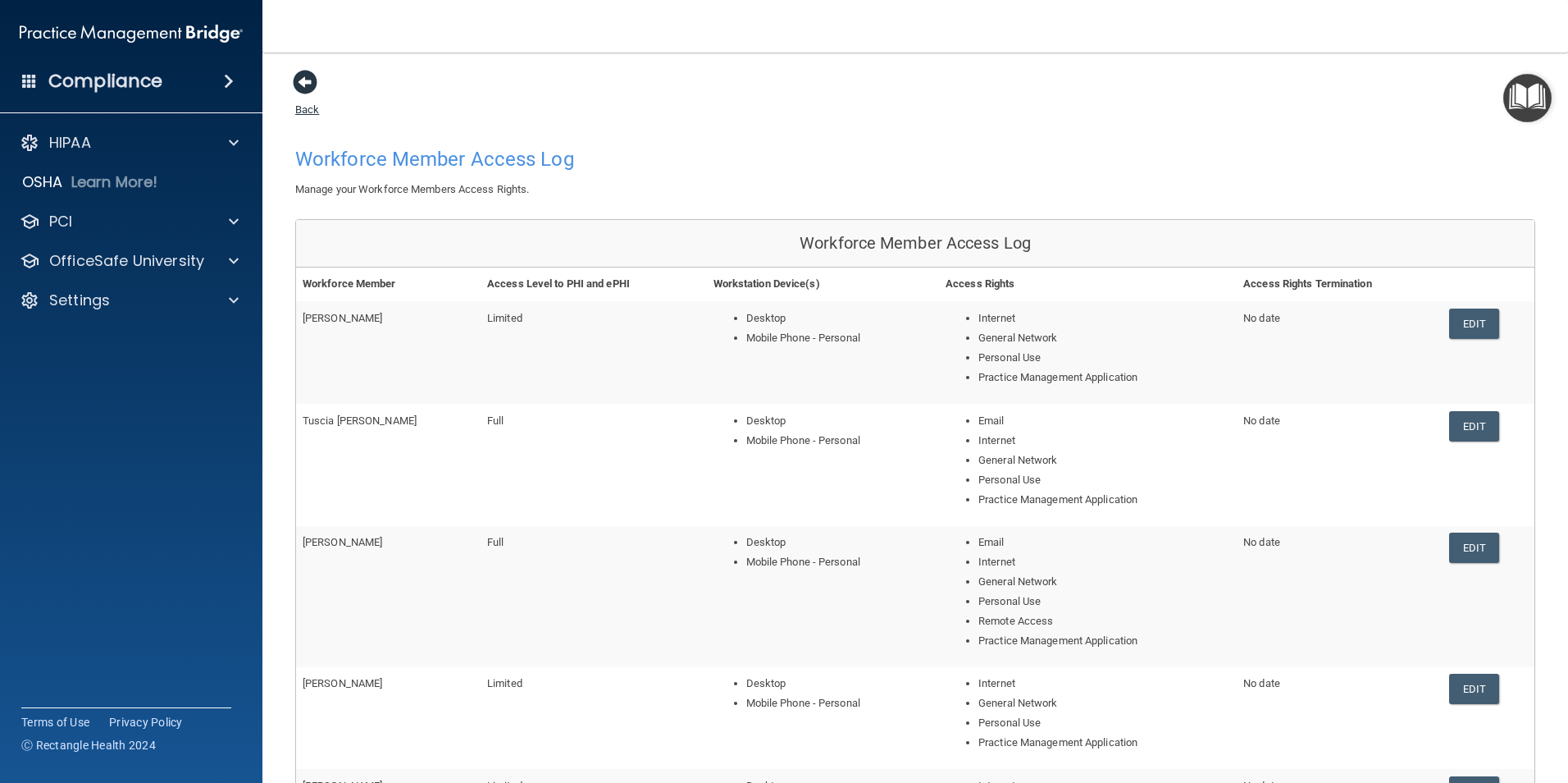
click at [303, 83] on span at bounding box center [305, 83] width 25 height 25
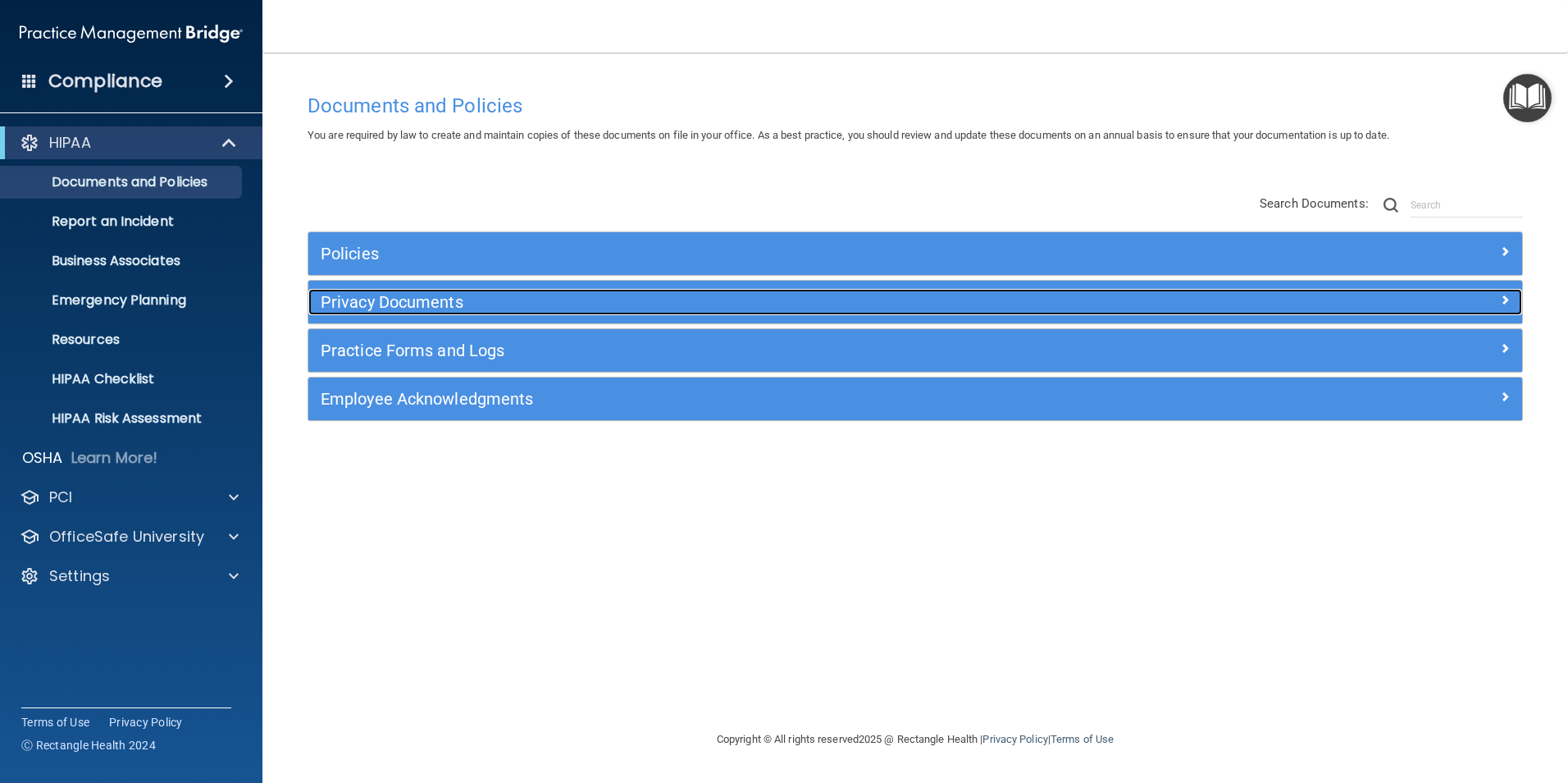
click at [397, 302] on h5 "Privacy Documents" at bounding box center [764, 302] width 886 height 18
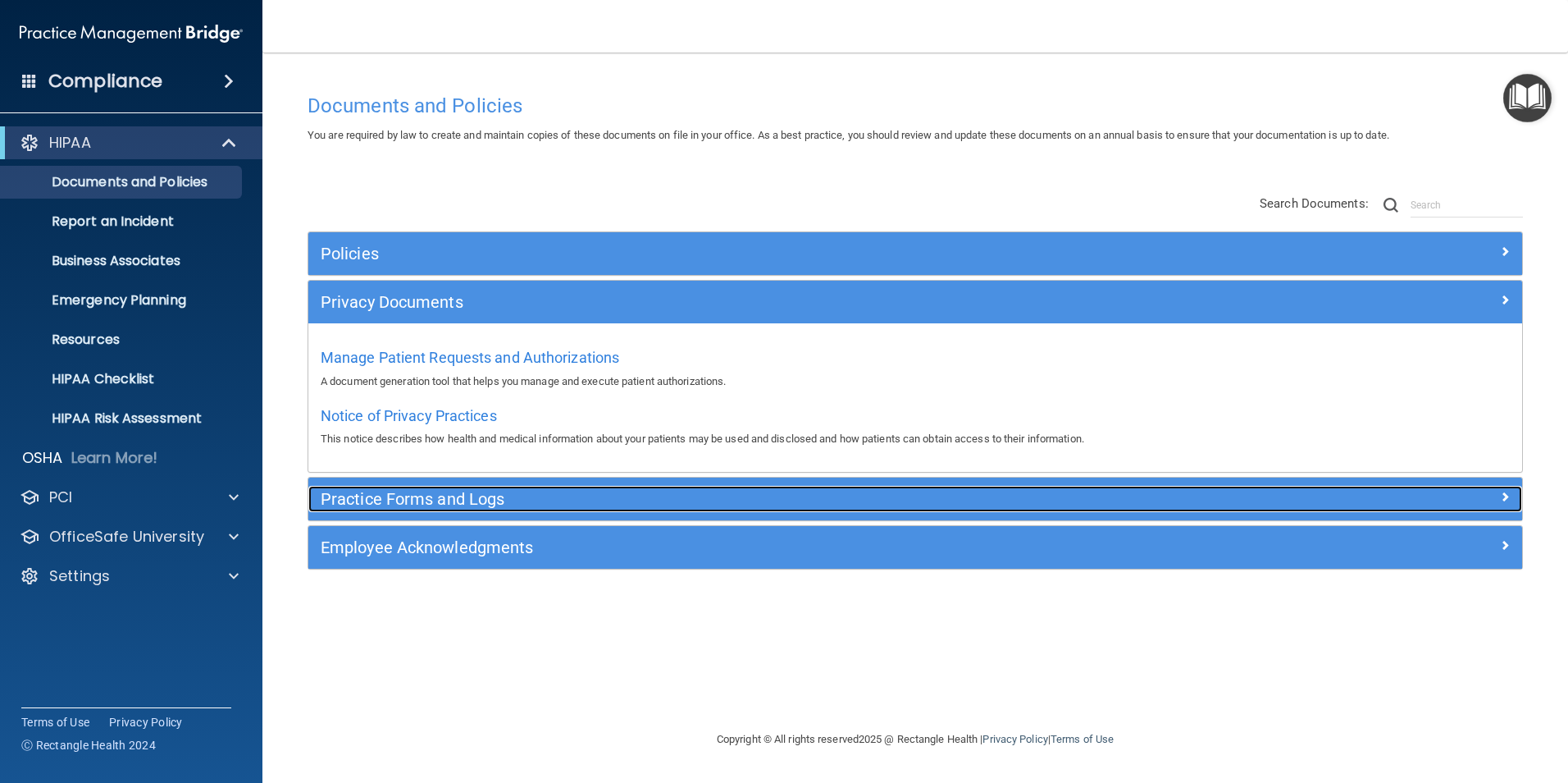
click at [442, 494] on h5 "Practice Forms and Logs" at bounding box center [764, 498] width 886 height 18
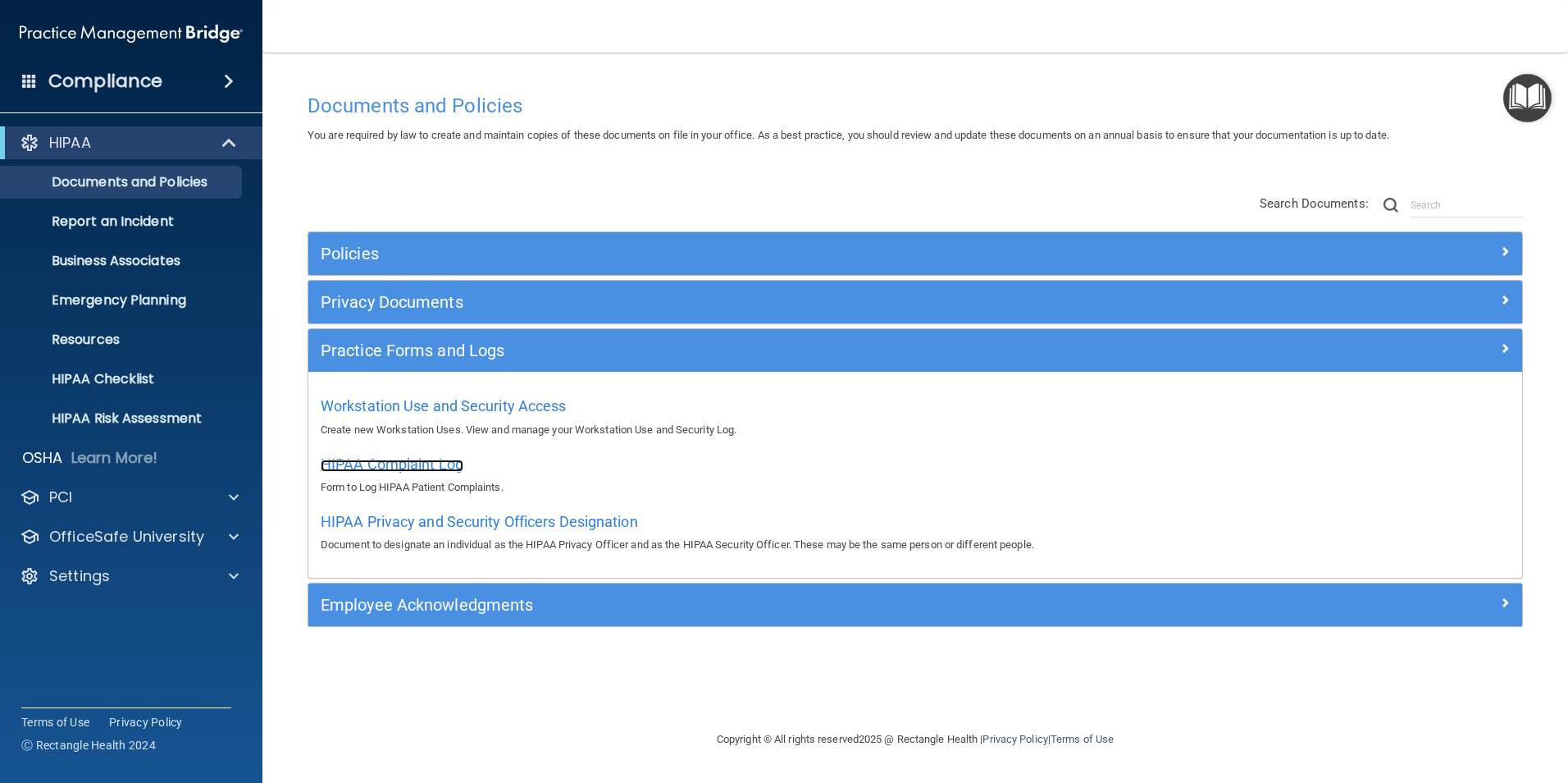
click at [379, 463] on span "HIPAA Complaint Log" at bounding box center [392, 464] width 142 height 17
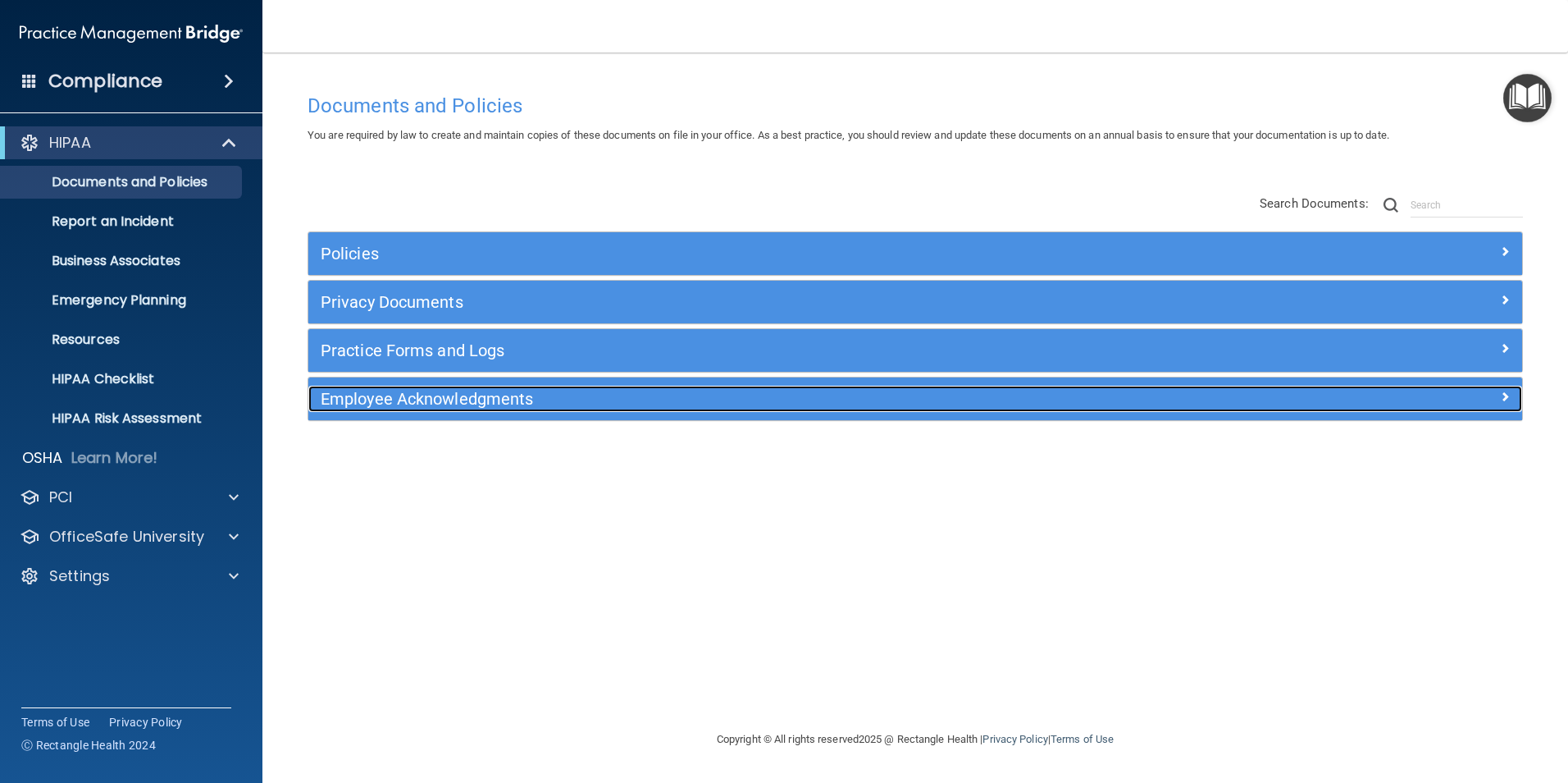
click at [379, 396] on h5 "Employee Acknowledgments" at bounding box center [764, 399] width 886 height 18
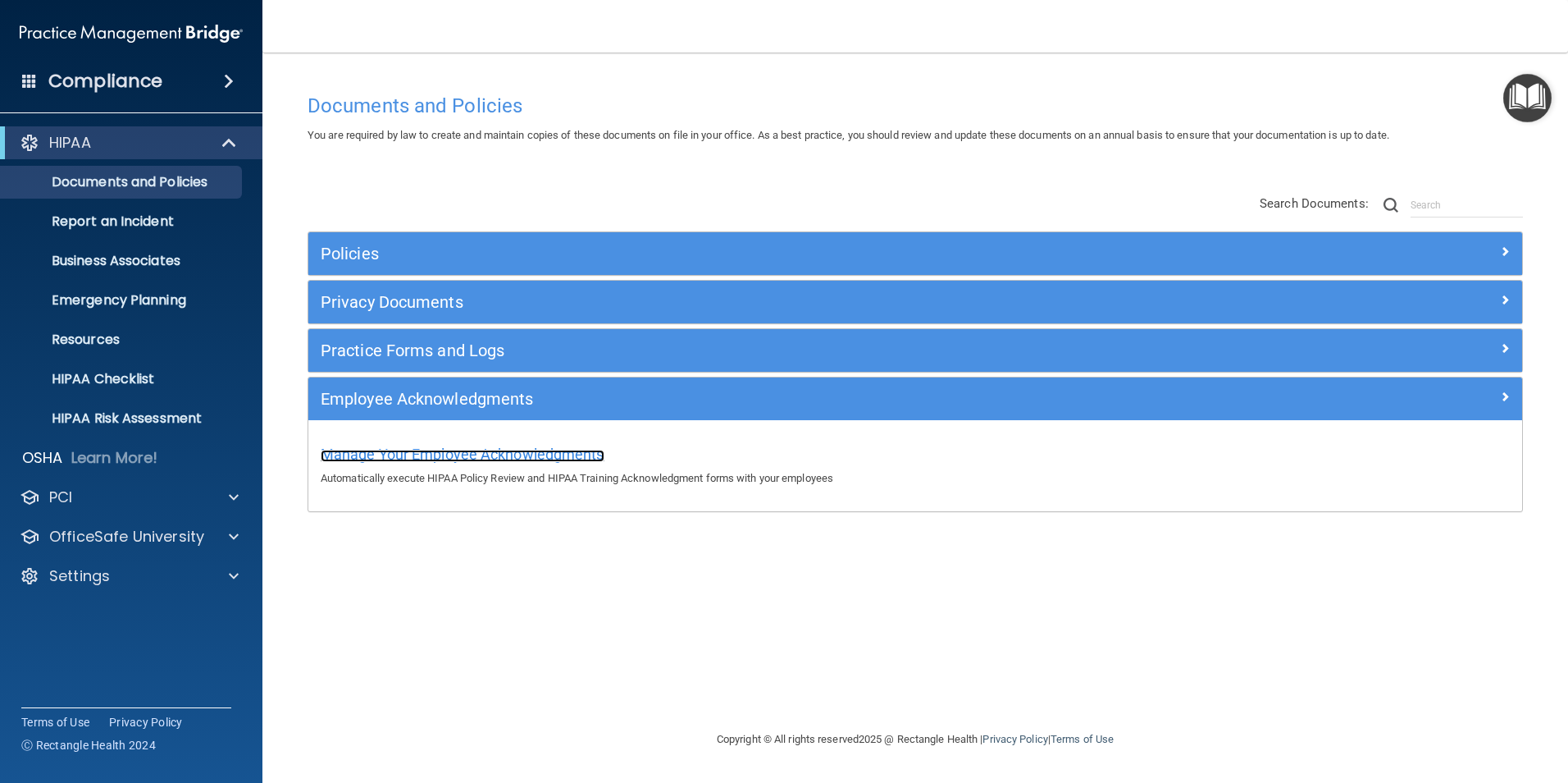
click at [413, 457] on span "Manage Your Employee Acknowledgments" at bounding box center [462, 455] width 284 height 17
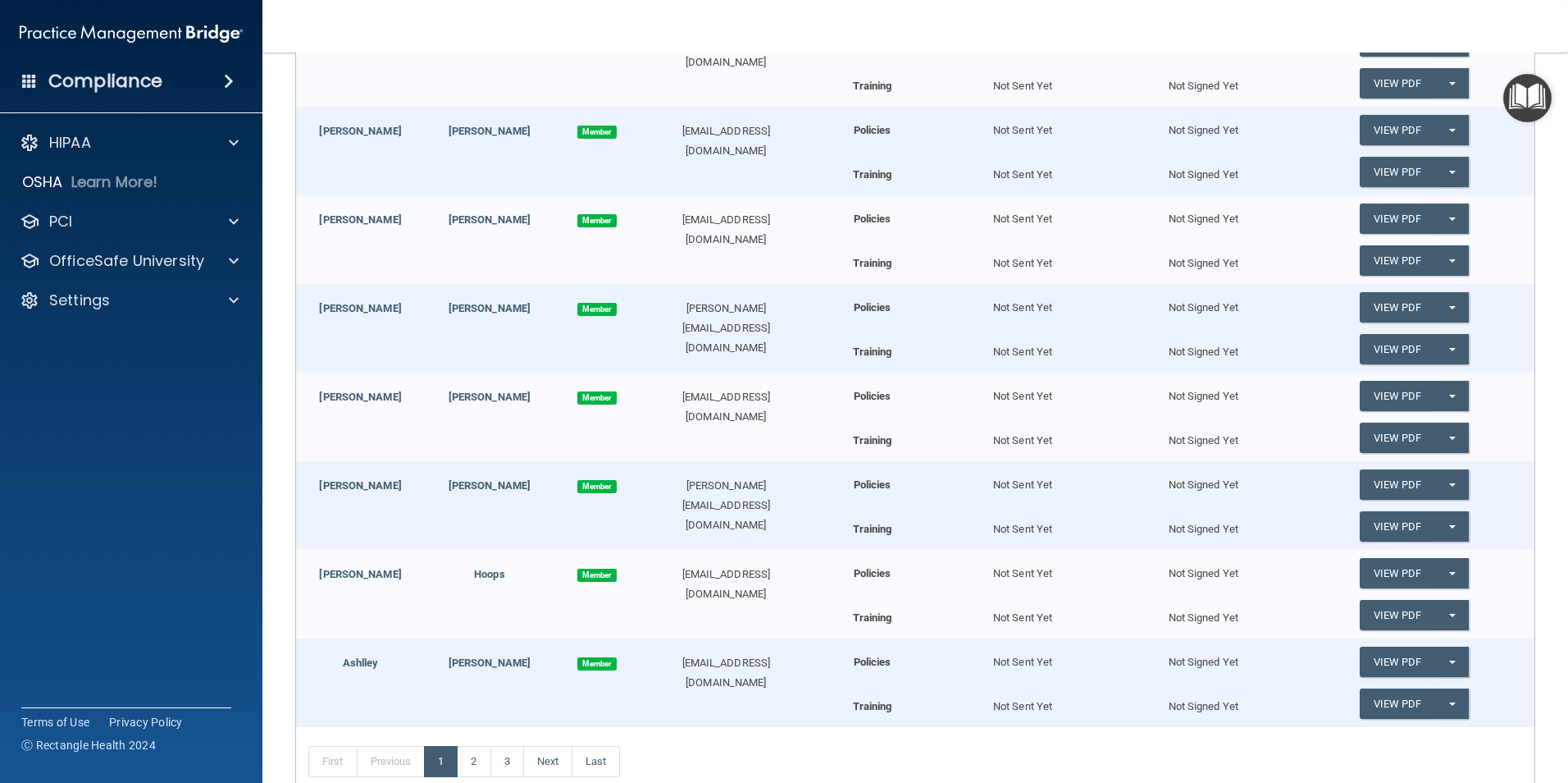
scroll to position [664, 0]
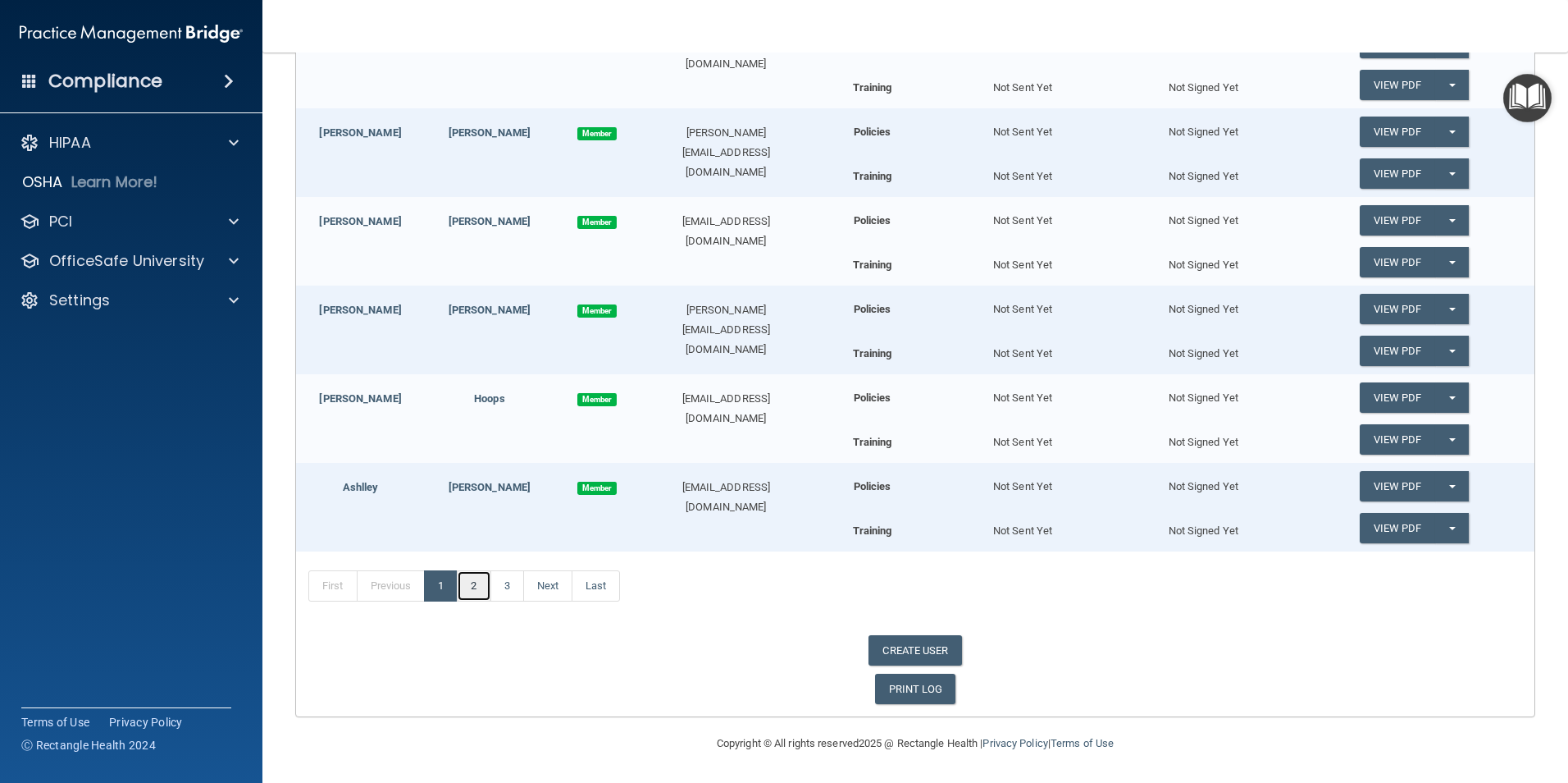
click at [482, 584] on link "2" at bounding box center [473, 586] width 33 height 31
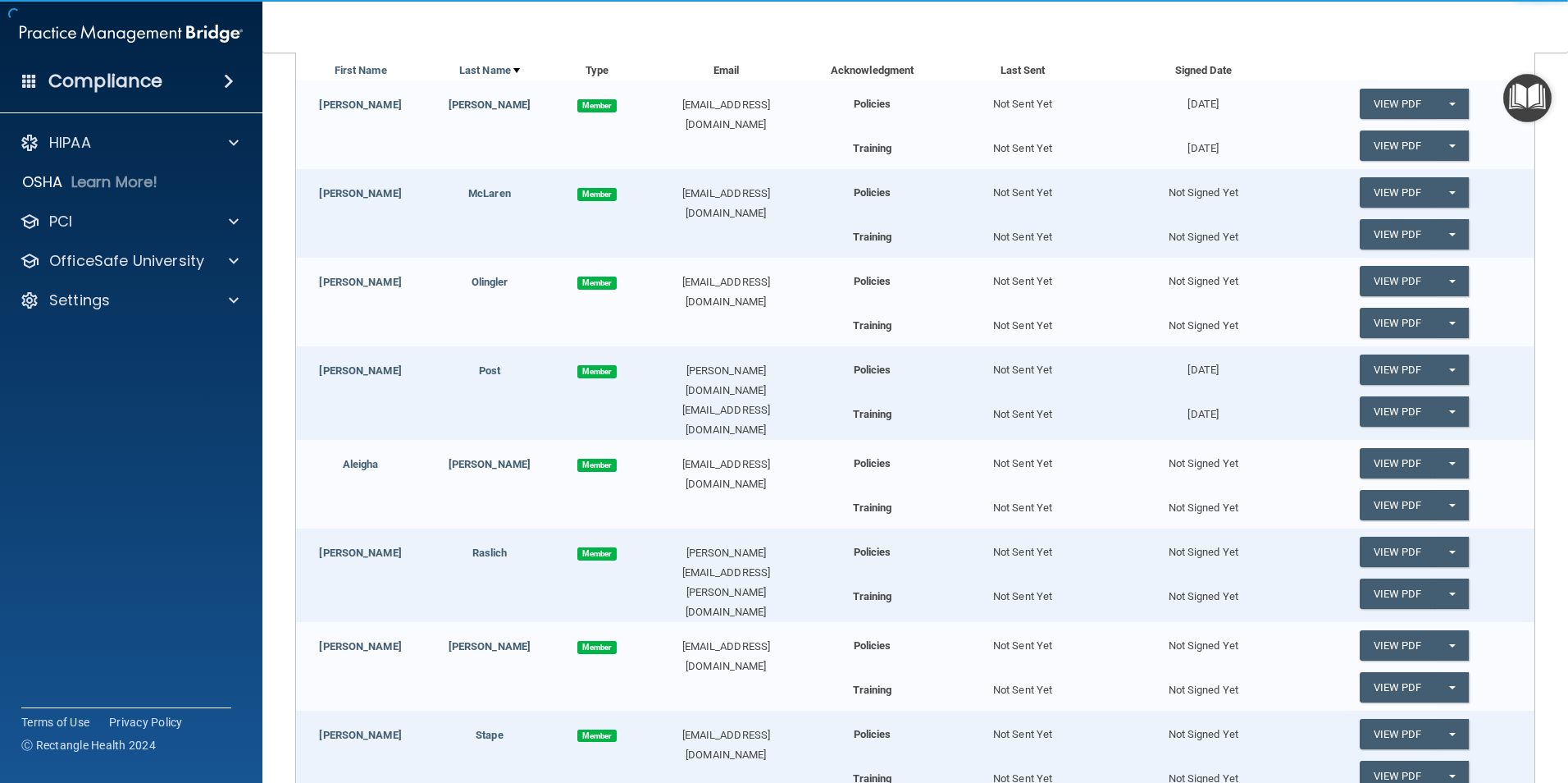
scroll to position [172, 0]
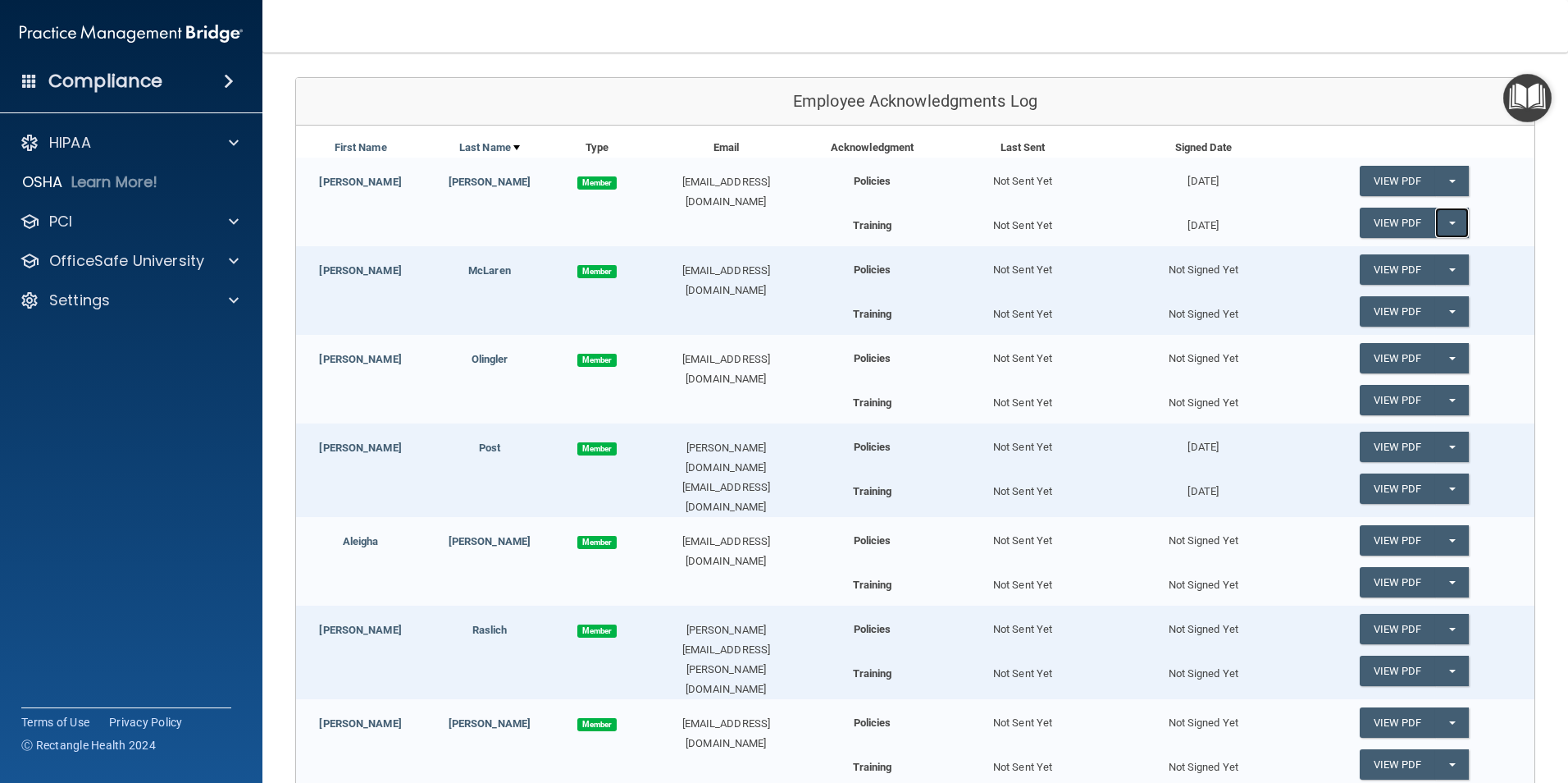
click at [1449, 221] on span "button" at bounding box center [1452, 222] width 7 height 3
click at [1392, 254] on link "Update Acknowledgment" at bounding box center [1435, 256] width 151 height 25
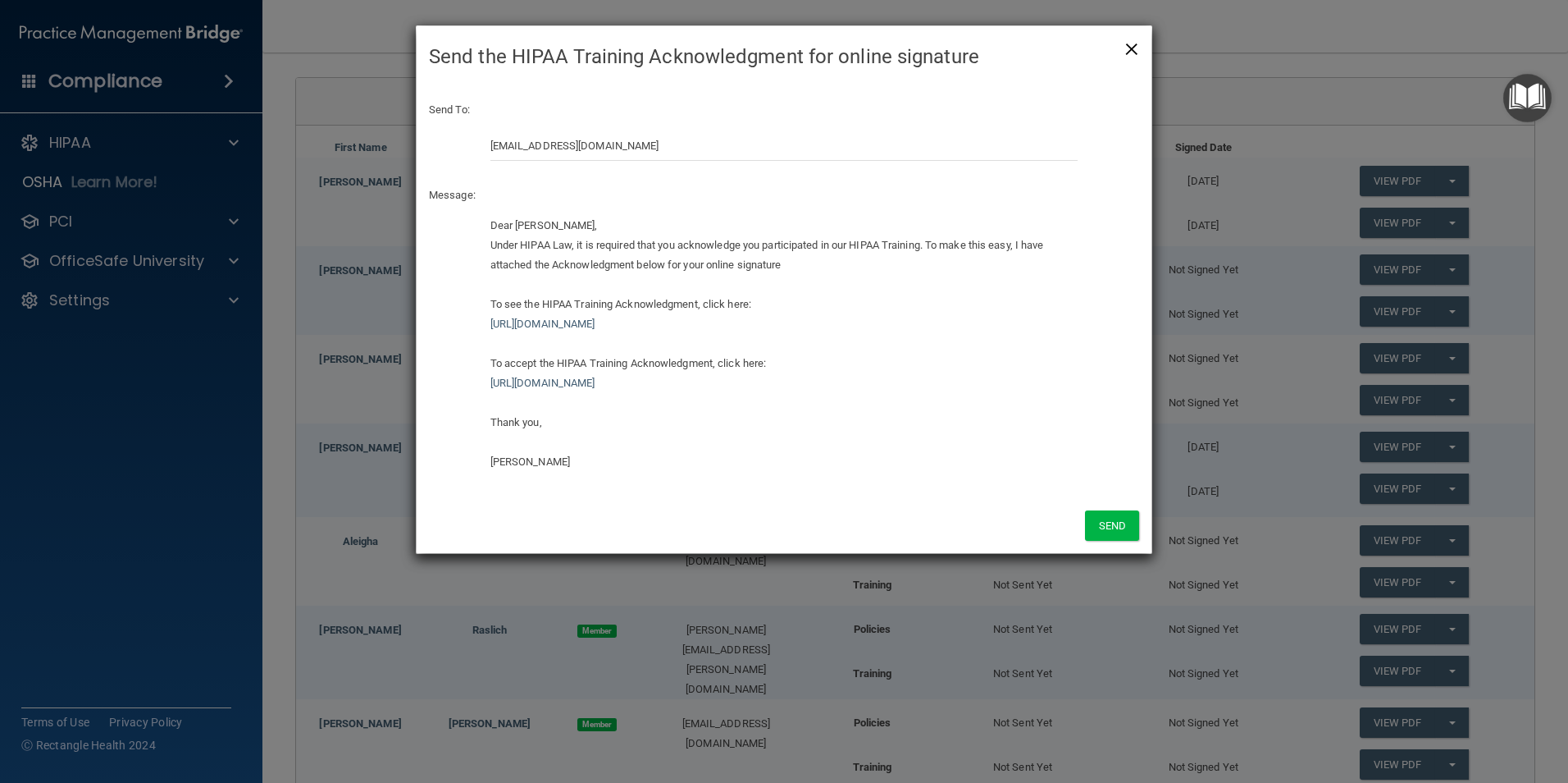
click at [1133, 43] on span "×" at bounding box center [1133, 47] width 15 height 33
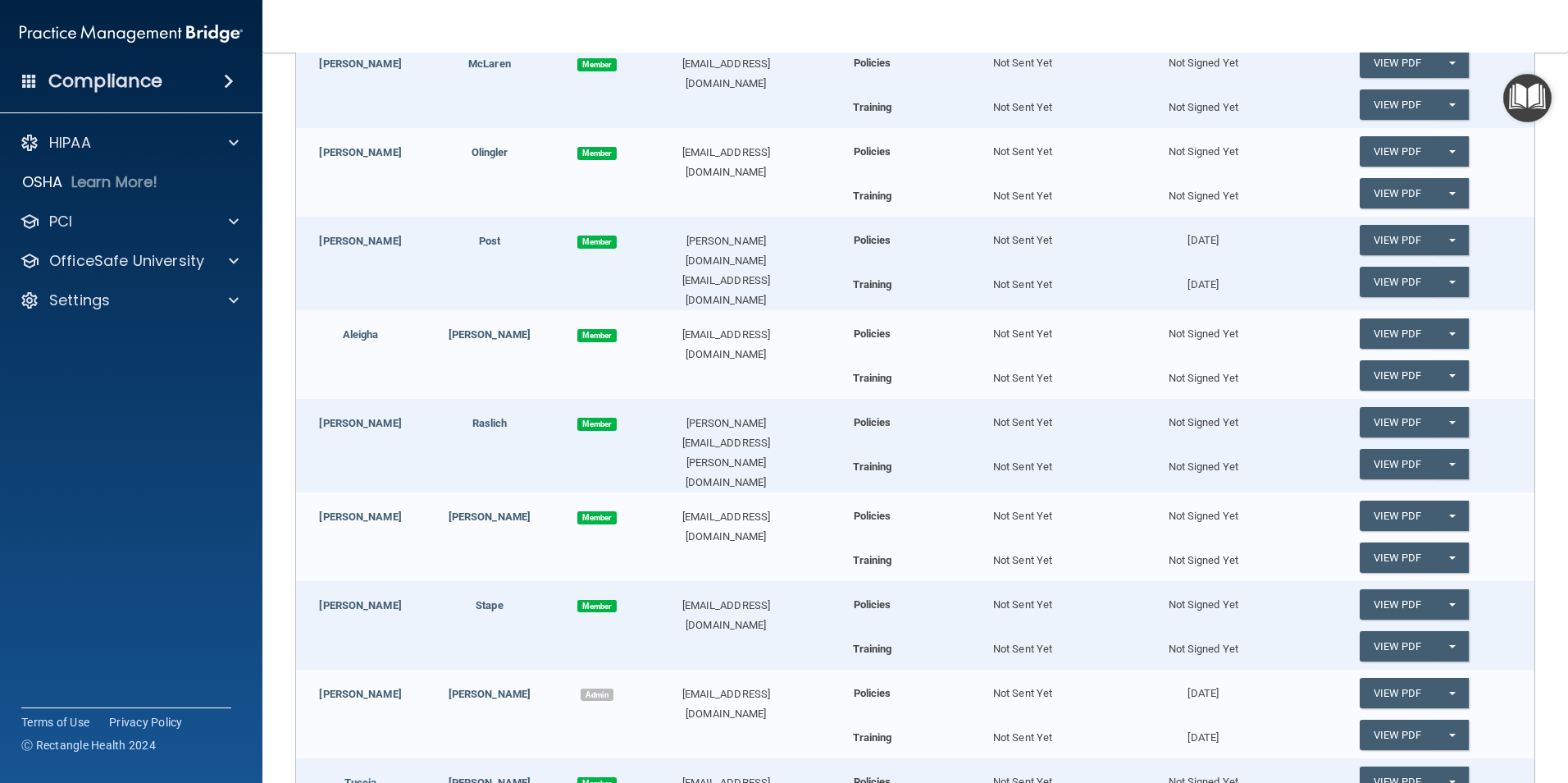
scroll to position [418, 0]
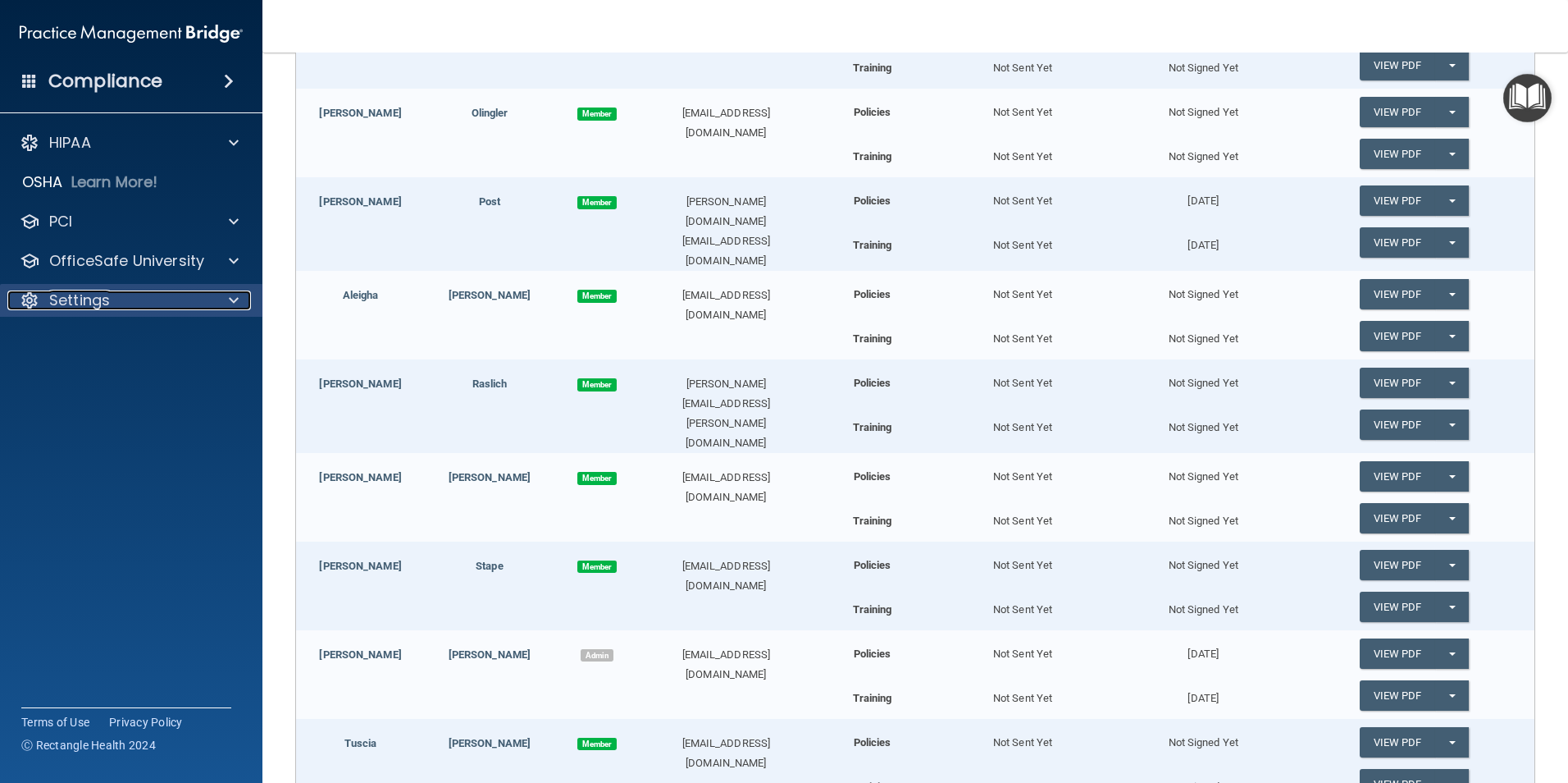
click at [65, 302] on p "Settings" at bounding box center [80, 300] width 61 height 20
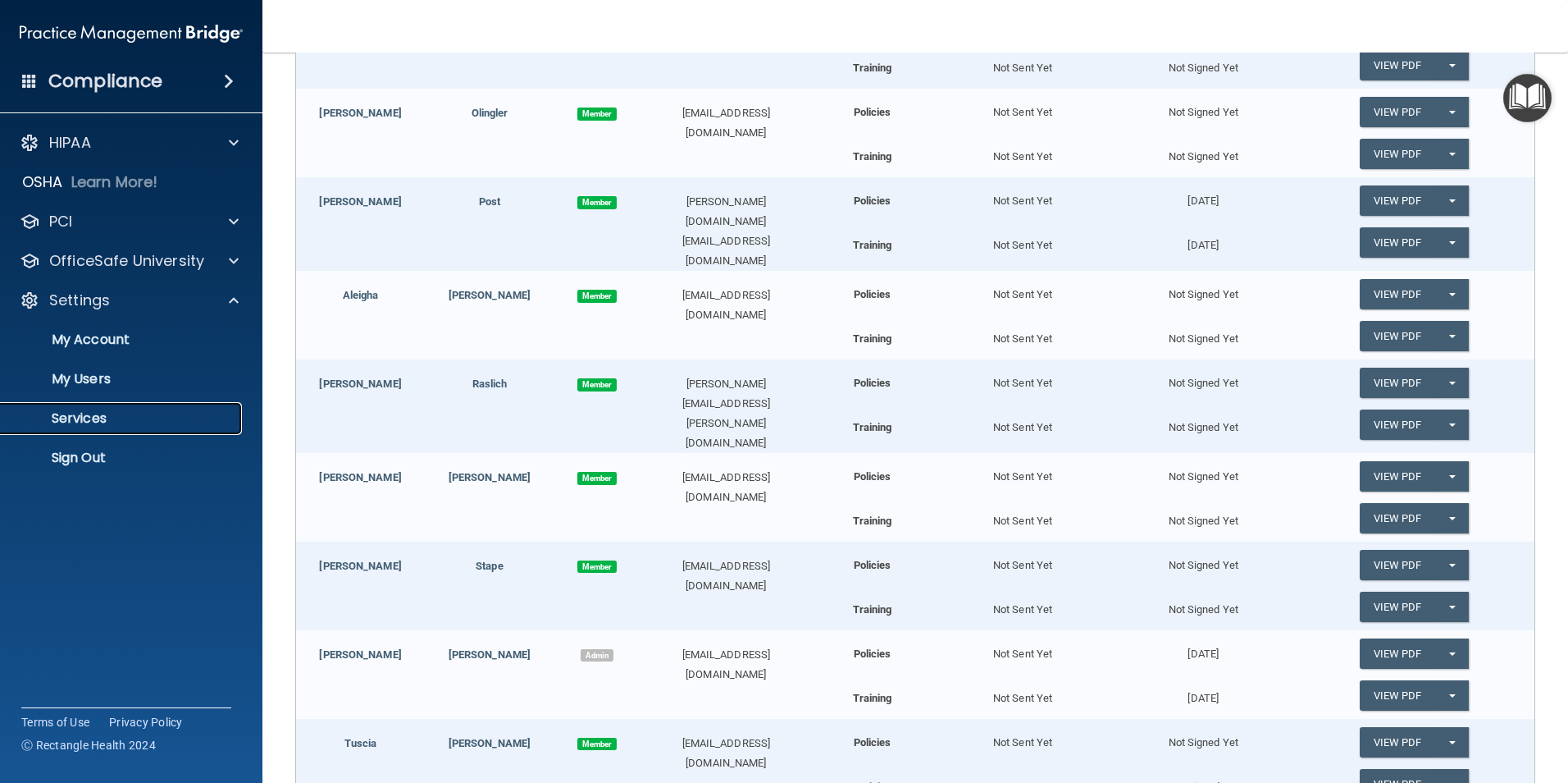
click at [111, 413] on p "Services" at bounding box center [122, 418] width 224 height 16
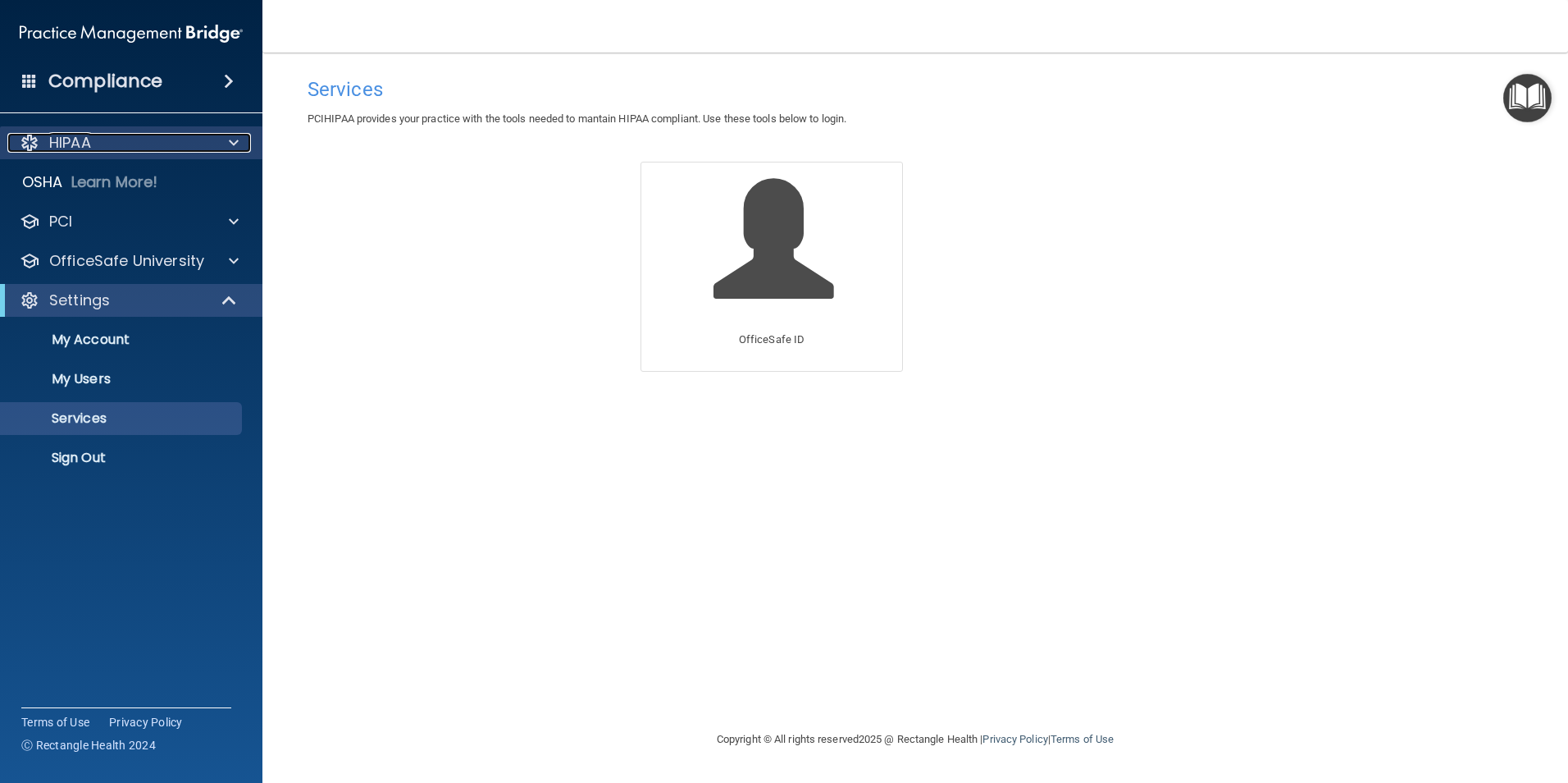
click at [46, 138] on div "HIPAA" at bounding box center [109, 142] width 203 height 20
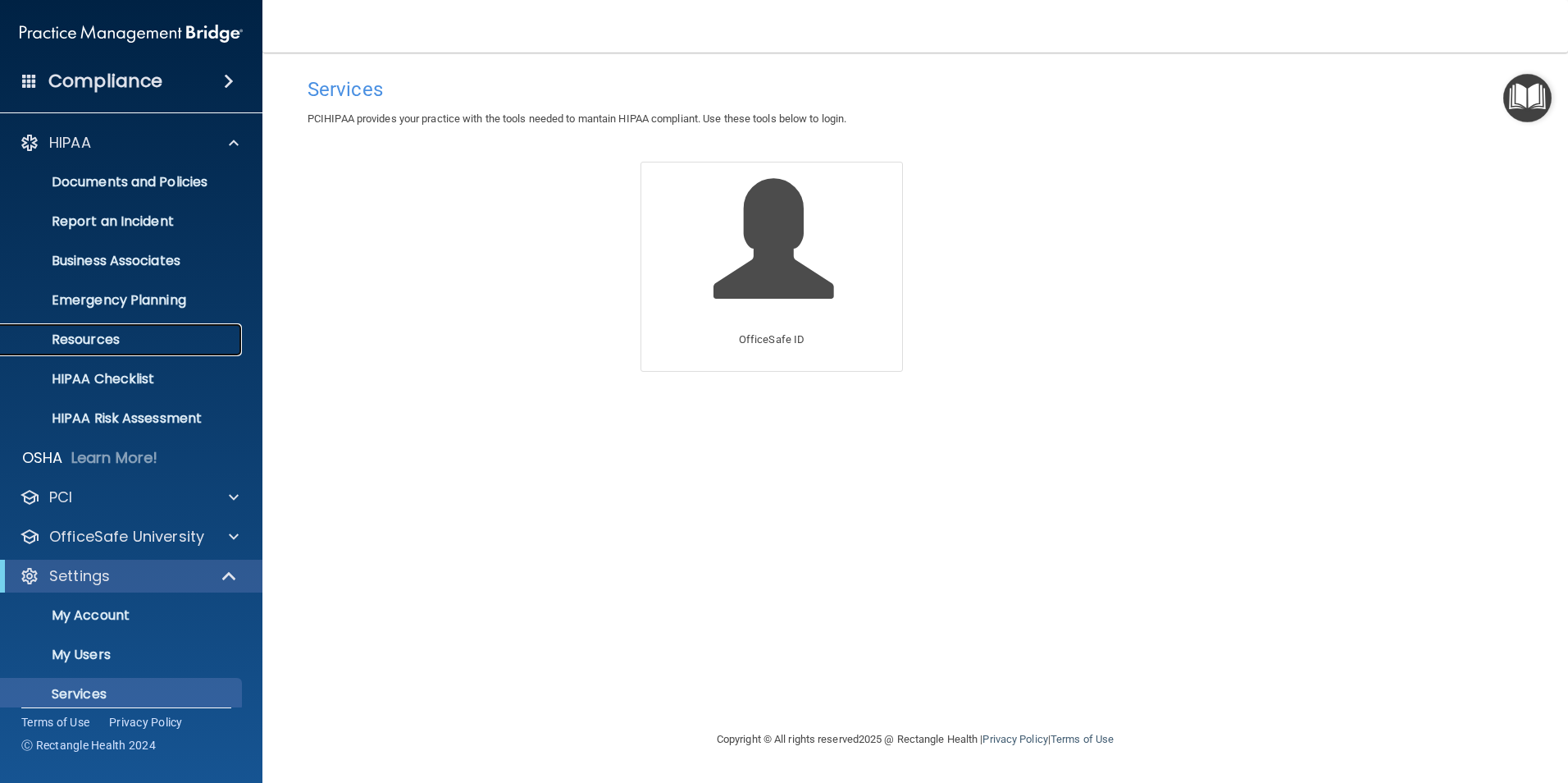
click at [115, 338] on p "Resources" at bounding box center [122, 339] width 224 height 16
